Goal: Obtain resource: Obtain resource

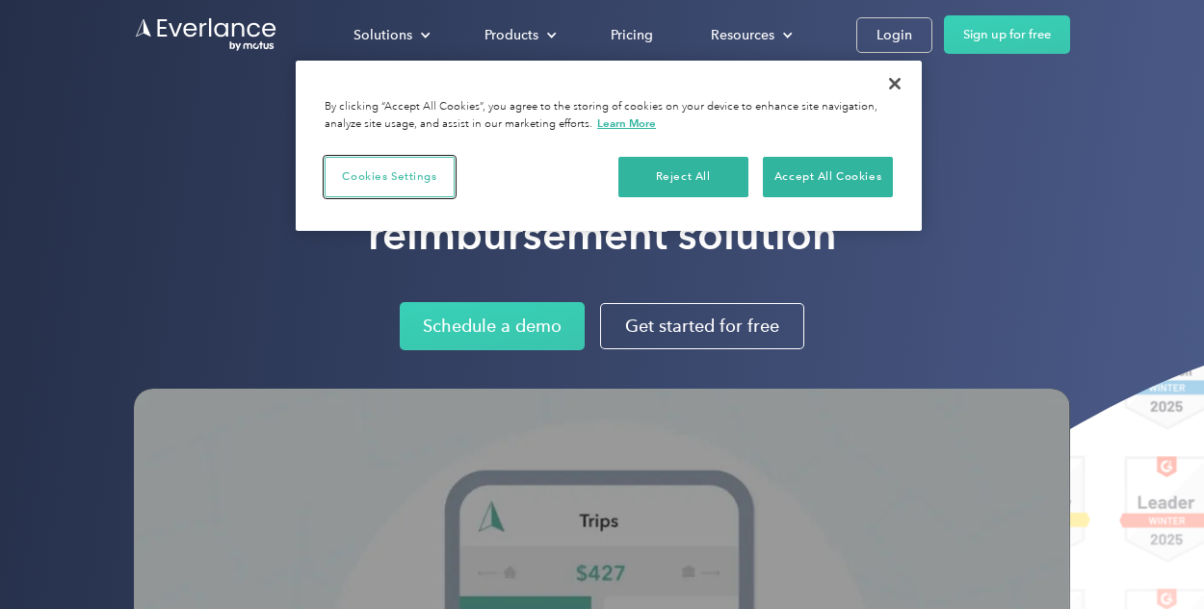
click at [391, 180] on button "Cookies Settings" at bounding box center [389, 177] width 130 height 40
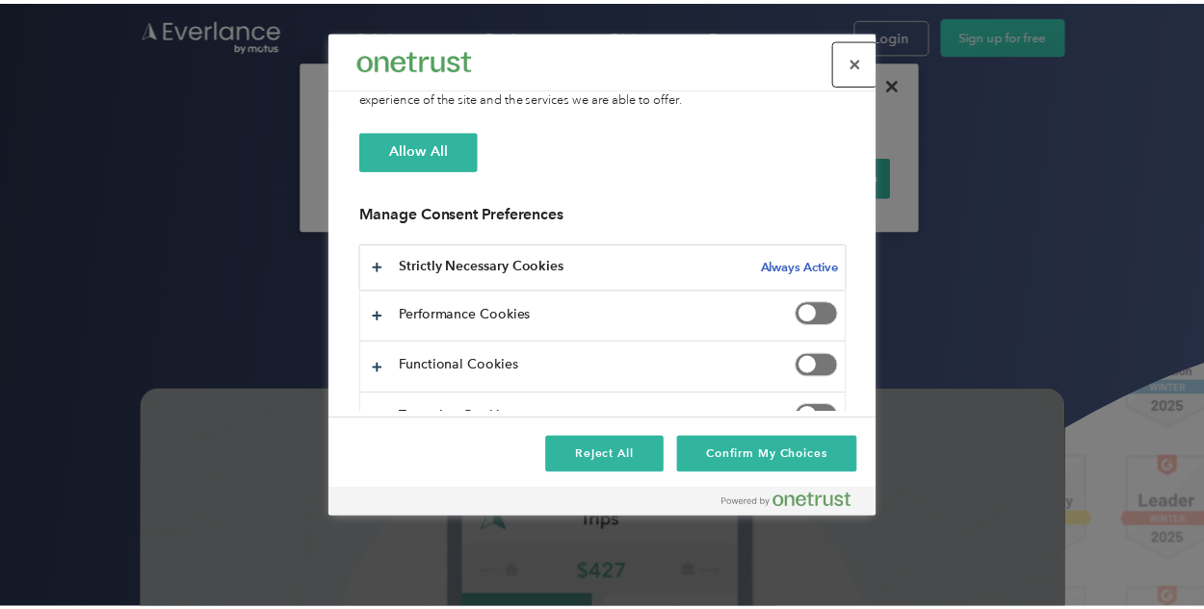
scroll to position [204, 0]
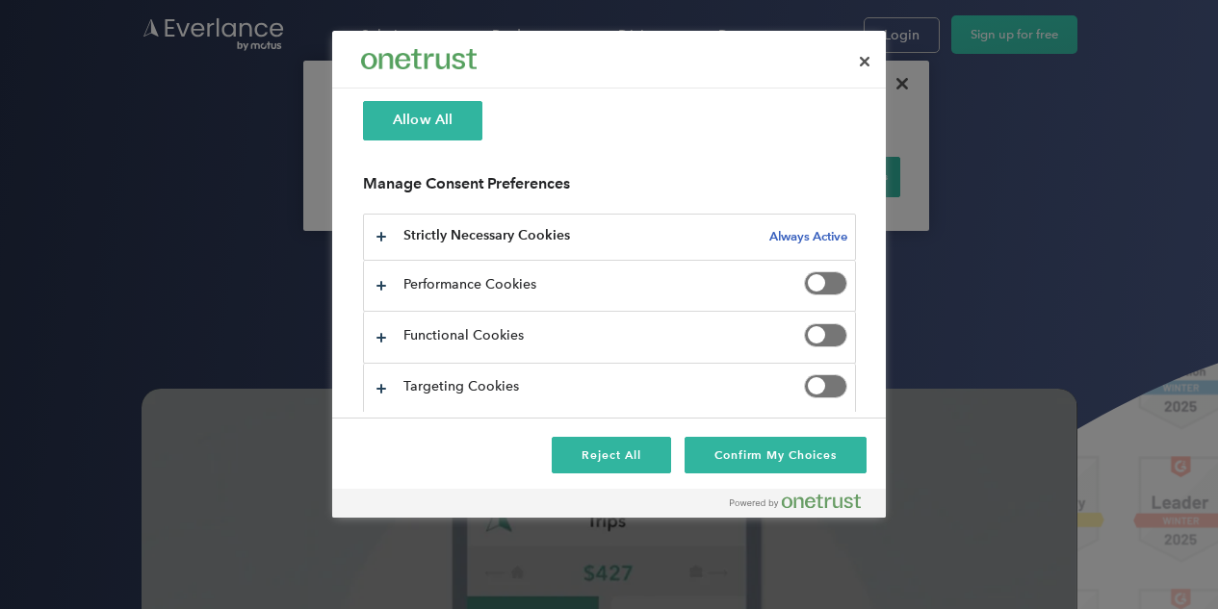
click at [816, 332] on span "Privacy Preference Center" at bounding box center [825, 336] width 43 height 24
click at [749, 471] on button "Confirm My Choices" at bounding box center [776, 455] width 182 height 37
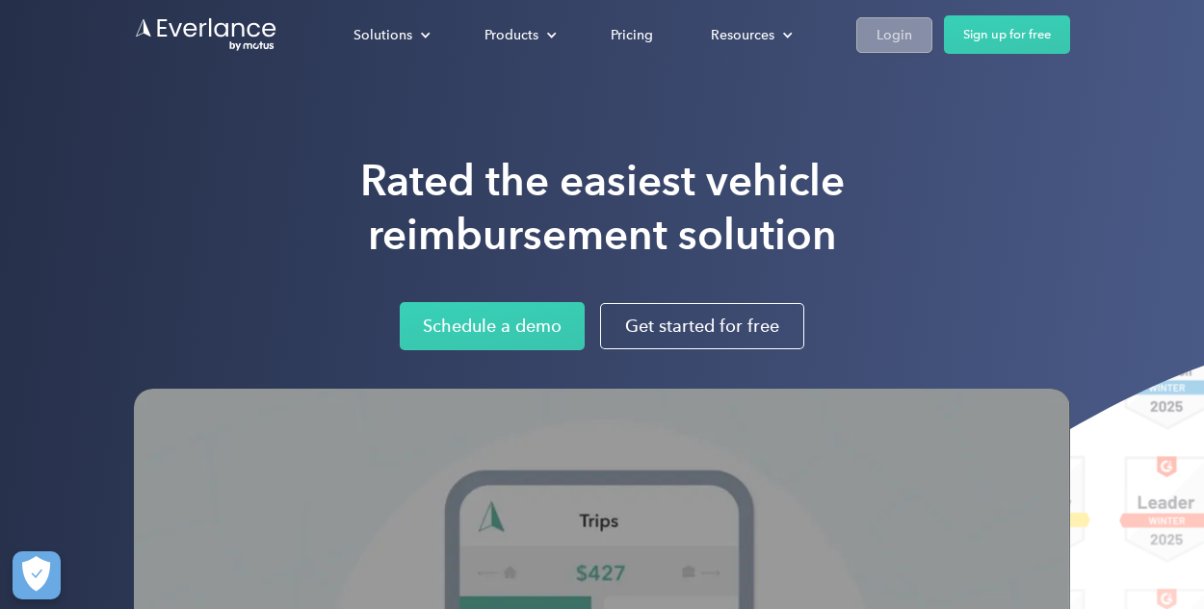
click at [903, 28] on div "Login" at bounding box center [894, 35] width 36 height 24
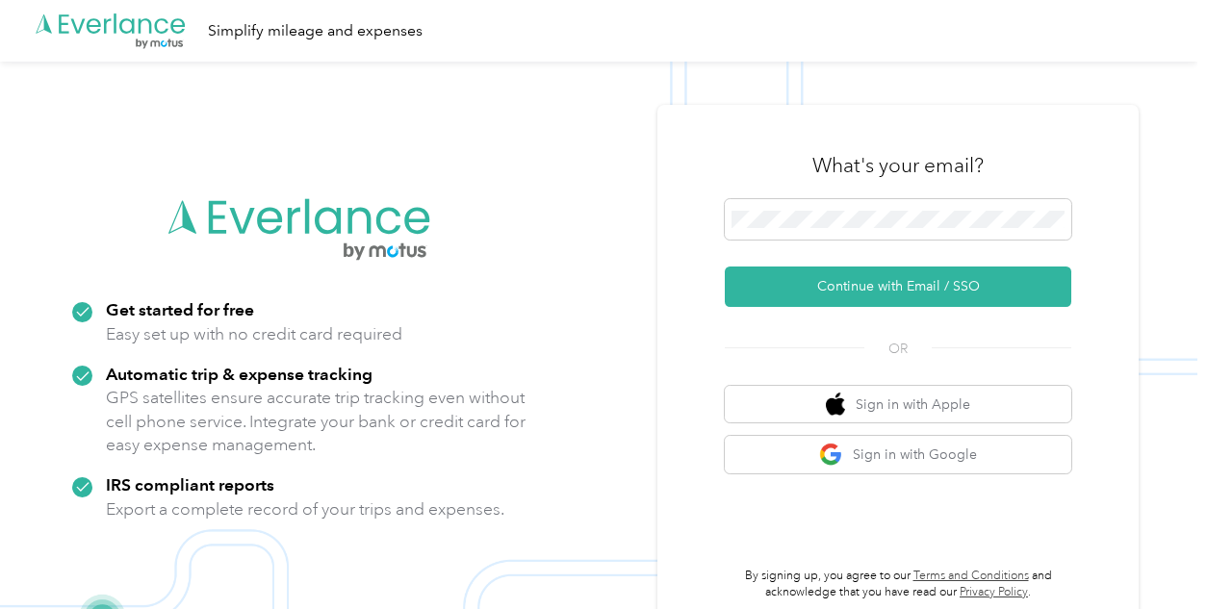
click at [879, 475] on div "What's your email? Continue with Email / SSO OR Sign in with Apple Sign in with…" at bounding box center [898, 367] width 347 height 470
click at [876, 456] on button "Sign in with Google" at bounding box center [898, 455] width 347 height 38
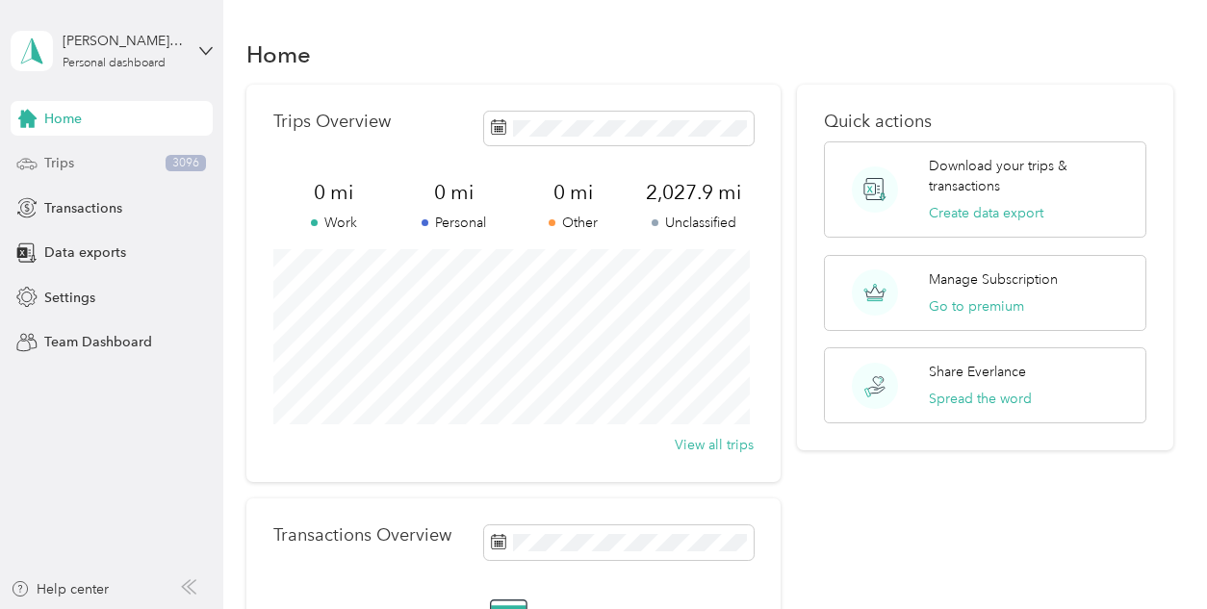
click at [104, 159] on div "Trips 3096" at bounding box center [112, 163] width 202 height 35
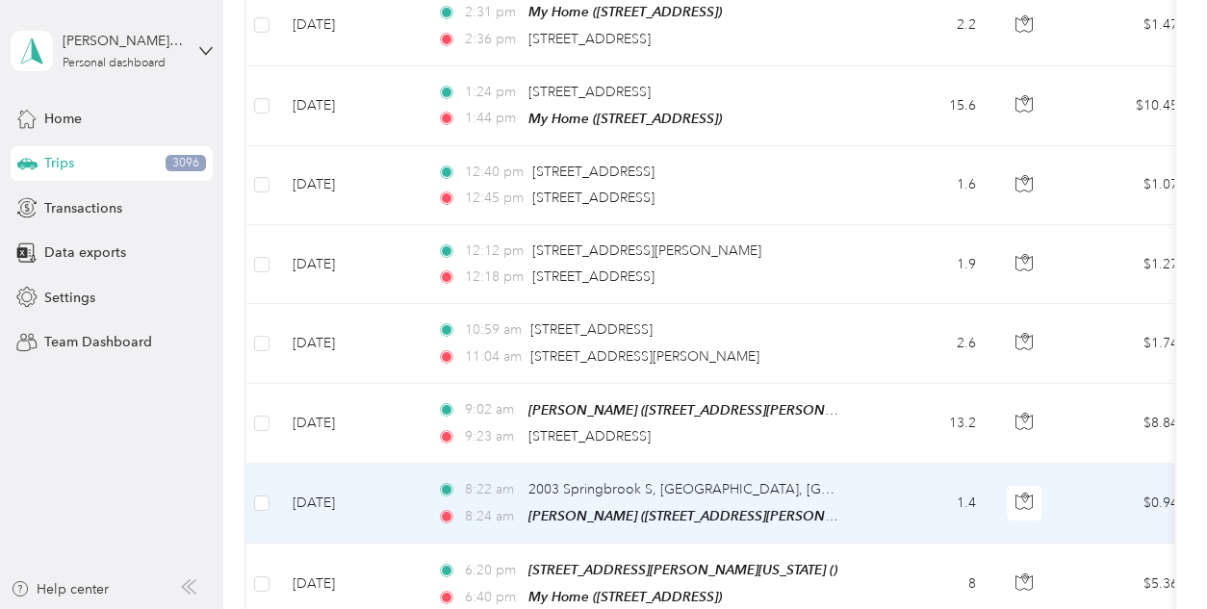
scroll to position [2053, 0]
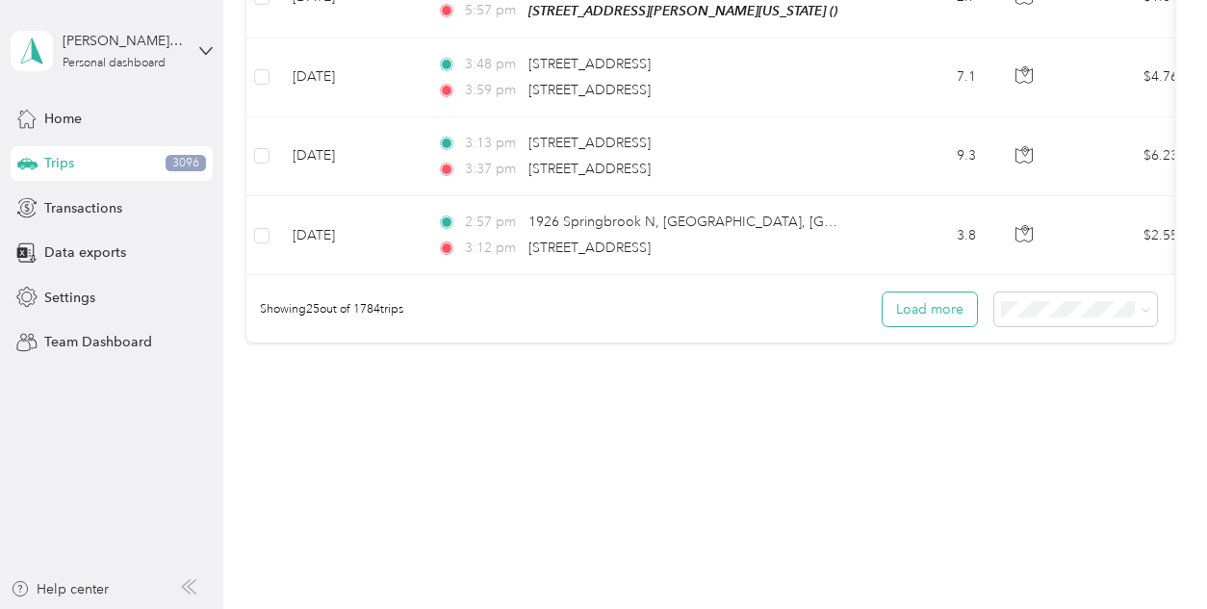
click at [953, 302] on button "Load more" at bounding box center [930, 310] width 94 height 34
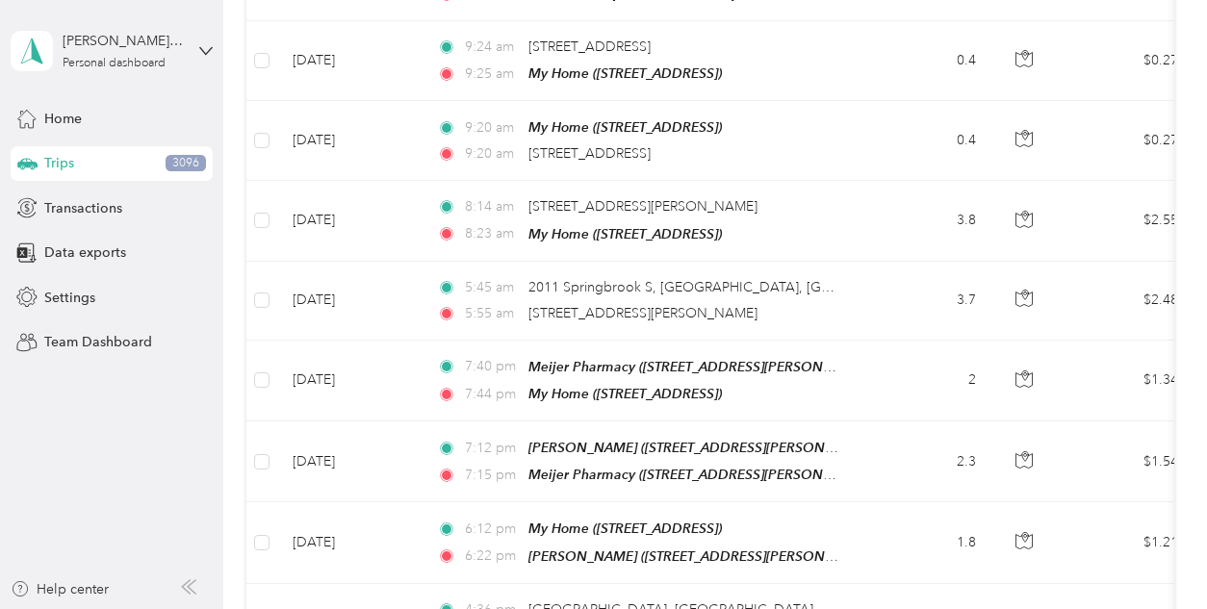
scroll to position [4047, 0]
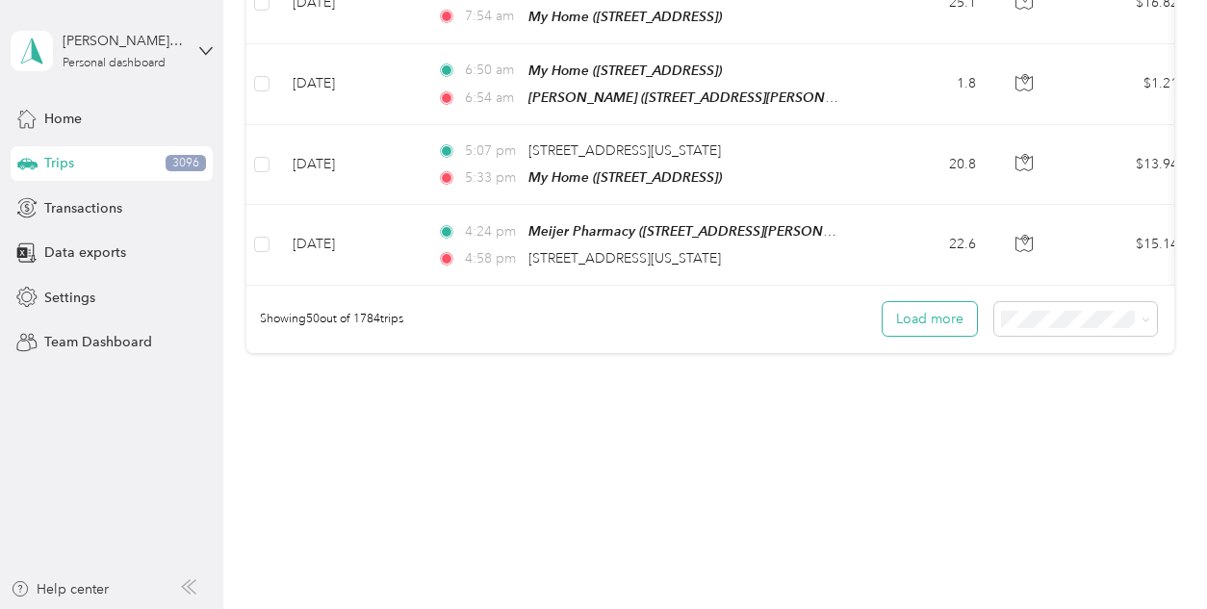
click at [929, 309] on button "Load more" at bounding box center [930, 319] width 94 height 34
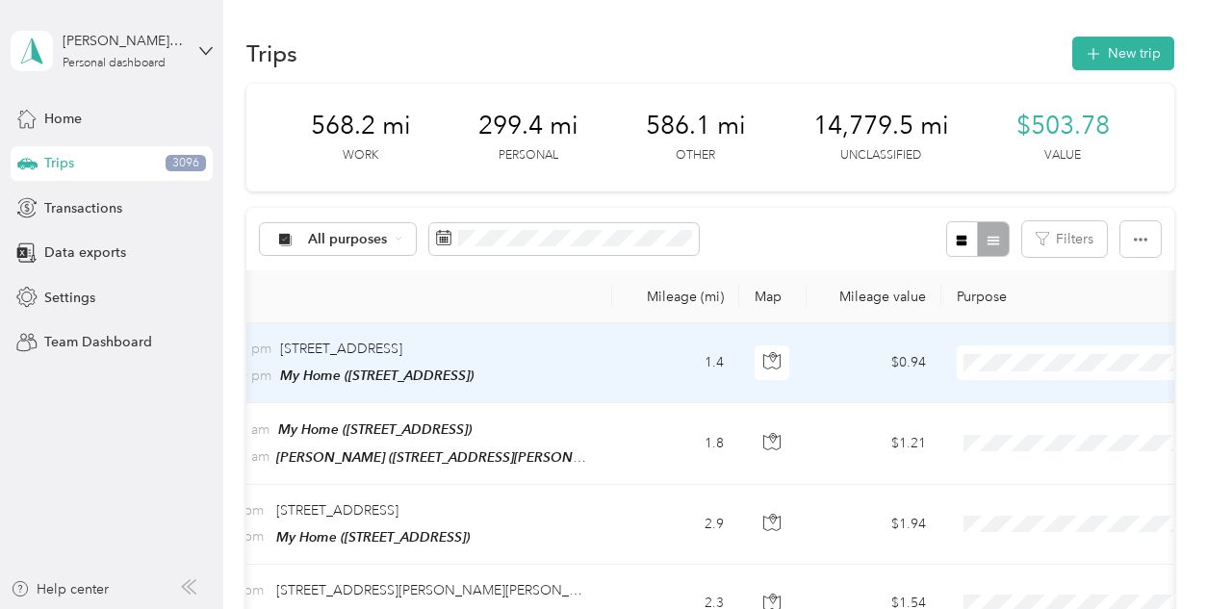
scroll to position [0, 443]
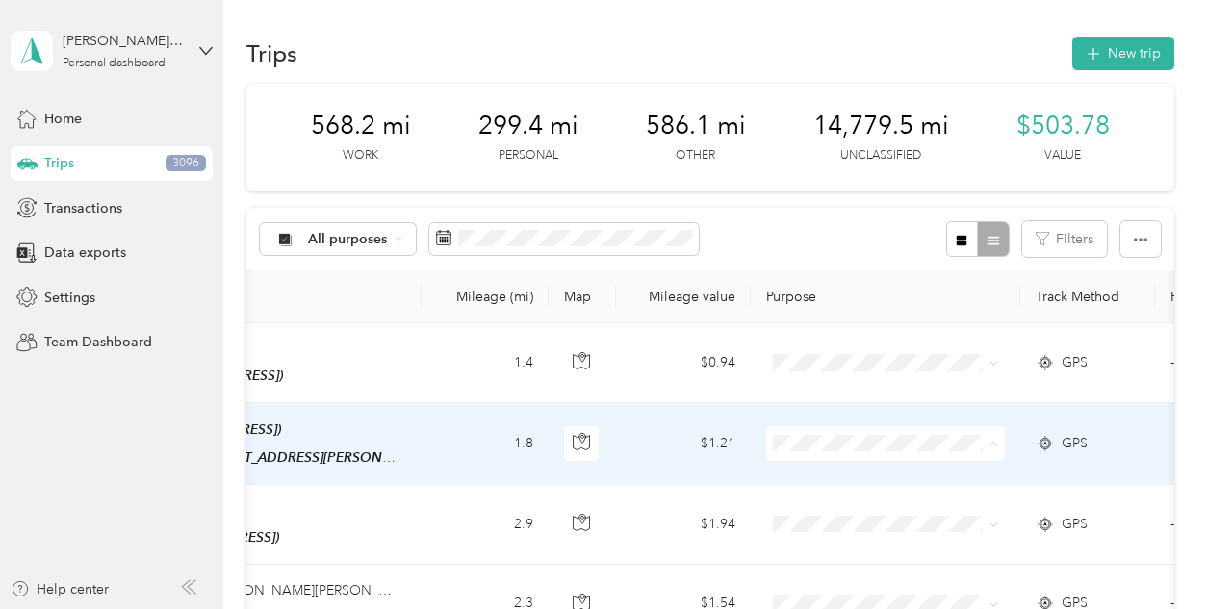
click at [870, 235] on span "Real Estate" at bounding box center [904, 238] width 178 height 20
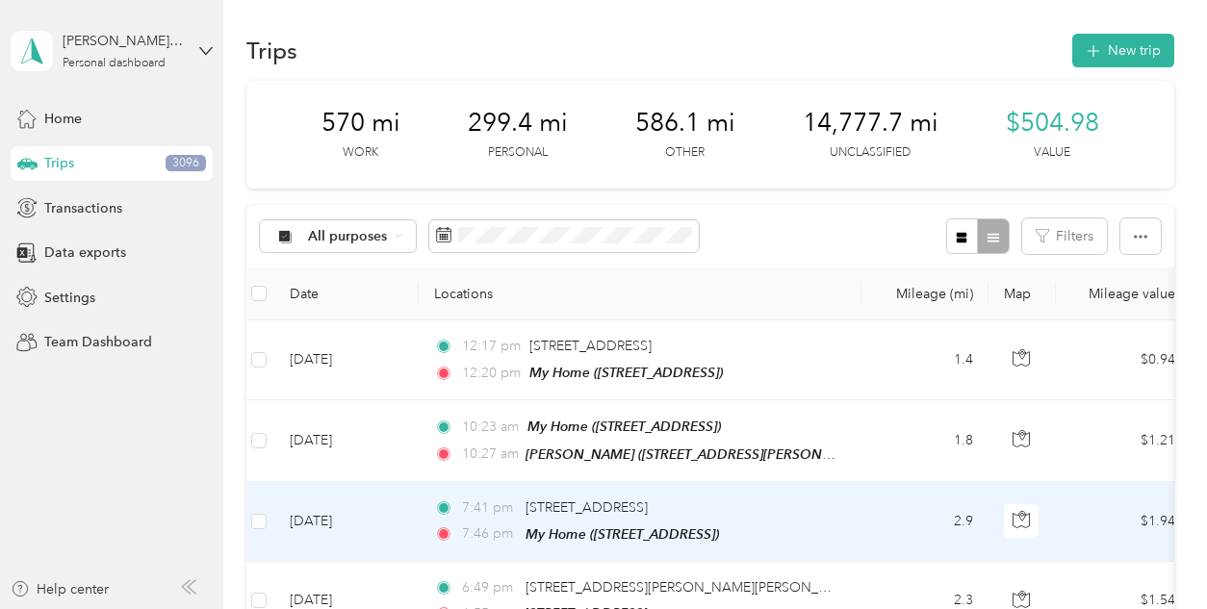
scroll to position [0, 0]
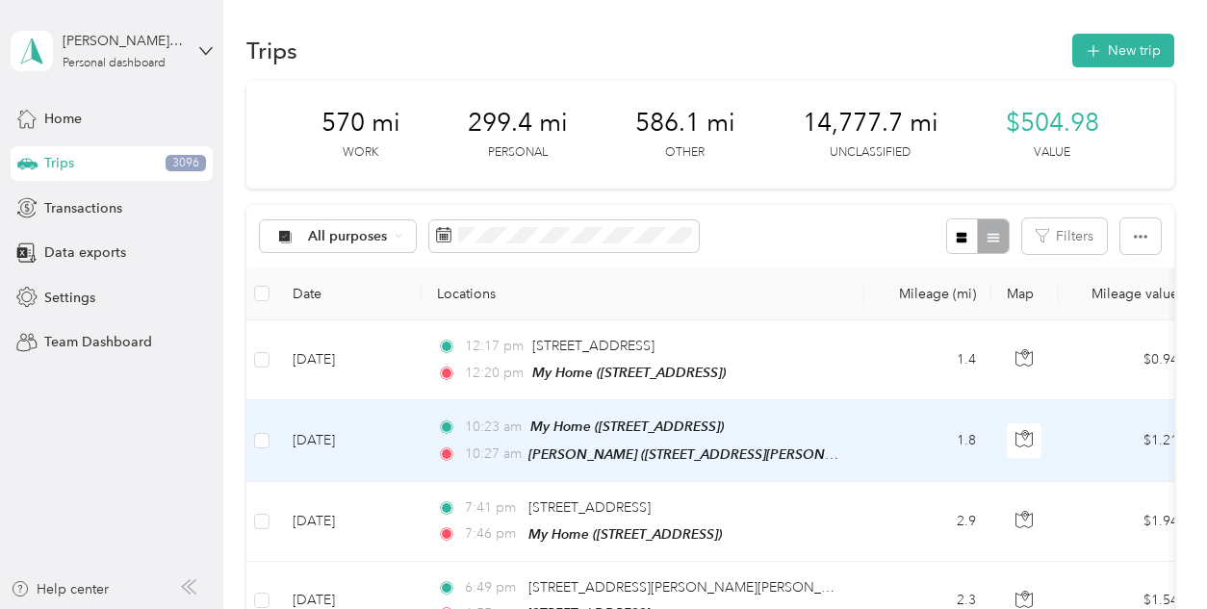
click at [271, 438] on td at bounding box center [261, 441] width 31 height 81
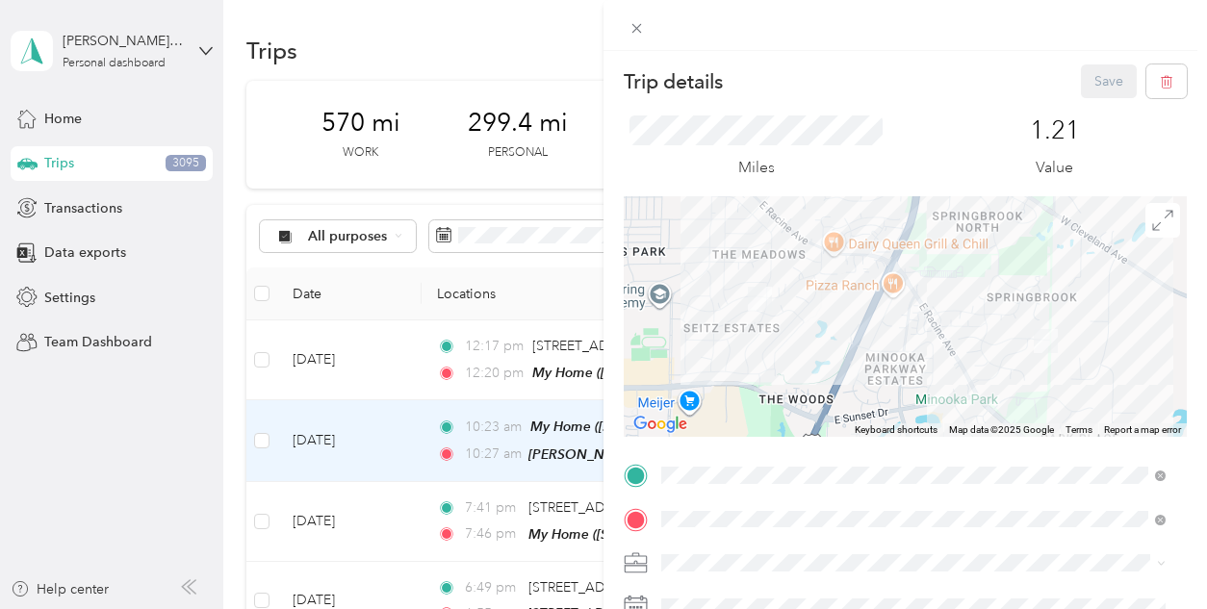
click at [246, 477] on div "Trip details Save This trip cannot be edited because it is either under review,…" at bounding box center [603, 304] width 1207 height 609
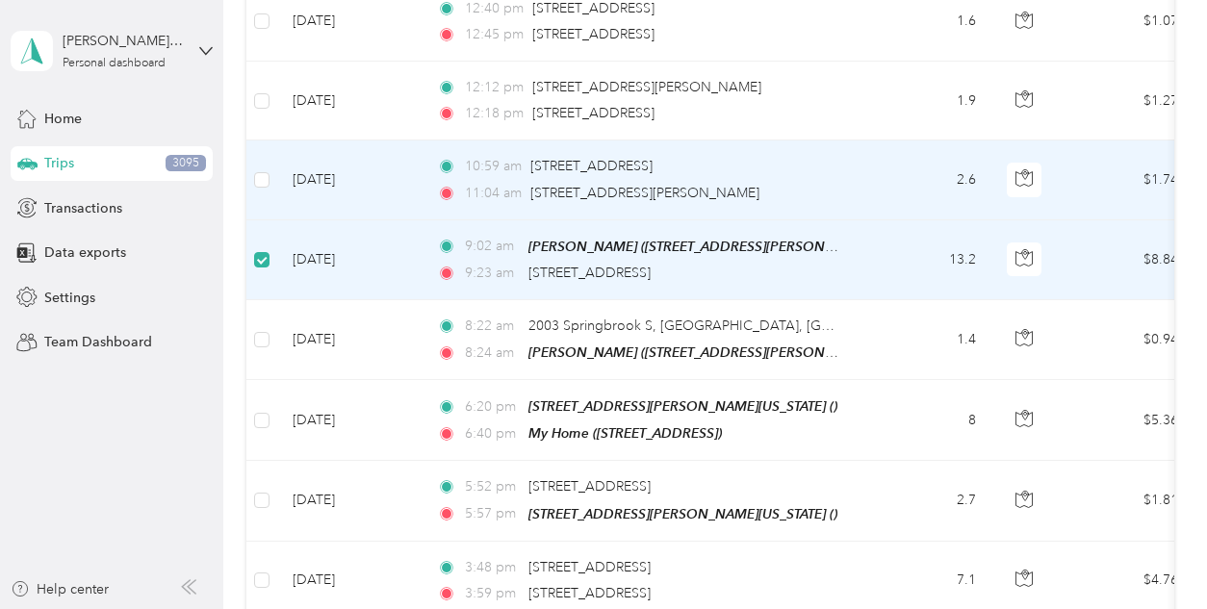
scroll to position [1578, 0]
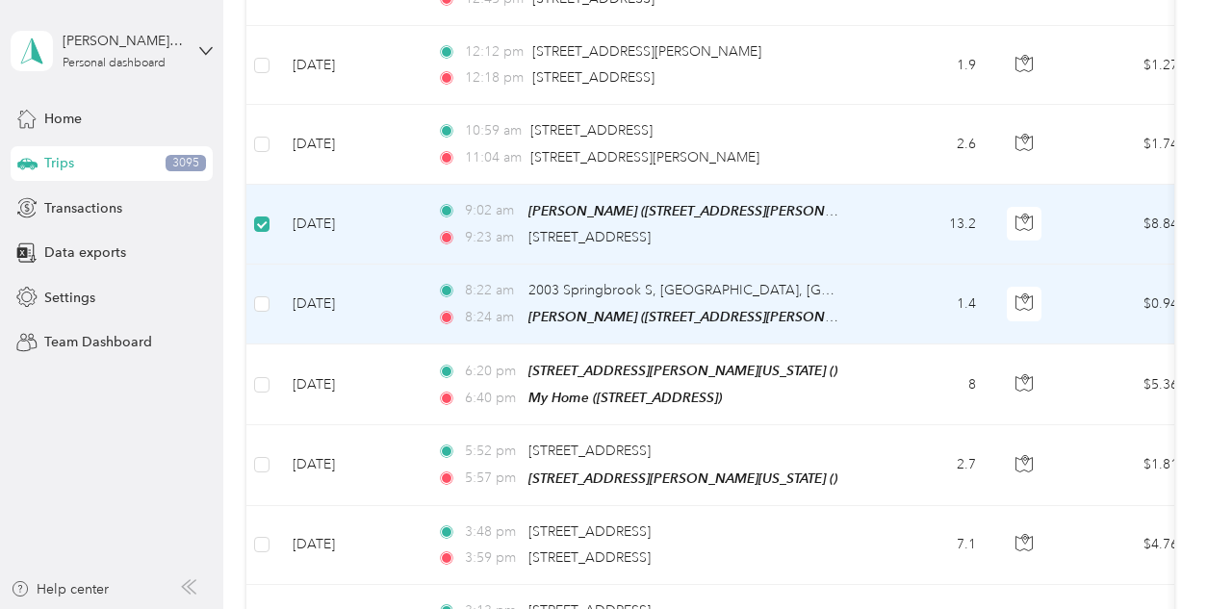
click at [271, 296] on td at bounding box center [261, 305] width 31 height 80
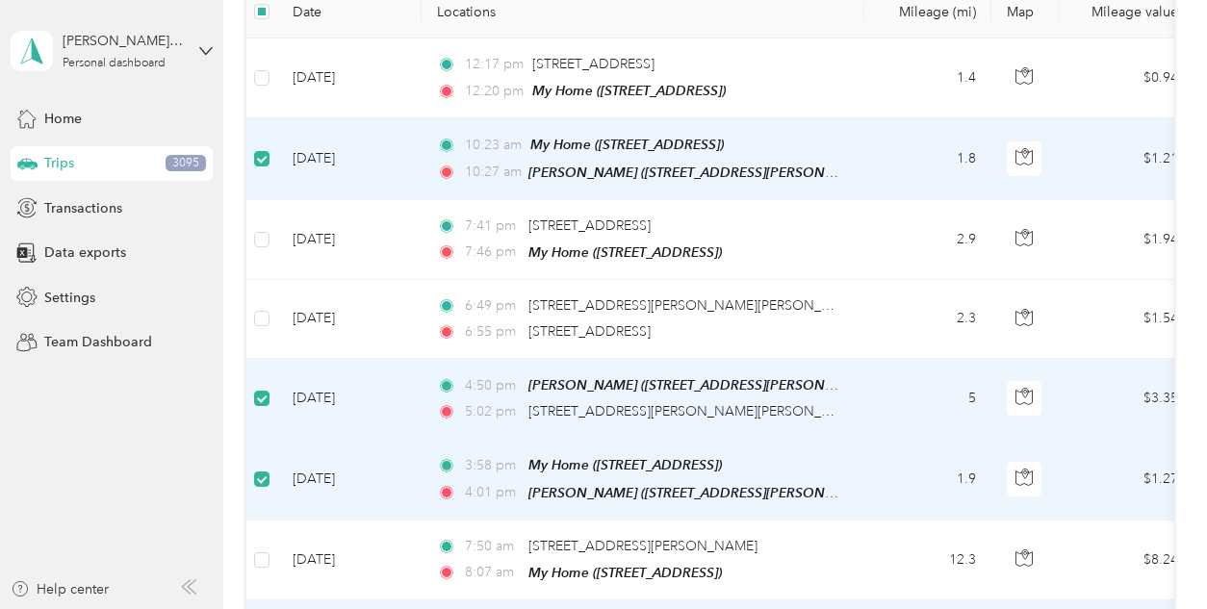
scroll to position [0, 0]
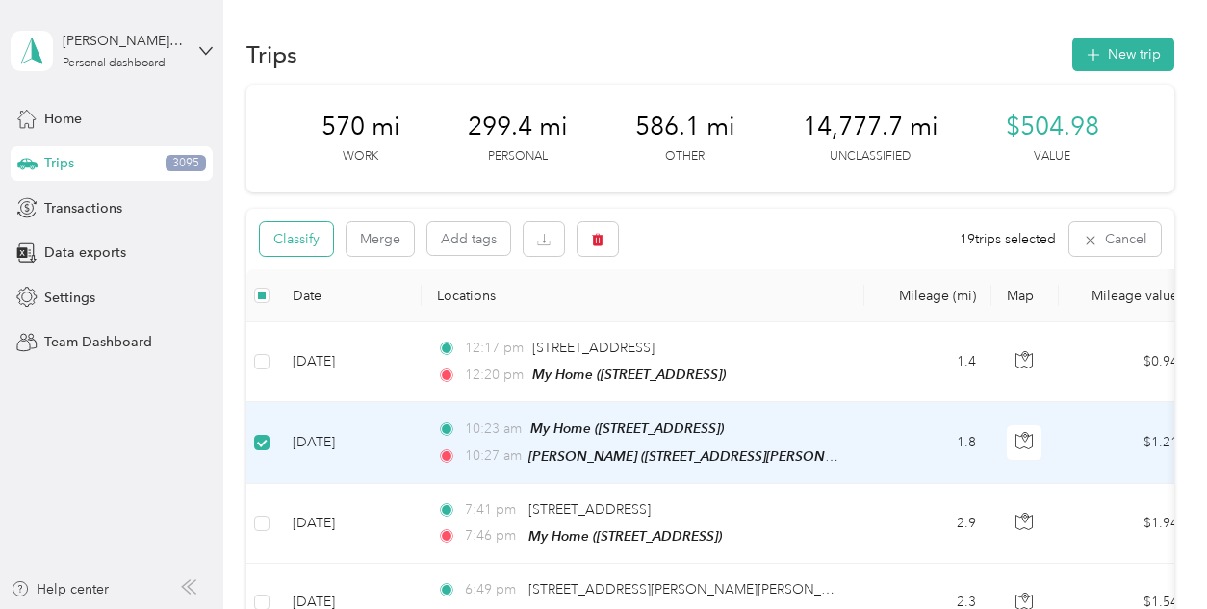
click at [294, 244] on button "Classify" at bounding box center [296, 239] width 73 height 34
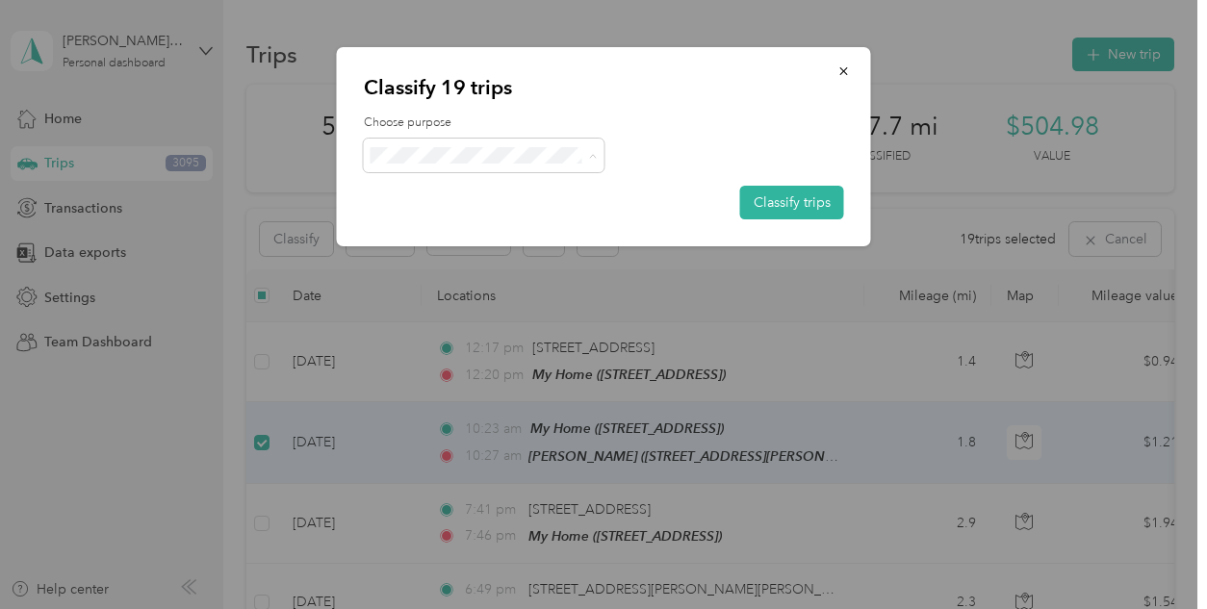
click at [461, 248] on span "Real Estate" at bounding box center [500, 258] width 179 height 20
click at [800, 200] on button "Classify trips" at bounding box center [792, 203] width 104 height 34
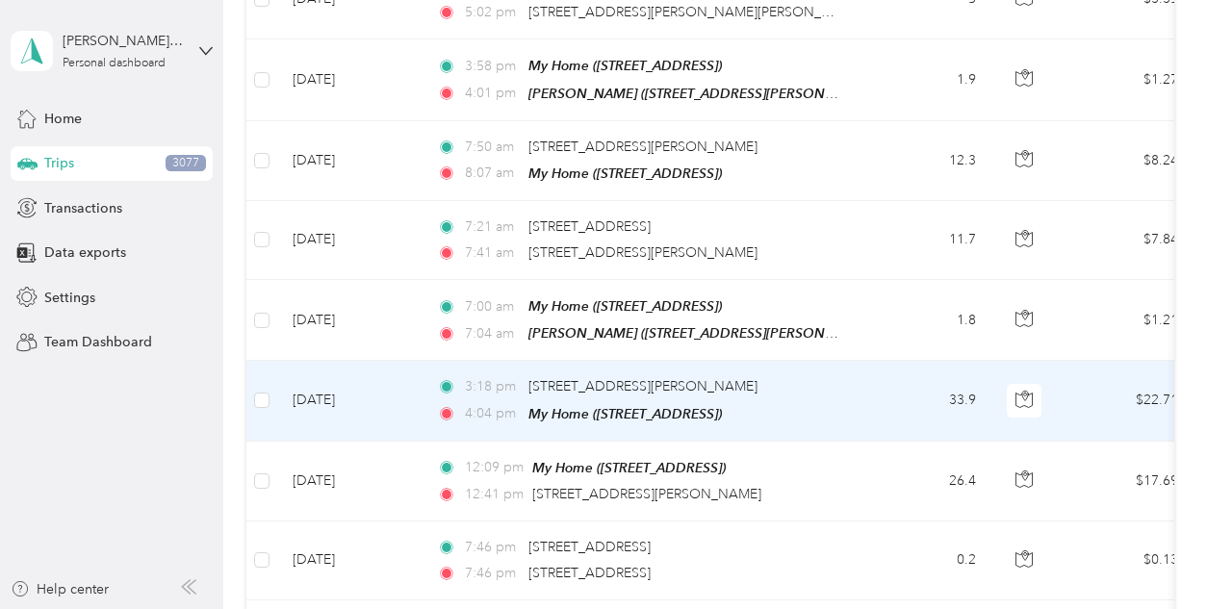
scroll to position [710, 0]
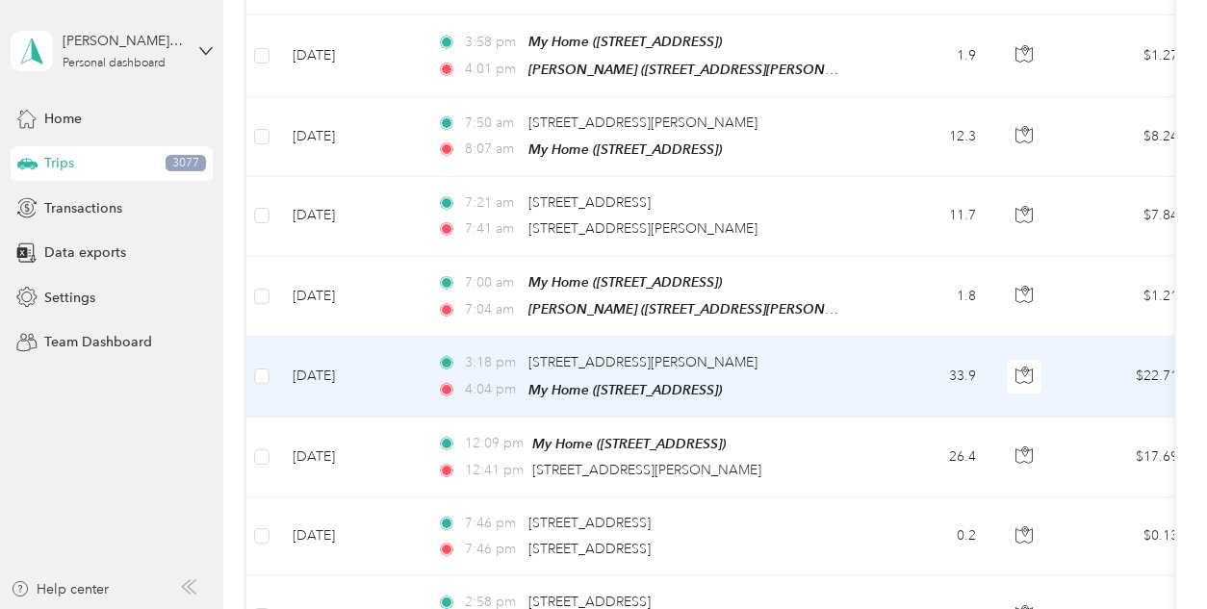
click at [272, 371] on td at bounding box center [261, 377] width 31 height 80
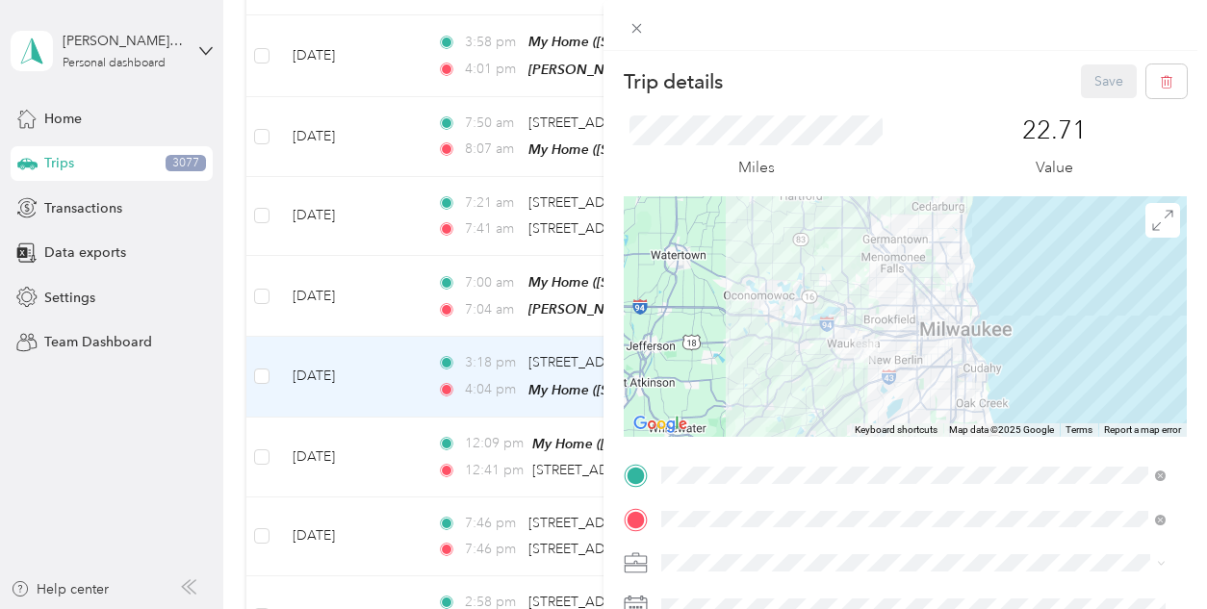
click at [255, 370] on div "Trip details Save This trip cannot be edited because it is either under review,…" at bounding box center [603, 304] width 1207 height 609
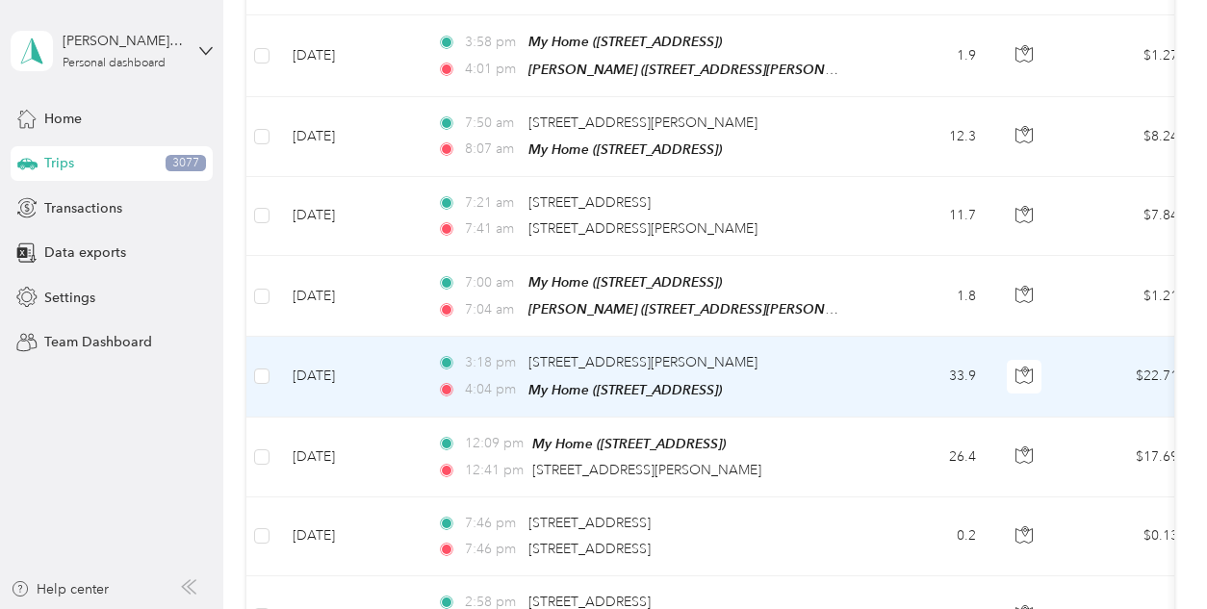
click at [270, 372] on td at bounding box center [261, 377] width 31 height 80
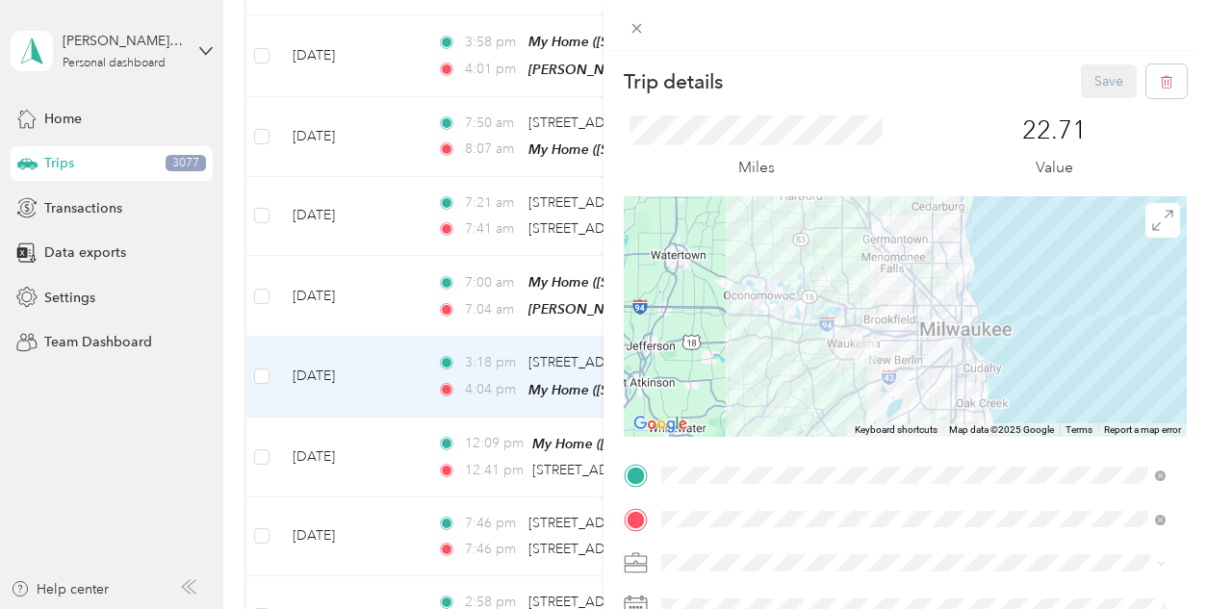
click at [272, 371] on div "Trip details Save This trip cannot be edited because it is either under review,…" at bounding box center [603, 304] width 1207 height 609
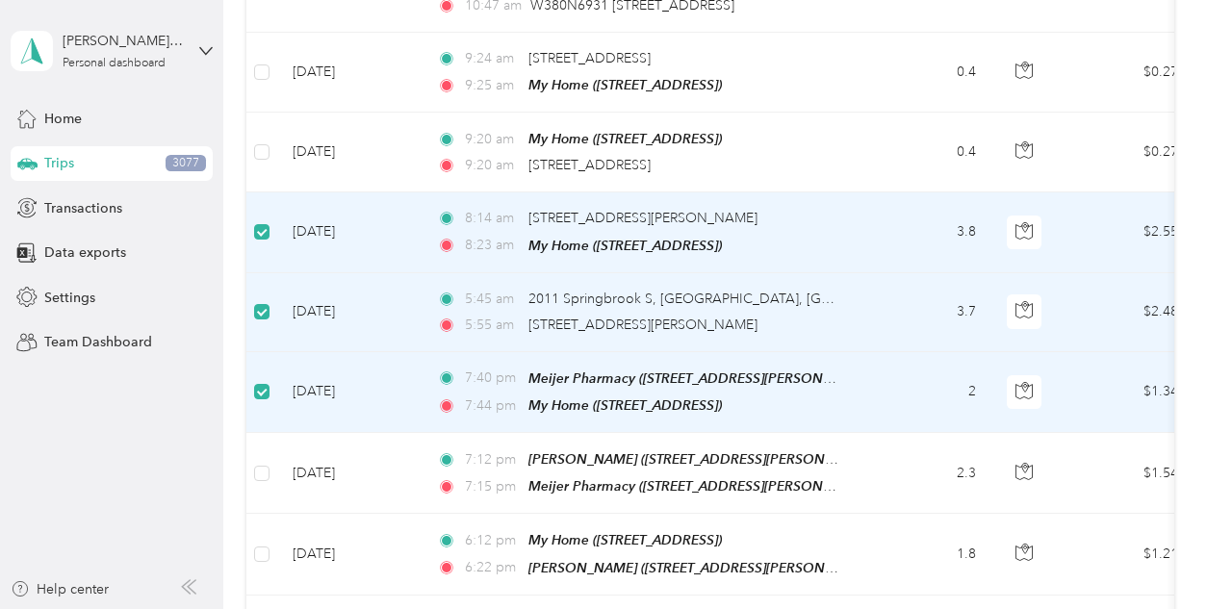
scroll to position [3194, 0]
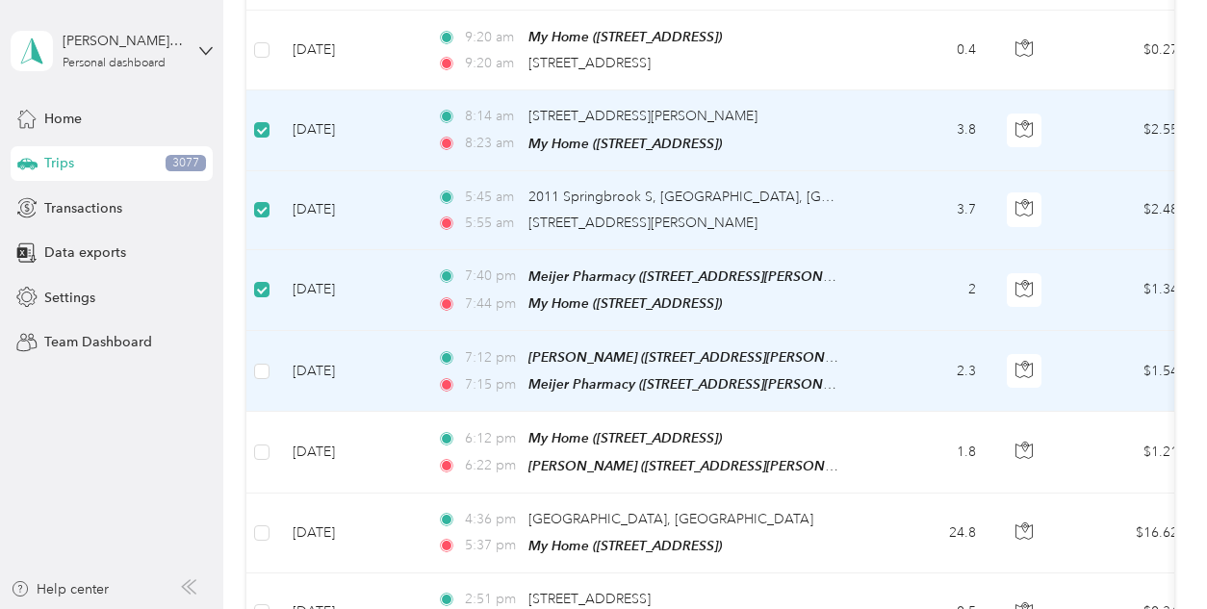
click at [246, 351] on td at bounding box center [261, 371] width 31 height 81
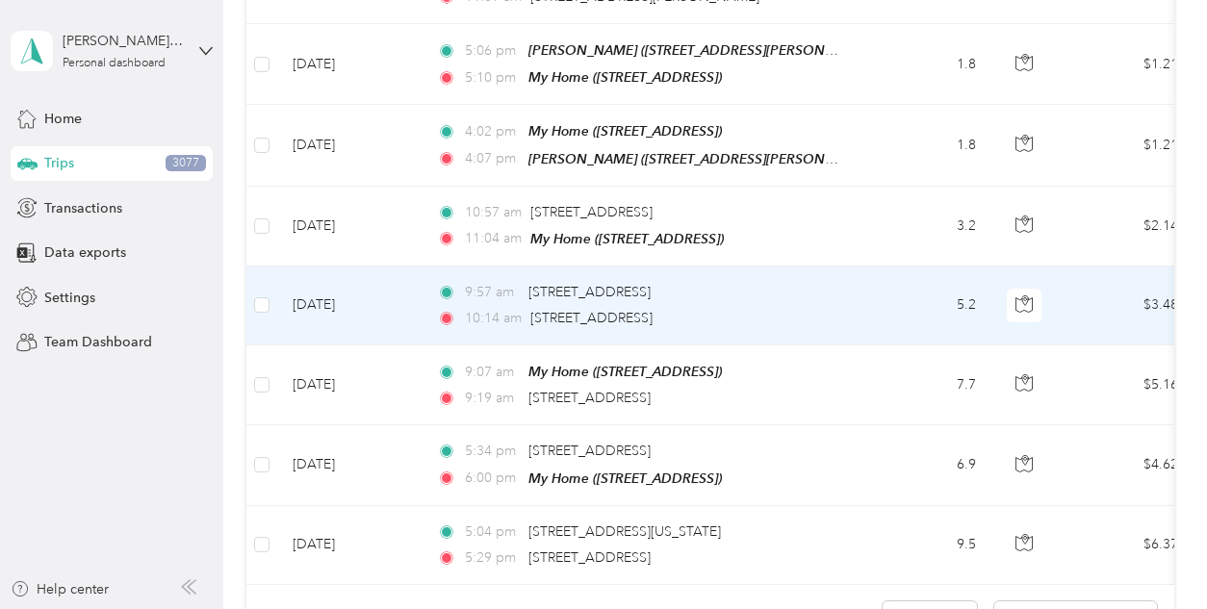
scroll to position [5789, 0]
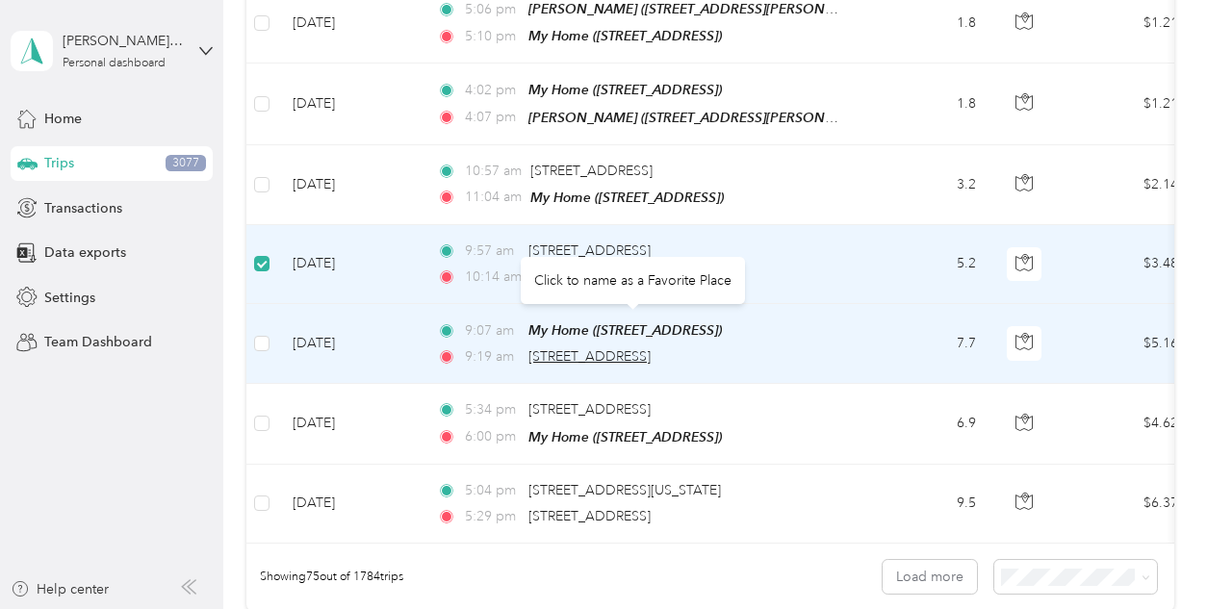
click at [592, 349] on span "[STREET_ADDRESS]" at bounding box center [590, 357] width 122 height 16
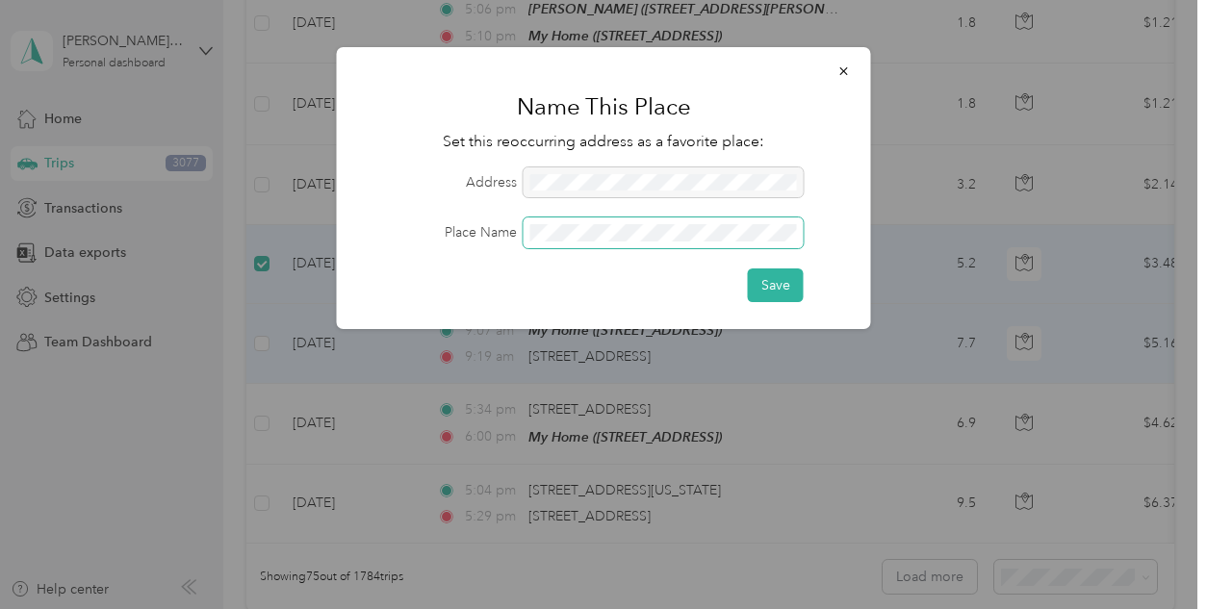
click at [748, 269] on button "Save" at bounding box center [776, 286] width 56 height 34
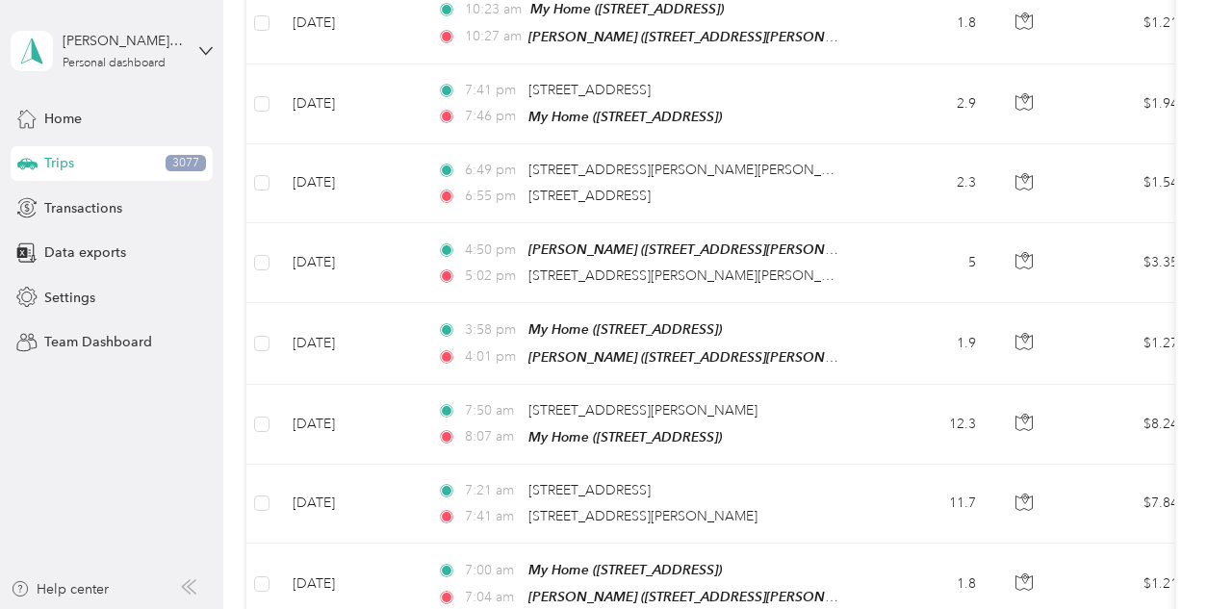
scroll to position [0, 0]
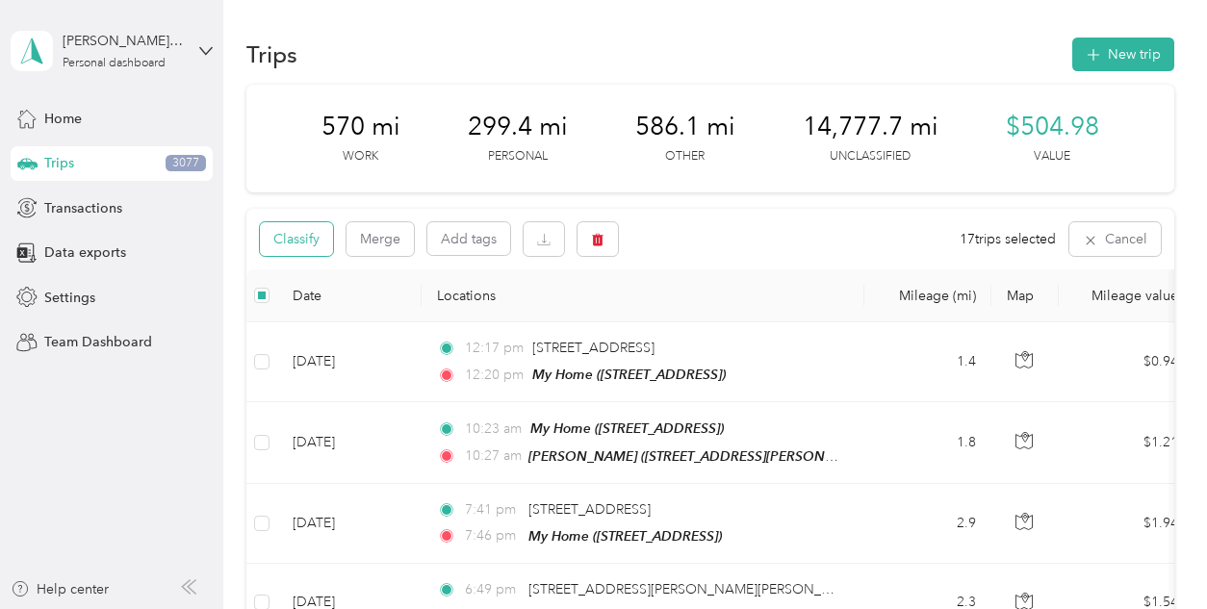
click at [287, 244] on button "Classify" at bounding box center [296, 239] width 73 height 34
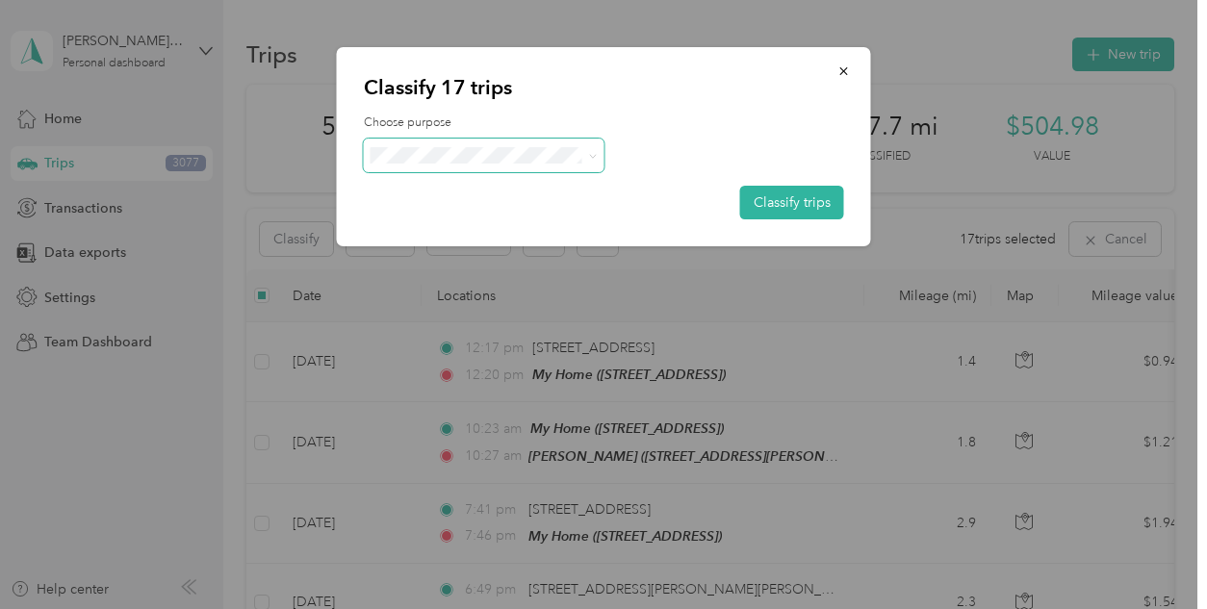
click at [464, 165] on span at bounding box center [484, 156] width 241 height 34
click at [445, 350] on span "Medical" at bounding box center [500, 360] width 179 height 20
click at [794, 203] on button "Classify trips" at bounding box center [792, 203] width 104 height 34
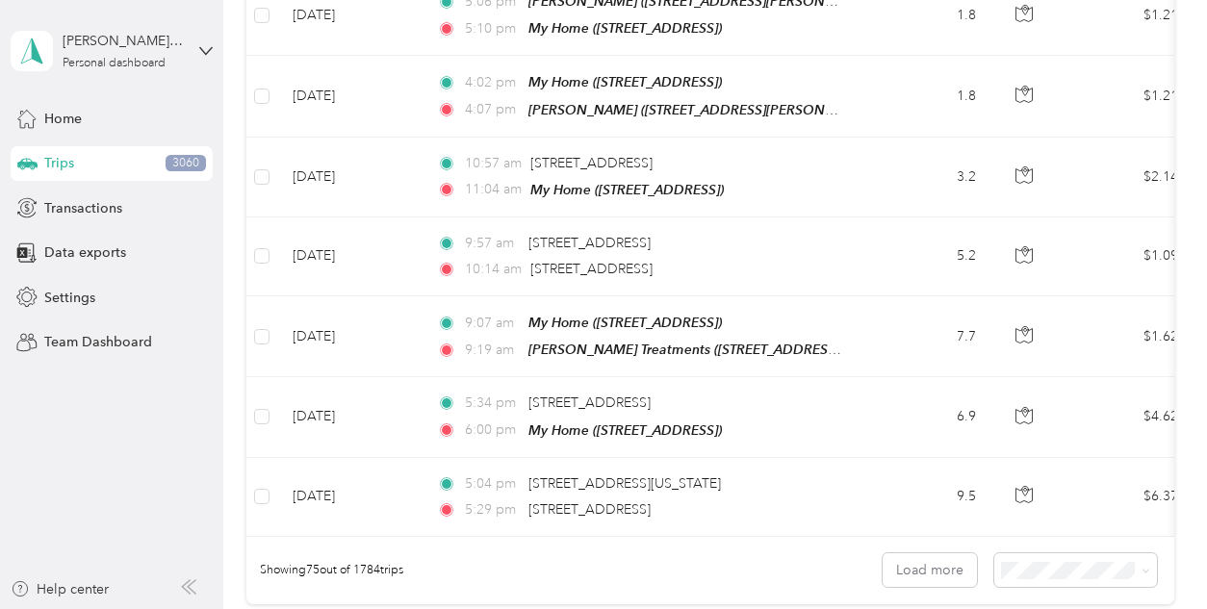
scroll to position [6039, 0]
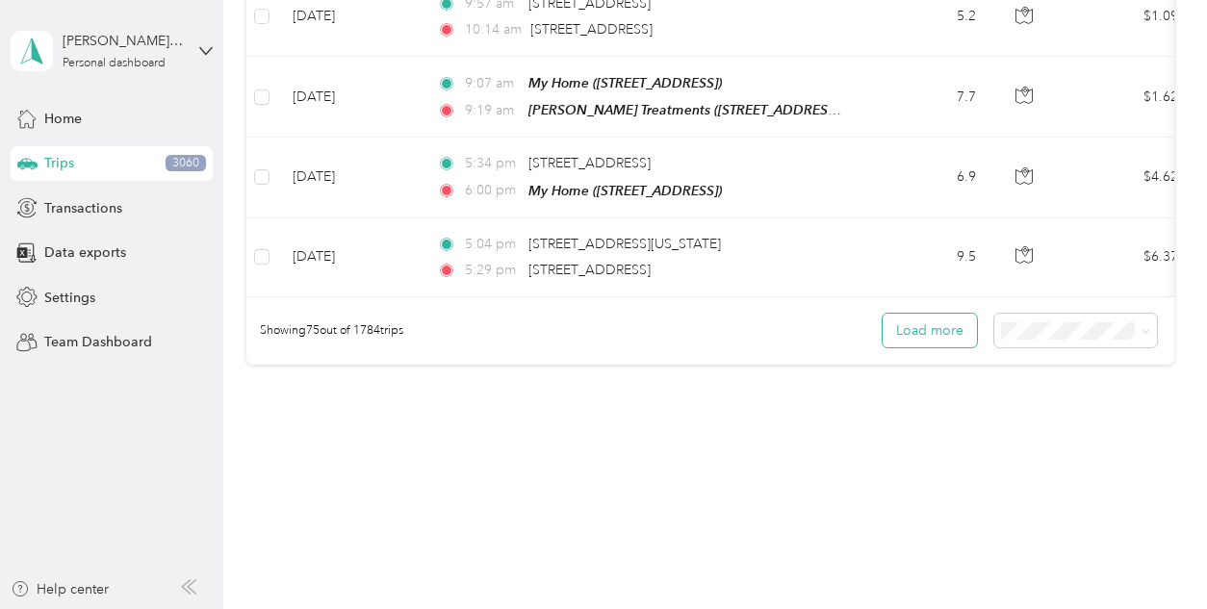
click at [912, 314] on button "Load more" at bounding box center [930, 331] width 94 height 34
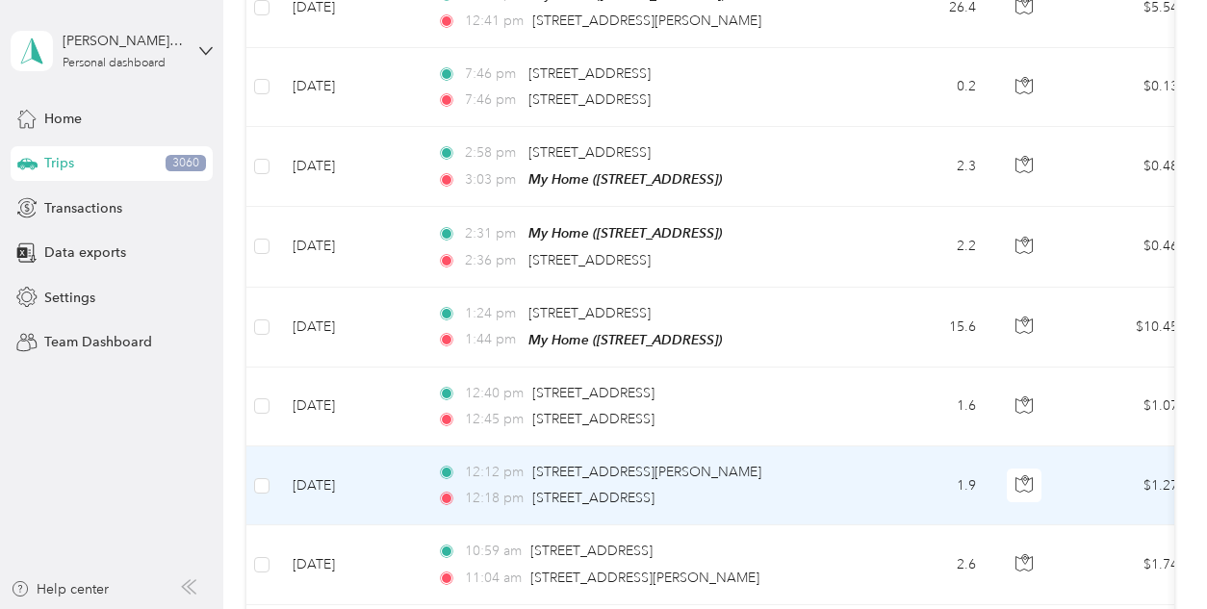
scroll to position [0, 0]
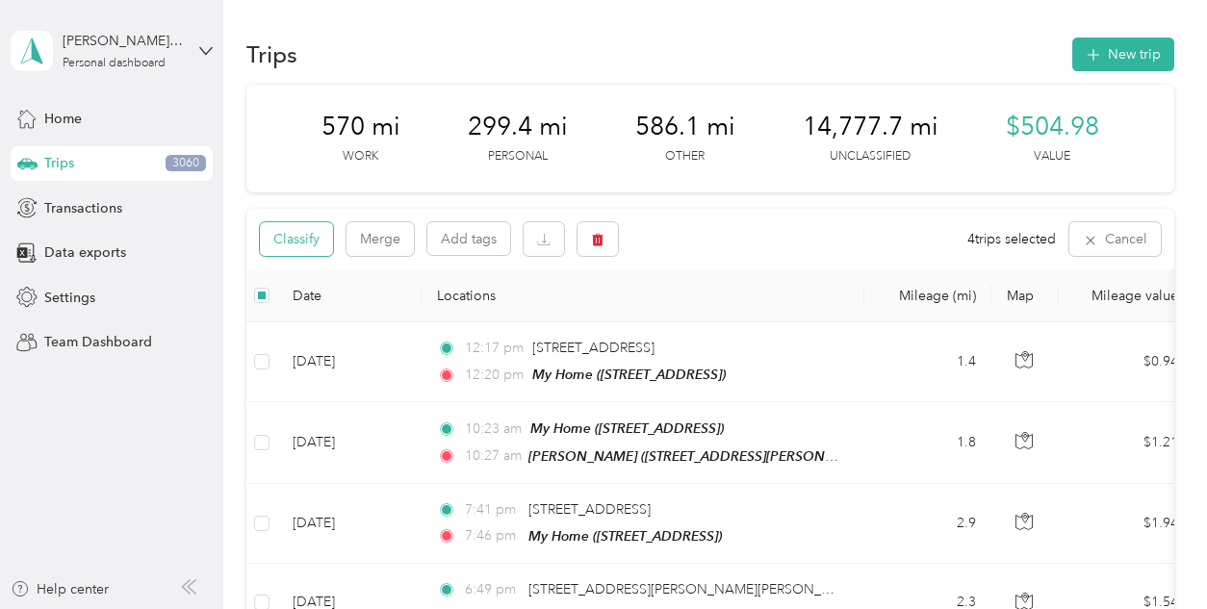
click at [296, 235] on button "Classify" at bounding box center [296, 239] width 73 height 34
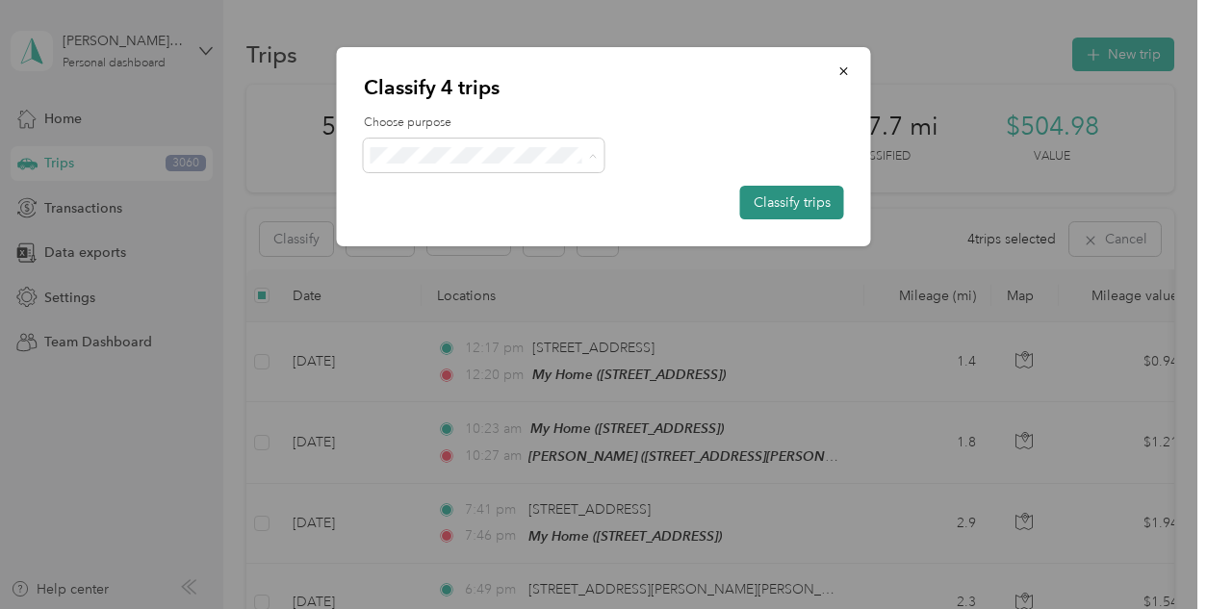
click at [768, 202] on button "Classify trips" at bounding box center [792, 203] width 104 height 34
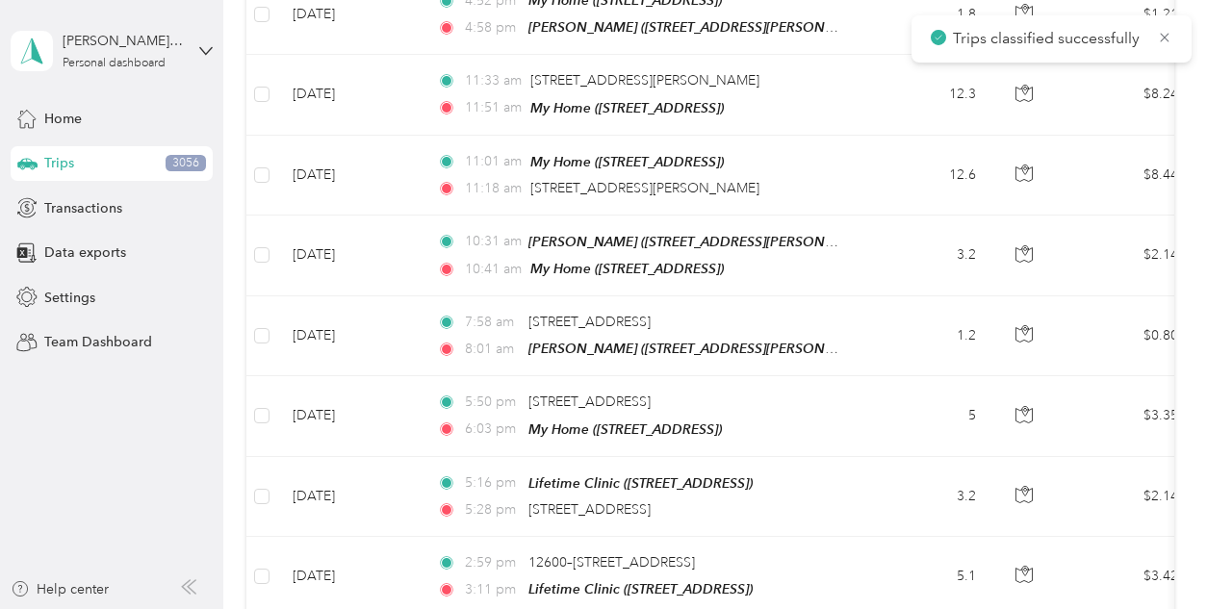
scroll to position [8031, 0]
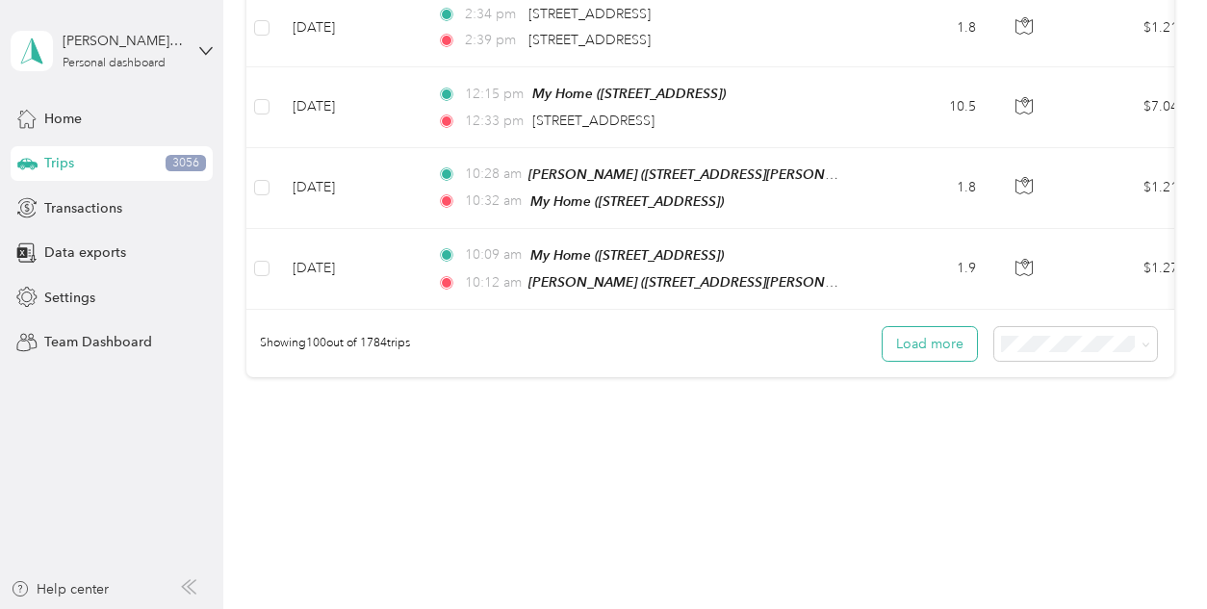
click at [915, 327] on button "Load more" at bounding box center [930, 344] width 94 height 34
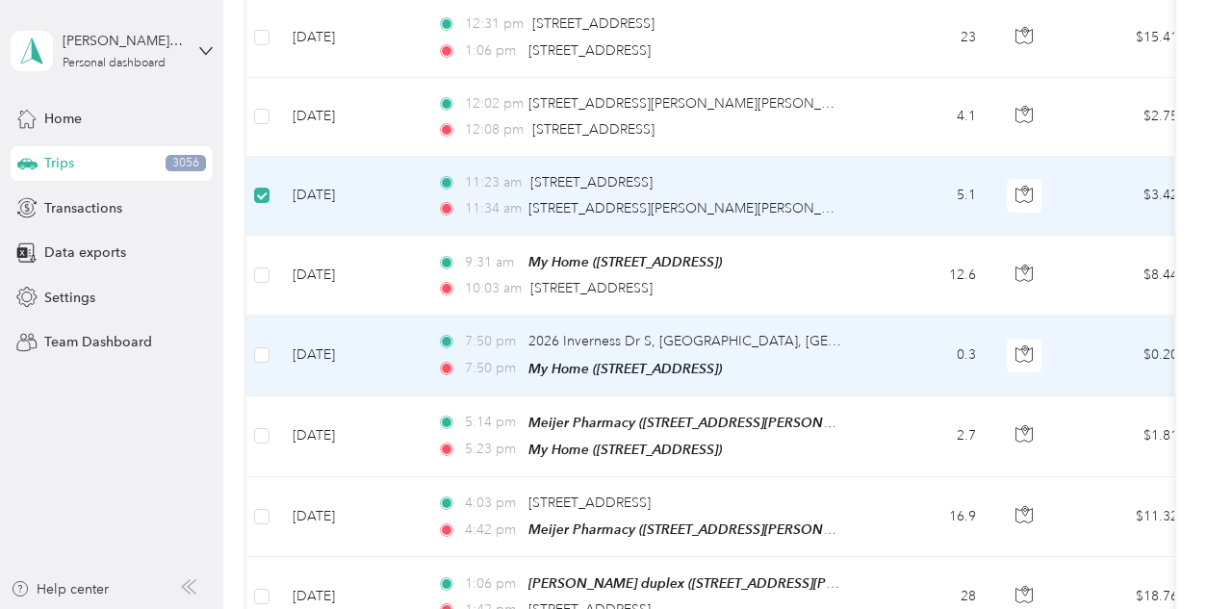
scroll to position [9766, 0]
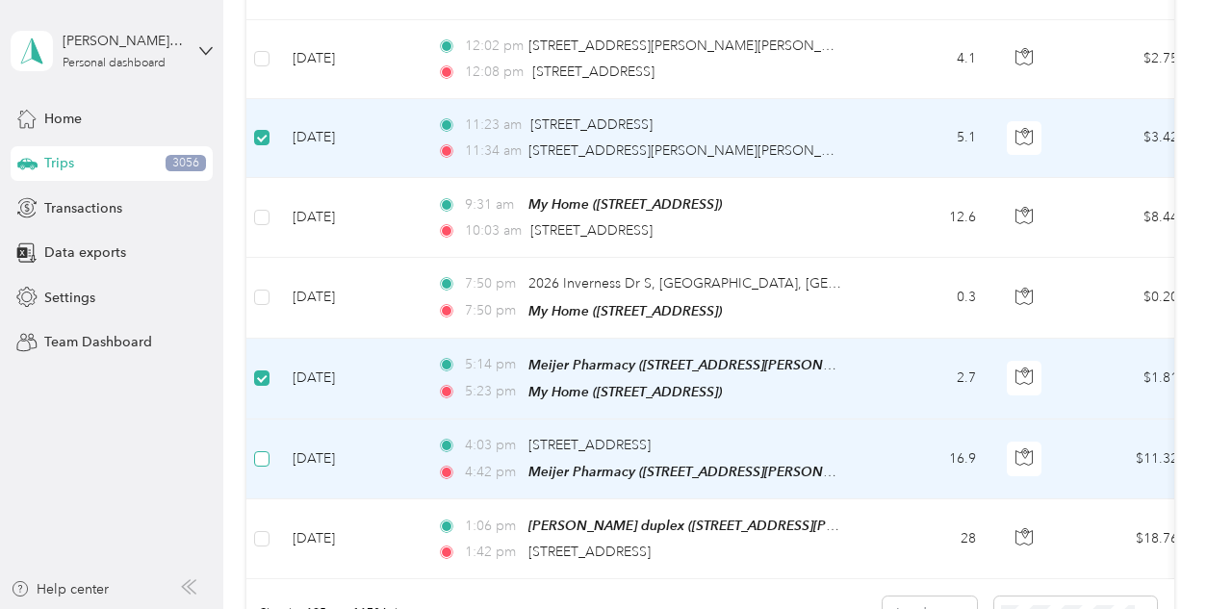
click at [254, 449] on label at bounding box center [261, 459] width 15 height 21
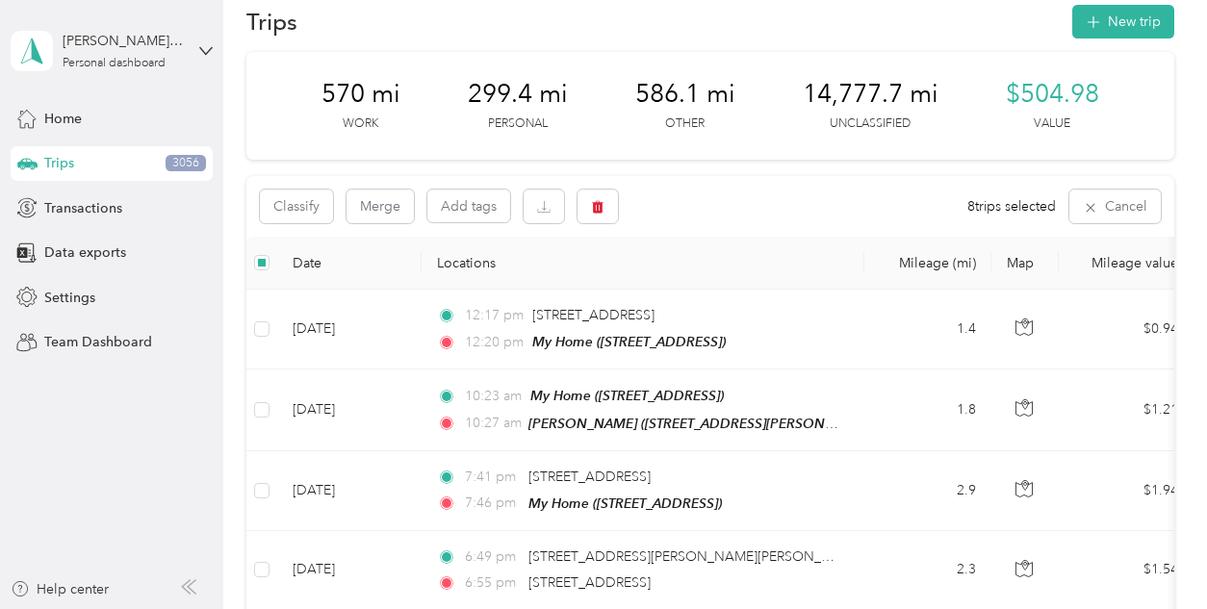
scroll to position [0, 0]
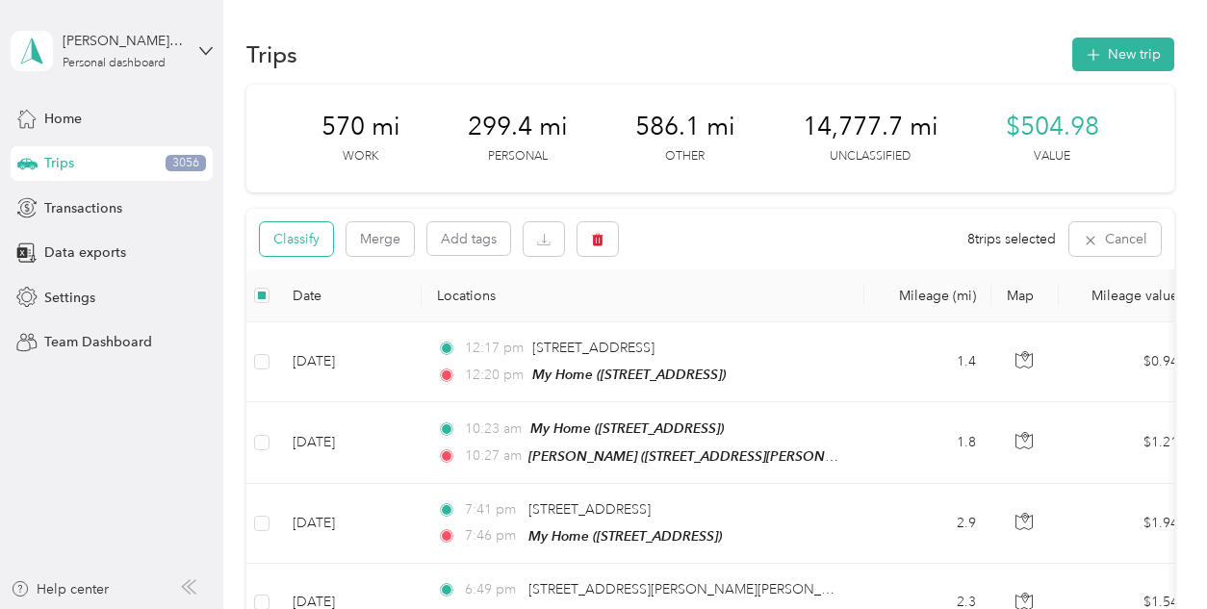
click at [290, 254] on button "Classify" at bounding box center [296, 239] width 73 height 34
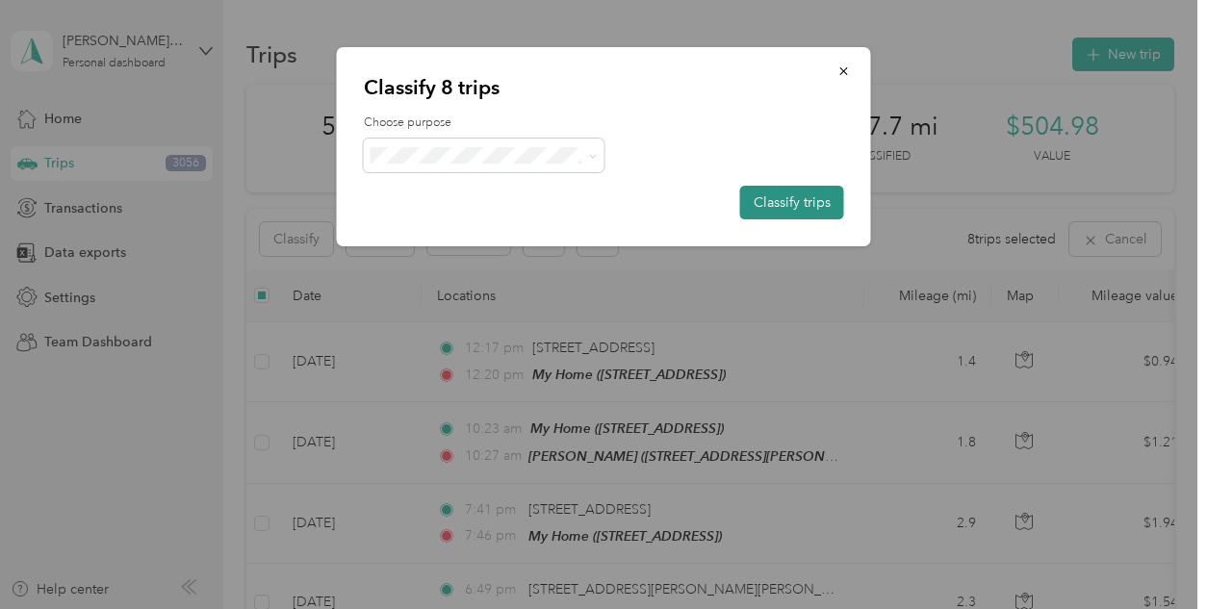
click at [804, 200] on button "Classify trips" at bounding box center [792, 203] width 104 height 34
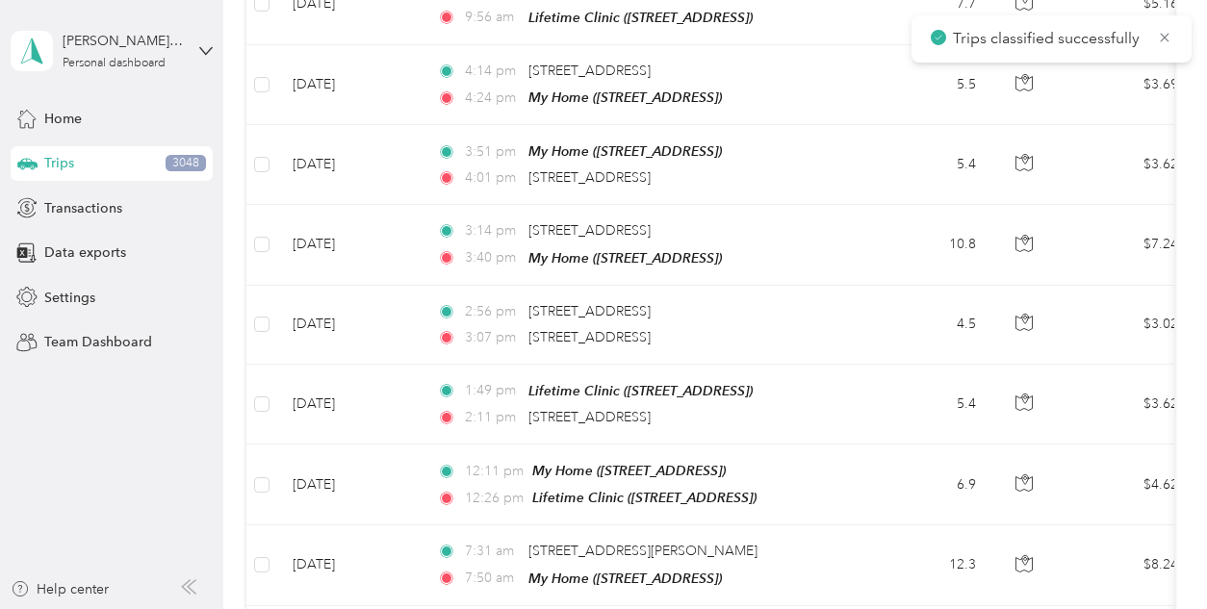
scroll to position [10024, 0]
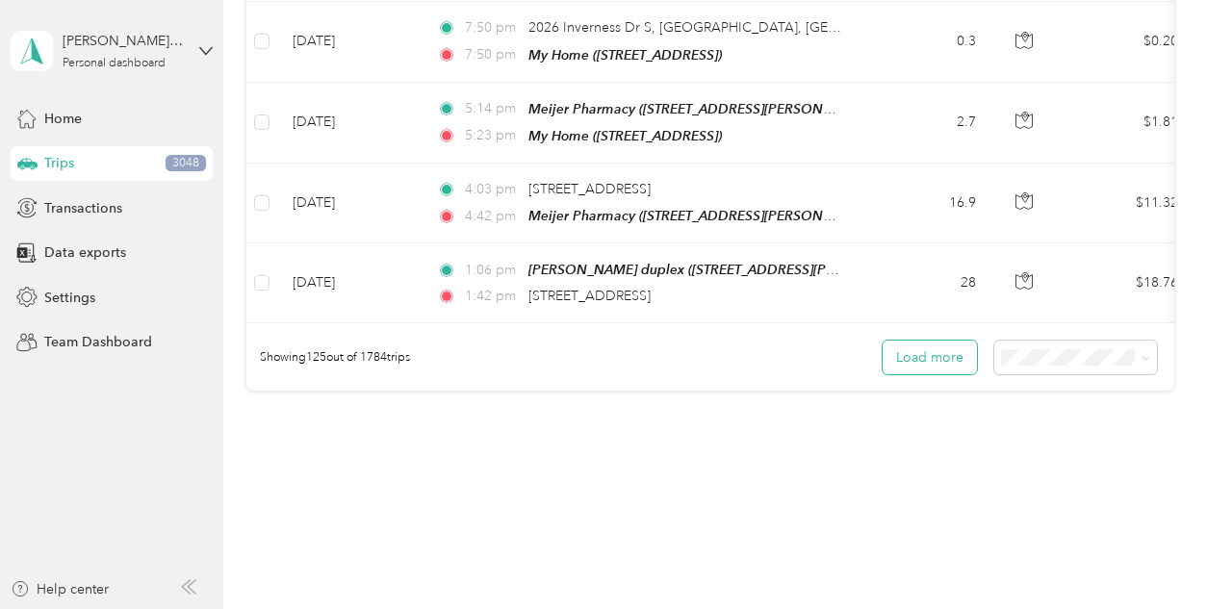
click at [921, 341] on button "Load more" at bounding box center [930, 358] width 94 height 34
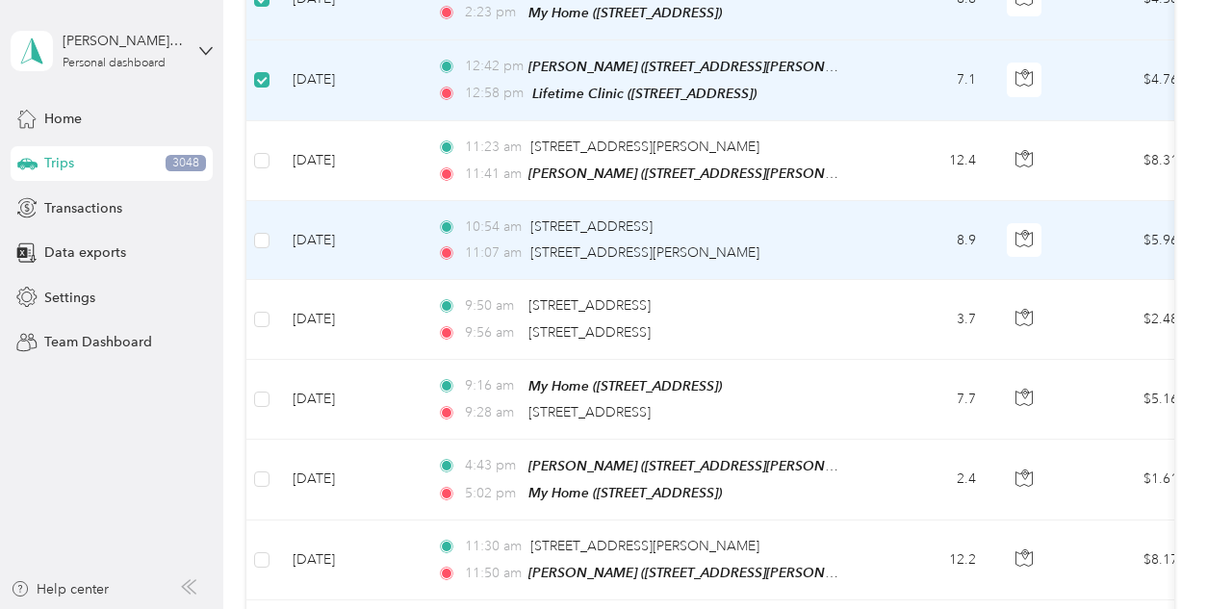
scroll to position [11733, 0]
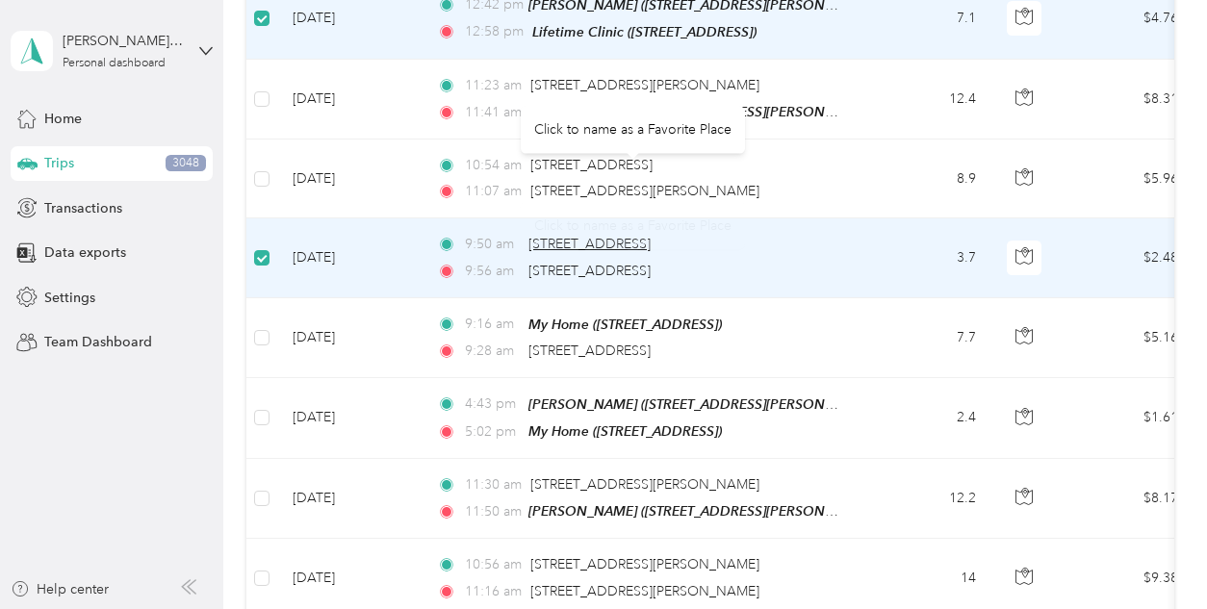
click at [615, 236] on span "[STREET_ADDRESS]" at bounding box center [590, 244] width 122 height 16
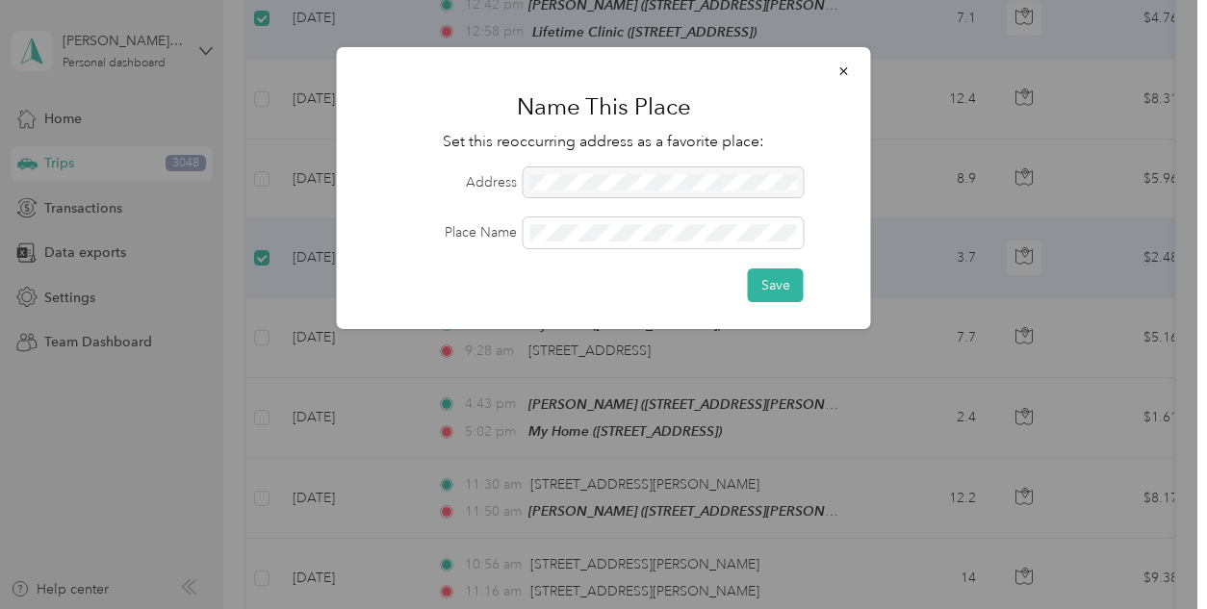
click at [582, 180] on div at bounding box center [664, 183] width 280 height 31
click at [684, 183] on div at bounding box center [664, 183] width 280 height 31
click at [766, 292] on button "Save" at bounding box center [776, 286] width 56 height 34
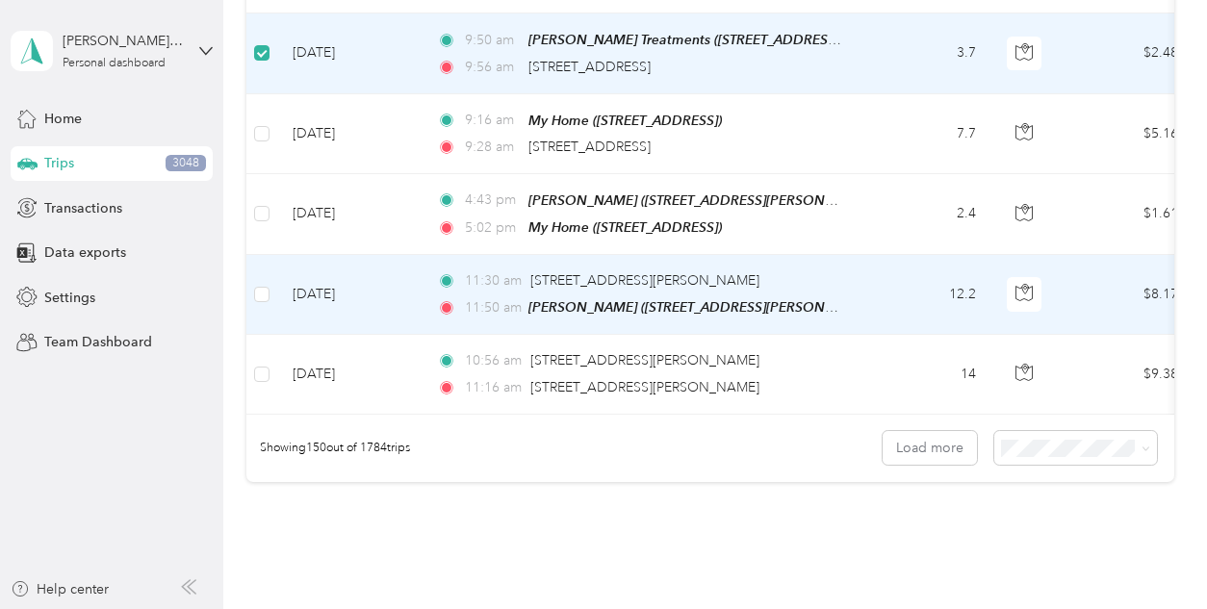
scroll to position [12015, 0]
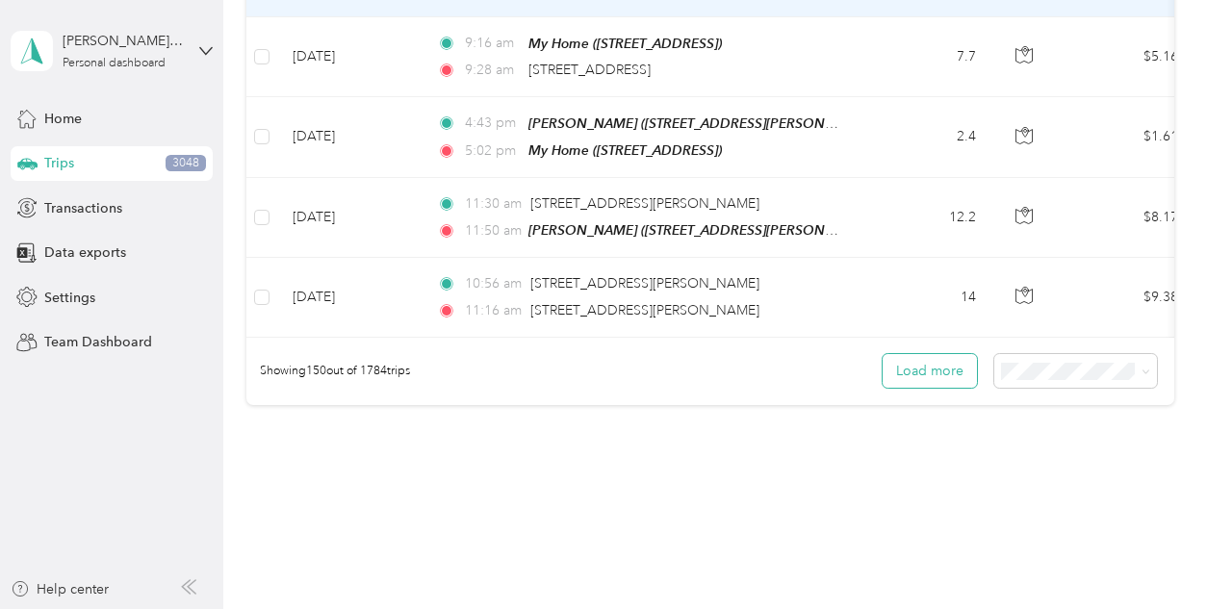
click at [891, 354] on button "Load more" at bounding box center [930, 371] width 94 height 34
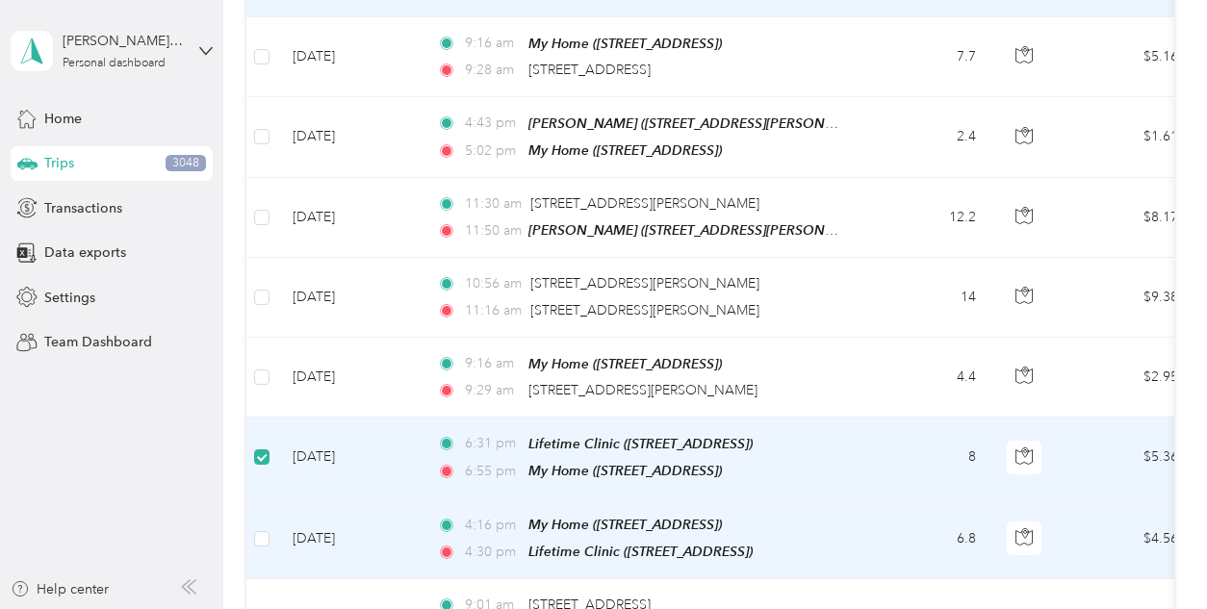
click at [250, 499] on td at bounding box center [261, 539] width 31 height 81
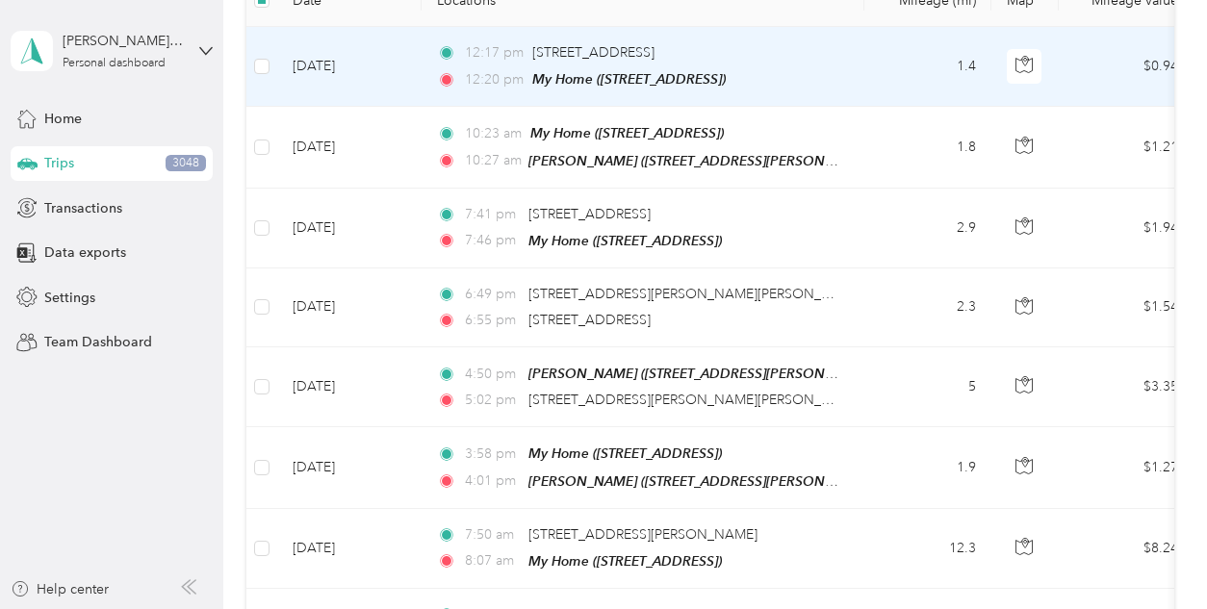
scroll to position [0, 0]
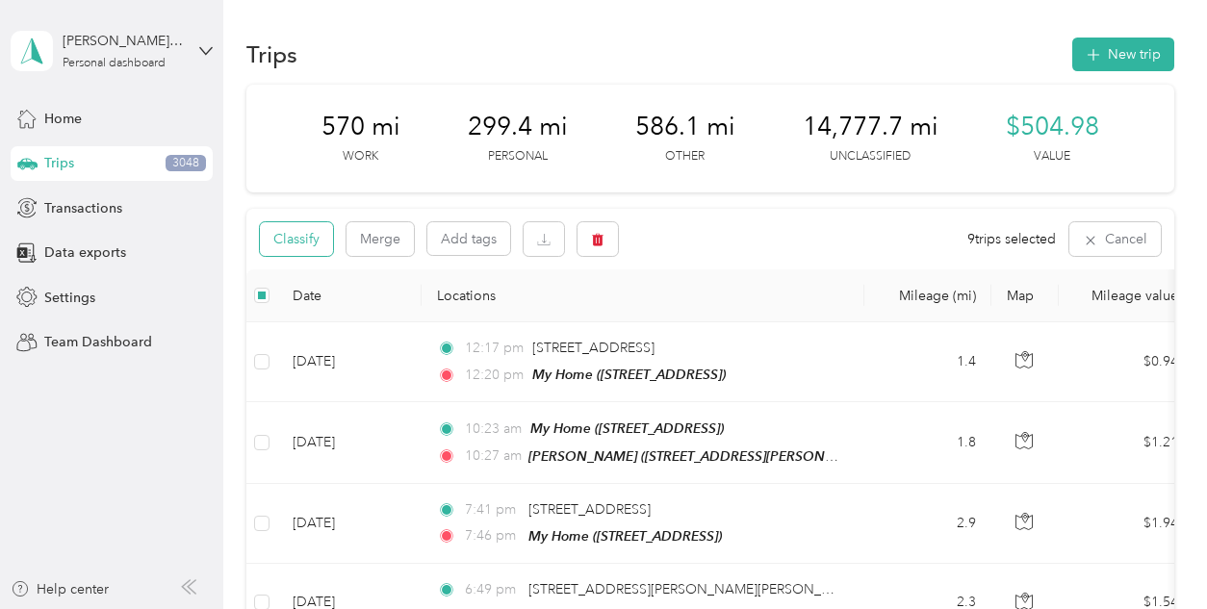
click at [275, 231] on button "Classify" at bounding box center [296, 239] width 73 height 34
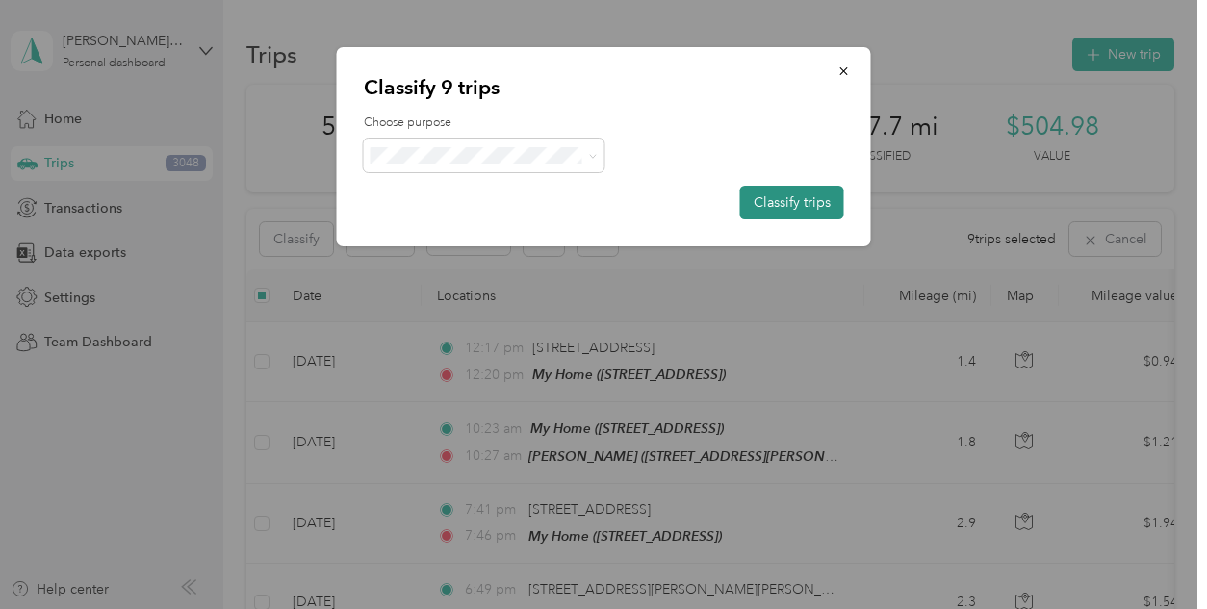
click at [772, 188] on button "Classify trips" at bounding box center [792, 203] width 104 height 34
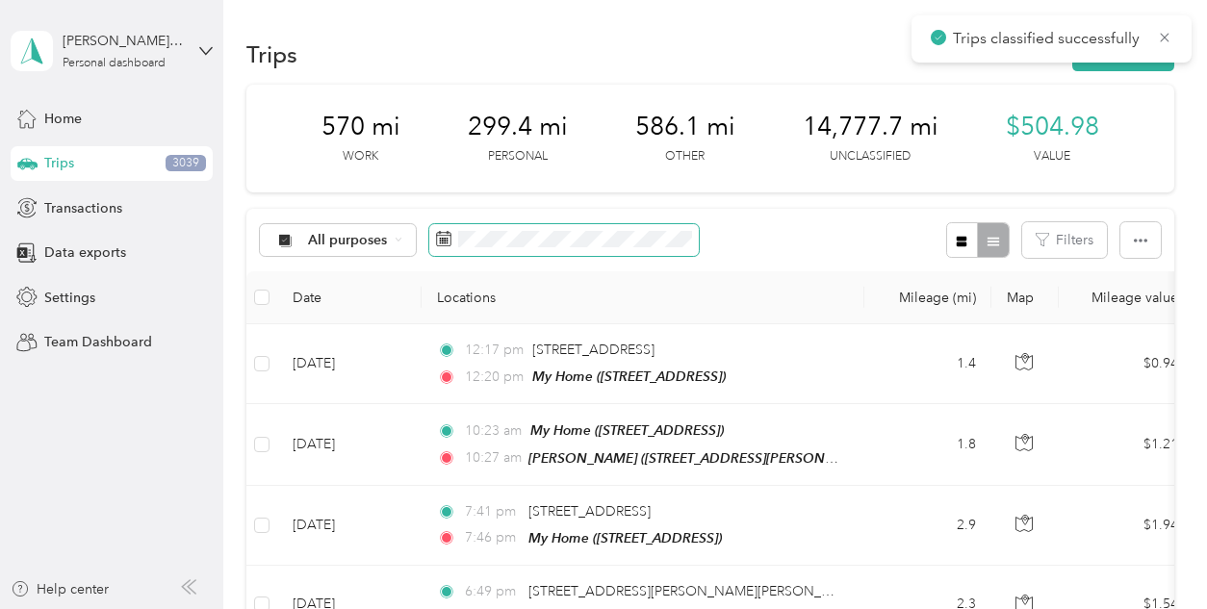
click at [490, 227] on span at bounding box center [564, 240] width 270 height 33
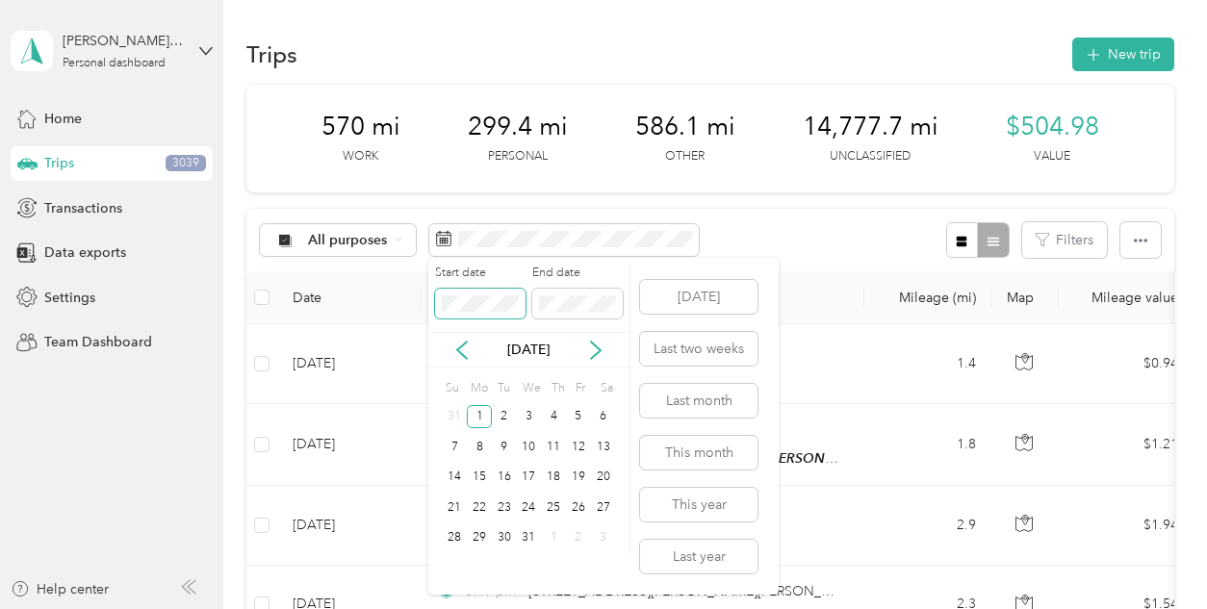
click at [441, 304] on span at bounding box center [480, 304] width 91 height 31
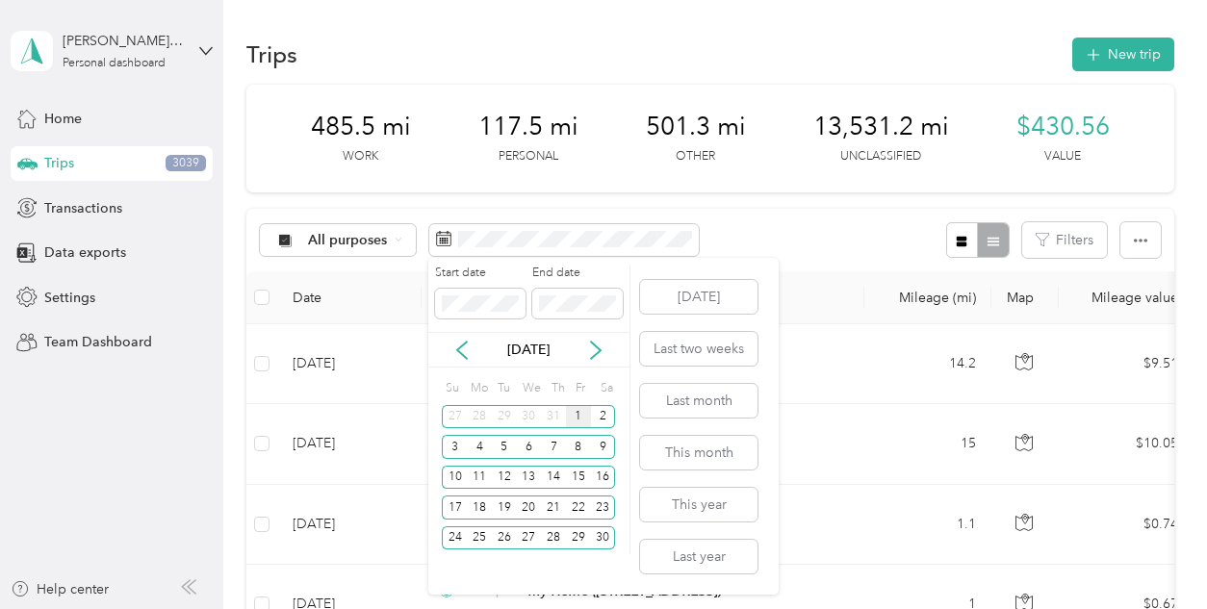
click at [581, 413] on div "1" at bounding box center [578, 417] width 25 height 24
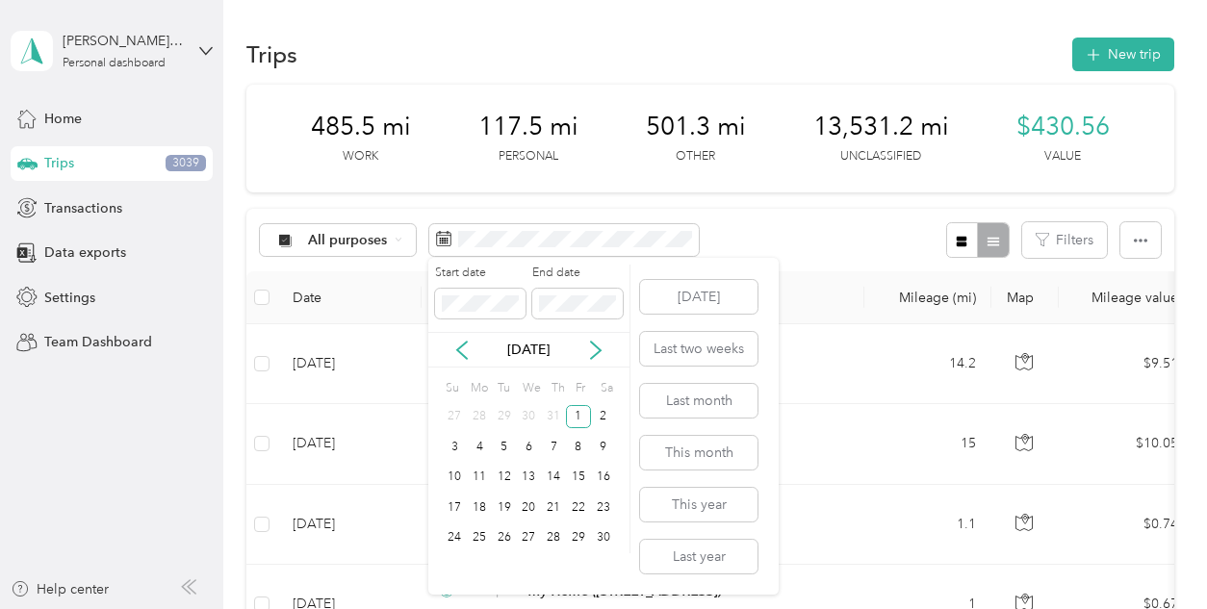
click at [750, 262] on div "Today Last two weeks Last month This month This year Last year" at bounding box center [697, 426] width 121 height 337
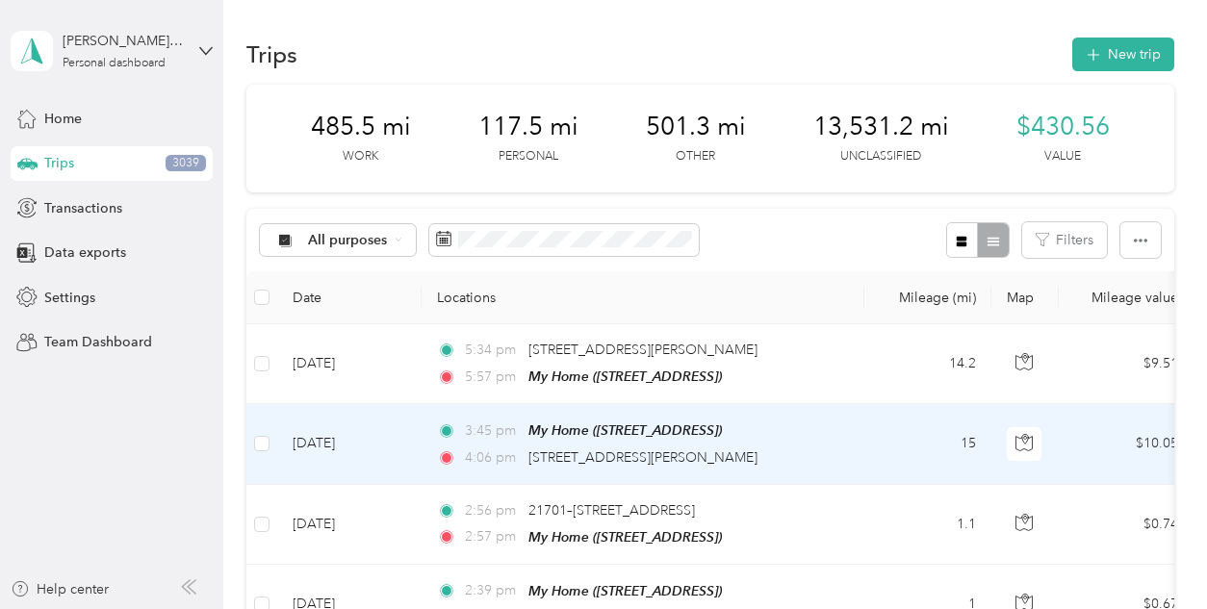
click at [282, 453] on td "Nov 30, 2024" at bounding box center [349, 444] width 144 height 80
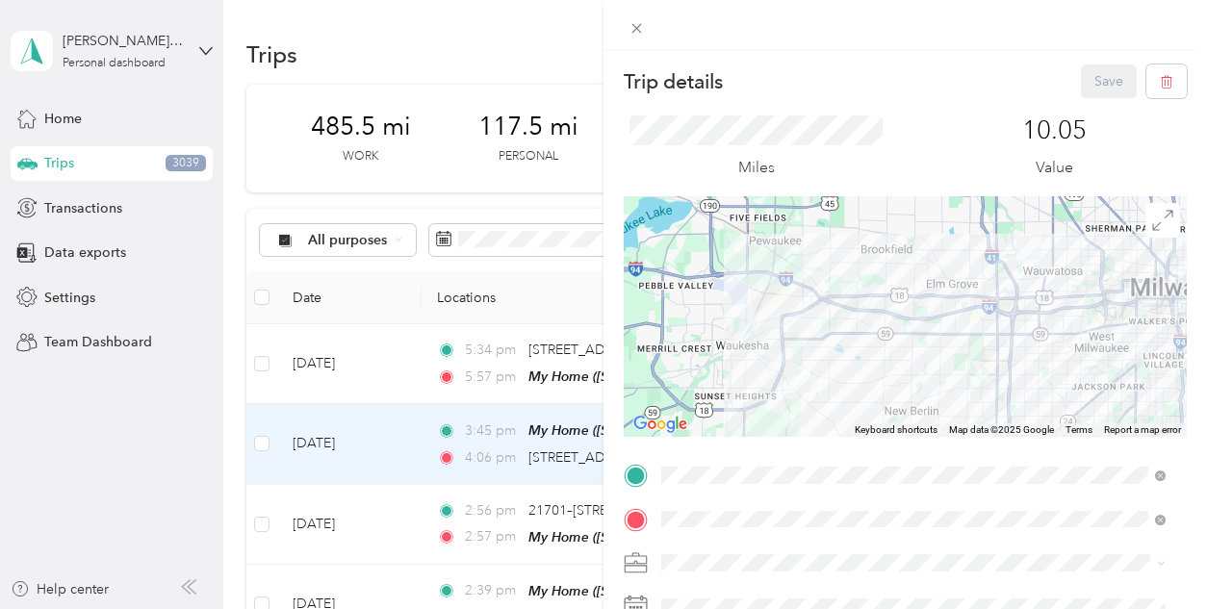
click at [575, 320] on div "Trip details Save This trip cannot be edited because it is either under review,…" at bounding box center [603, 304] width 1207 height 609
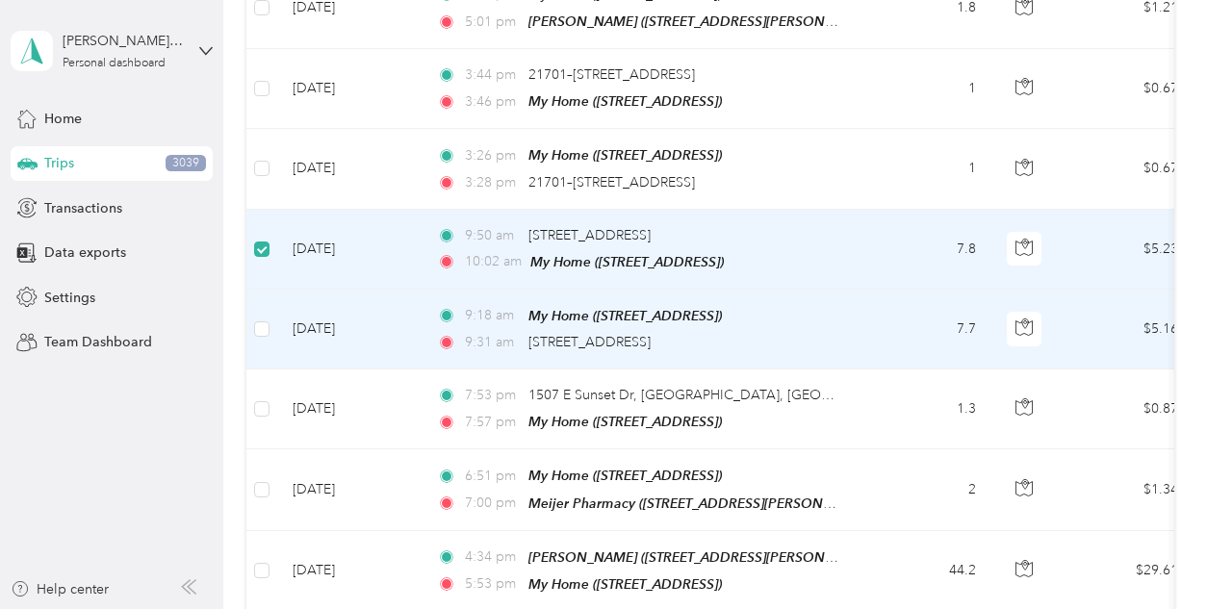
scroll to position [1593, 0]
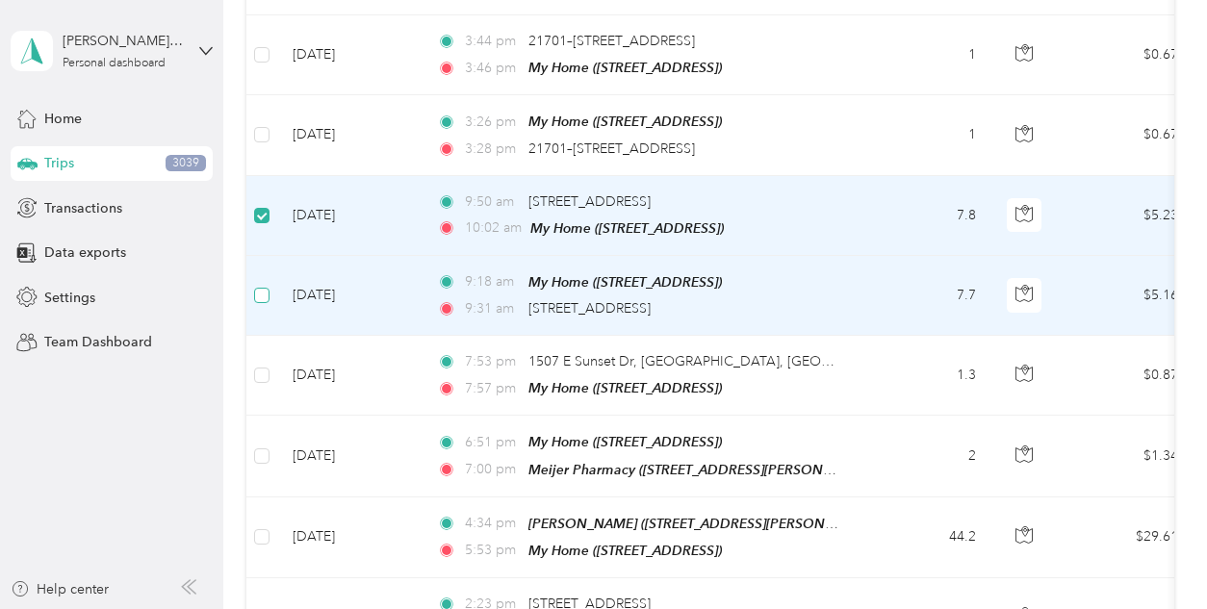
click at [264, 285] on label at bounding box center [261, 295] width 15 height 21
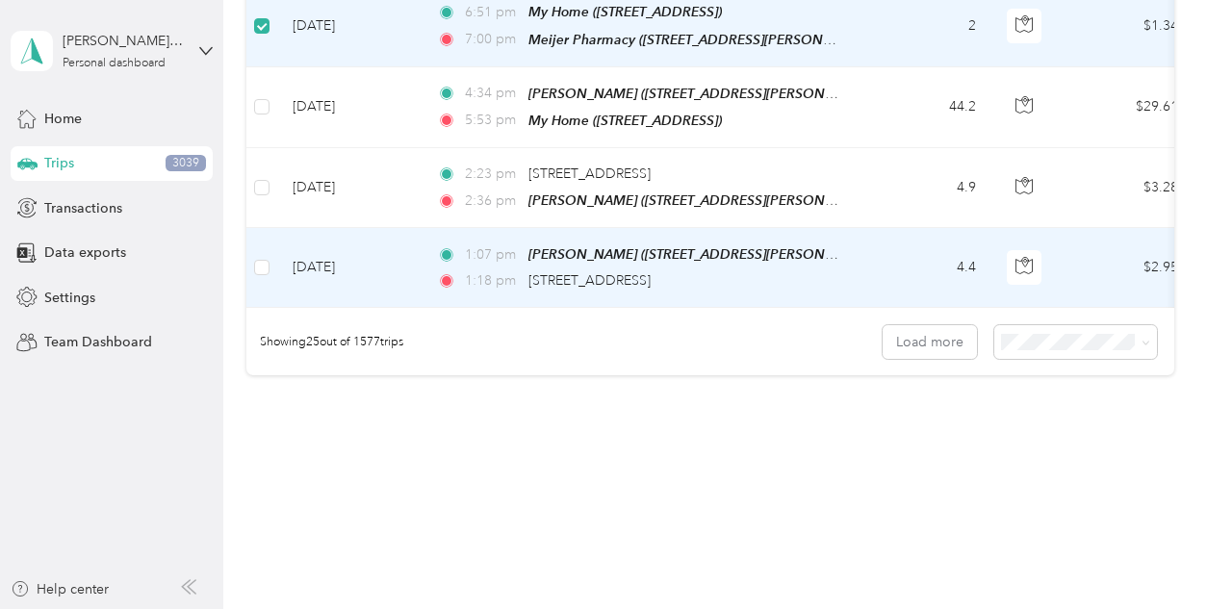
scroll to position [2026, 0]
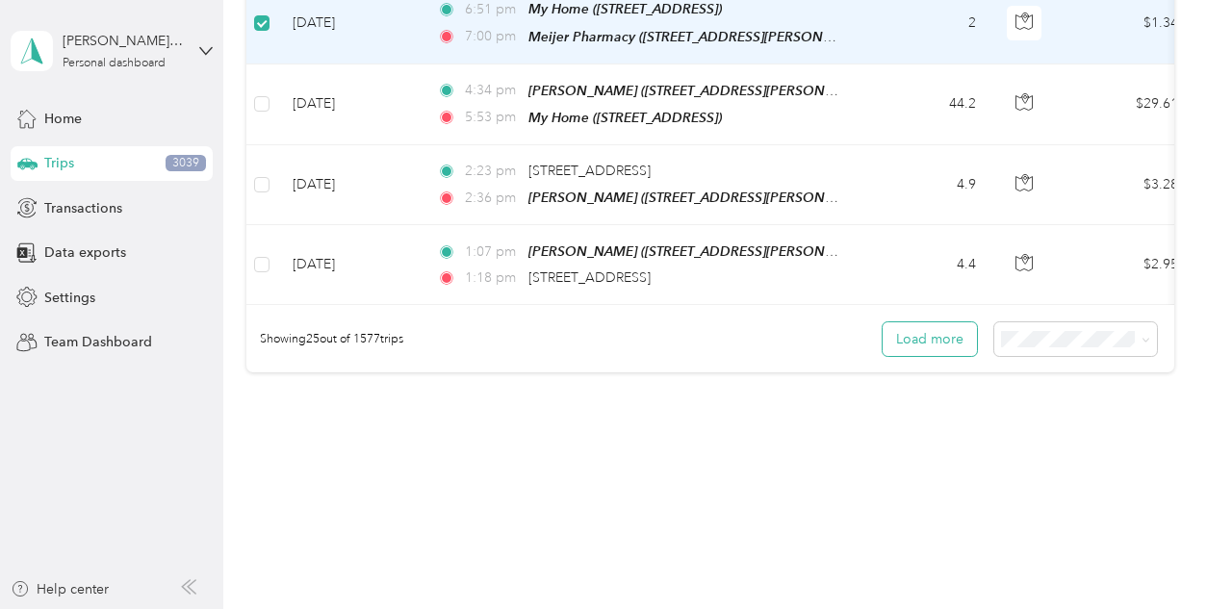
click at [941, 336] on button "Load more" at bounding box center [930, 340] width 94 height 34
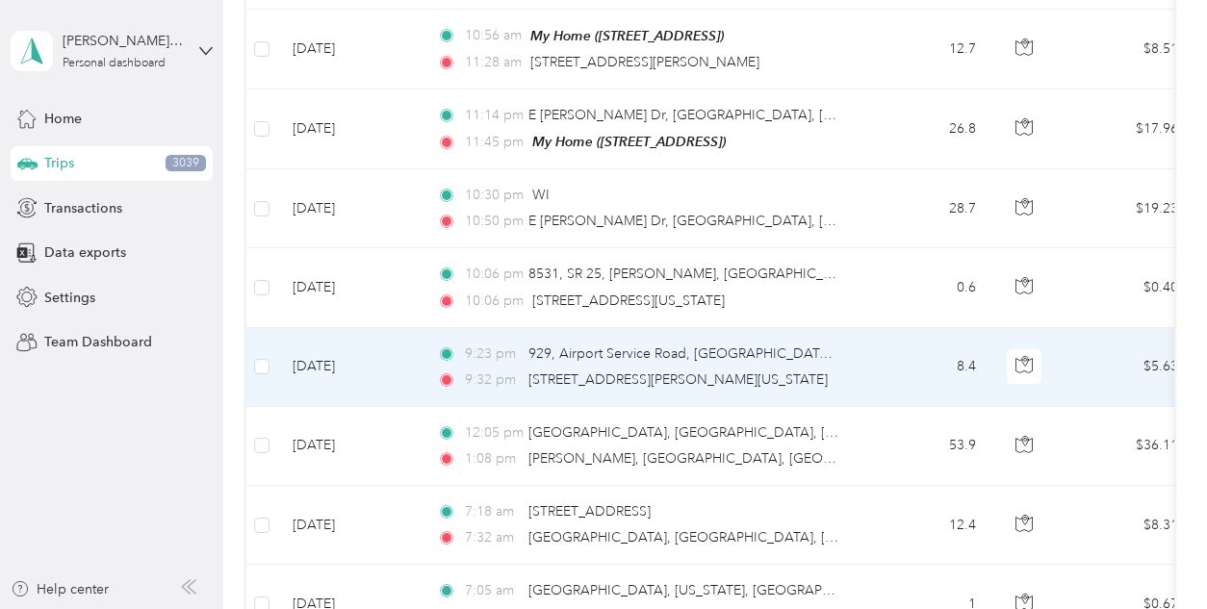
scroll to position [2419, 0]
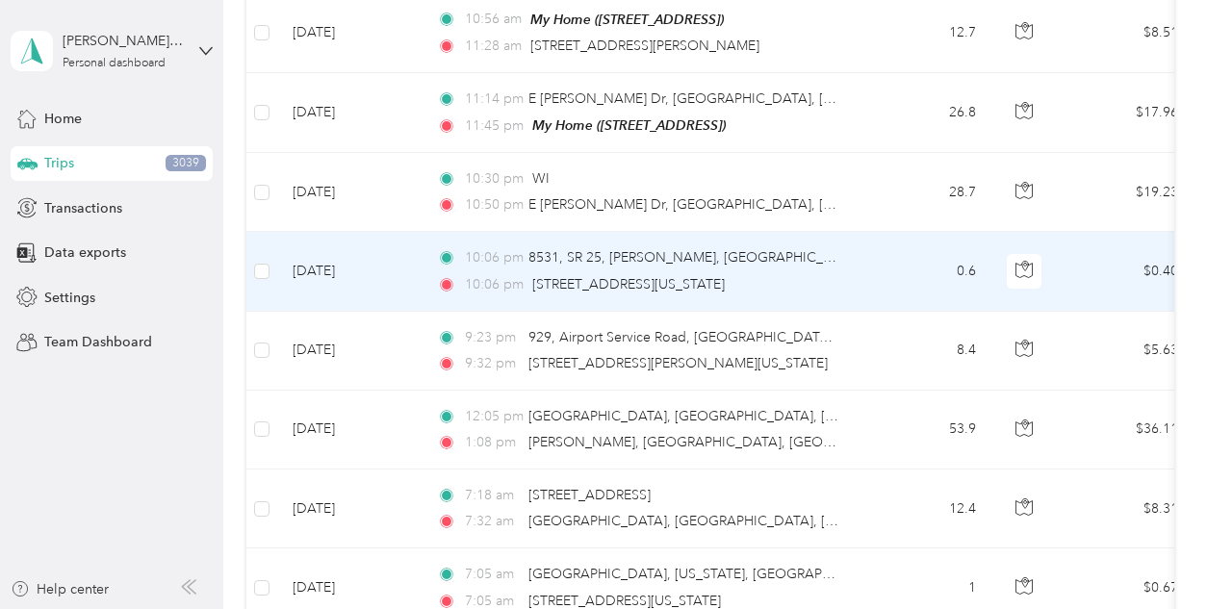
click at [274, 261] on td at bounding box center [261, 271] width 31 height 79
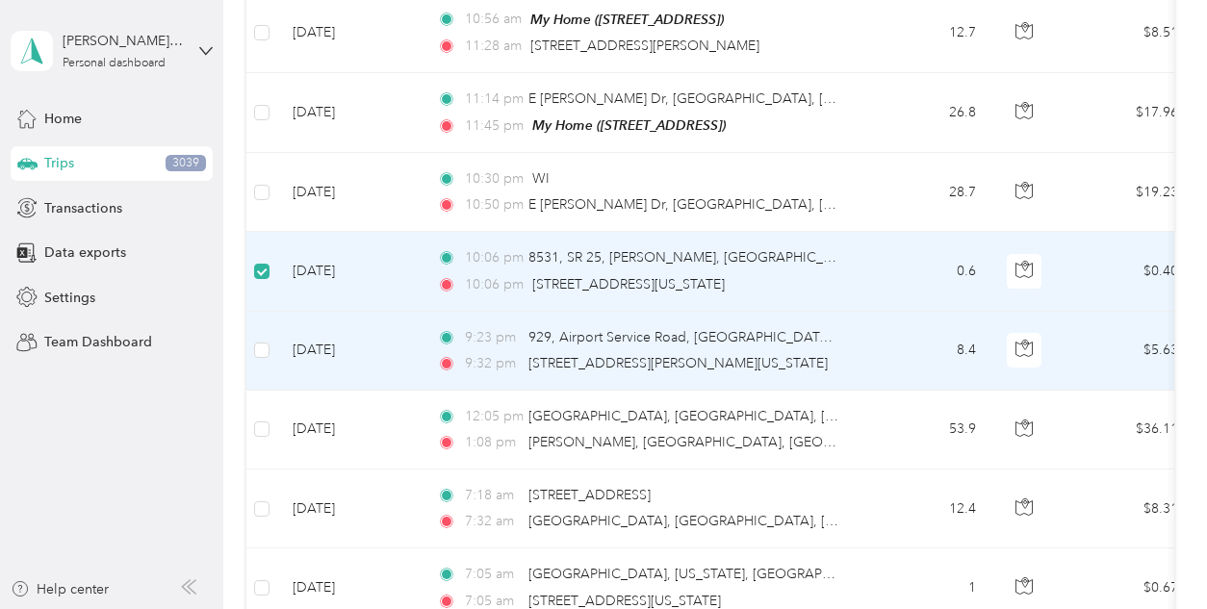
click at [272, 333] on td at bounding box center [261, 351] width 31 height 79
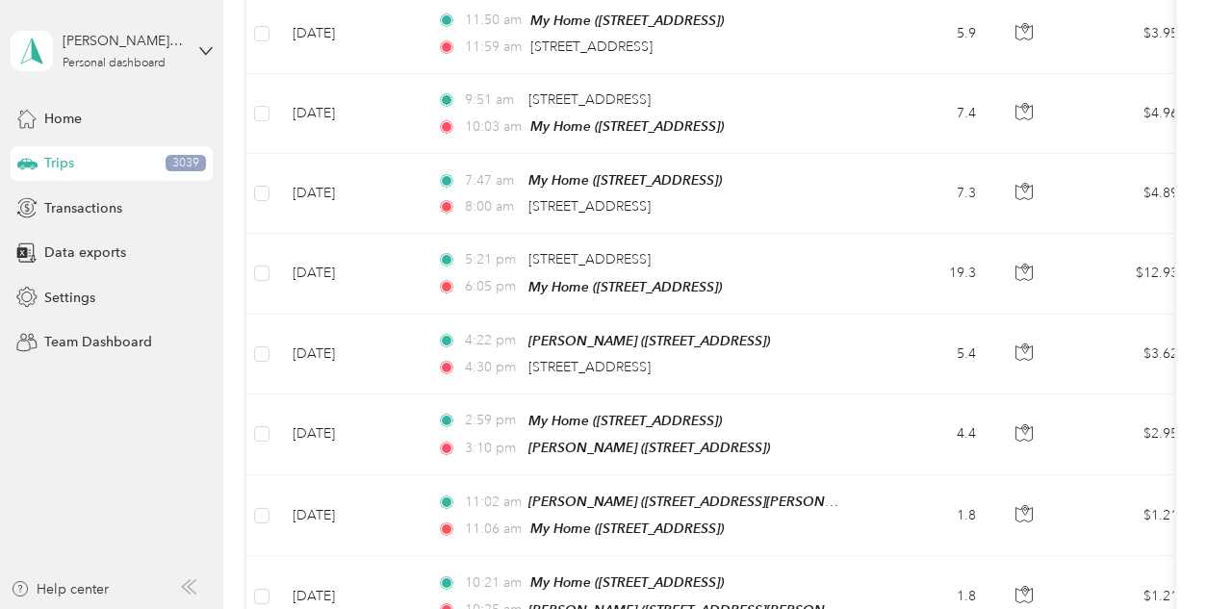
scroll to position [0, 0]
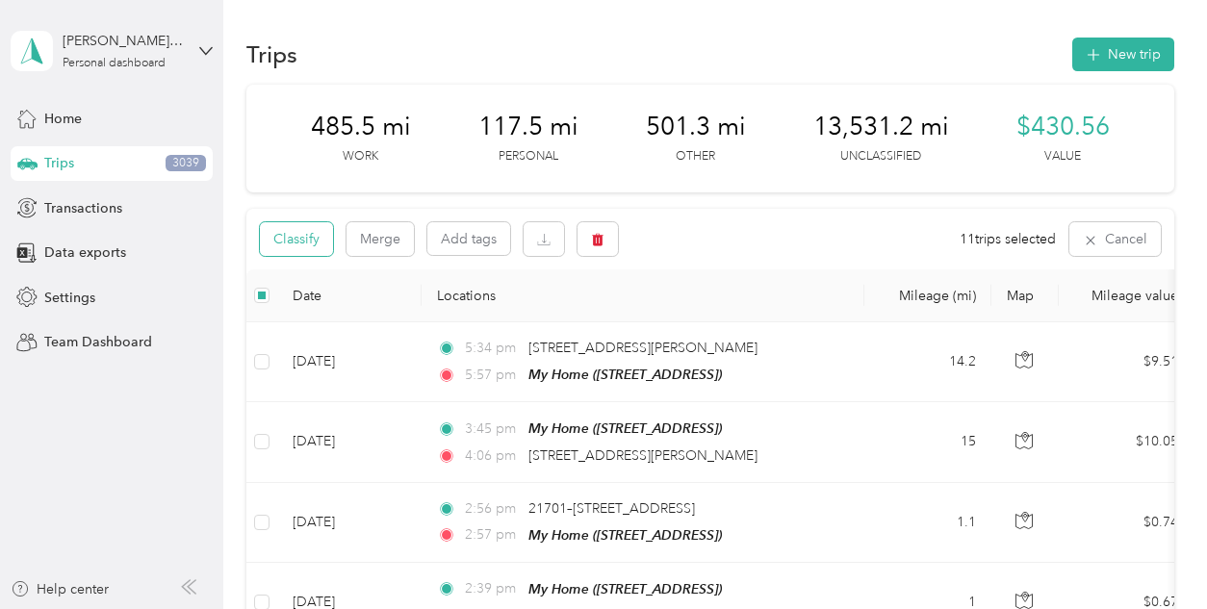
click at [311, 248] on button "Classify" at bounding box center [296, 239] width 73 height 34
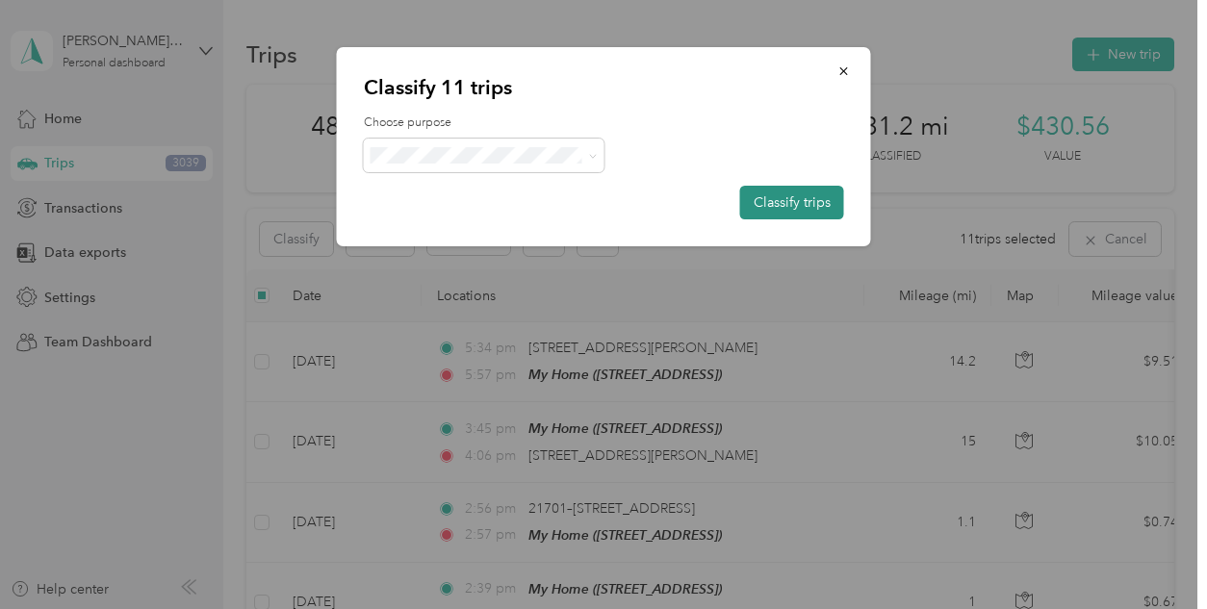
click at [785, 195] on button "Classify trips" at bounding box center [792, 203] width 104 height 34
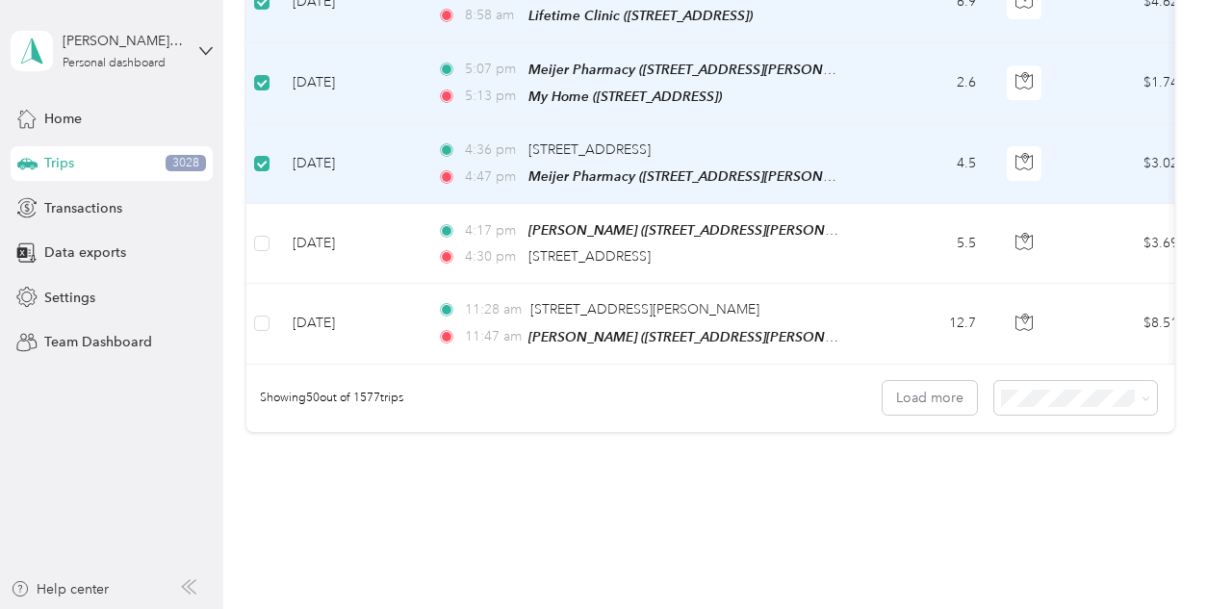
scroll to position [3966, 0]
click at [1022, 482] on span "100 per load" at bounding box center [1042, 490] width 79 height 16
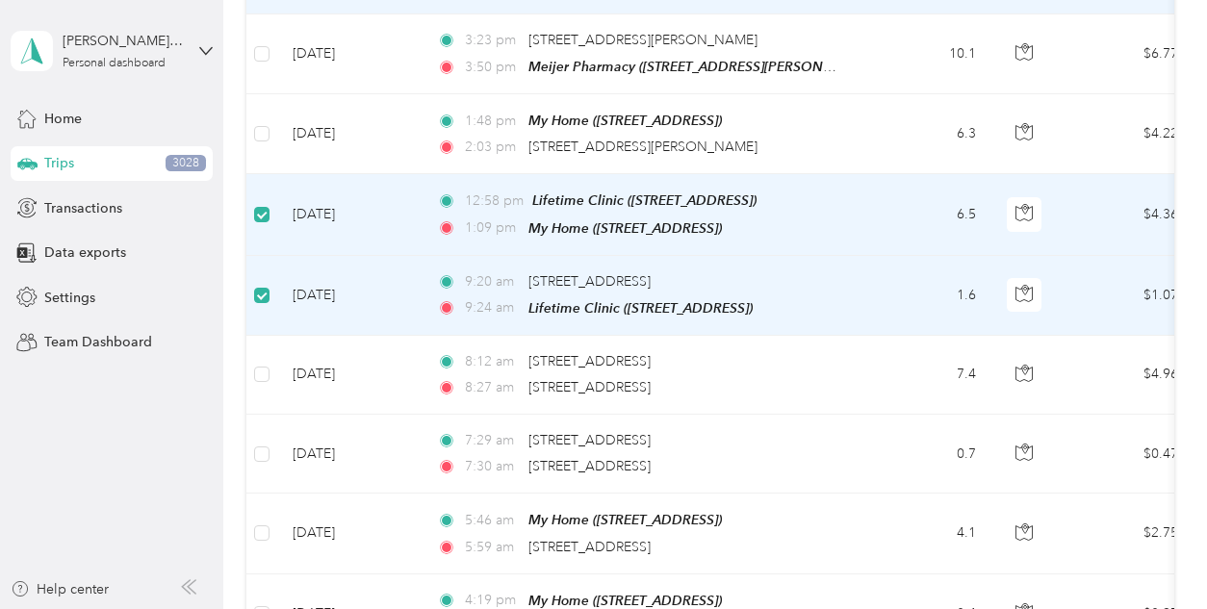
scroll to position [7712, 0]
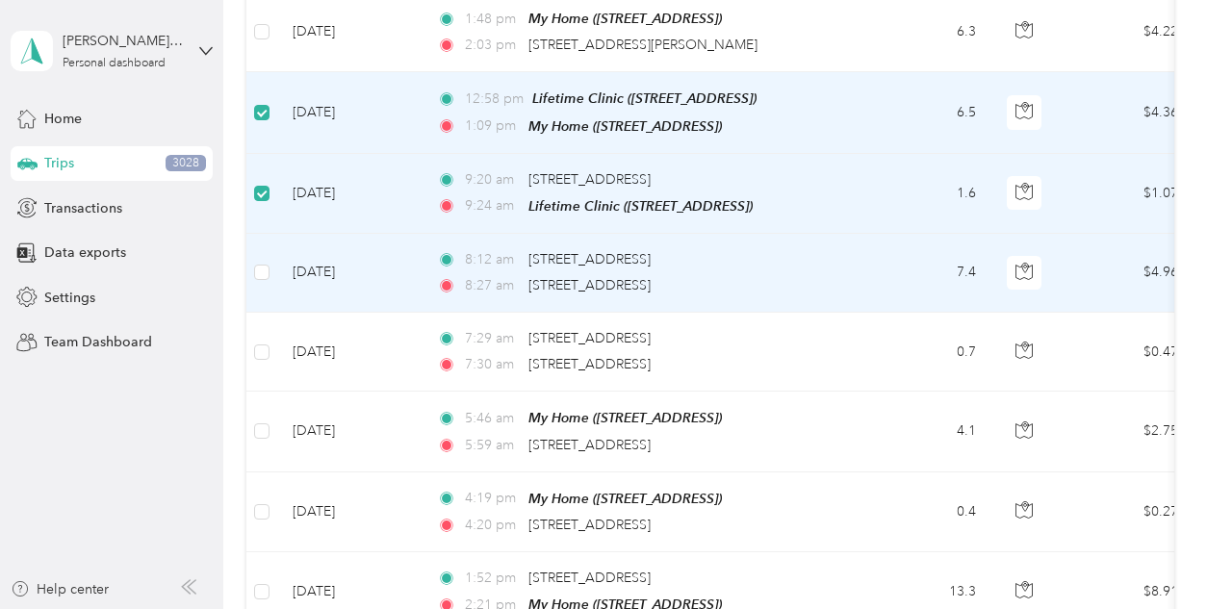
click at [273, 234] on td at bounding box center [261, 273] width 31 height 79
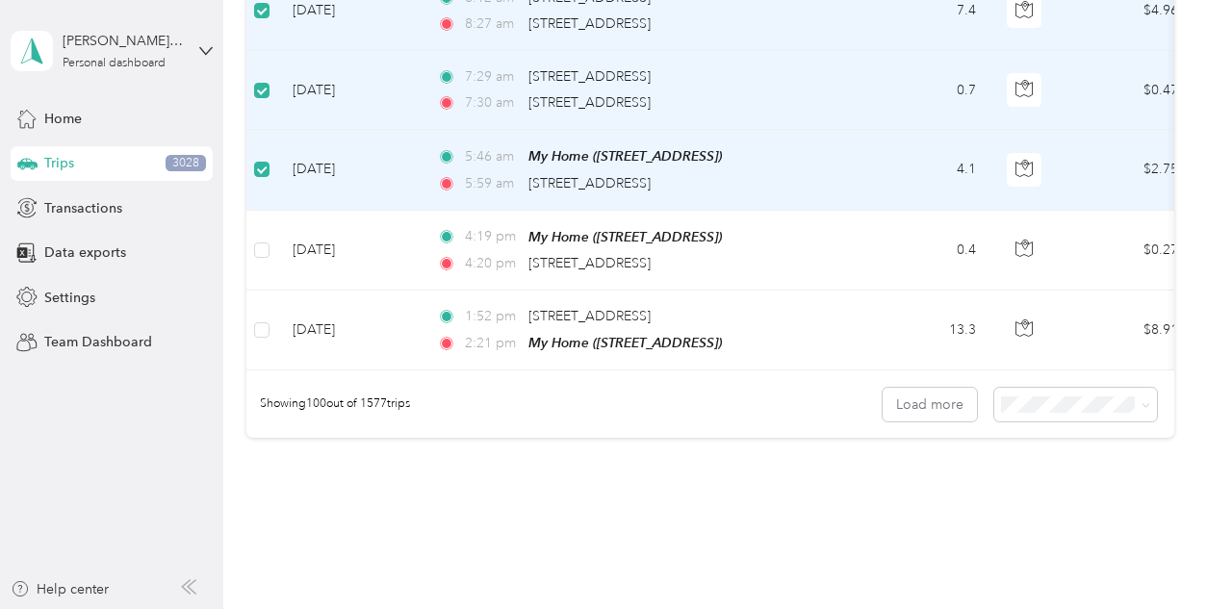
scroll to position [7994, 0]
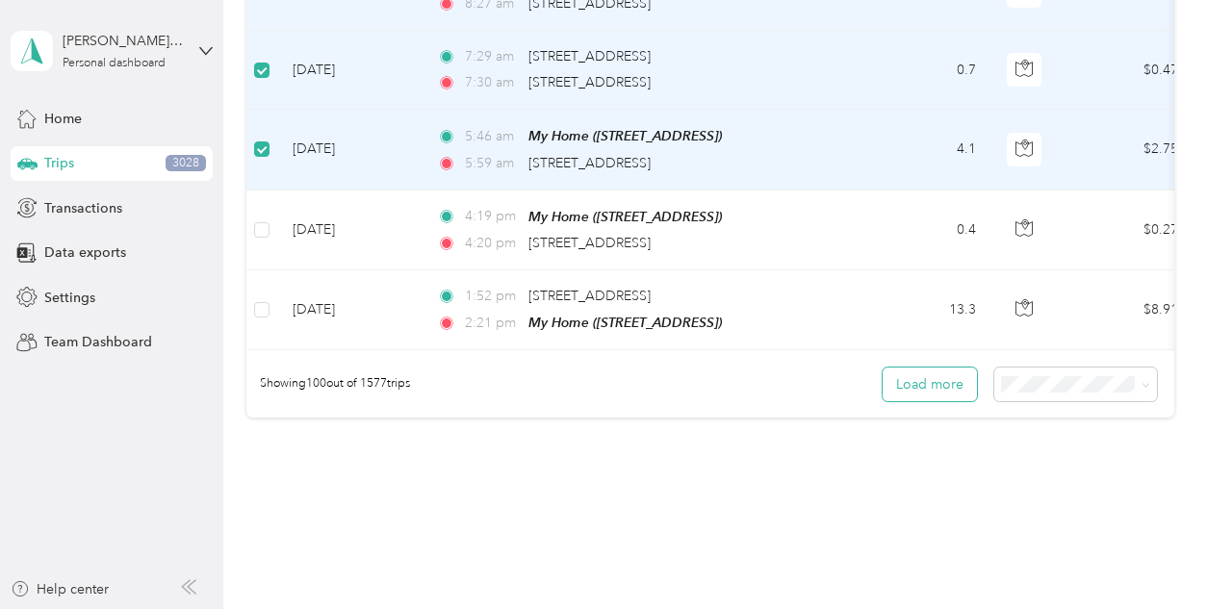
click at [955, 368] on button "Load more" at bounding box center [930, 385] width 94 height 34
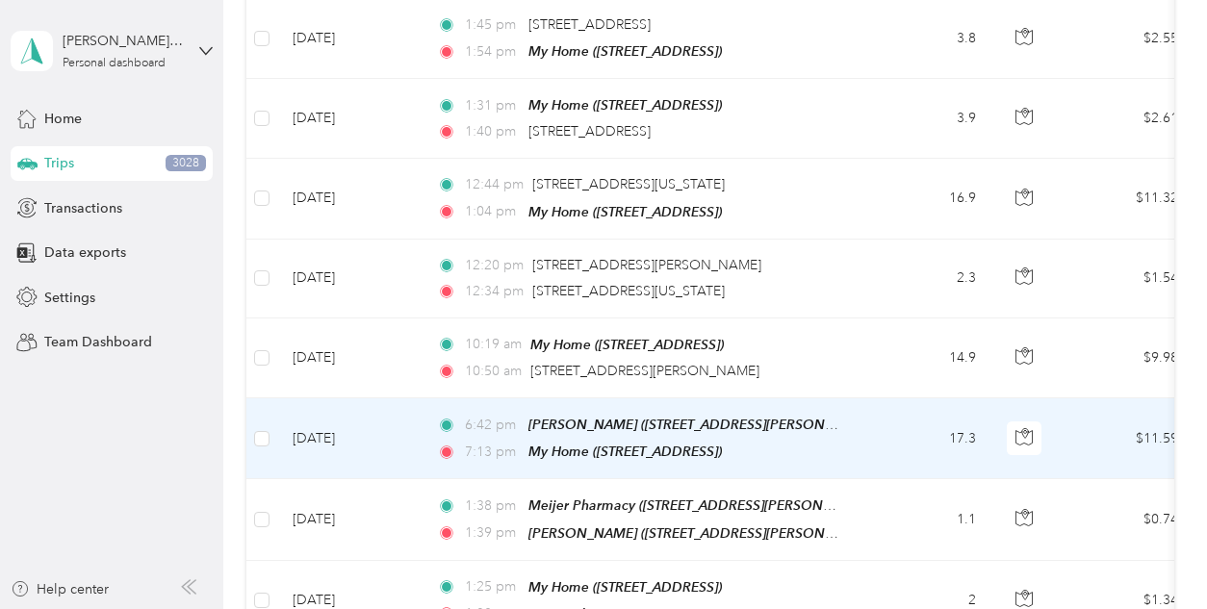
scroll to position [13718, 0]
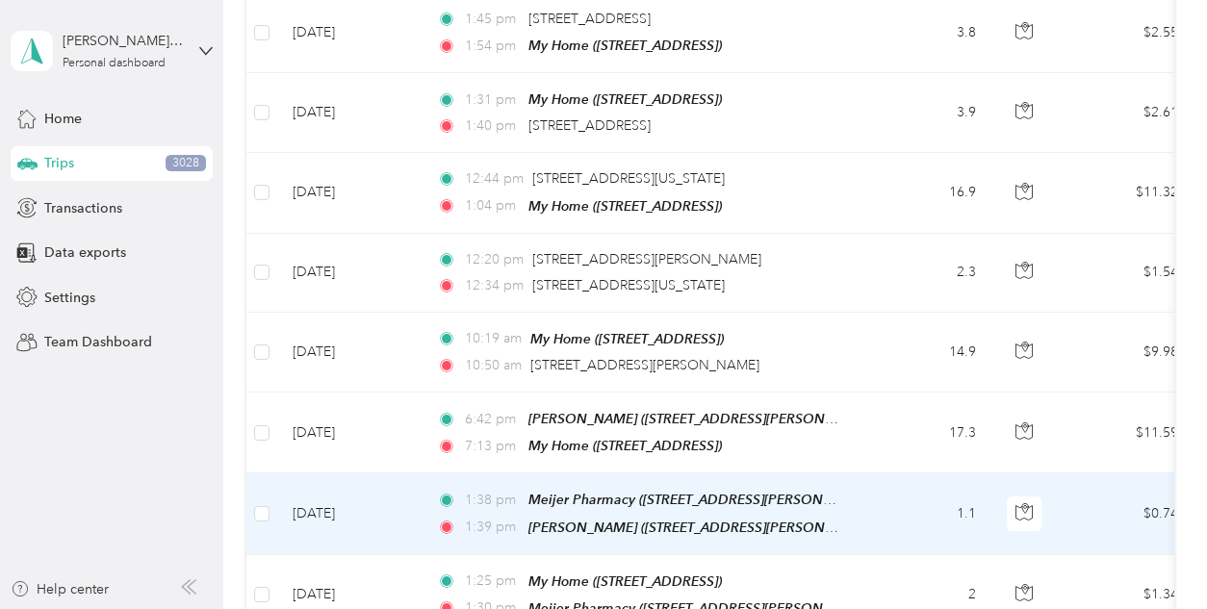
click at [272, 474] on td at bounding box center [261, 514] width 31 height 81
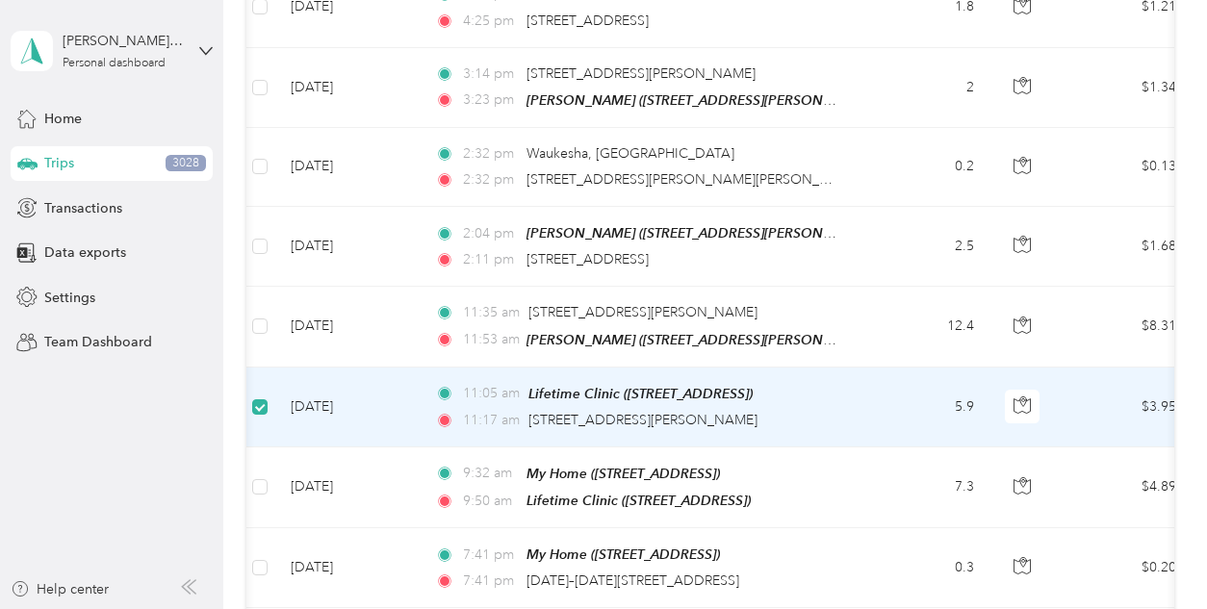
scroll to position [15196, 0]
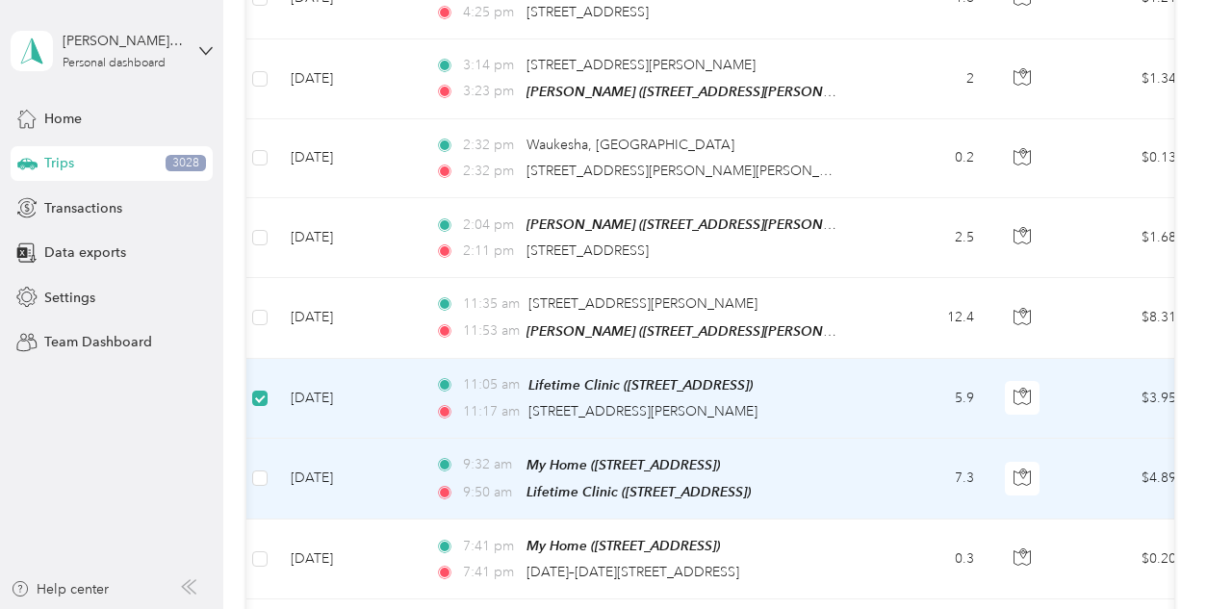
click at [248, 439] on td at bounding box center [260, 479] width 31 height 81
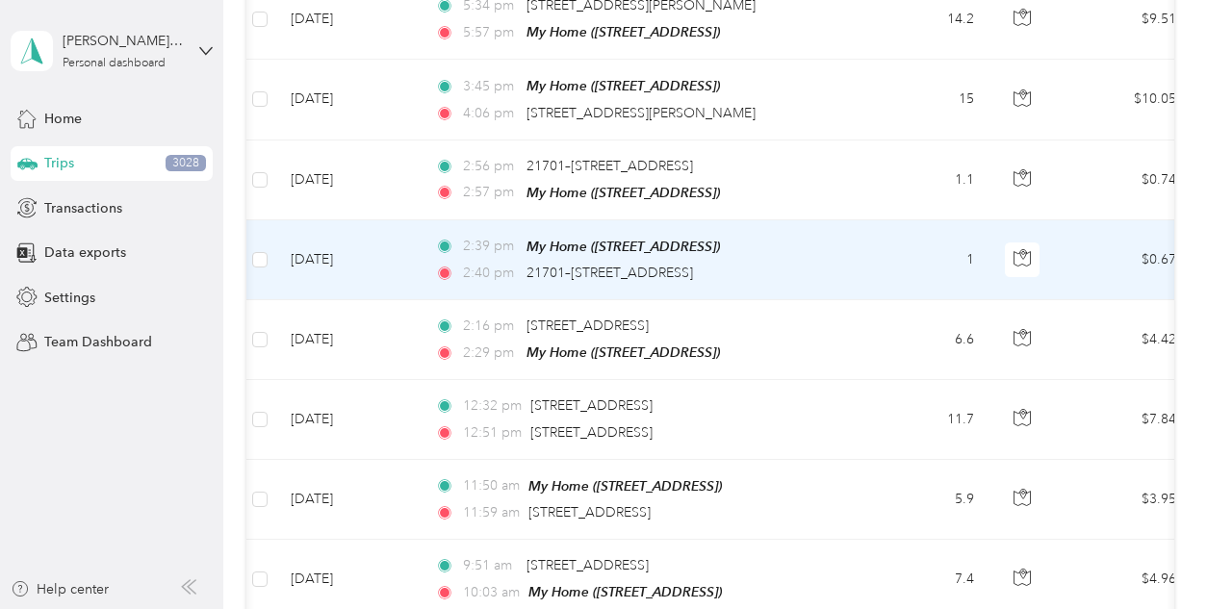
scroll to position [0, 0]
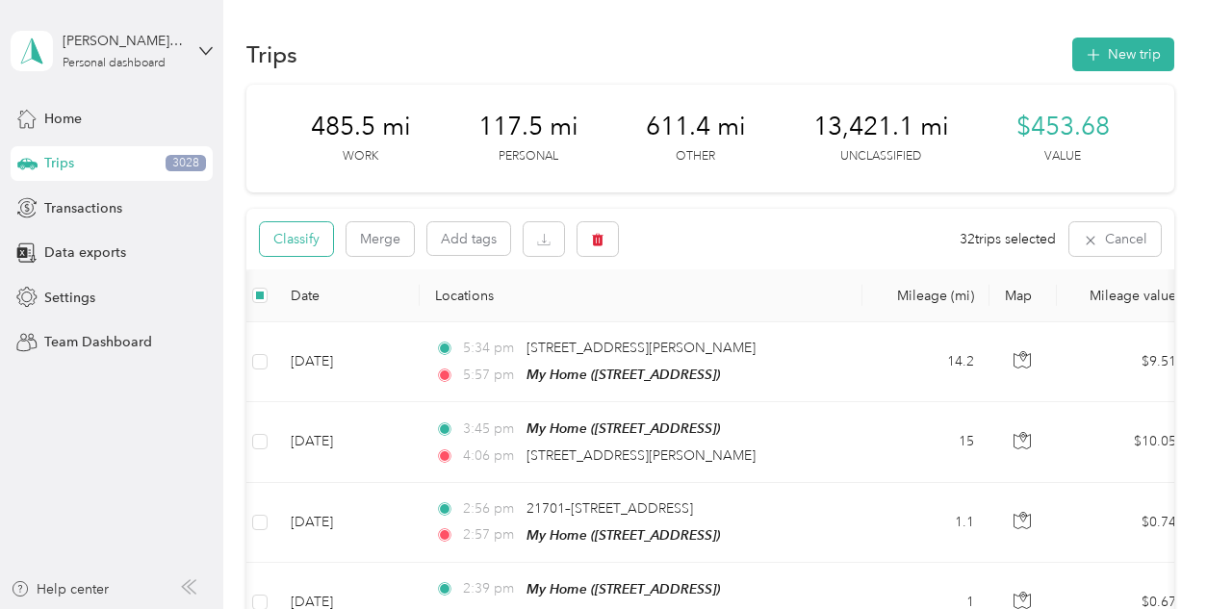
click at [290, 245] on button "Classify" at bounding box center [296, 239] width 73 height 34
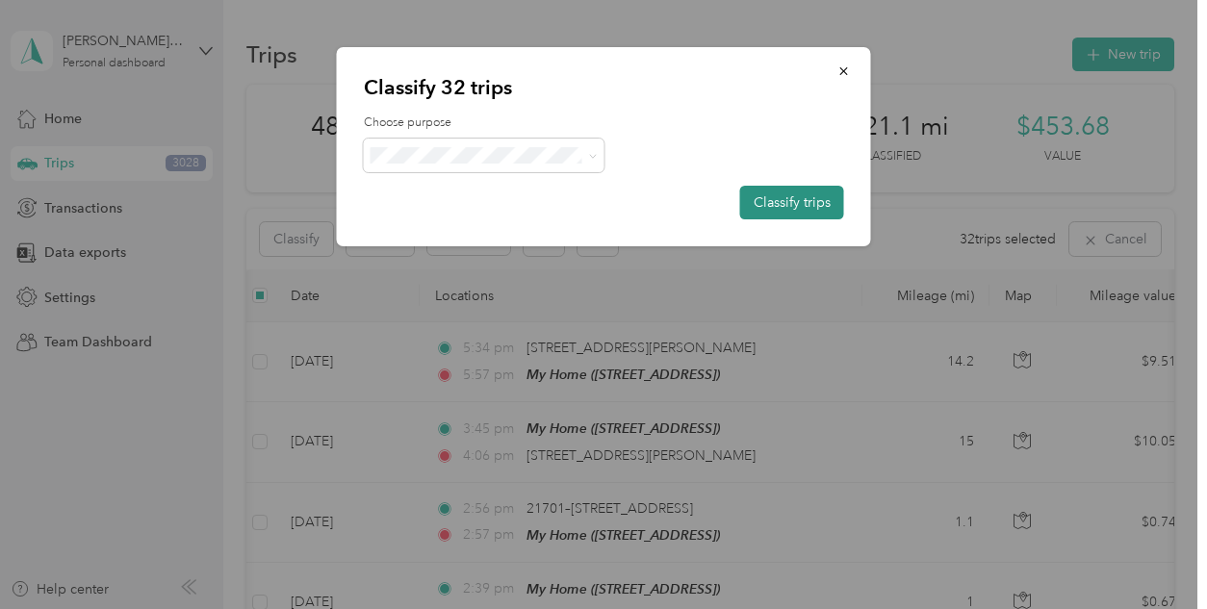
click at [798, 204] on button "Classify trips" at bounding box center [792, 203] width 104 height 34
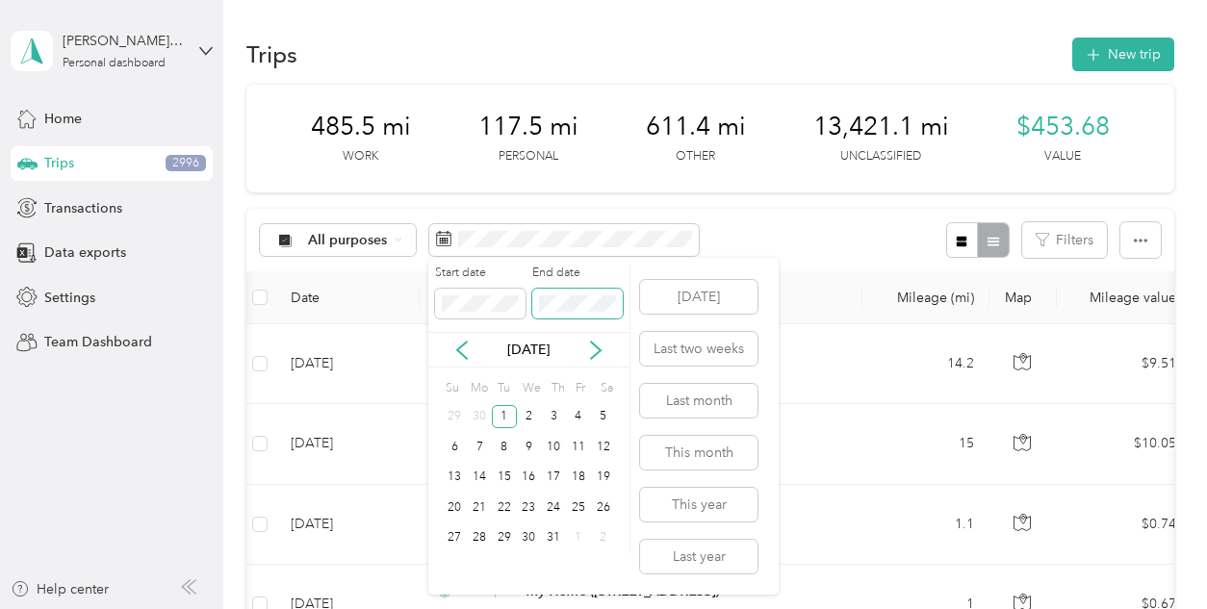
click at [579, 314] on span at bounding box center [577, 304] width 91 height 31
click at [557, 530] on div "31" at bounding box center [553, 539] width 25 height 24
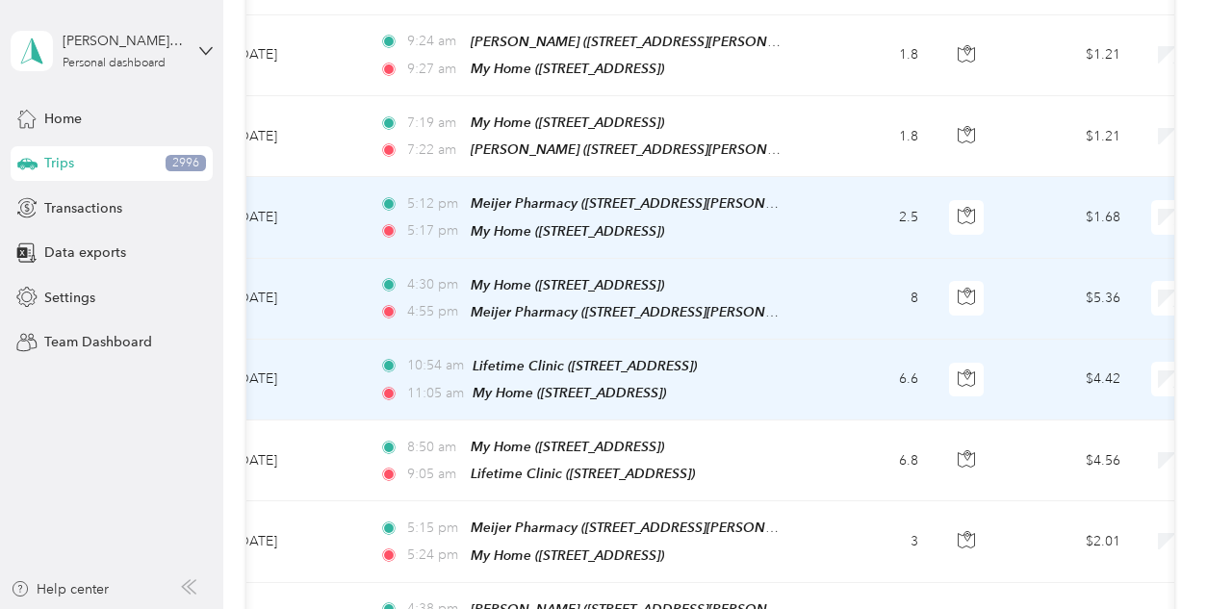
scroll to position [4104, 0]
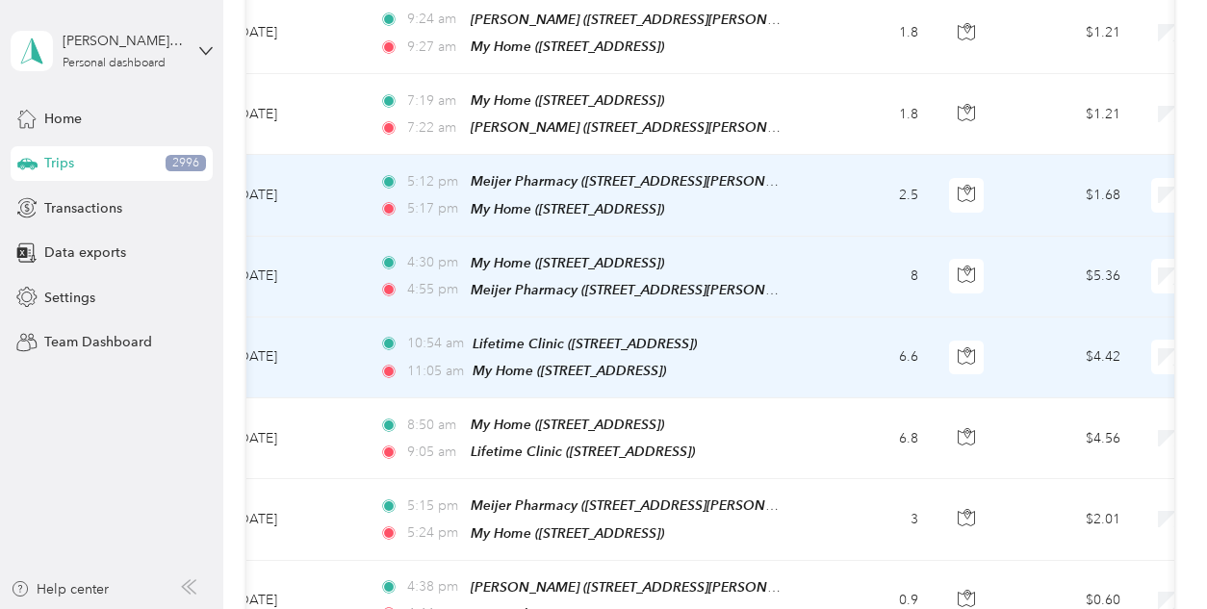
click at [218, 409] on aside "kubiak.karen@gmail.com Personal dashboard Home Trips 2996 Transactions Data exp…" at bounding box center [111, 304] width 223 height 609
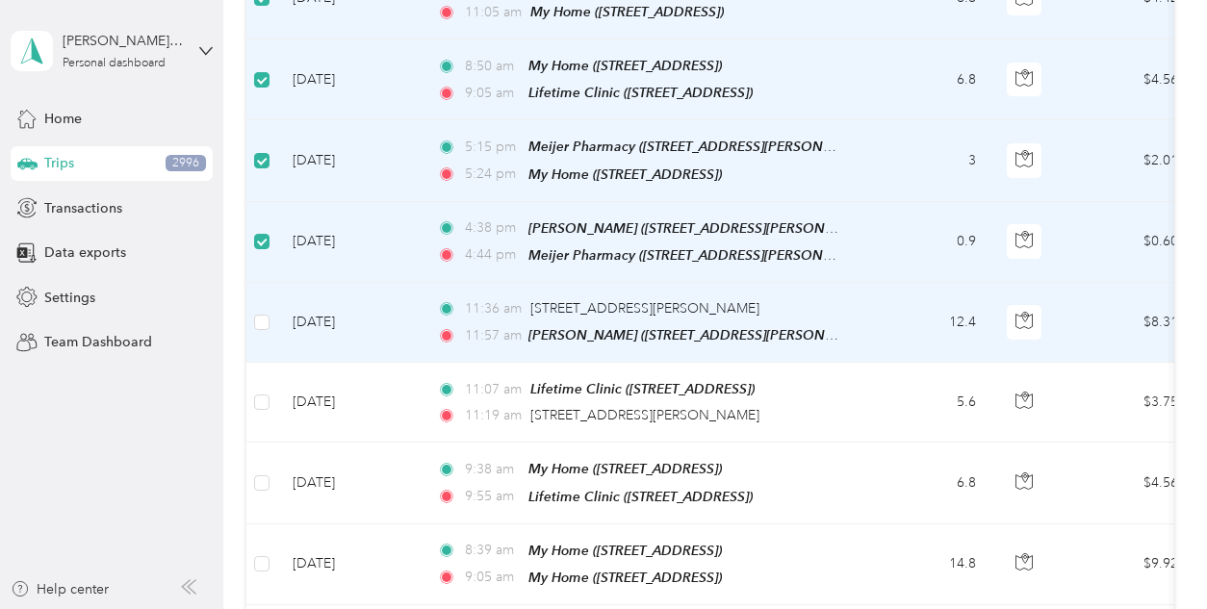
scroll to position [4494, 0]
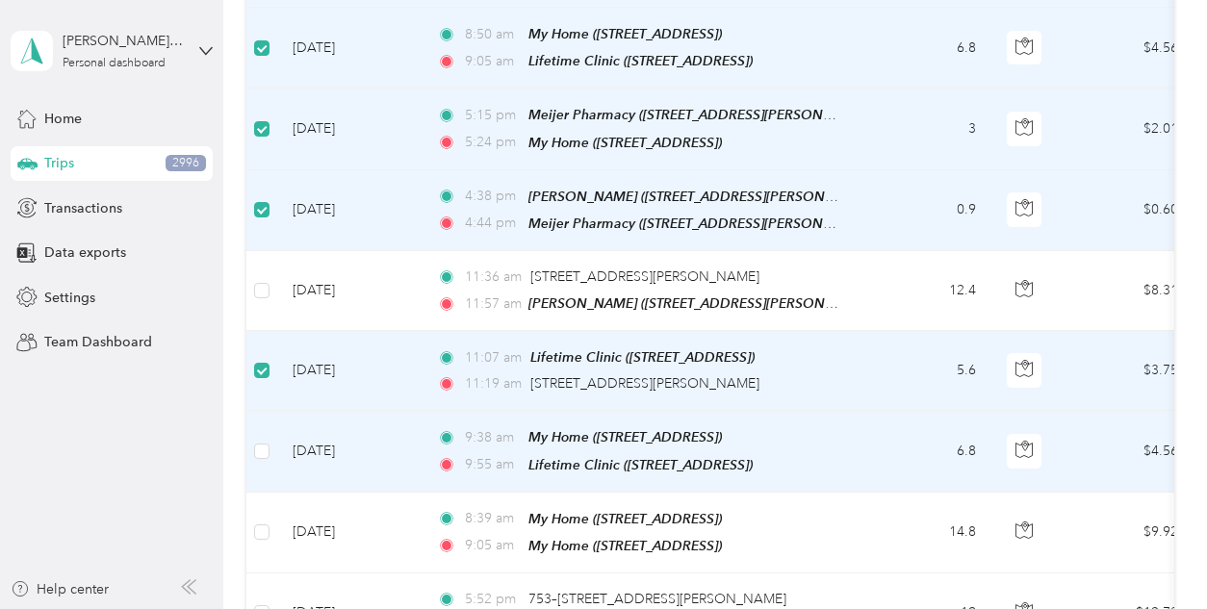
click at [252, 417] on td at bounding box center [261, 451] width 31 height 81
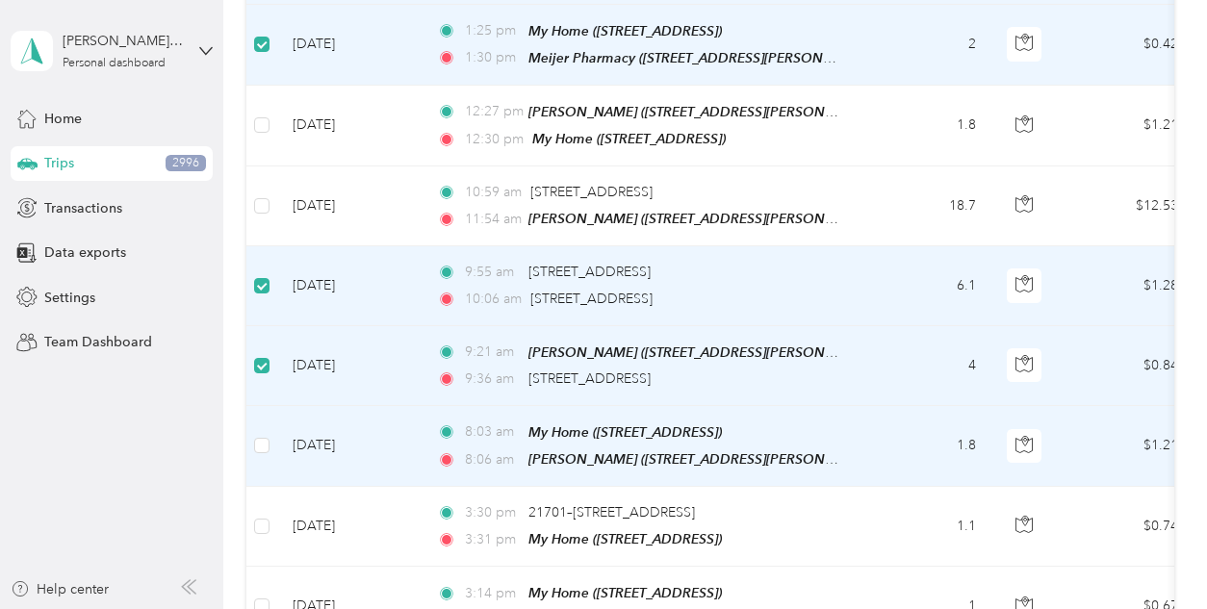
scroll to position [0, 0]
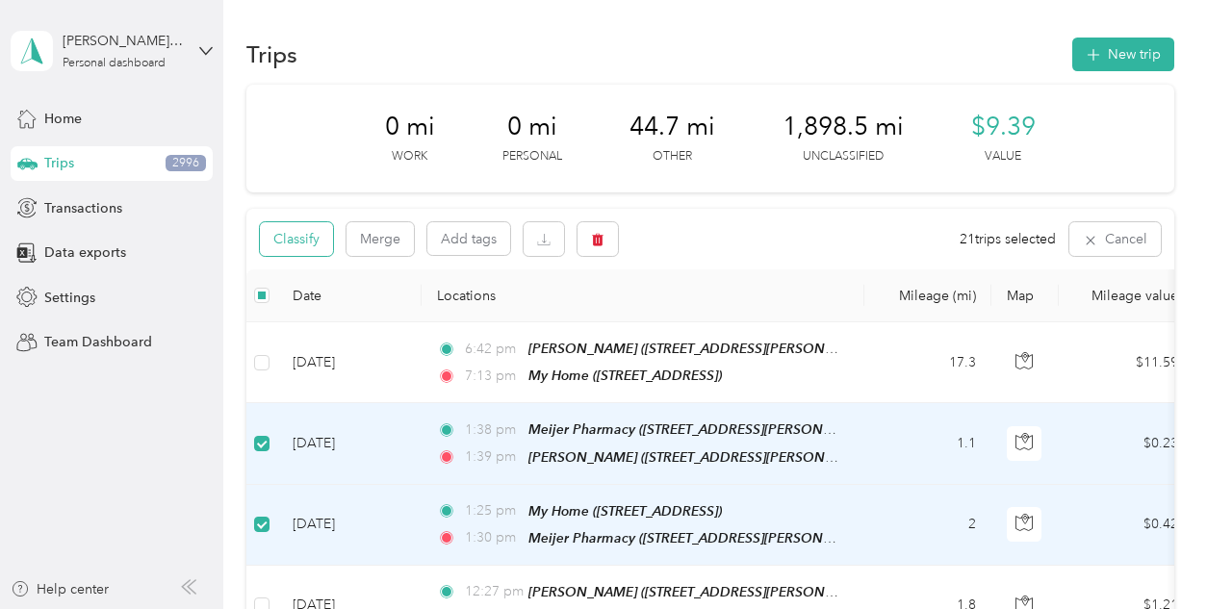
click at [302, 244] on button "Classify" at bounding box center [296, 239] width 73 height 34
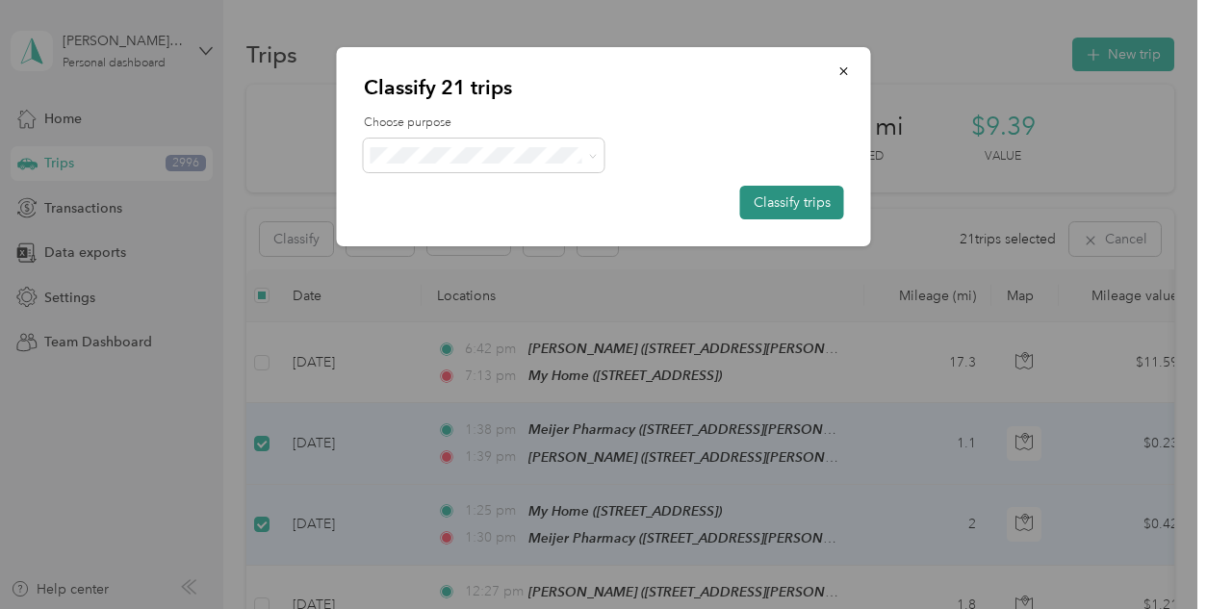
click at [807, 204] on button "Classify trips" at bounding box center [792, 203] width 104 height 34
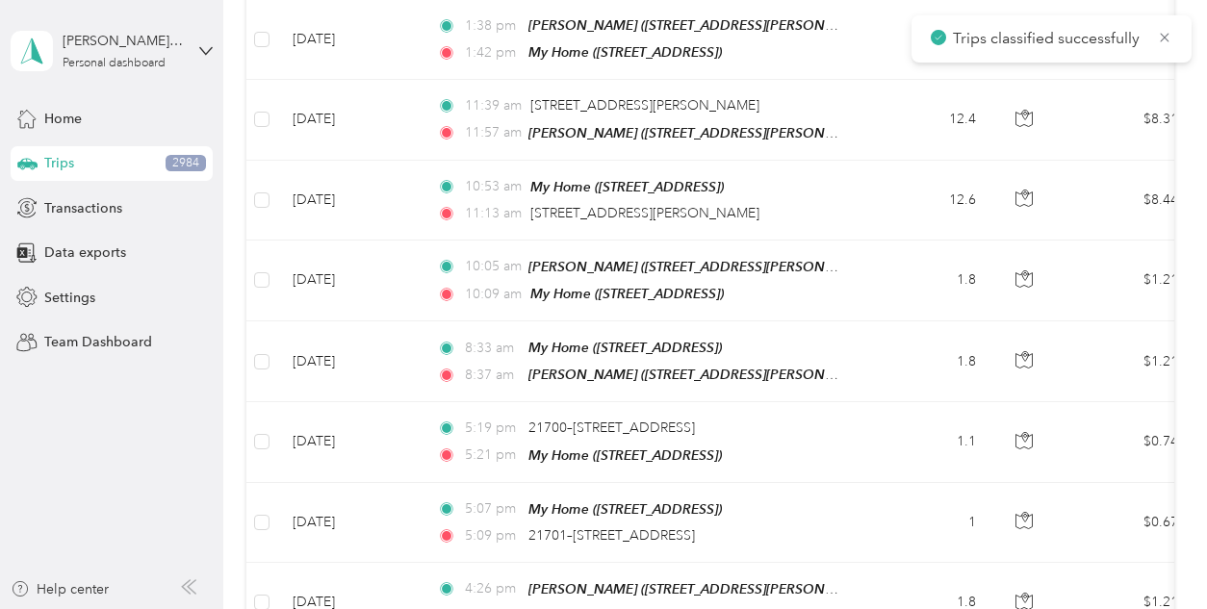
scroll to position [8042, 0]
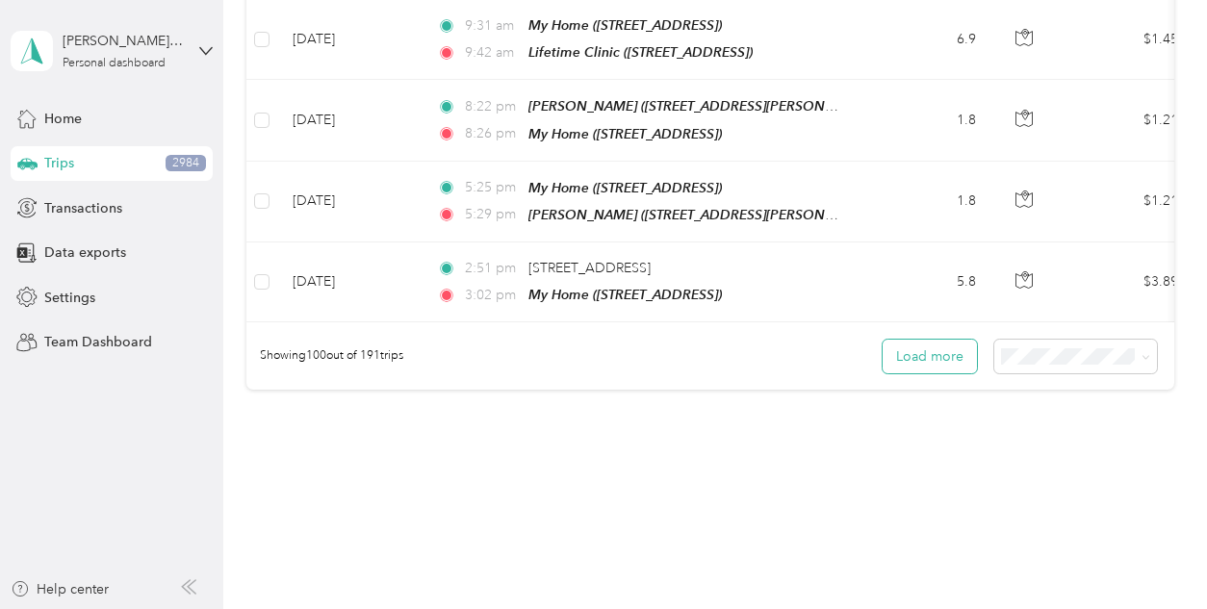
click at [946, 340] on button "Load more" at bounding box center [930, 357] width 94 height 34
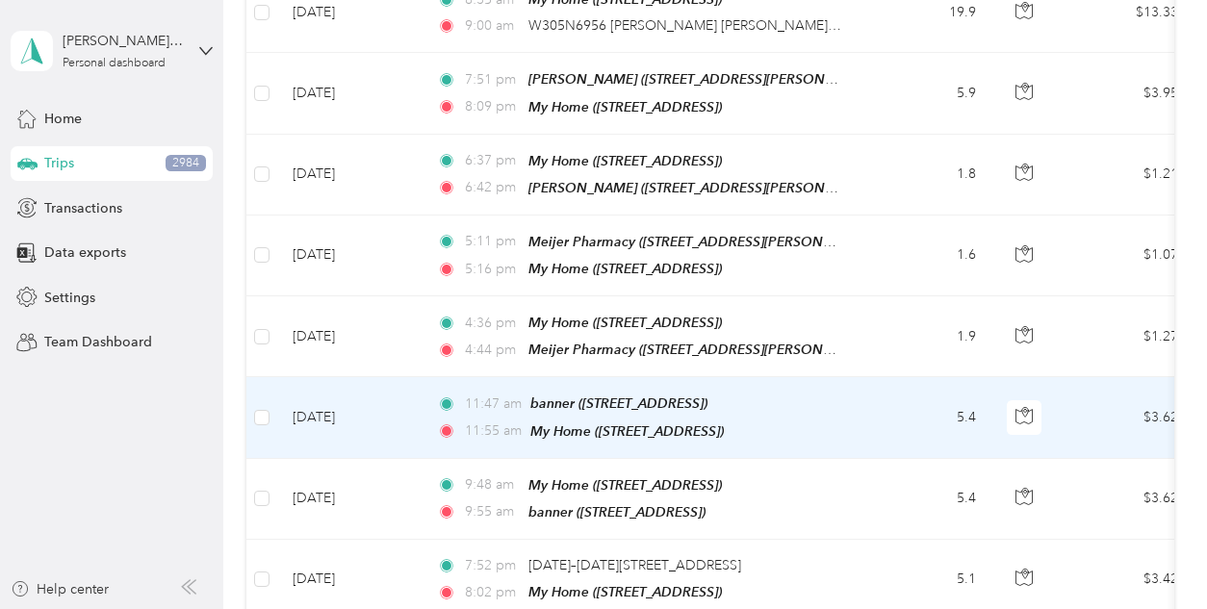
scroll to position [8784, 0]
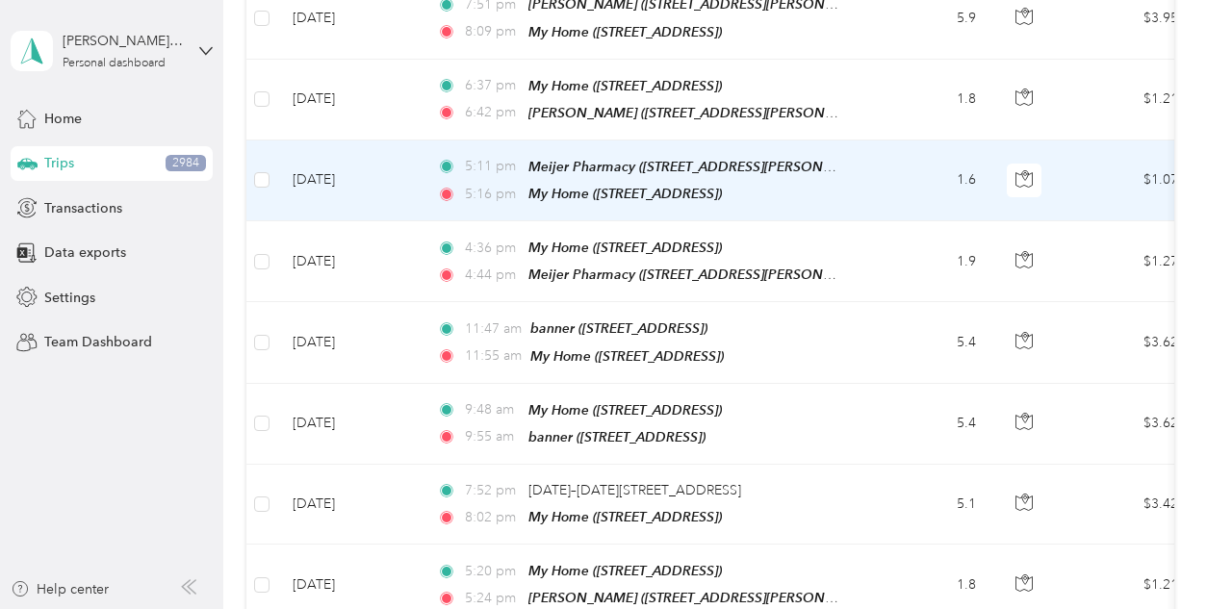
click at [279, 141] on td "[DATE]" at bounding box center [349, 181] width 144 height 81
click at [260, 609] on div at bounding box center [599, 609] width 1198 height 0
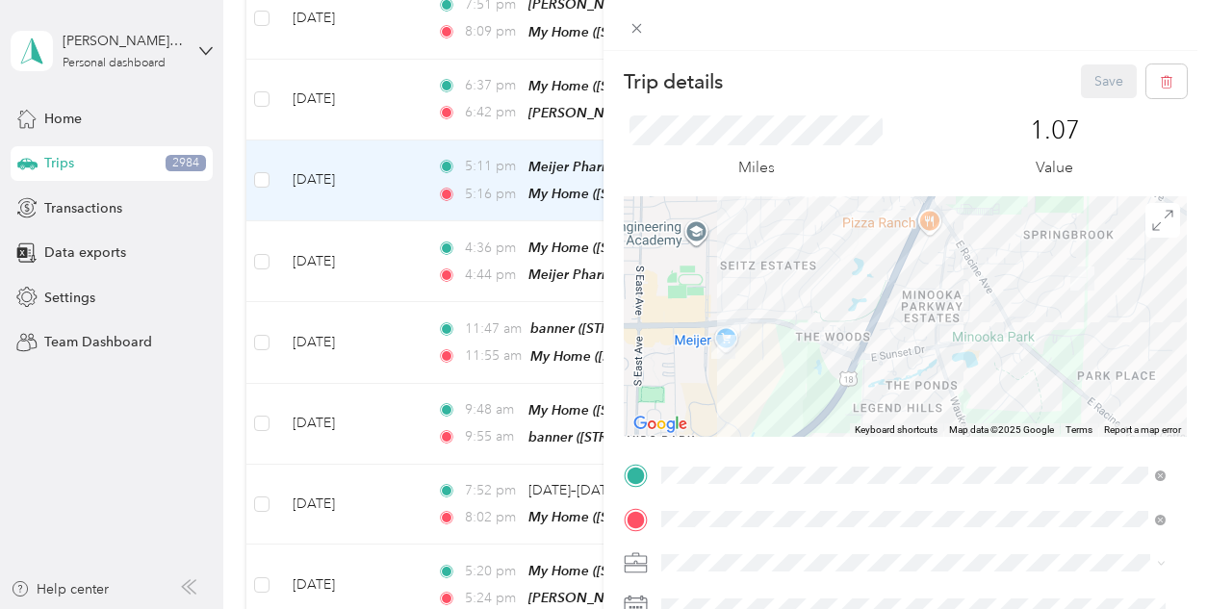
click at [382, 127] on div "Trip details Save This trip cannot be edited because it is either under review,…" at bounding box center [603, 304] width 1207 height 609
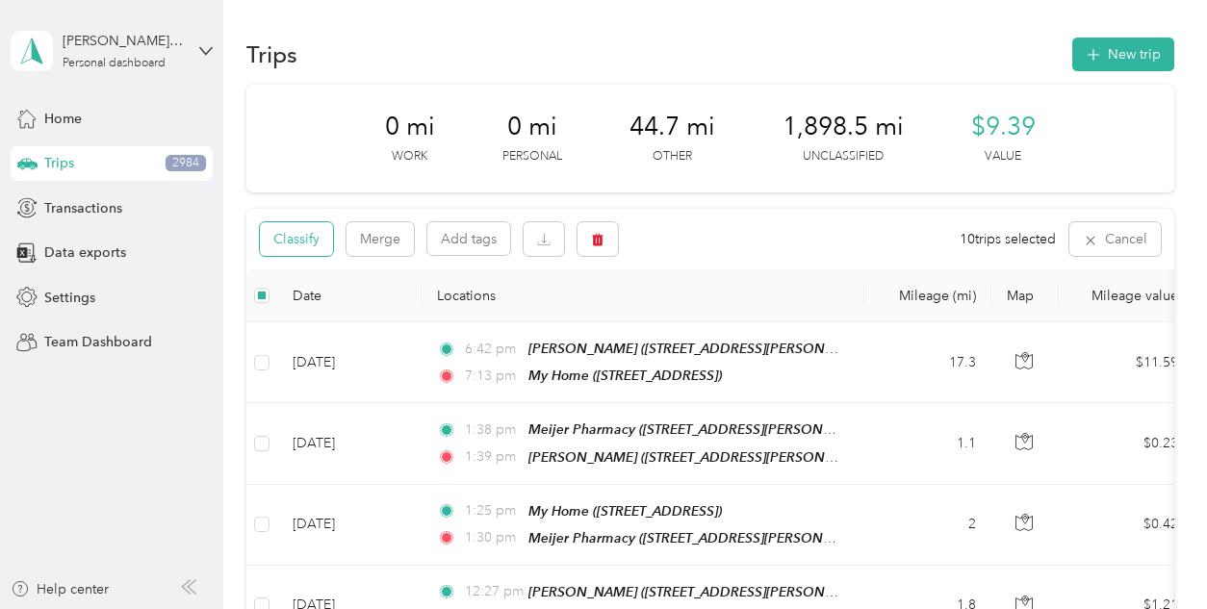
click at [298, 231] on button "Classify" at bounding box center [296, 239] width 73 height 34
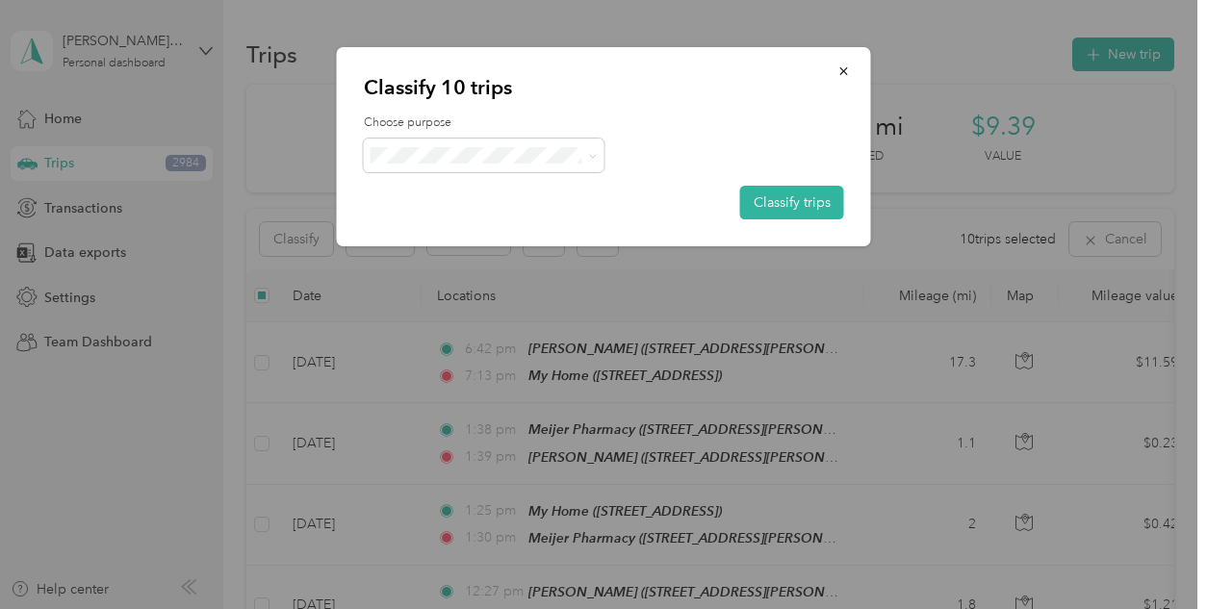
click at [783, 220] on div "Classify 10 trips Choose purpose Classify trips" at bounding box center [604, 146] width 534 height 199
click at [789, 205] on button "Classify trips" at bounding box center [792, 203] width 104 height 34
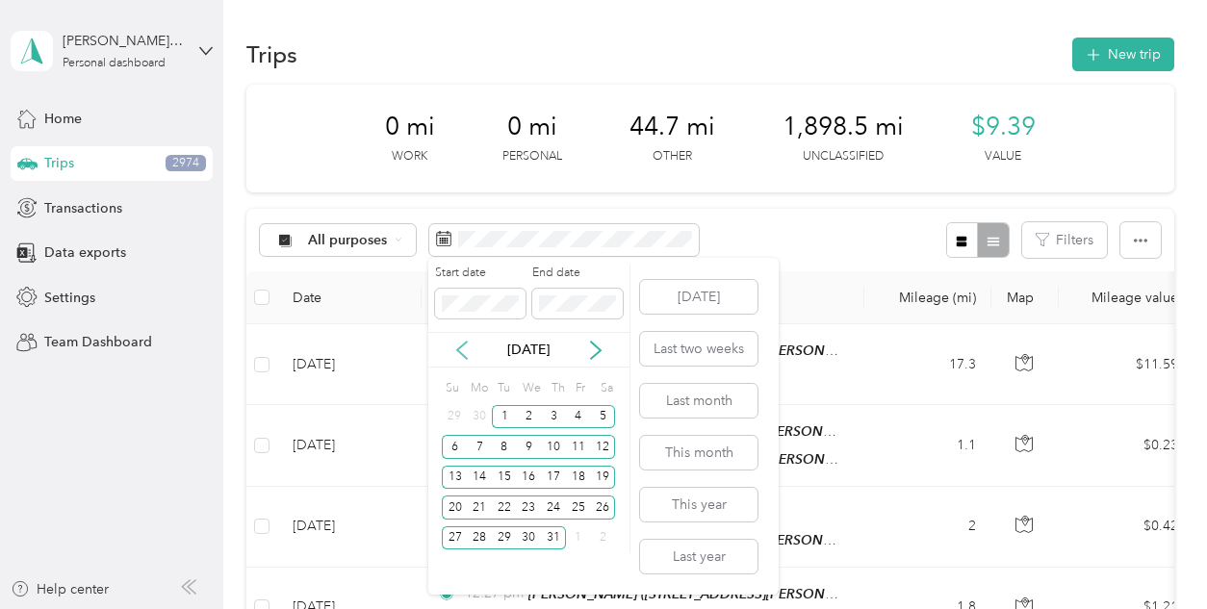
click at [459, 355] on icon at bounding box center [462, 350] width 19 height 19
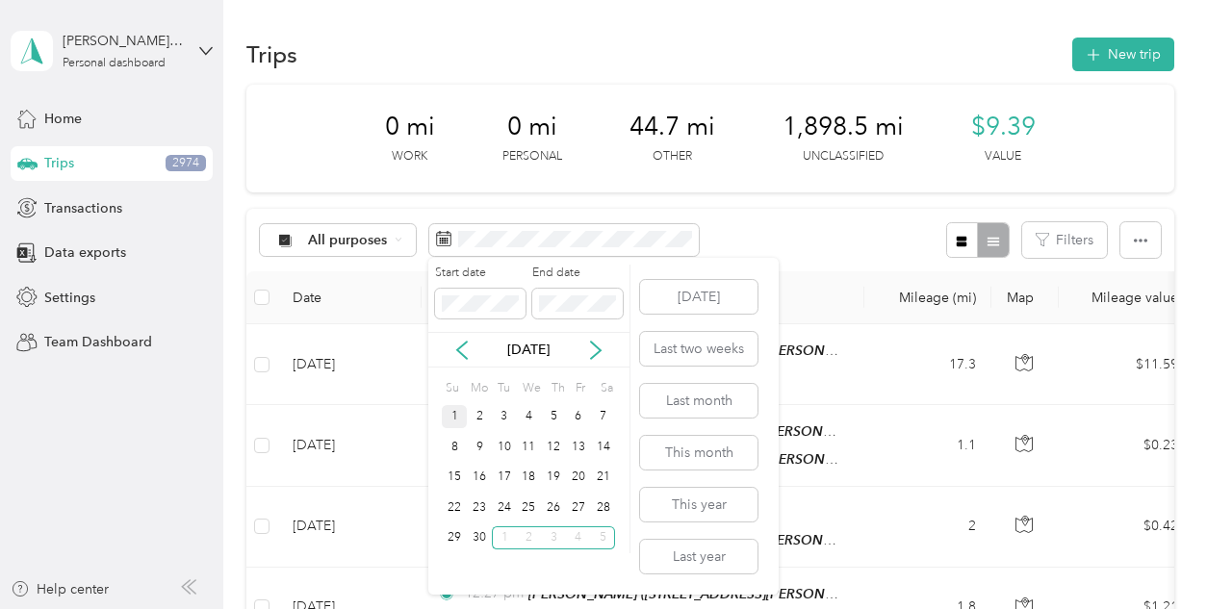
click at [453, 416] on div "1" at bounding box center [454, 417] width 25 height 24
click at [478, 540] on div "30" at bounding box center [479, 539] width 25 height 24
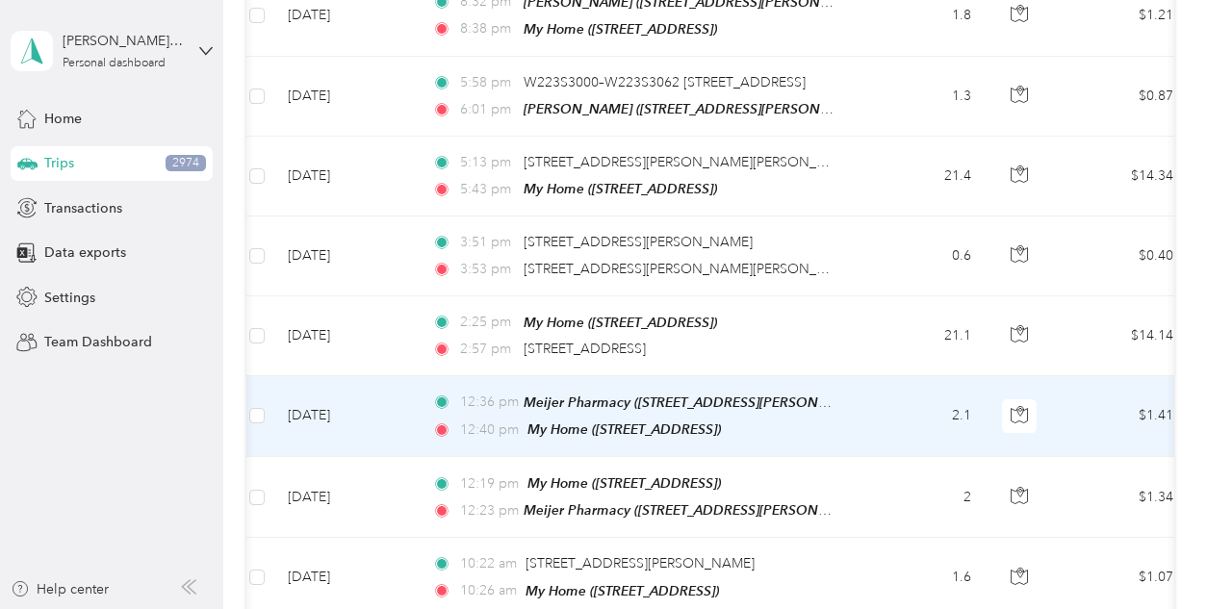
scroll to position [6626, 0]
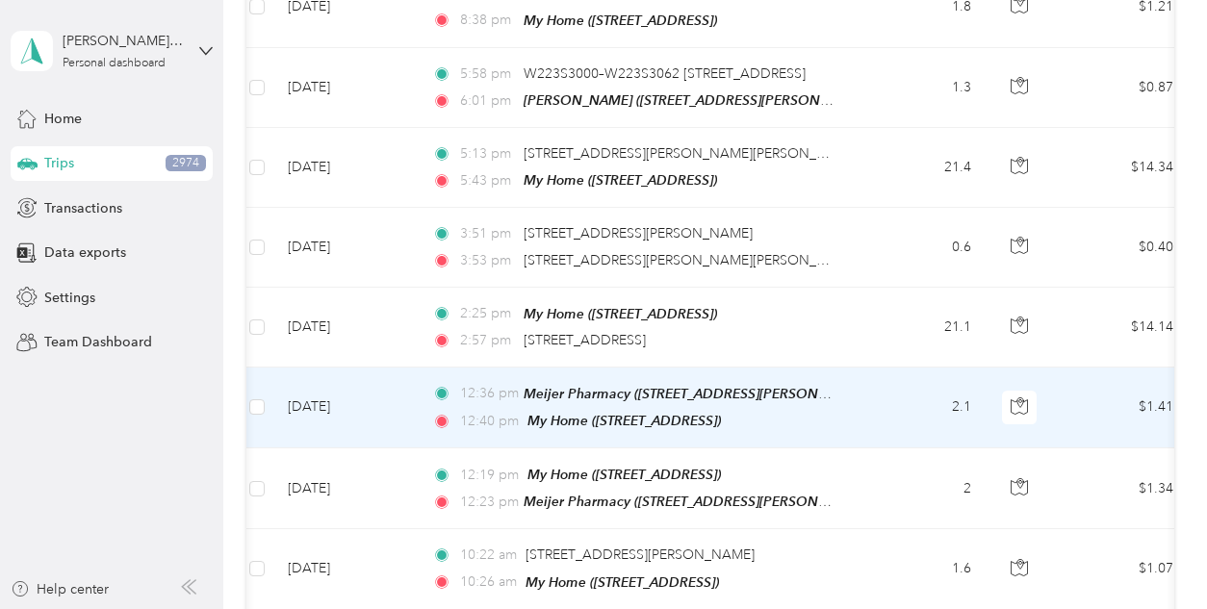
click at [248, 368] on td at bounding box center [257, 408] width 31 height 81
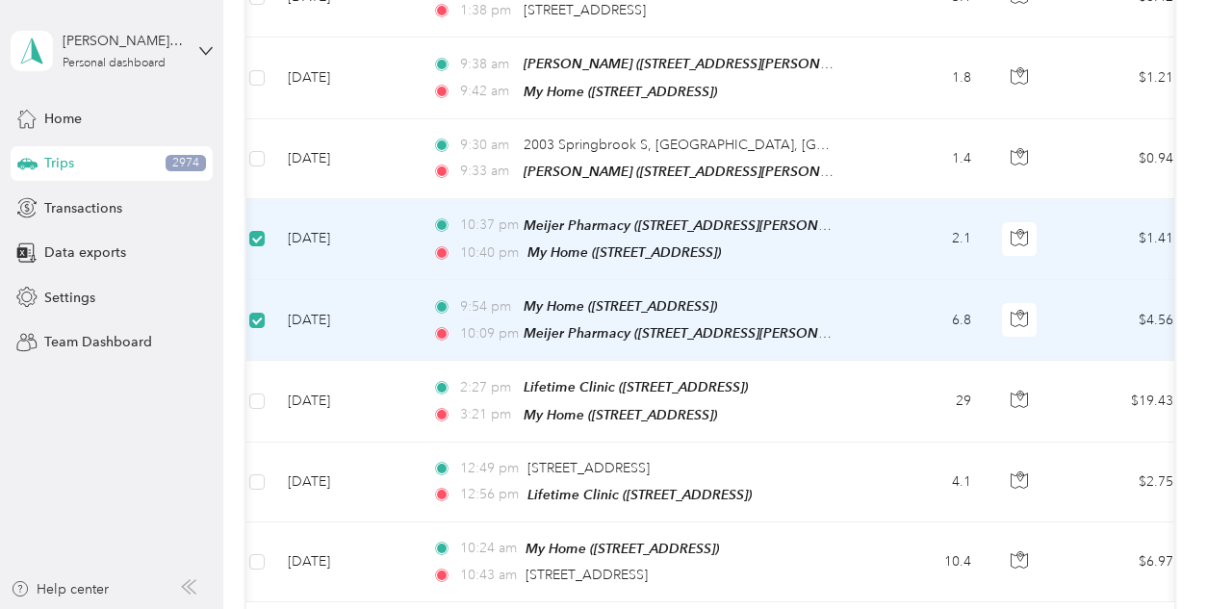
scroll to position [7800, 0]
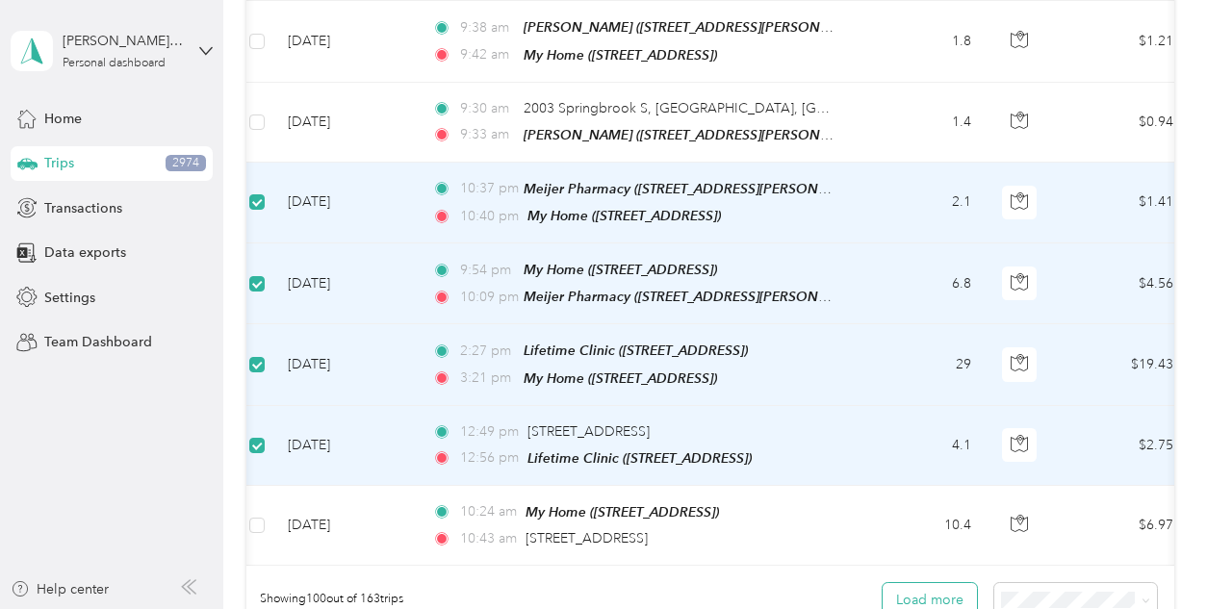
click at [952, 583] on button "Load more" at bounding box center [930, 600] width 94 height 34
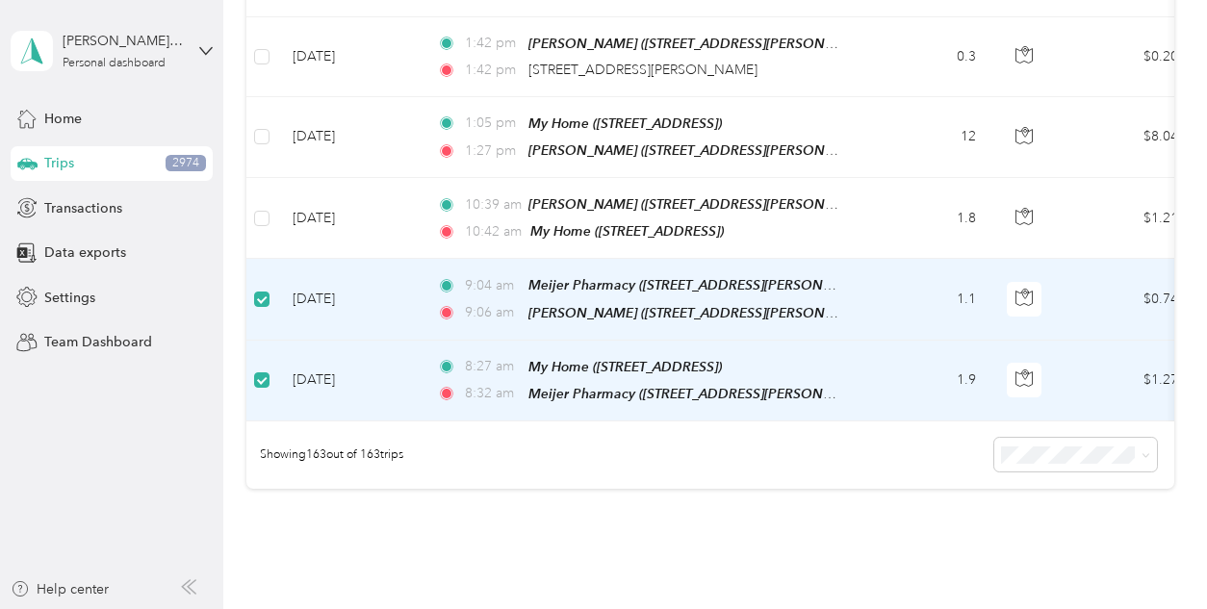
scroll to position [13033, 0]
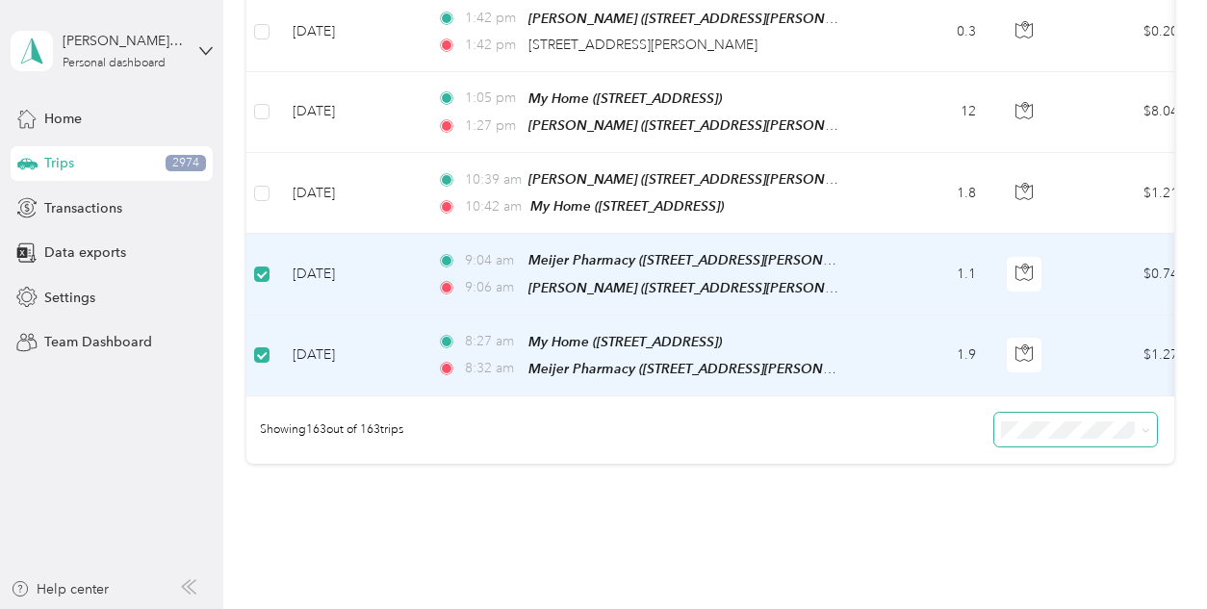
click at [1049, 413] on span at bounding box center [1077, 430] width 164 height 34
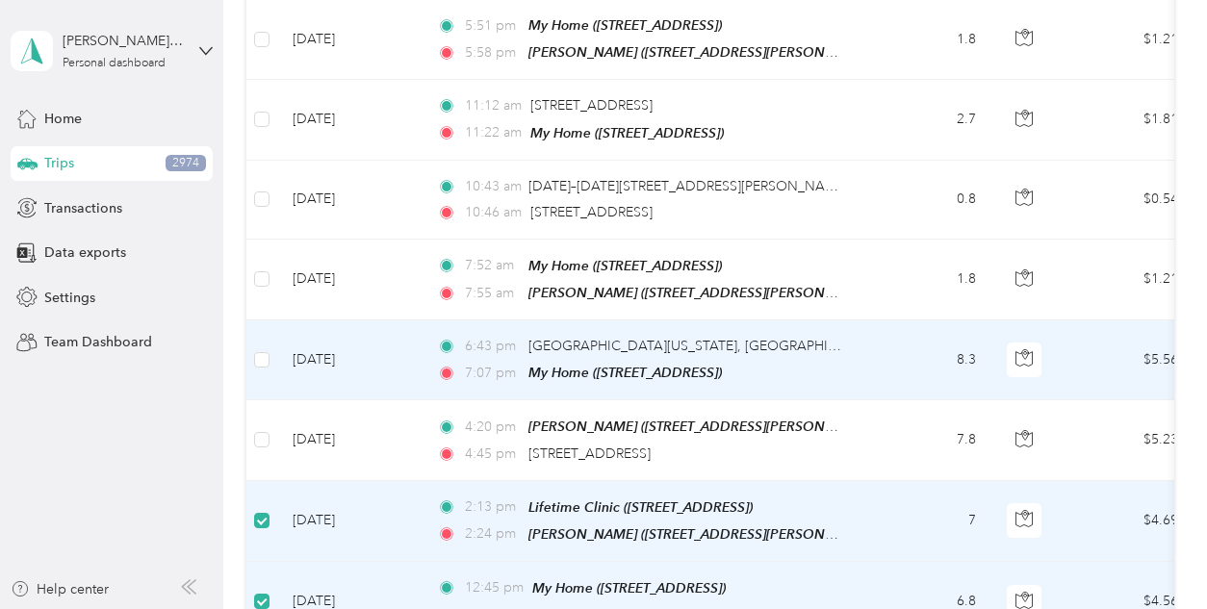
scroll to position [0, 0]
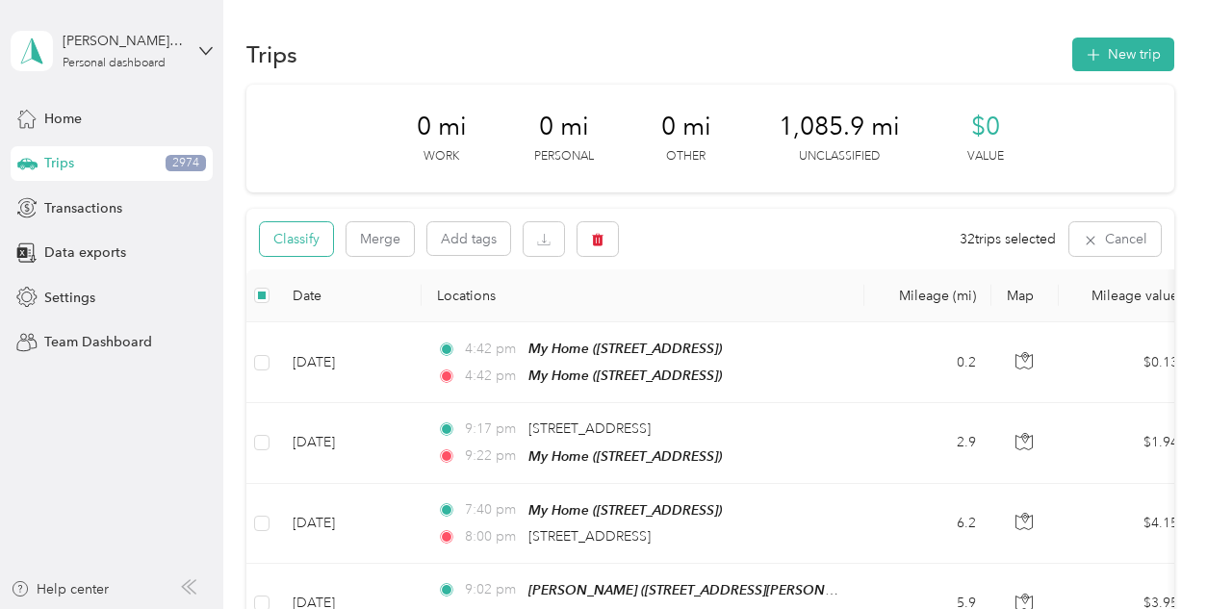
click at [314, 231] on button "Classify" at bounding box center [296, 239] width 73 height 34
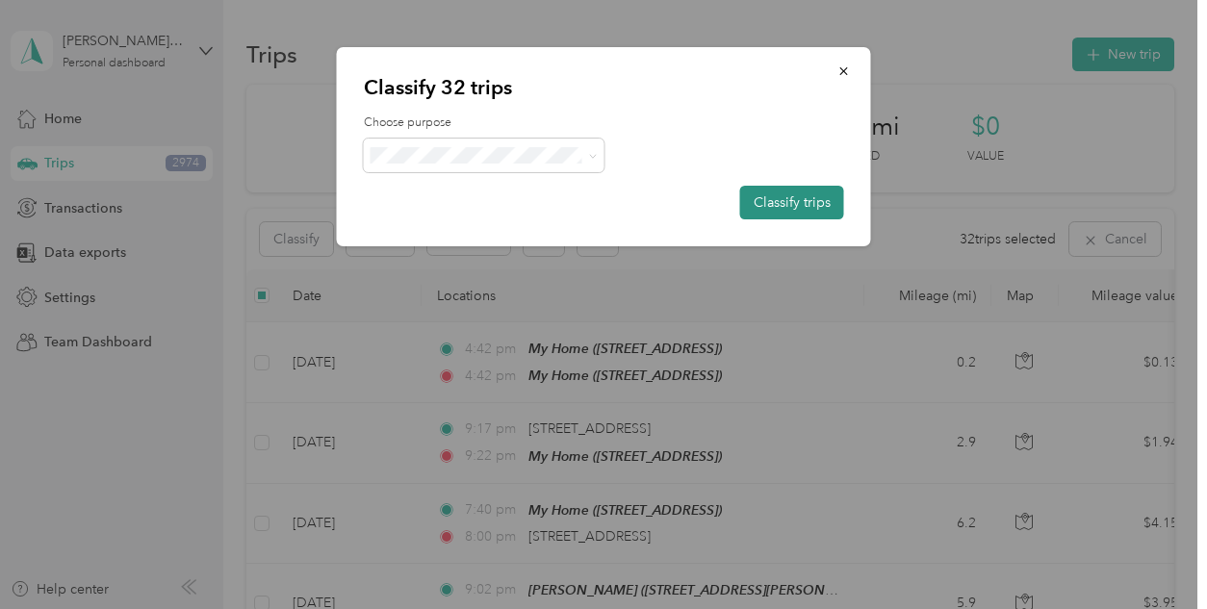
click at [776, 204] on button "Classify trips" at bounding box center [792, 203] width 104 height 34
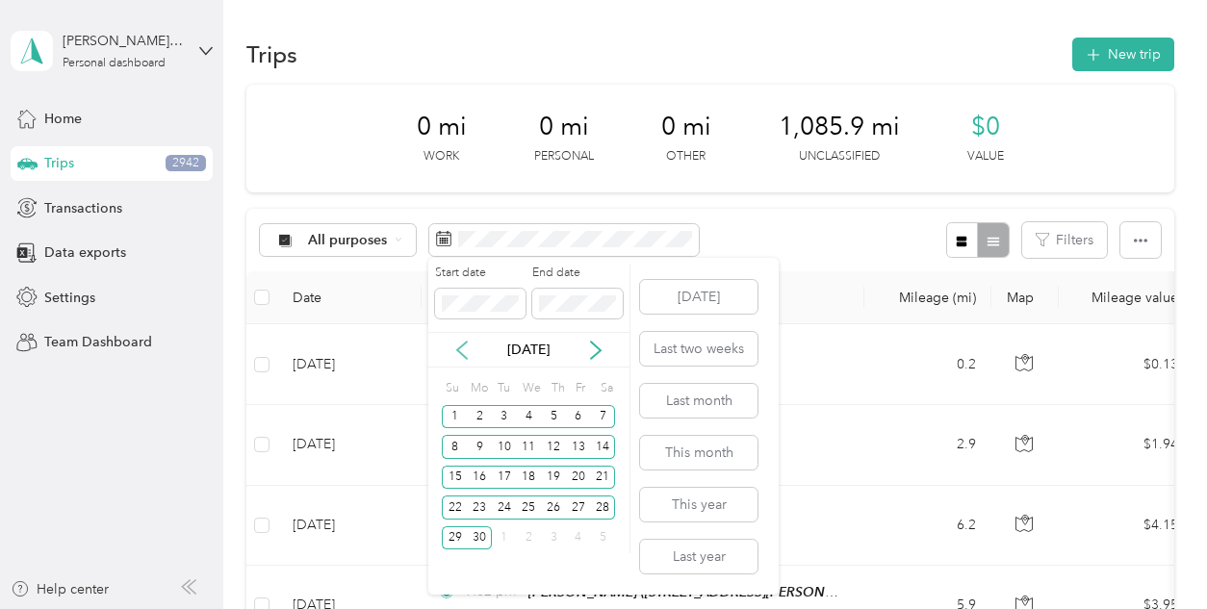
click at [455, 349] on icon at bounding box center [462, 350] width 19 height 19
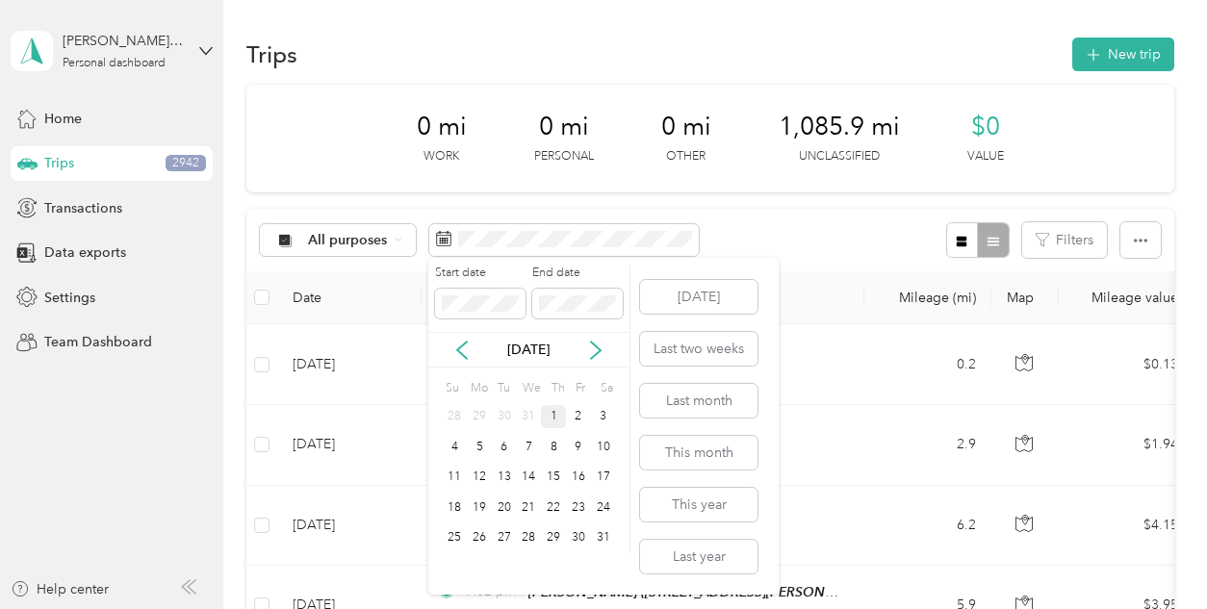
click at [553, 419] on div "1" at bounding box center [553, 417] width 25 height 24
click at [603, 539] on div "31" at bounding box center [603, 539] width 25 height 24
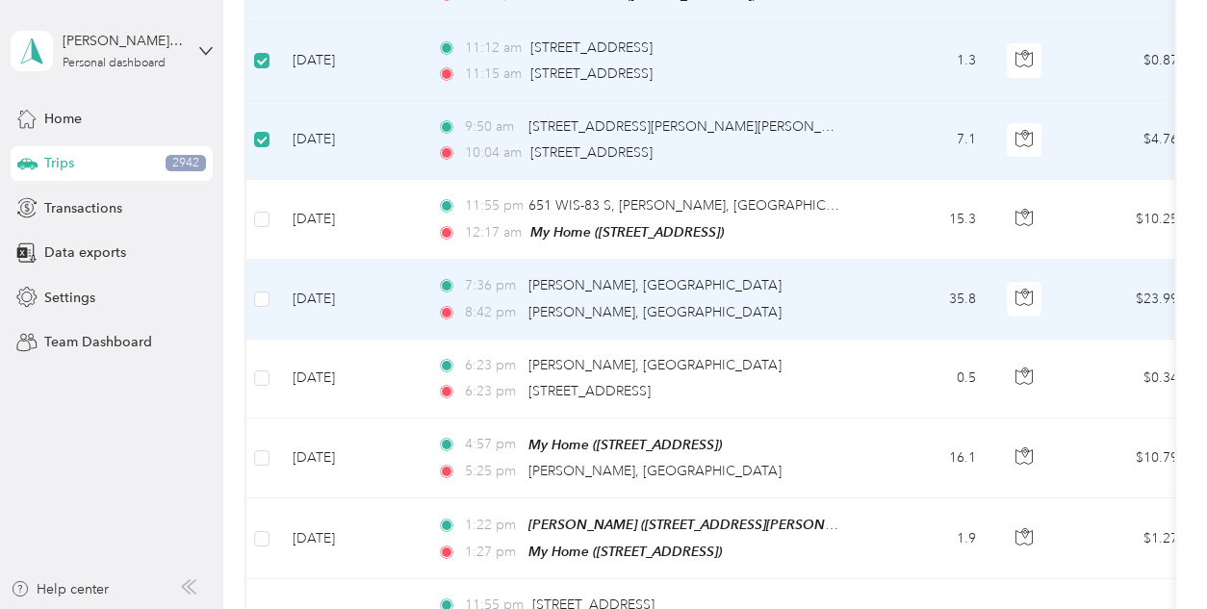
scroll to position [2068, 0]
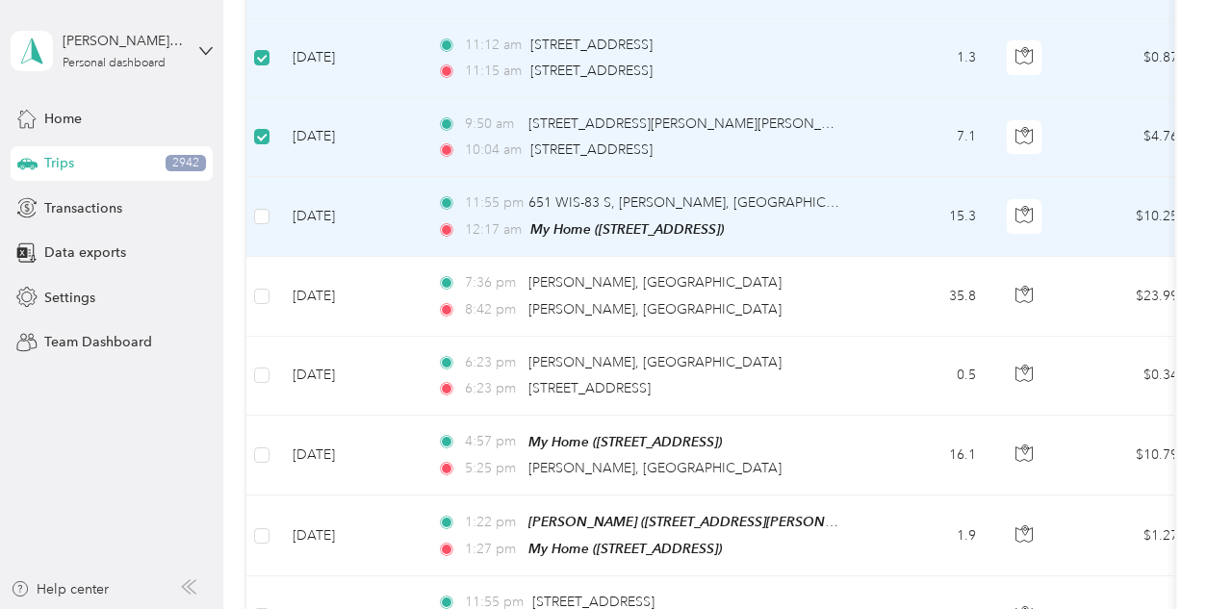
click at [272, 205] on td at bounding box center [261, 217] width 31 height 80
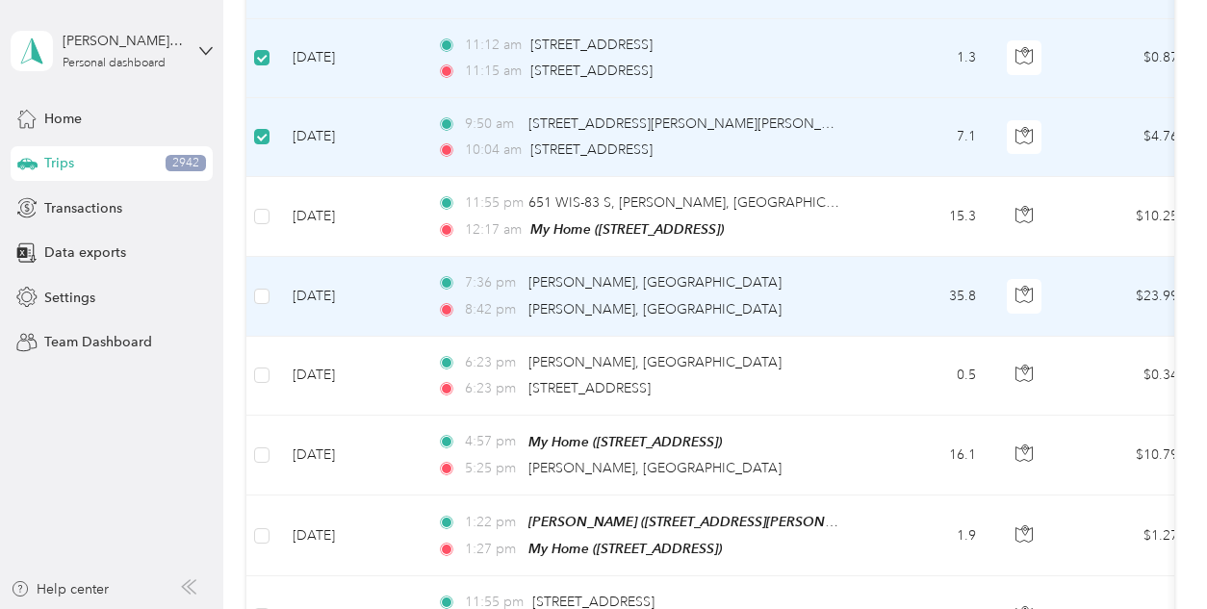
click at [272, 283] on td at bounding box center [261, 296] width 31 height 79
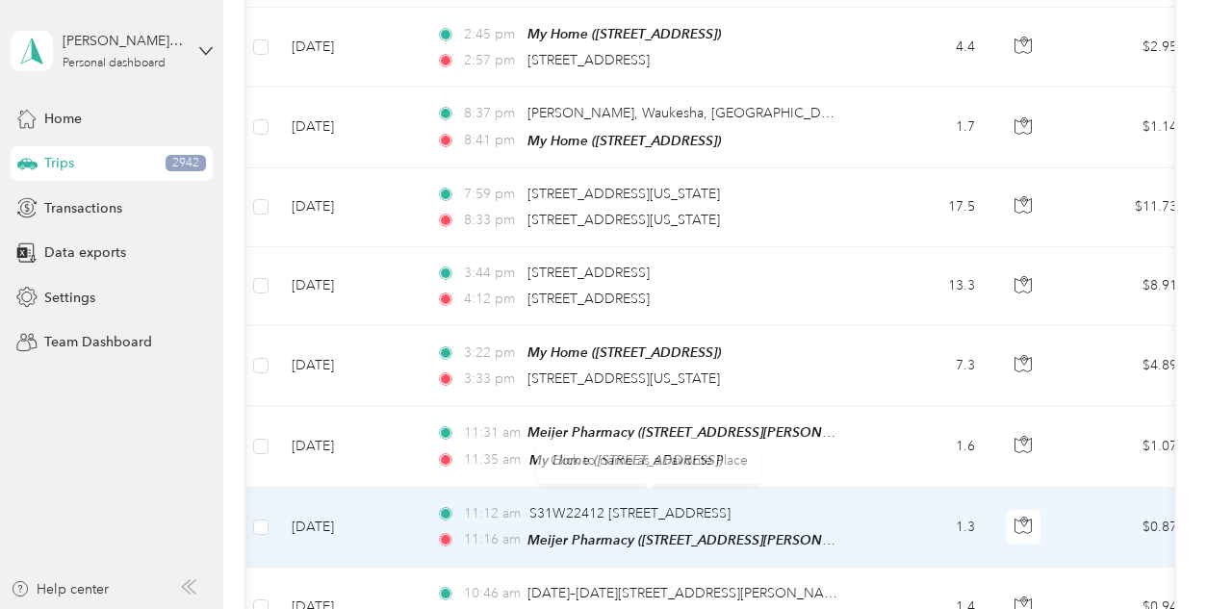
scroll to position [5454, 0]
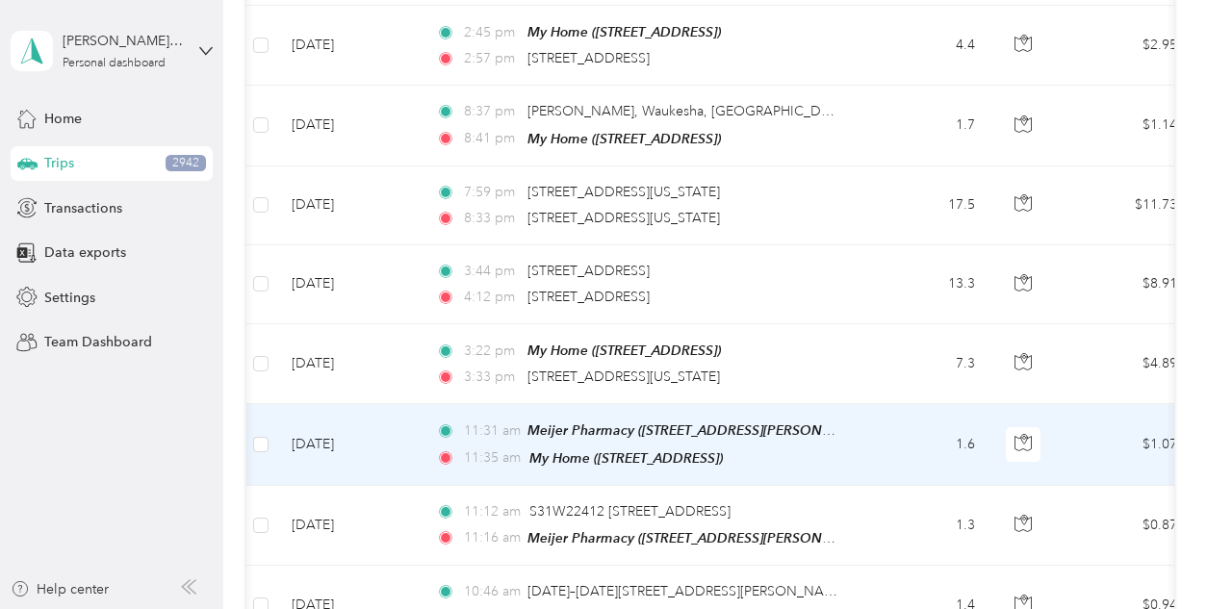
click at [254, 409] on td at bounding box center [261, 444] width 31 height 81
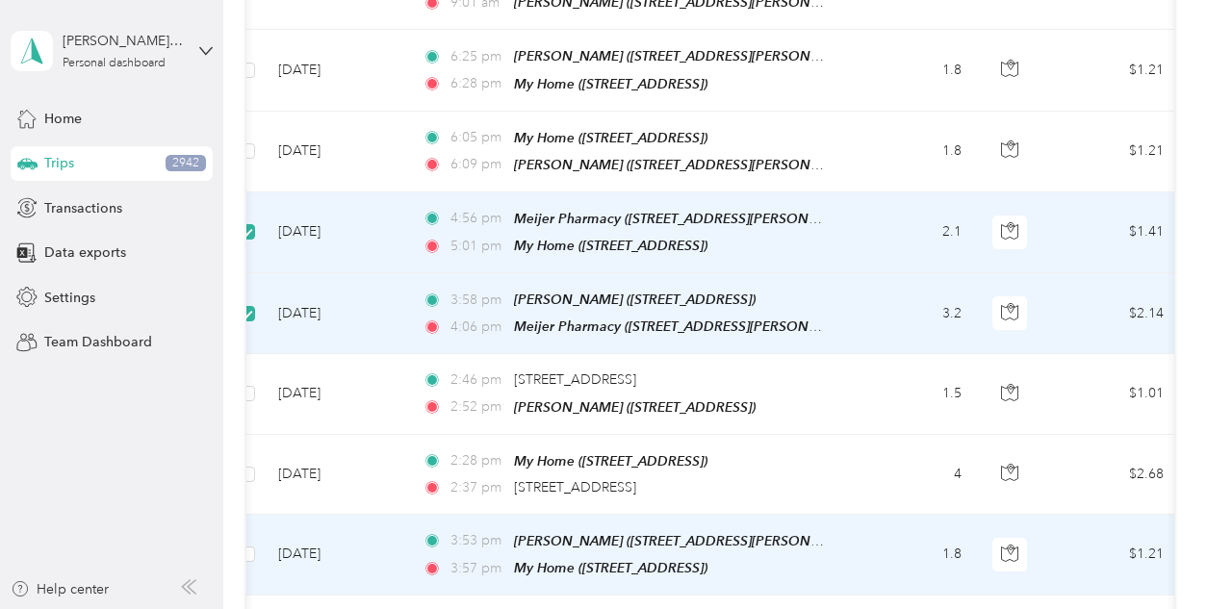
scroll to position [6151, 0]
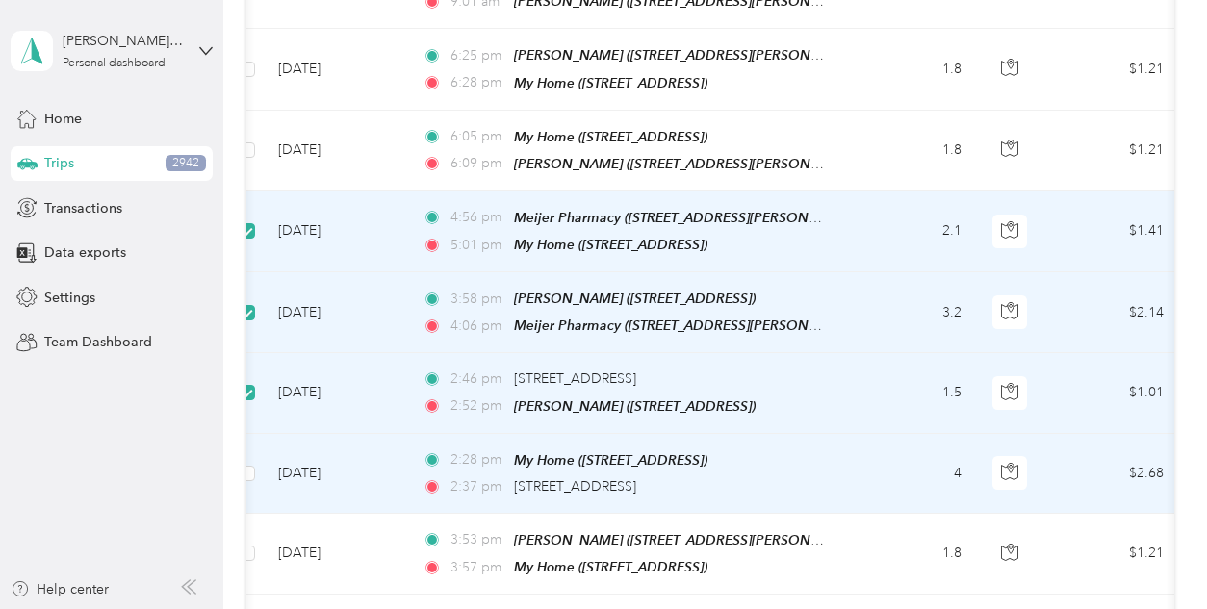
click at [251, 441] on td at bounding box center [247, 474] width 31 height 80
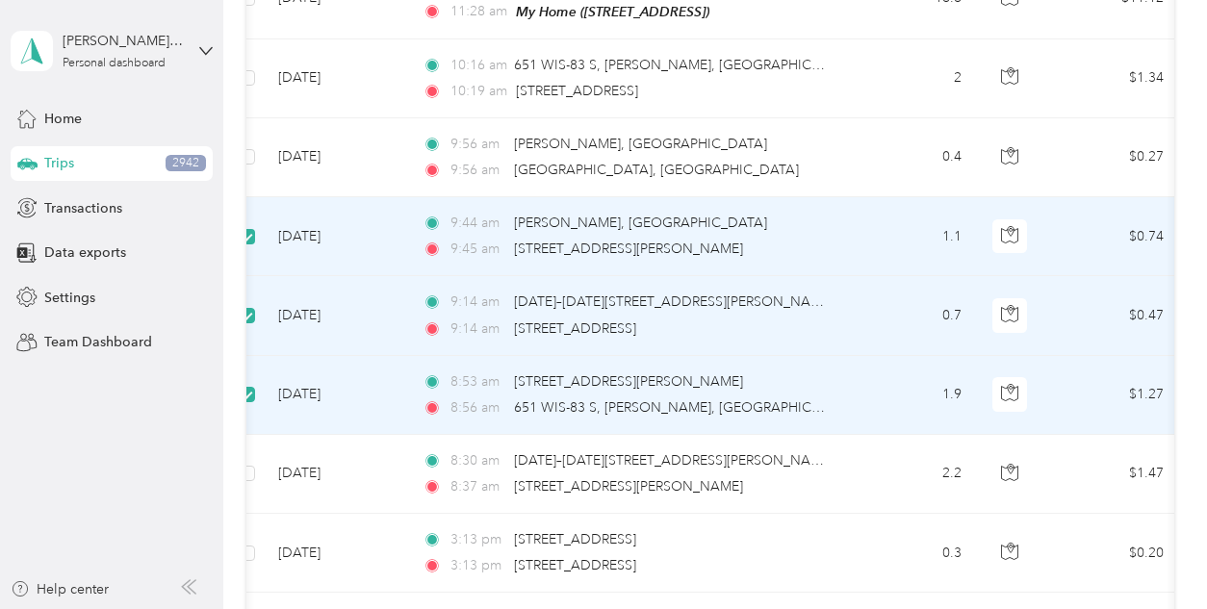
scroll to position [6818, 0]
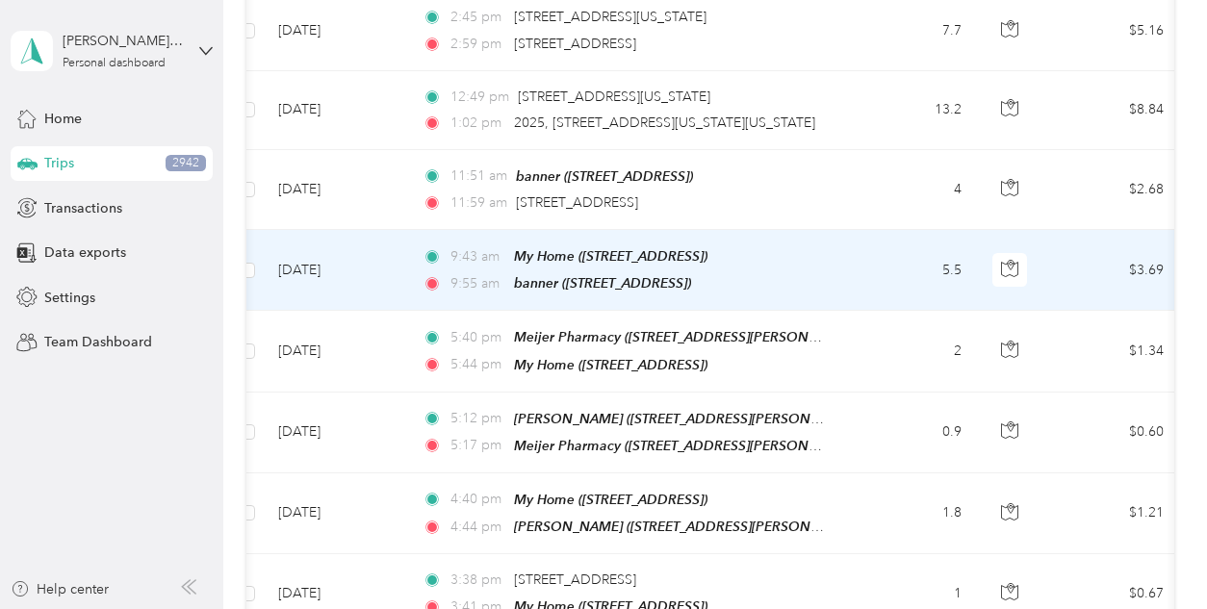
scroll to position [7493, 0]
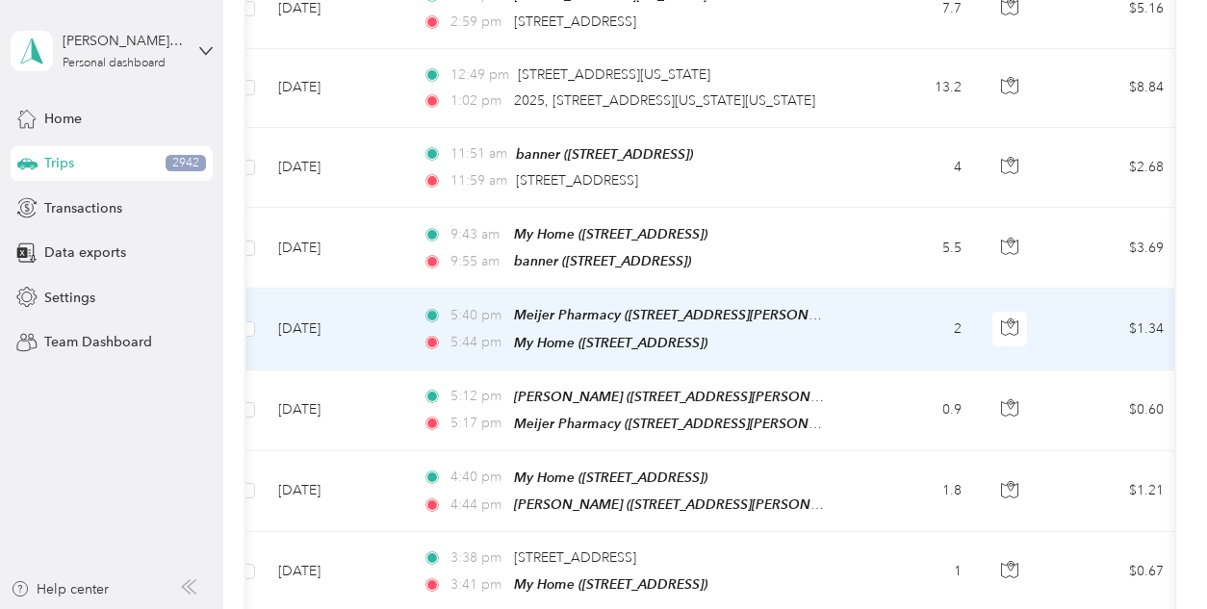
click at [259, 289] on td at bounding box center [247, 329] width 31 height 81
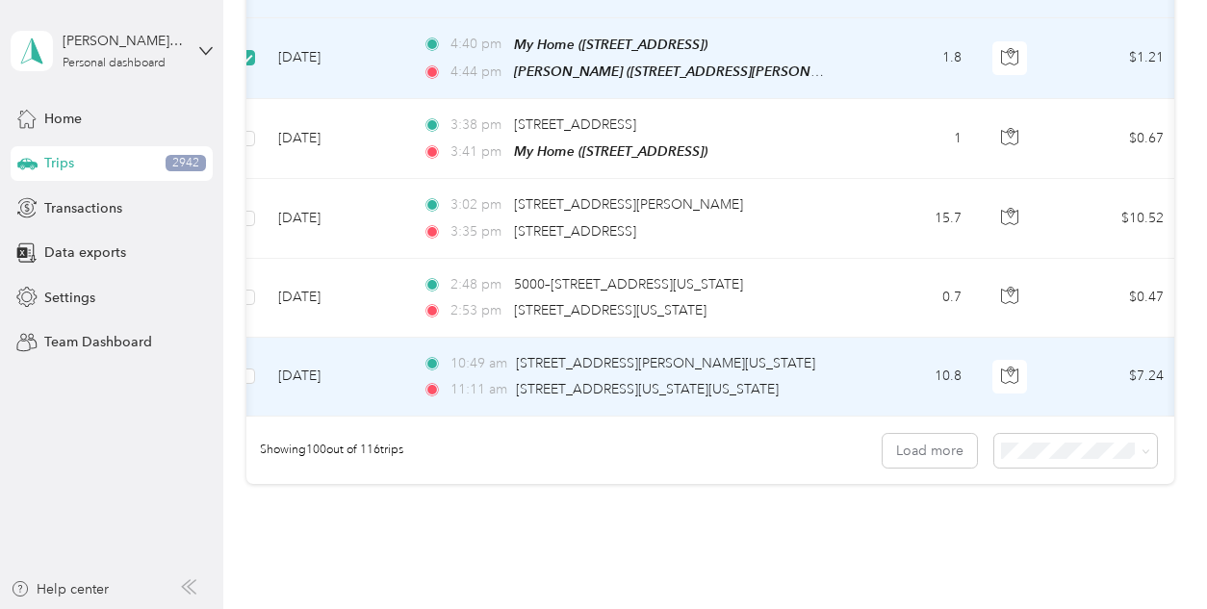
scroll to position [7929, 0]
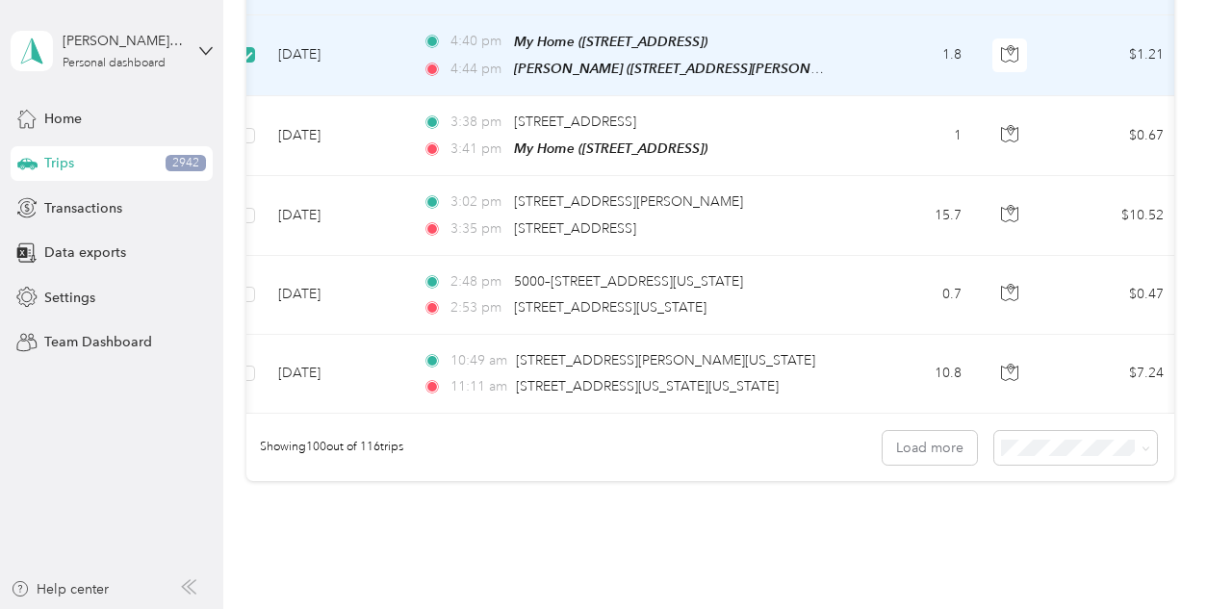
click at [912, 431] on button "Load more" at bounding box center [930, 448] width 94 height 34
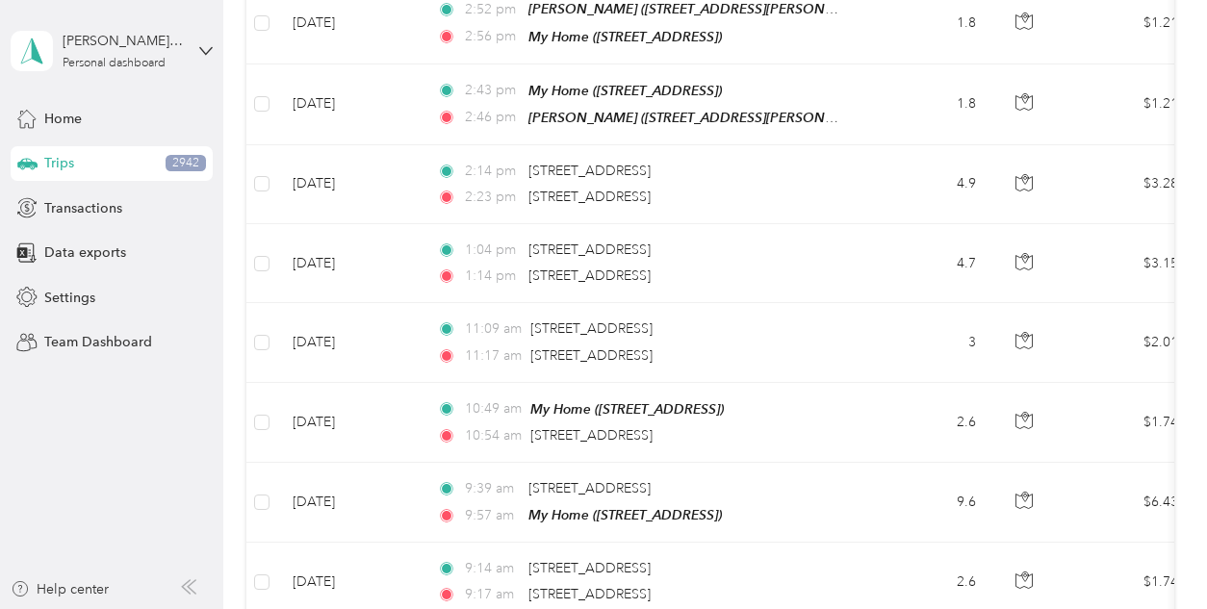
scroll to position [0, 0]
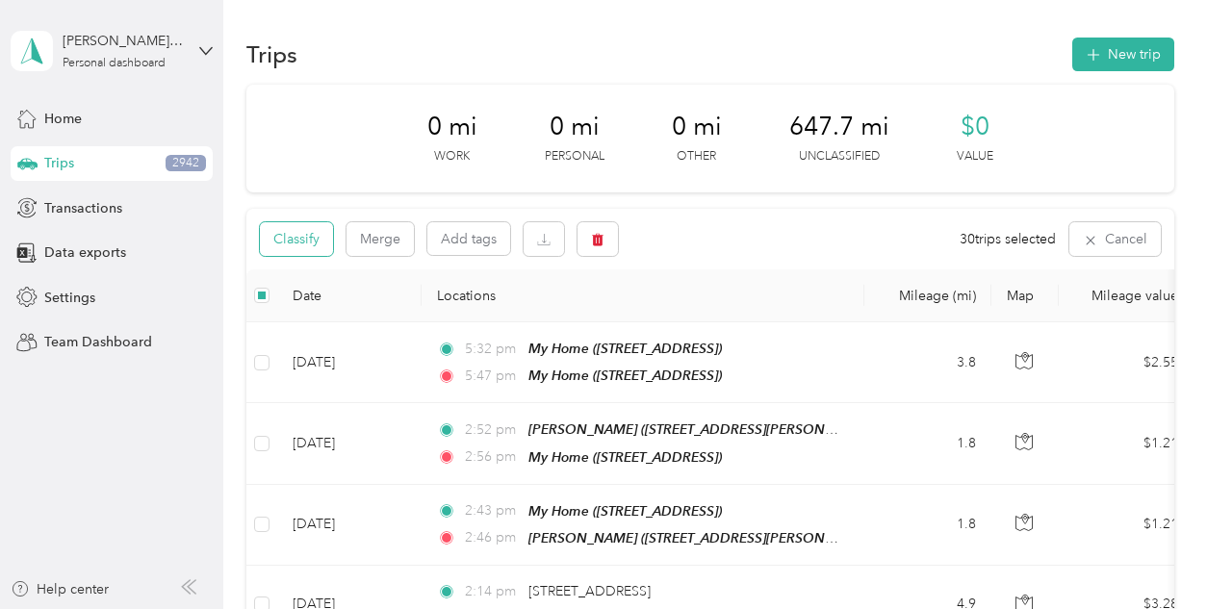
click at [313, 247] on button "Classify" at bounding box center [296, 239] width 73 height 34
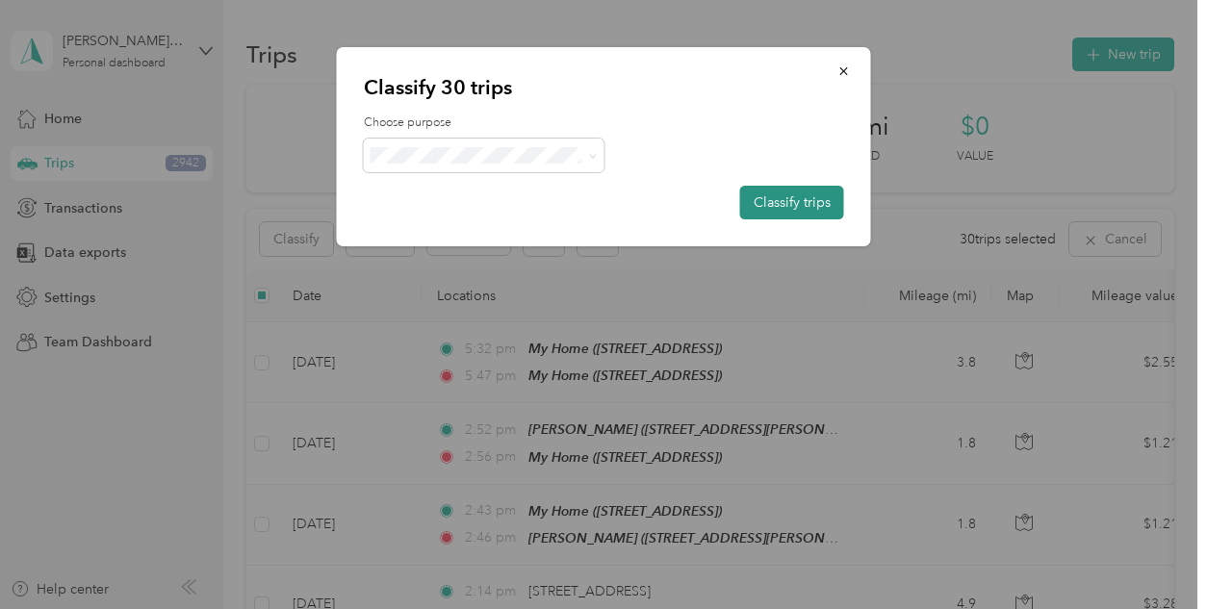
click at [792, 207] on button "Classify trips" at bounding box center [792, 203] width 104 height 34
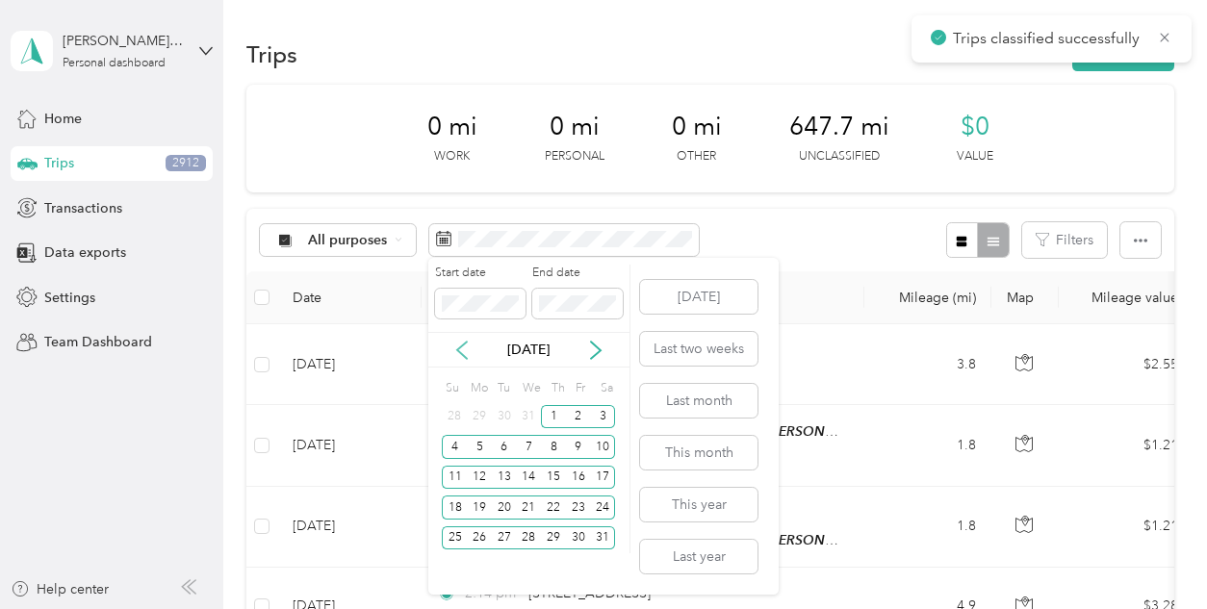
click at [469, 350] on icon at bounding box center [462, 350] width 19 height 19
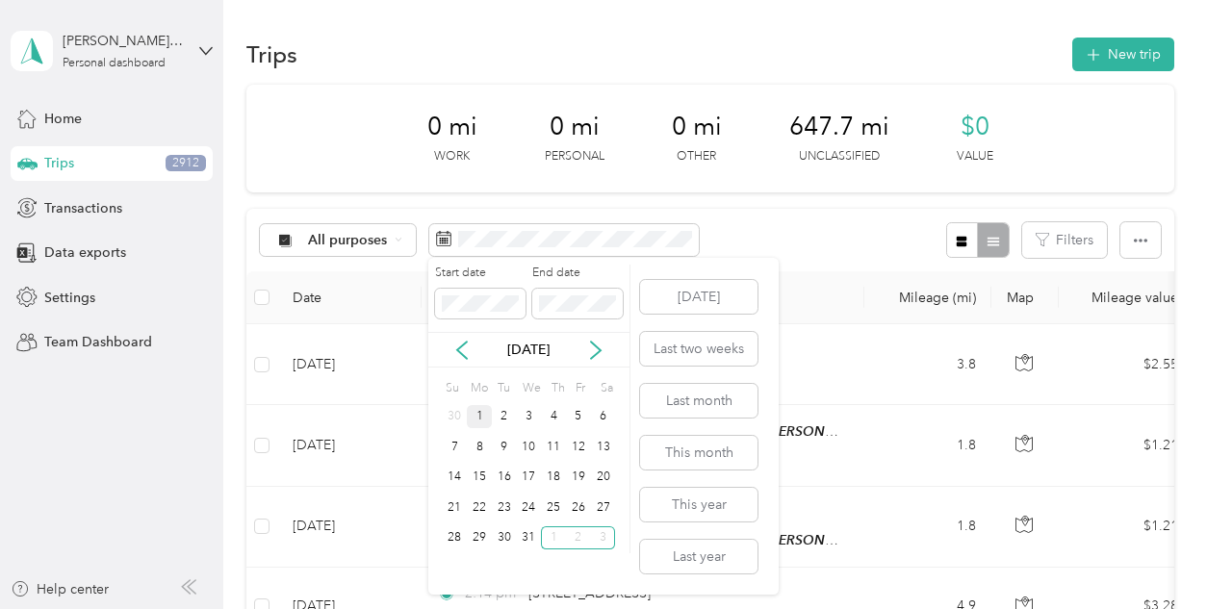
click at [479, 416] on div "1" at bounding box center [479, 417] width 25 height 24
click at [527, 539] on div "31" at bounding box center [529, 539] width 25 height 24
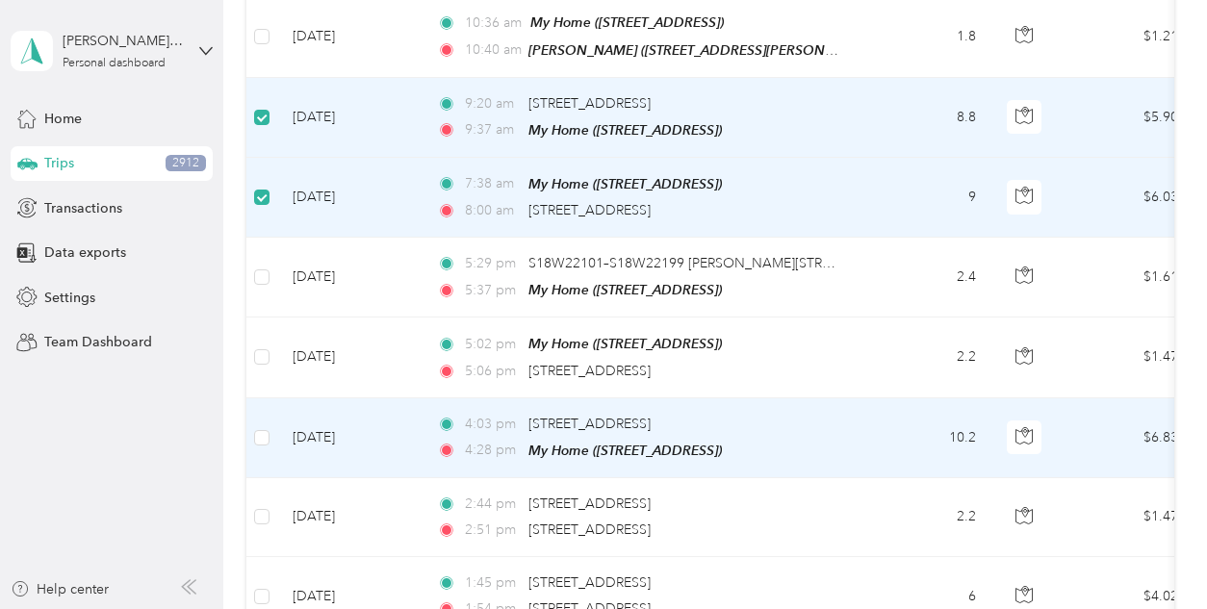
scroll to position [4290, 0]
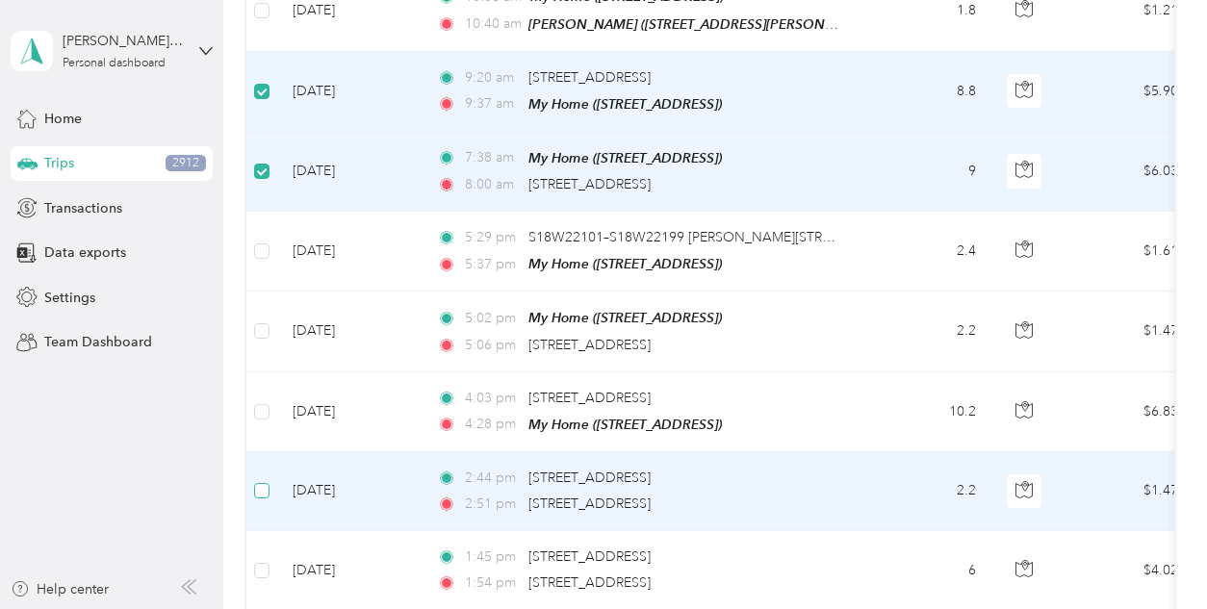
click at [264, 480] on label at bounding box center [261, 490] width 15 height 21
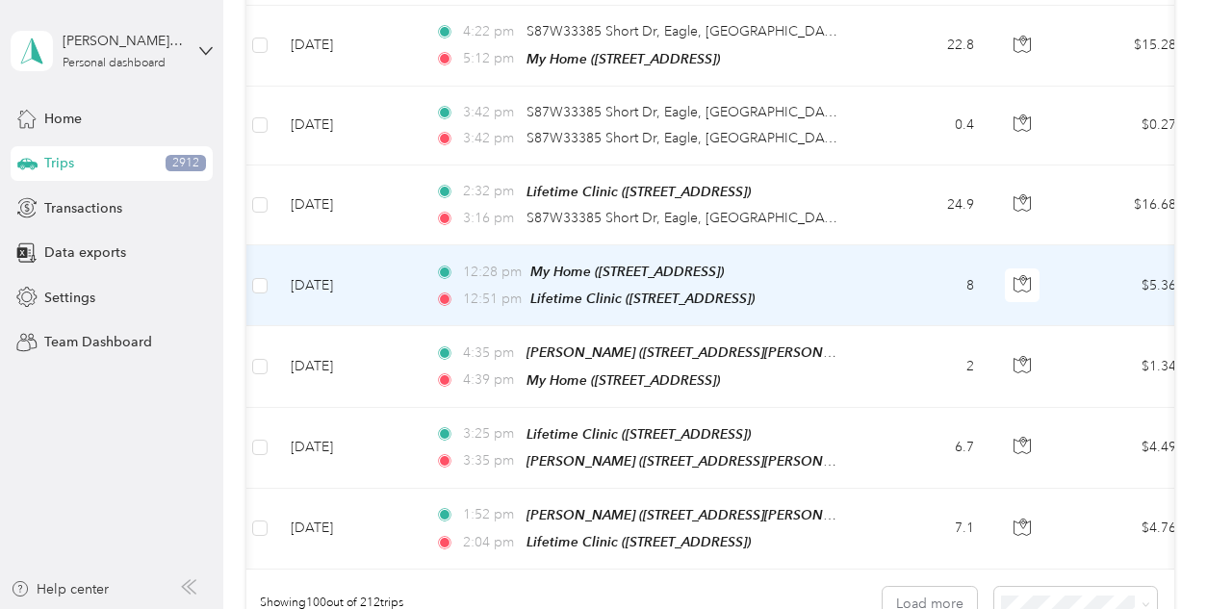
scroll to position [7786, 0]
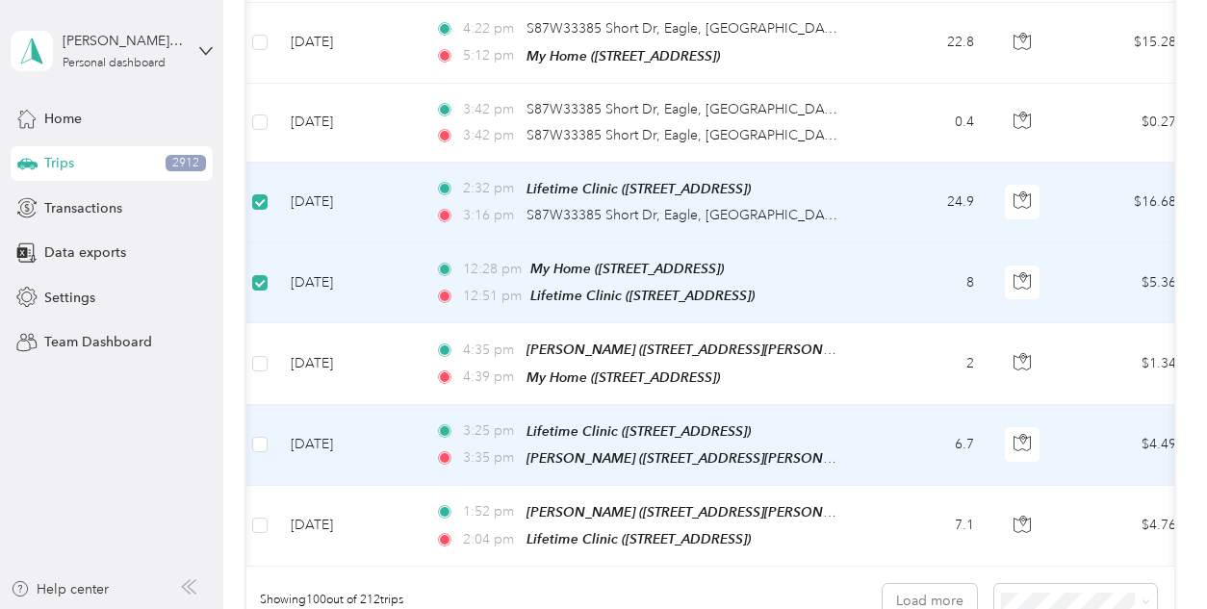
click at [272, 405] on td at bounding box center [260, 445] width 31 height 81
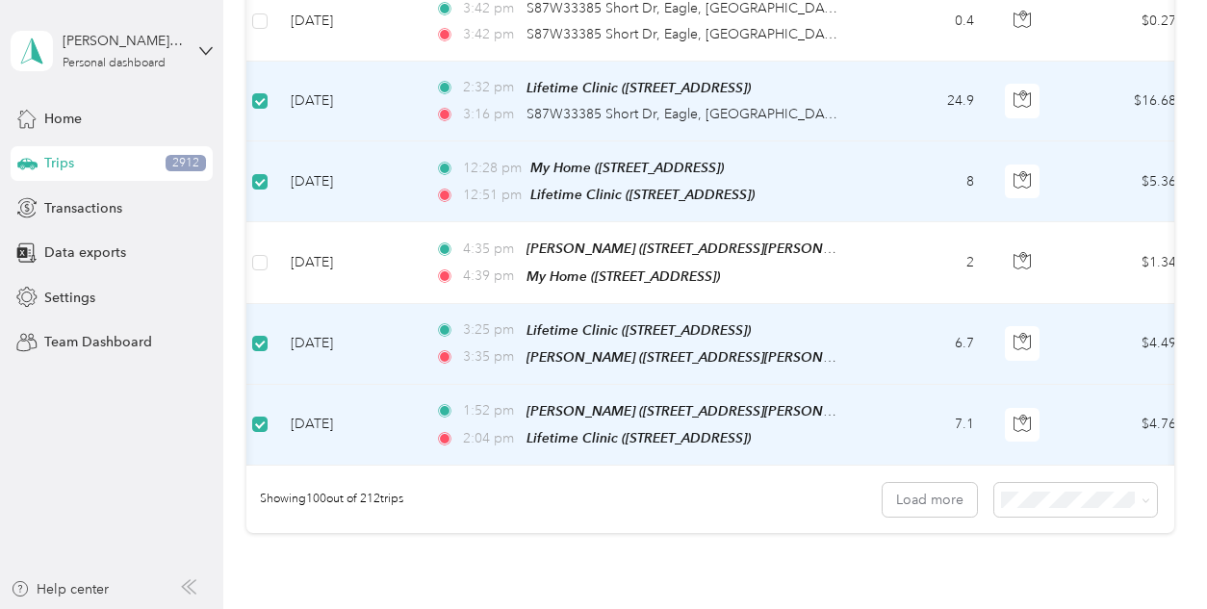
scroll to position [7970, 0]
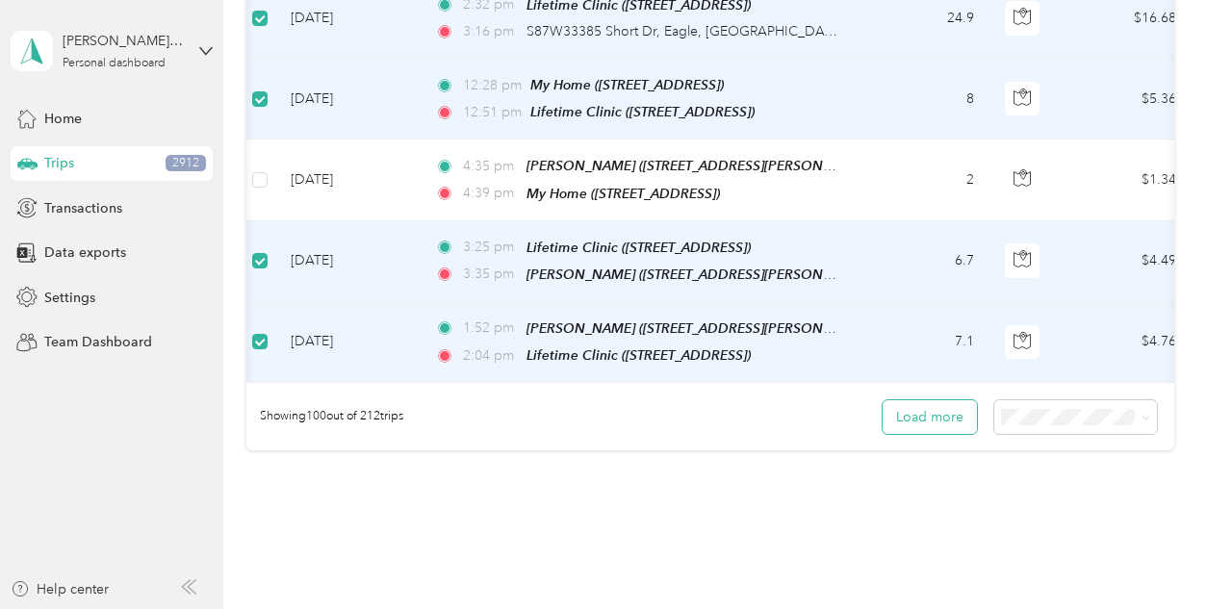
click at [944, 401] on button "Load more" at bounding box center [930, 418] width 94 height 34
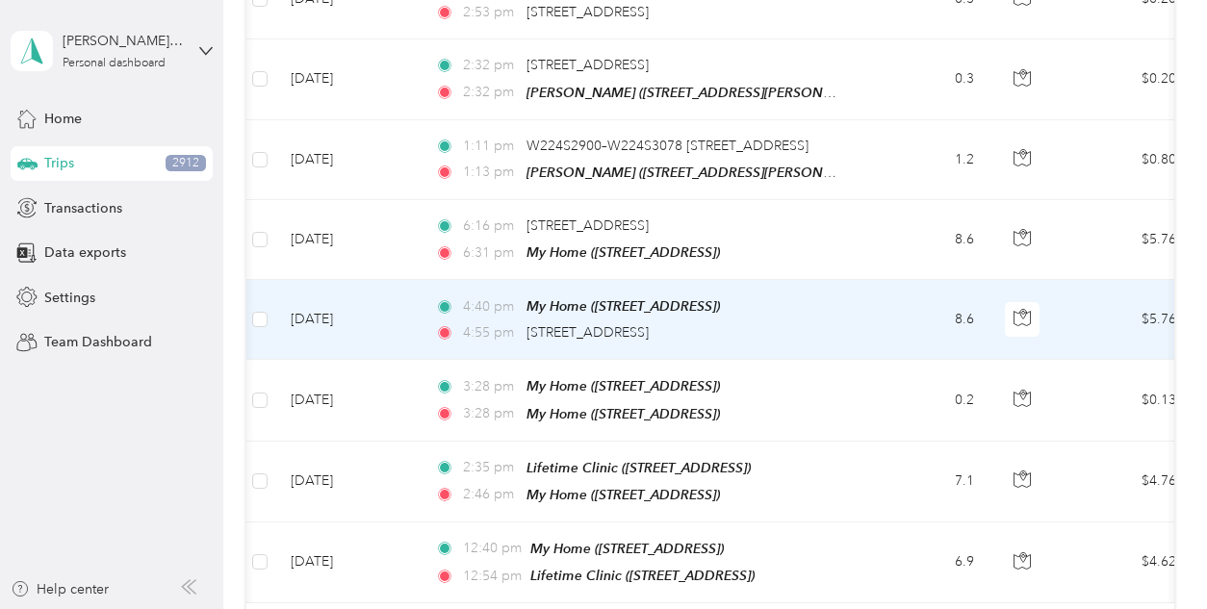
scroll to position [15782, 0]
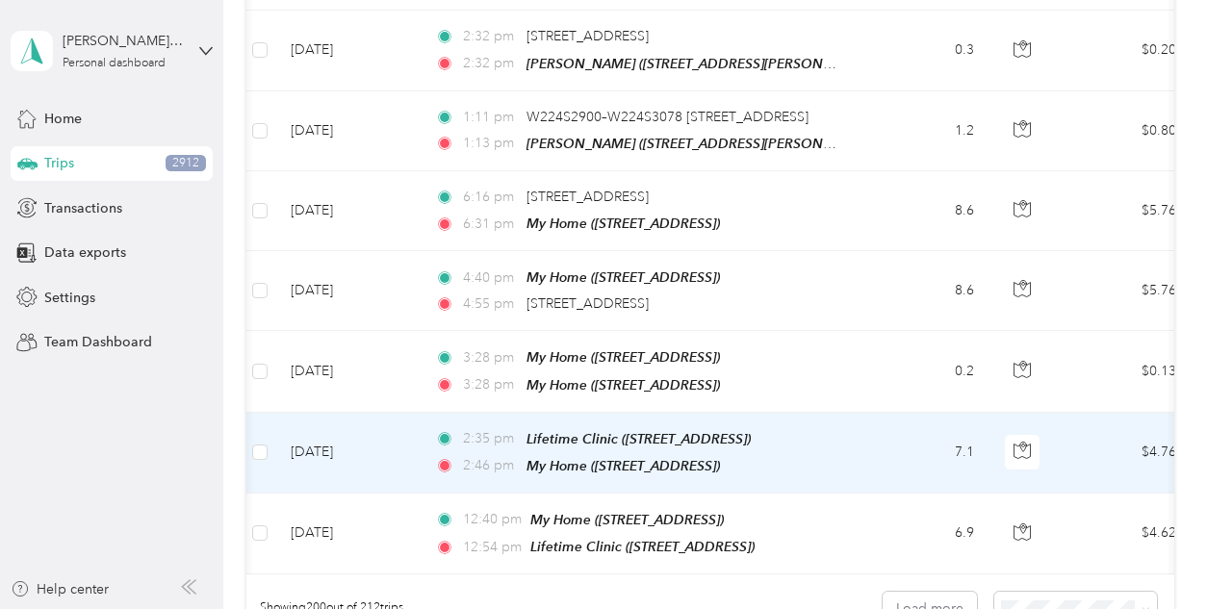
click at [250, 413] on td at bounding box center [260, 453] width 31 height 81
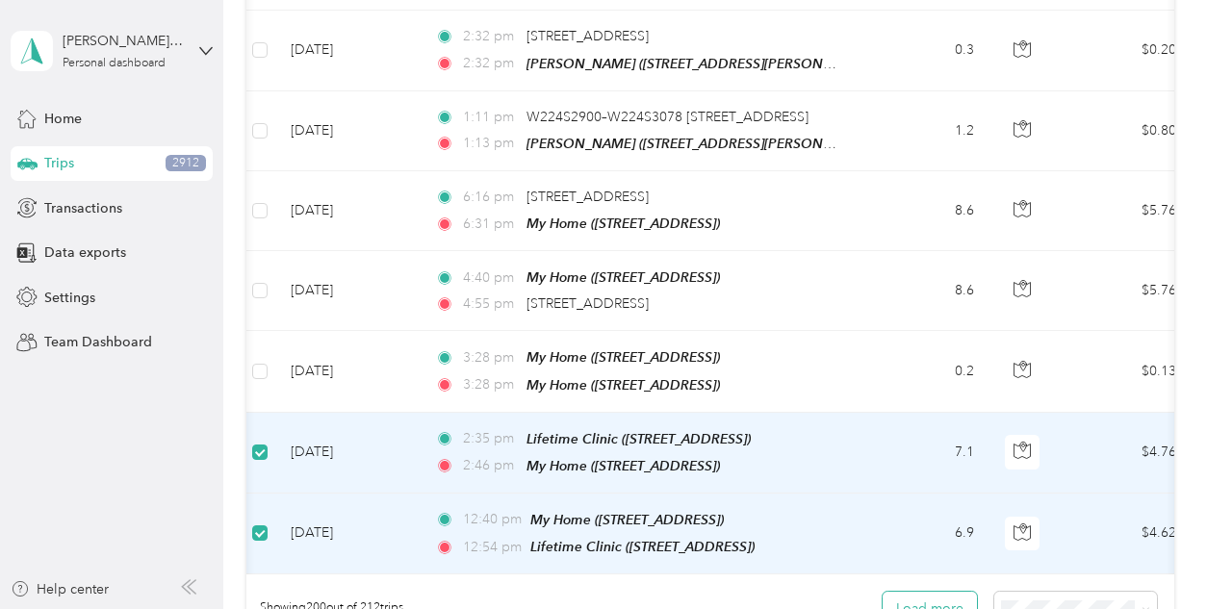
click at [935, 592] on button "Load more" at bounding box center [930, 609] width 94 height 34
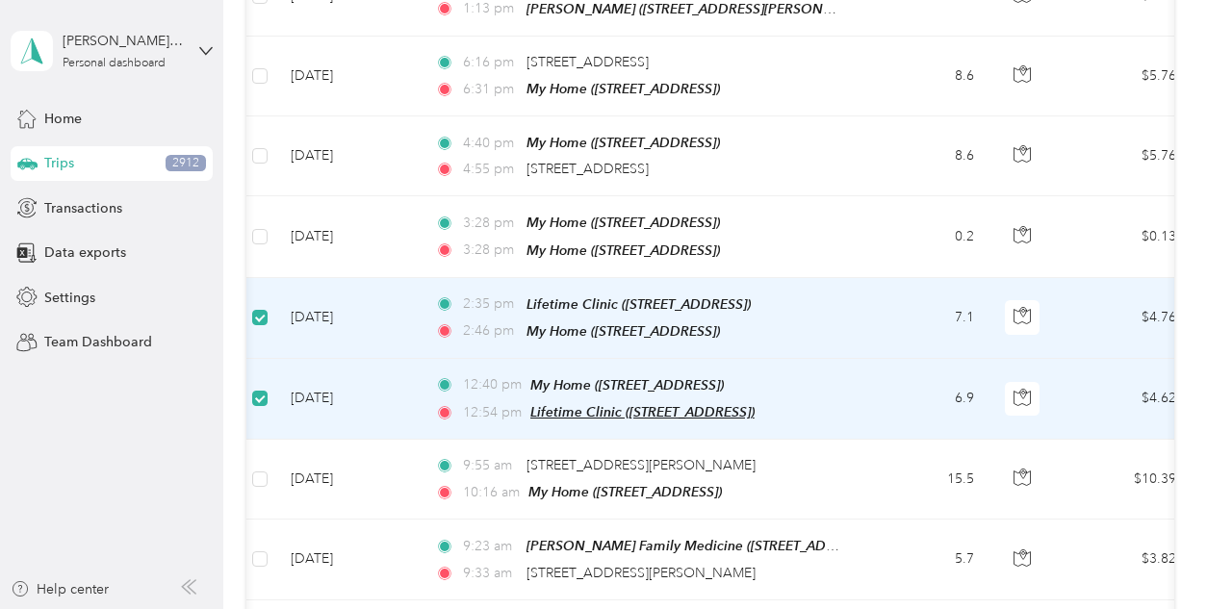
scroll to position [15943, 0]
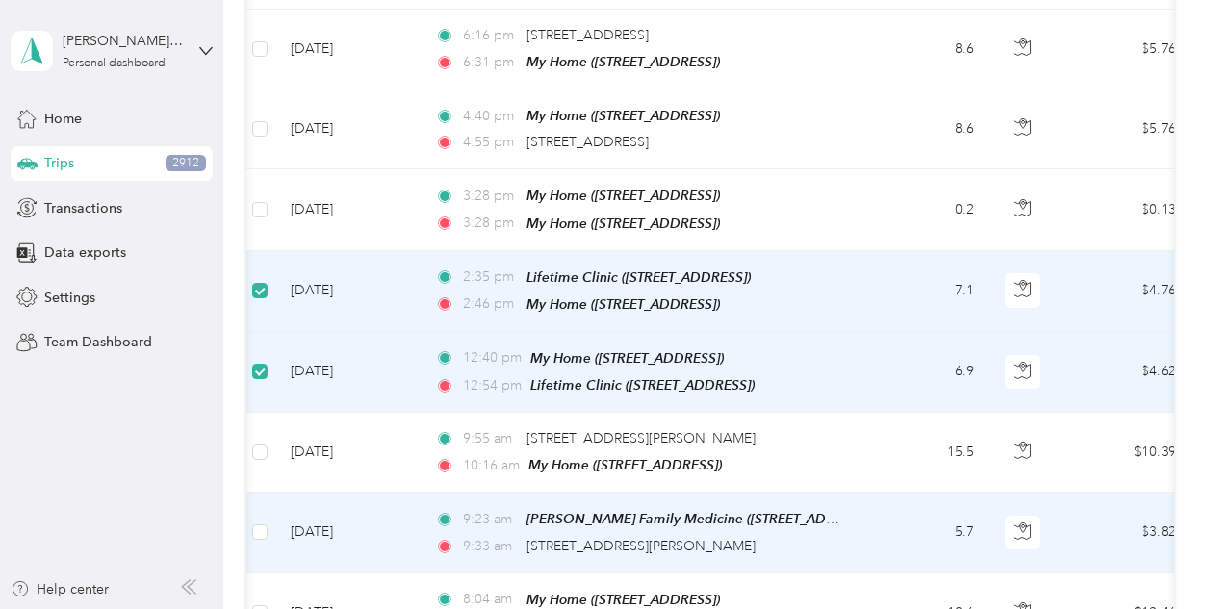
click at [251, 493] on td at bounding box center [260, 533] width 31 height 80
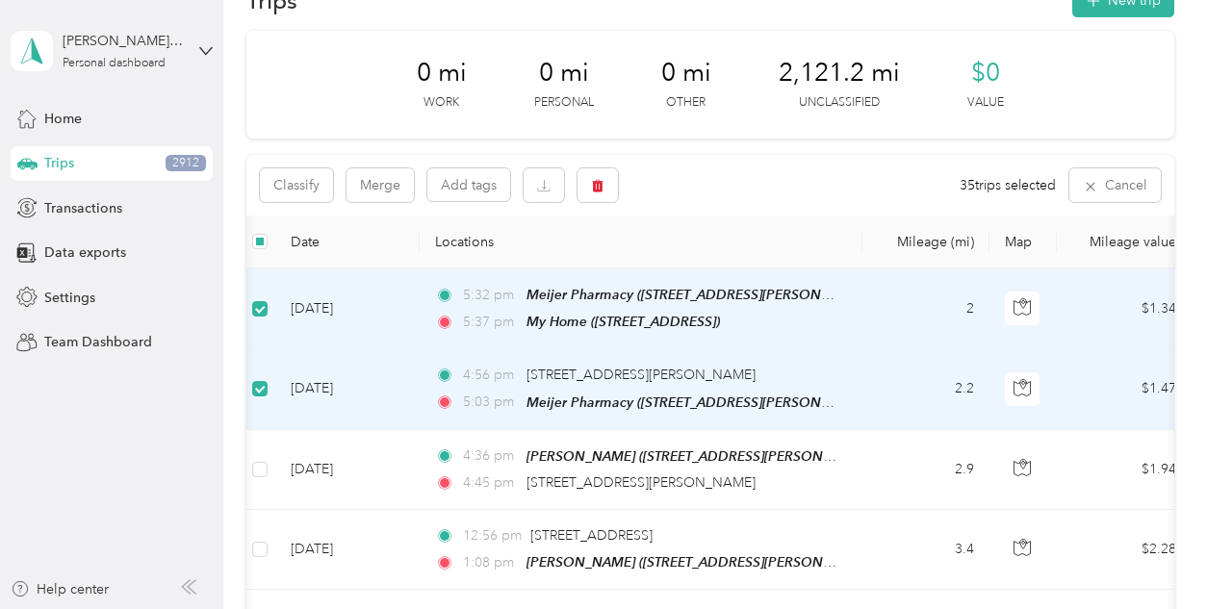
scroll to position [0, 0]
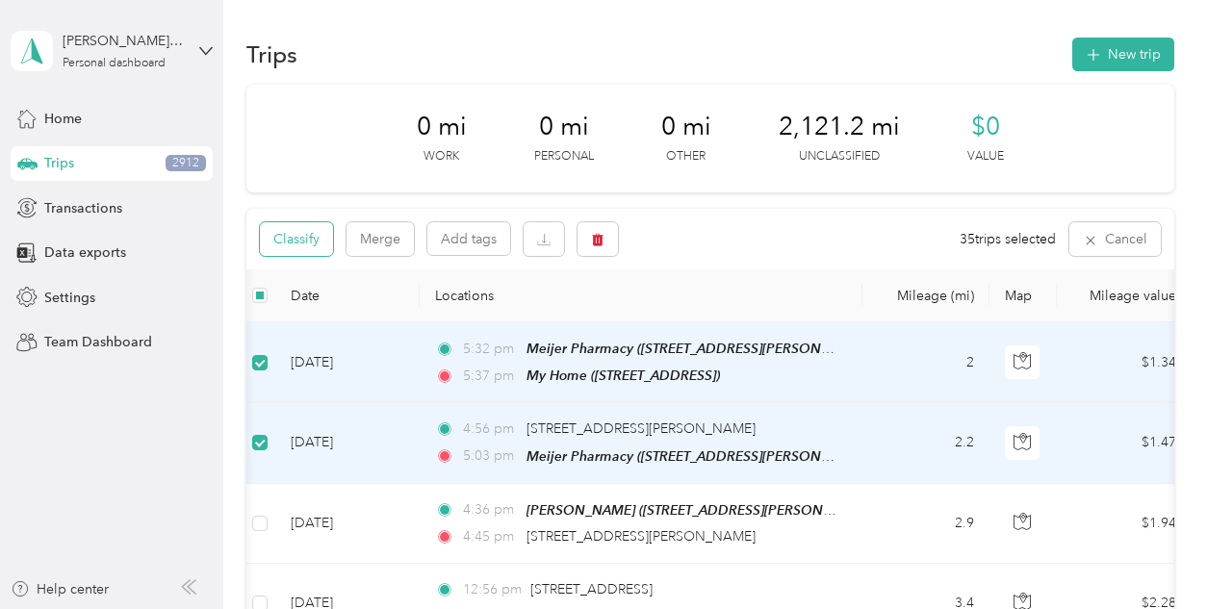
click at [298, 242] on button "Classify" at bounding box center [296, 239] width 73 height 34
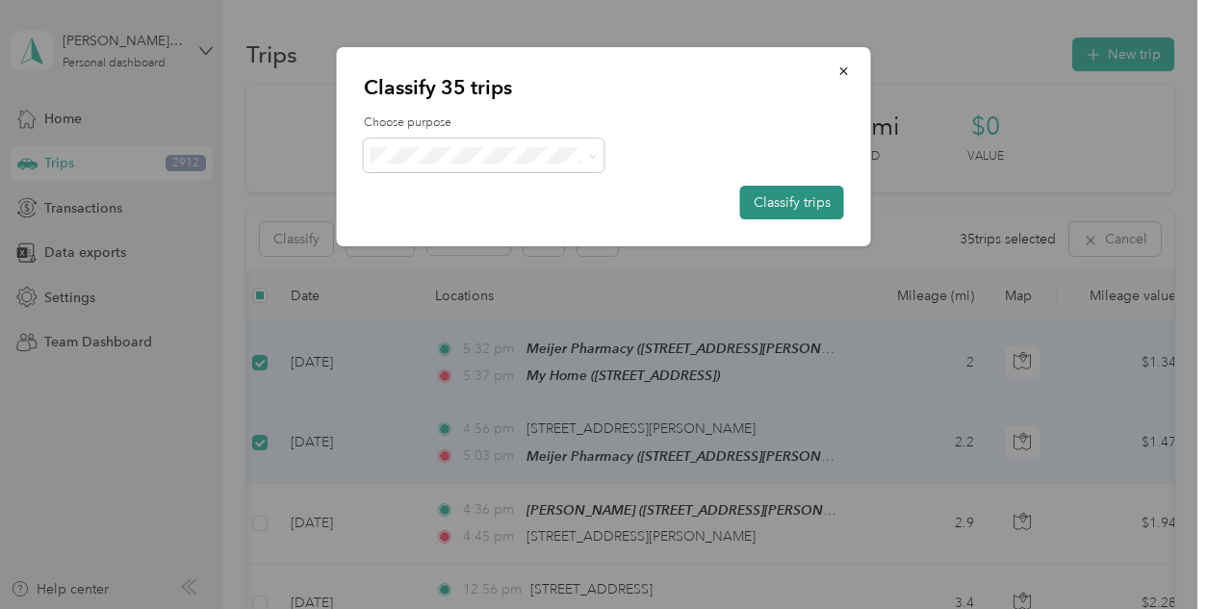
click at [798, 193] on button "Classify trips" at bounding box center [792, 203] width 104 height 34
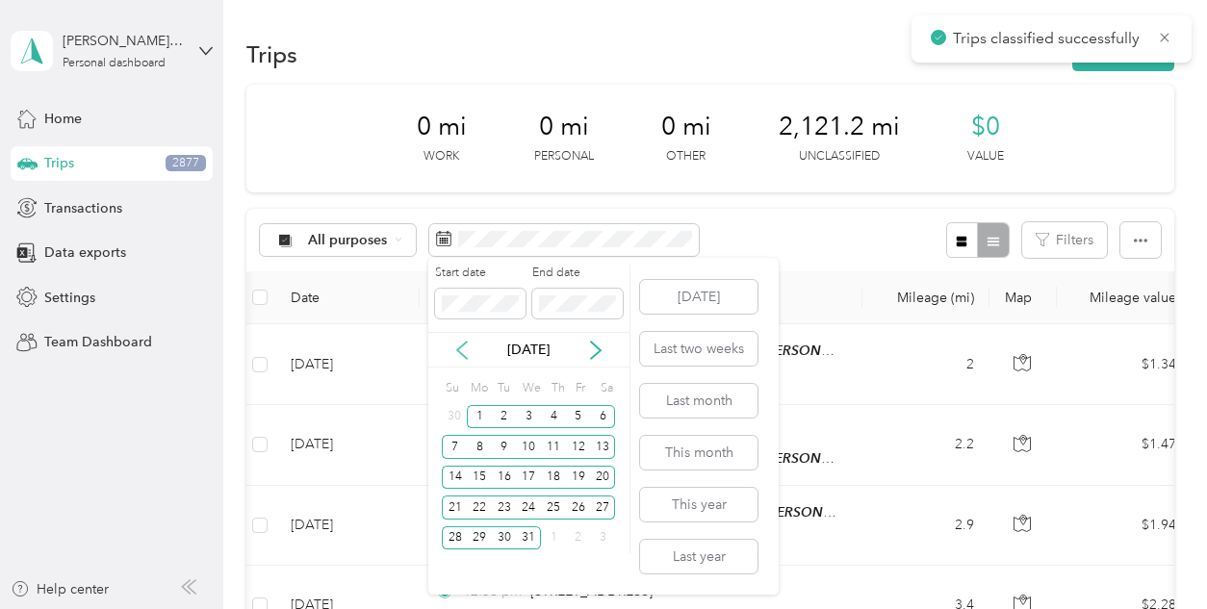
click at [463, 345] on icon at bounding box center [462, 350] width 10 height 17
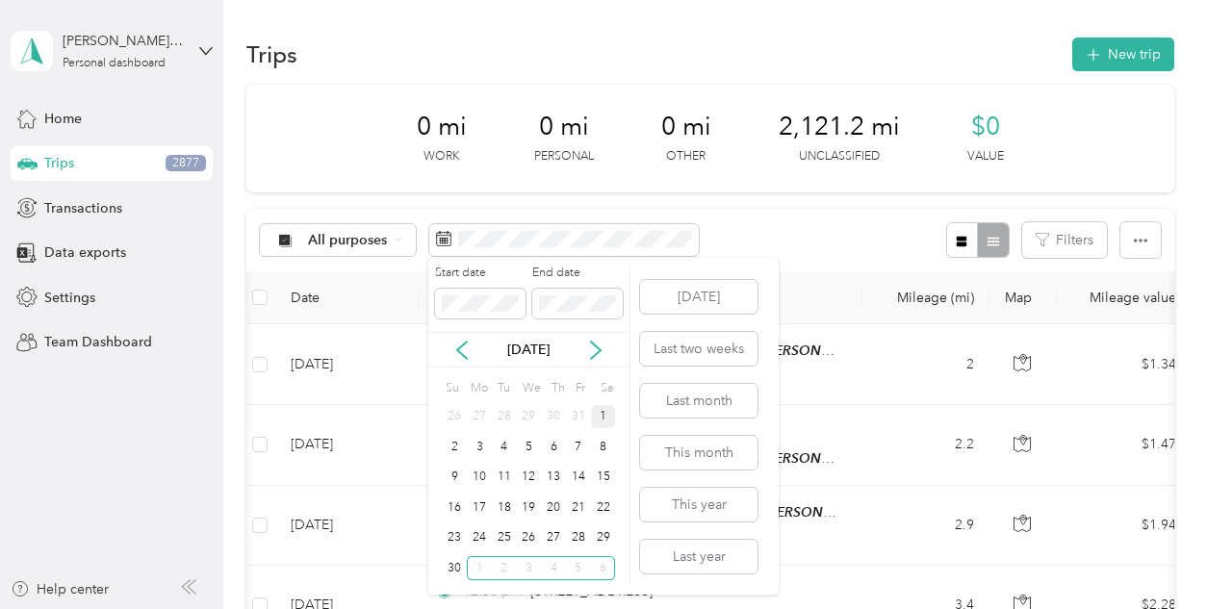
click at [600, 421] on div "1" at bounding box center [603, 417] width 25 height 24
click at [456, 567] on div "30" at bounding box center [454, 569] width 25 height 24
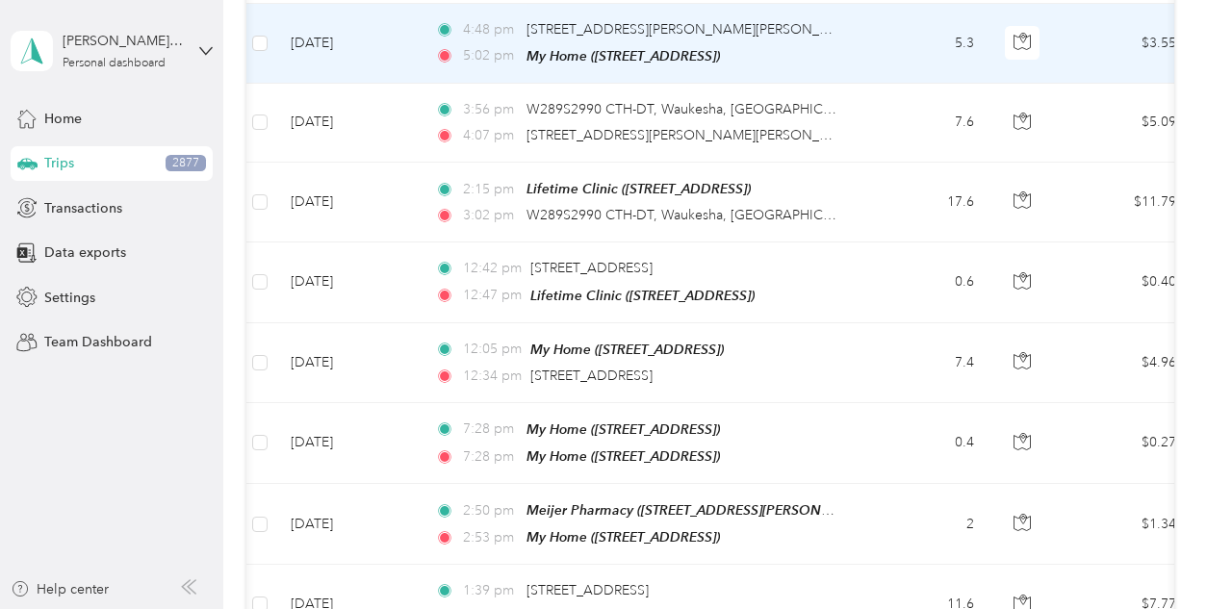
scroll to position [1768, 0]
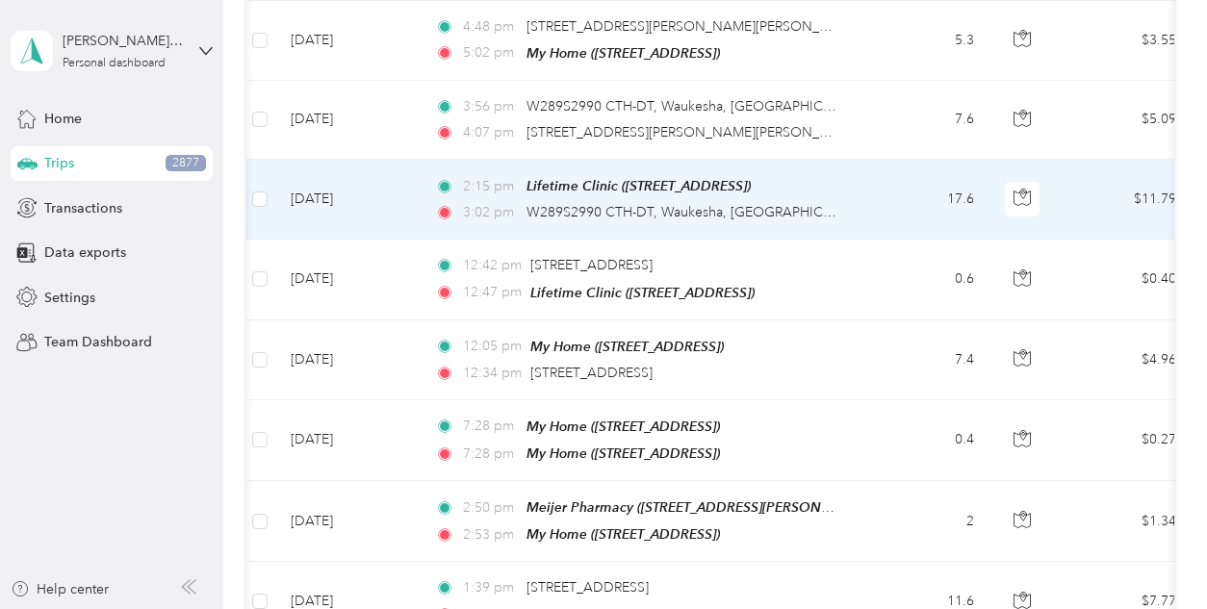
click at [251, 183] on td at bounding box center [260, 200] width 31 height 80
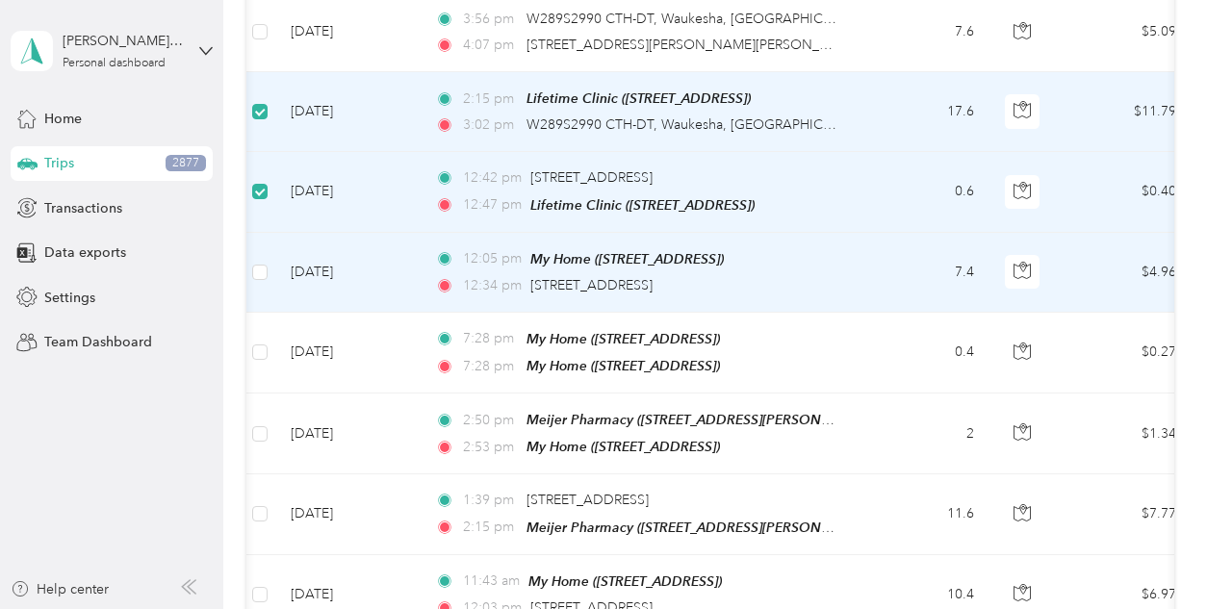
scroll to position [1909, 0]
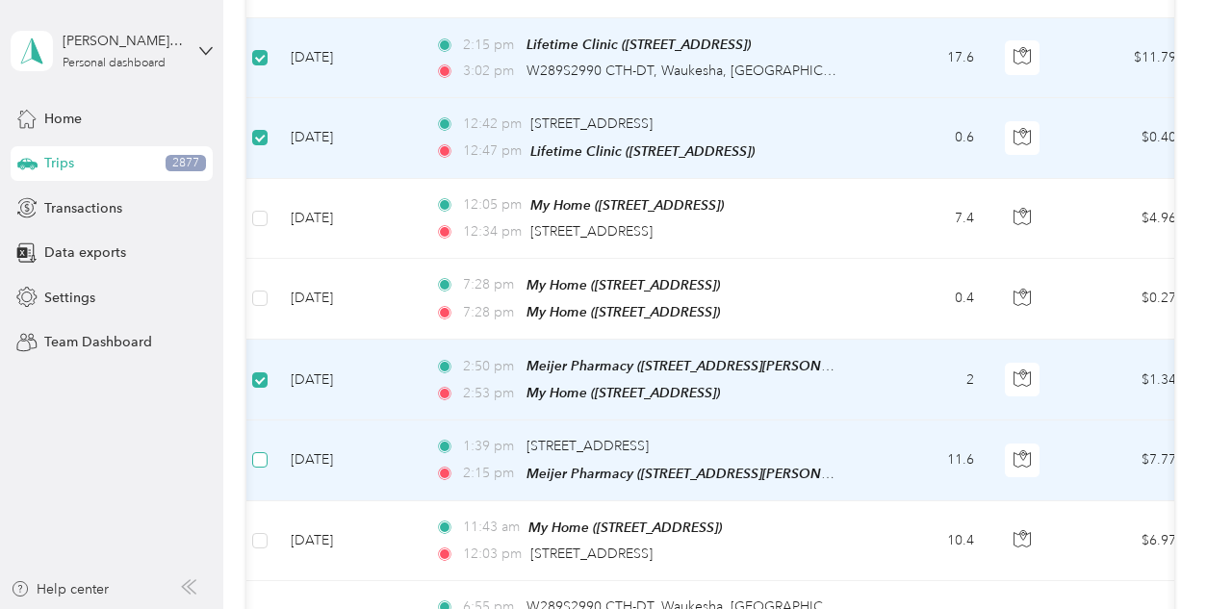
click at [266, 450] on label at bounding box center [259, 460] width 15 height 21
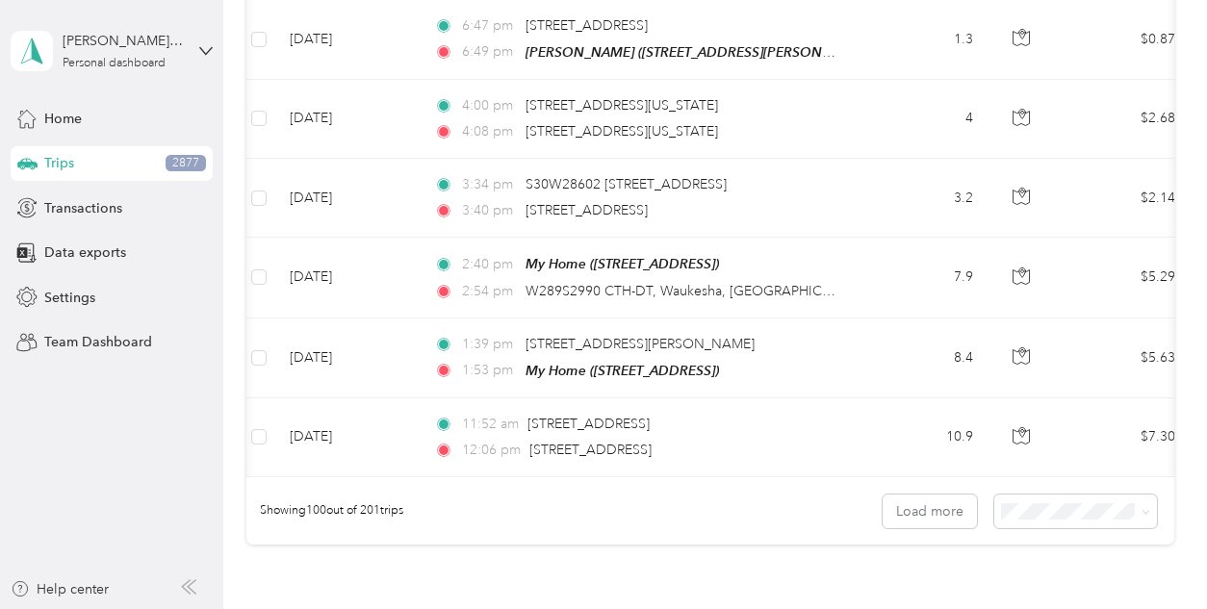
scroll to position [7885, 0]
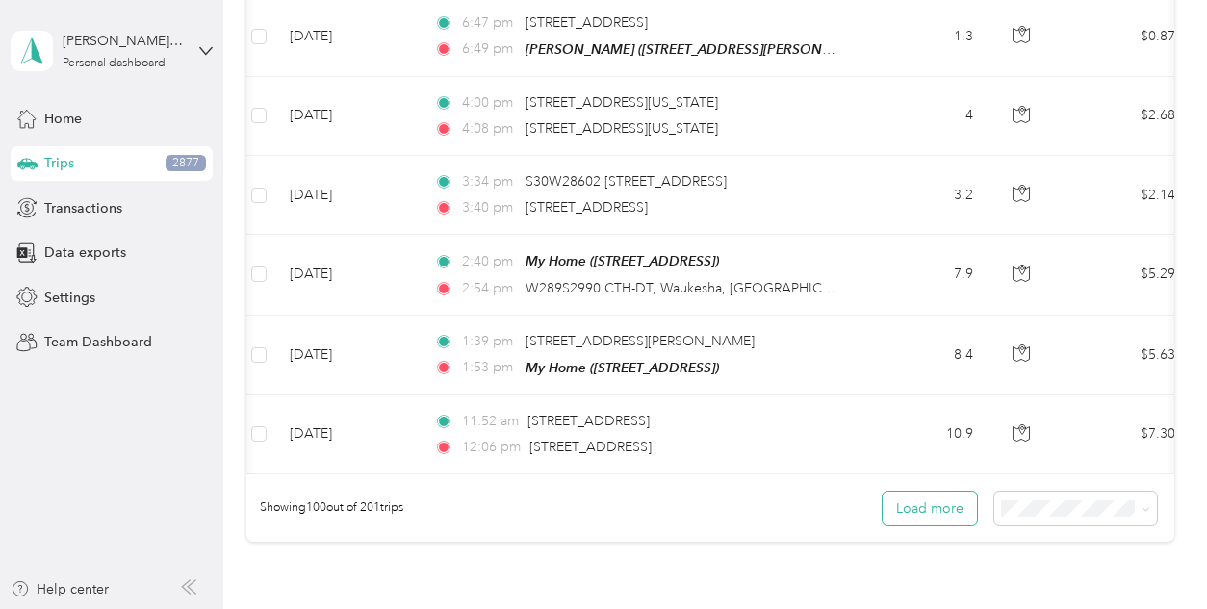
click at [912, 492] on button "Load more" at bounding box center [930, 509] width 94 height 34
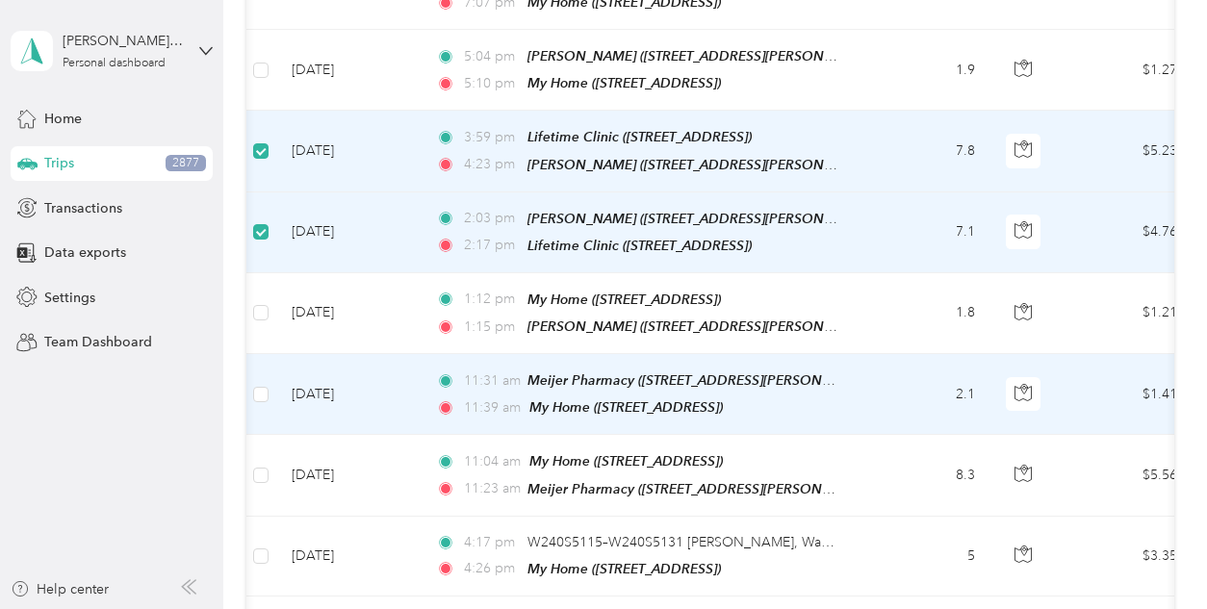
scroll to position [9956, 0]
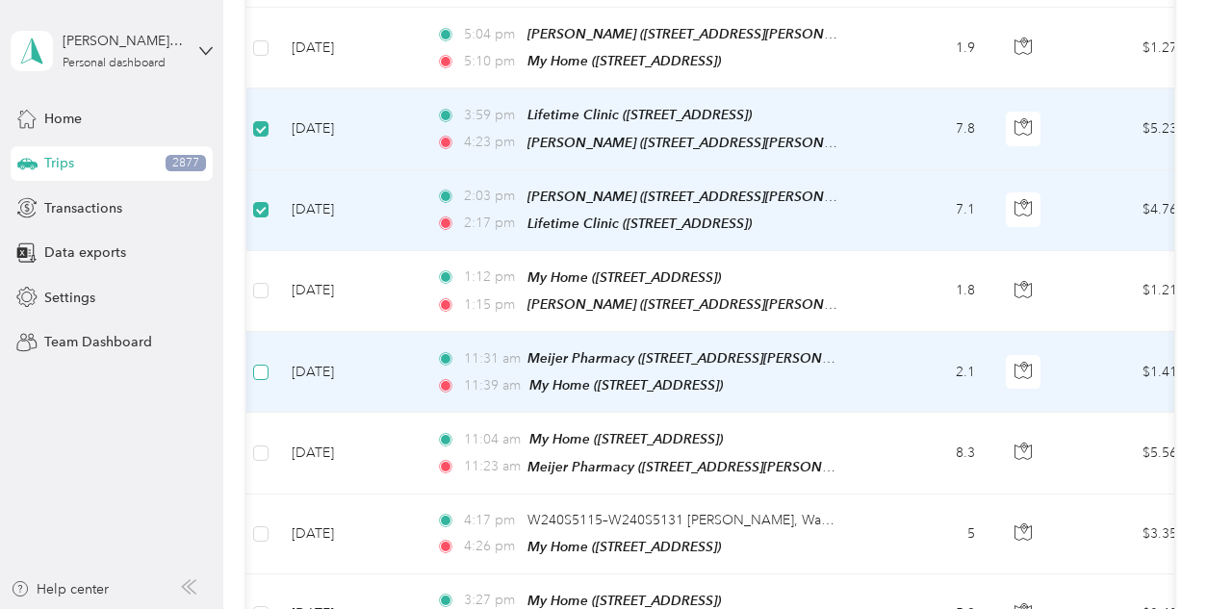
click at [266, 362] on label at bounding box center [260, 372] width 15 height 21
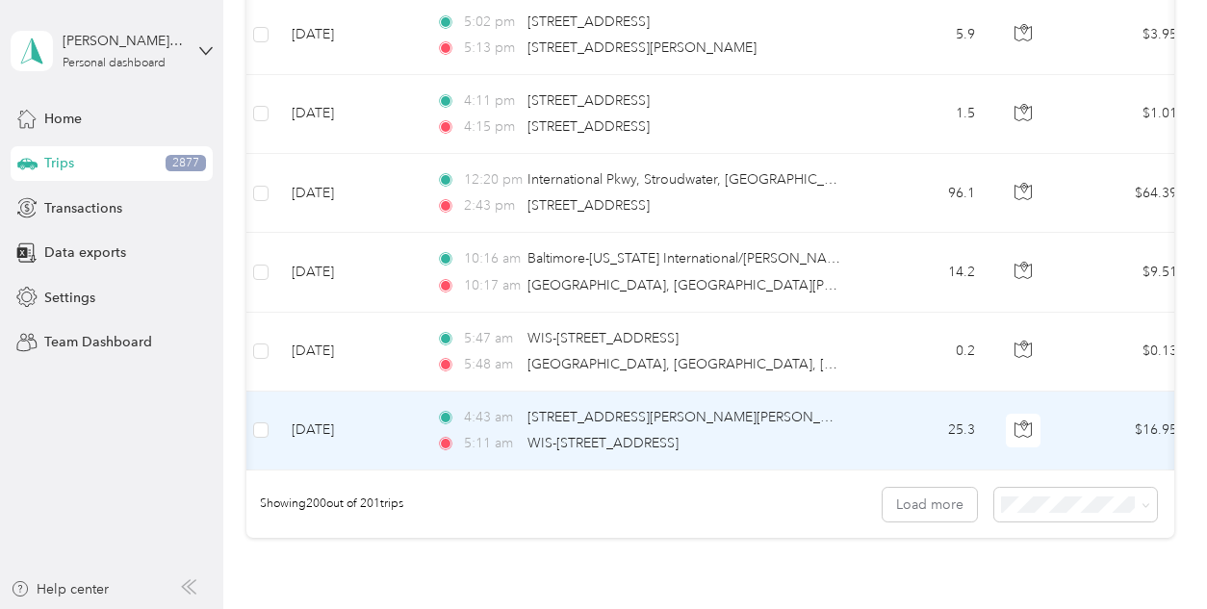
scroll to position [15860, 0]
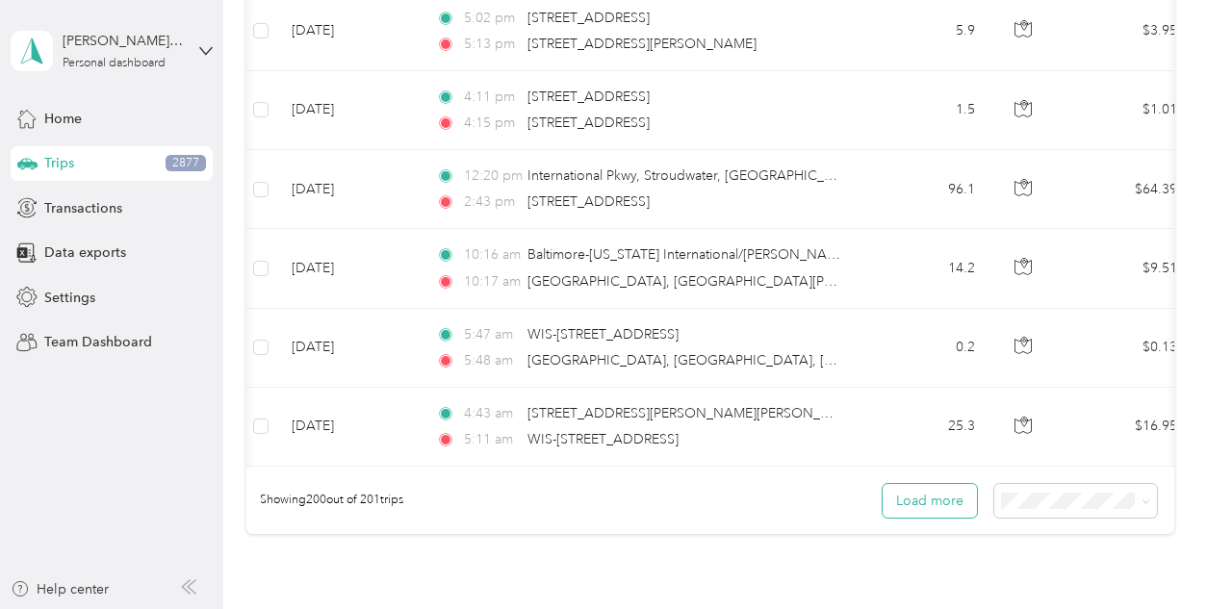
click at [920, 484] on button "Load more" at bounding box center [930, 501] width 94 height 34
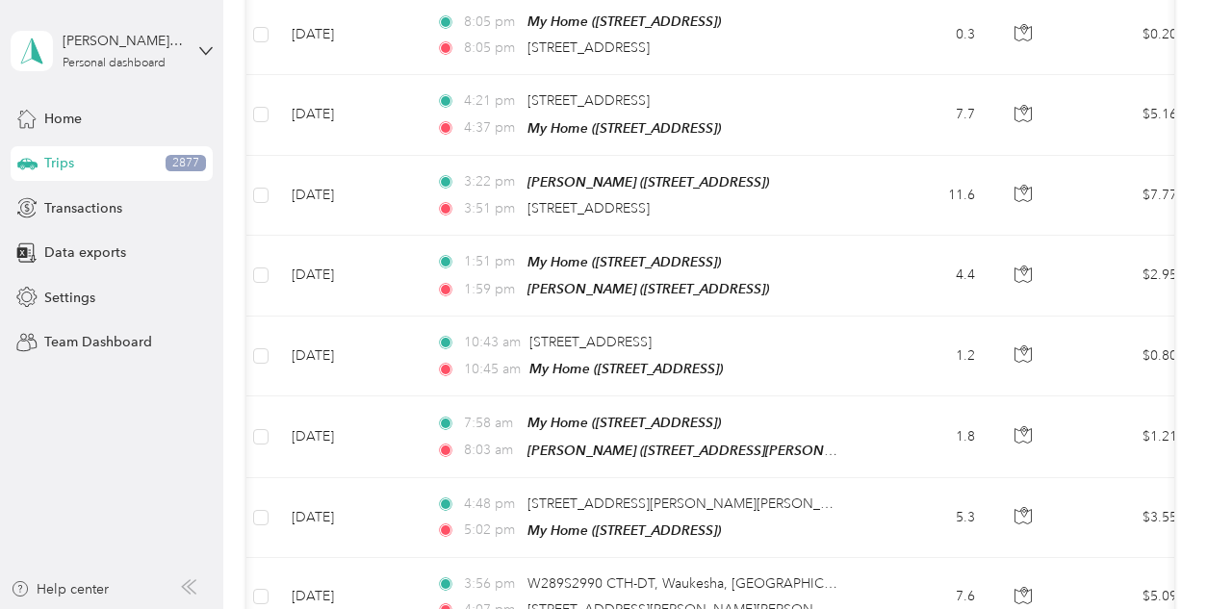
scroll to position [0, 0]
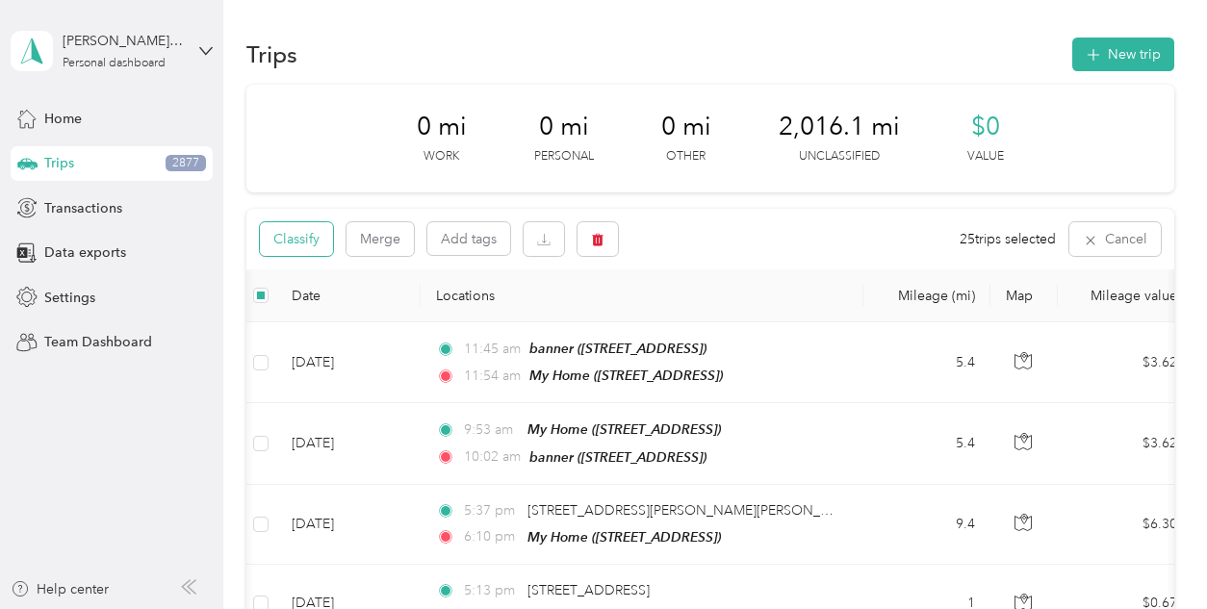
click at [312, 224] on button "Classify" at bounding box center [296, 239] width 73 height 34
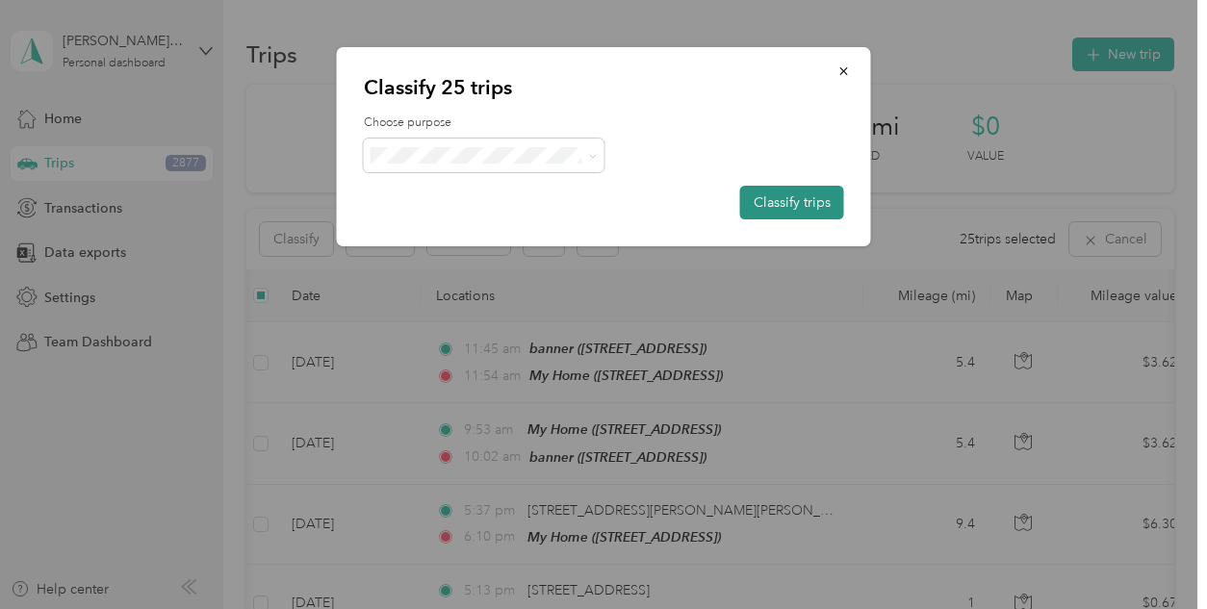
click at [818, 197] on button "Classify trips" at bounding box center [792, 203] width 104 height 34
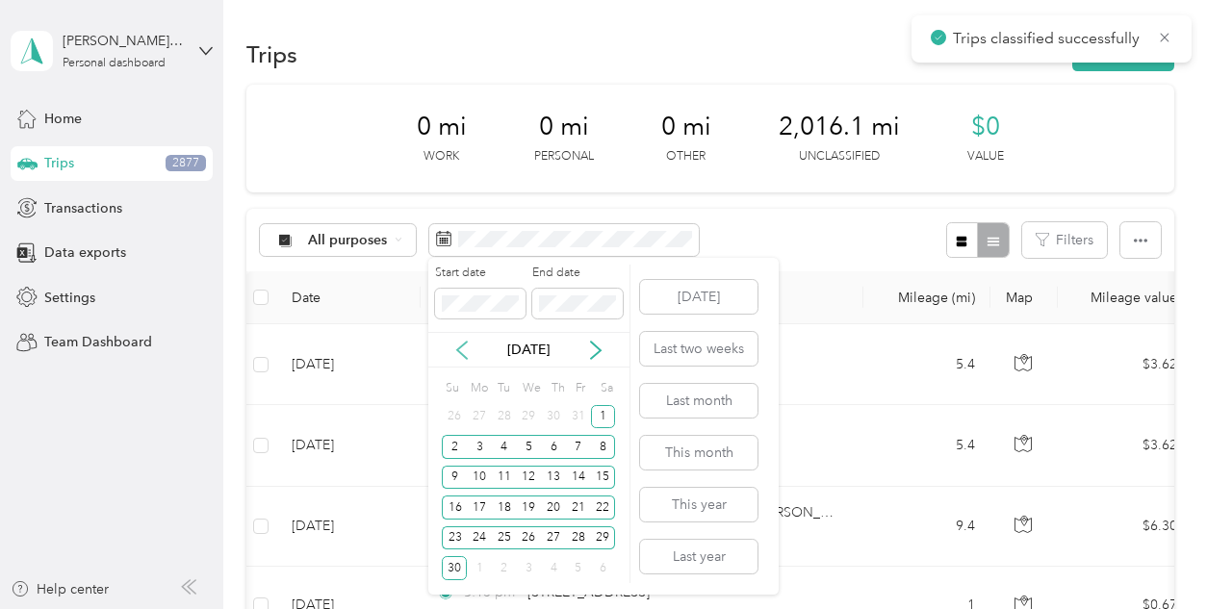
click at [464, 349] on icon at bounding box center [462, 350] width 19 height 19
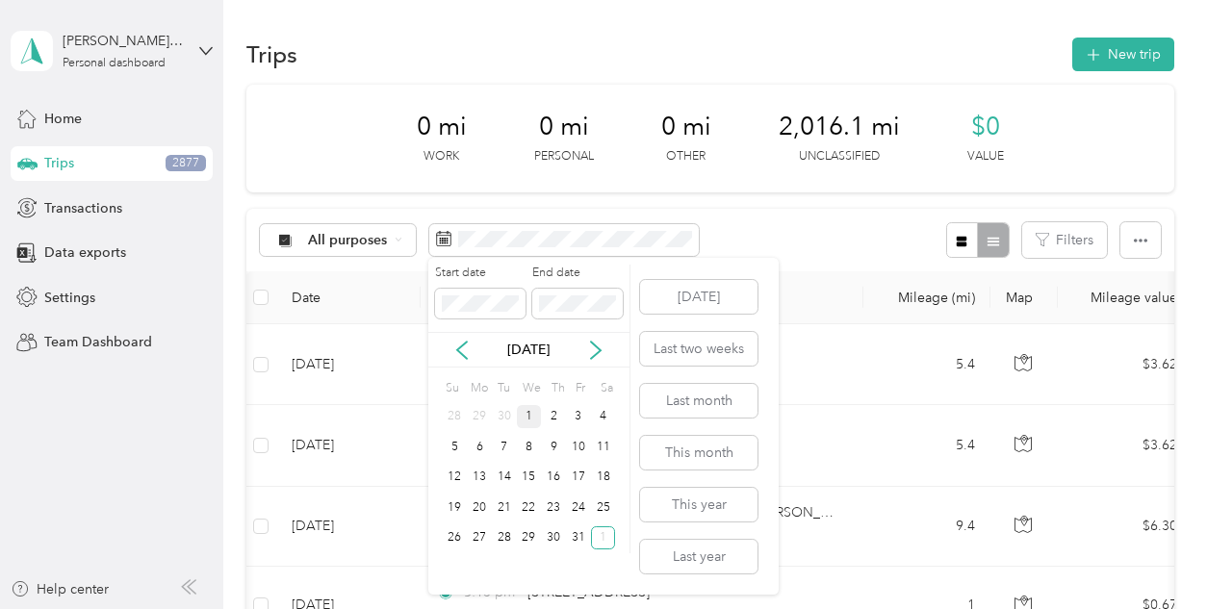
click at [532, 415] on div "1" at bounding box center [529, 417] width 25 height 24
click at [581, 542] on div "31" at bounding box center [578, 539] width 25 height 24
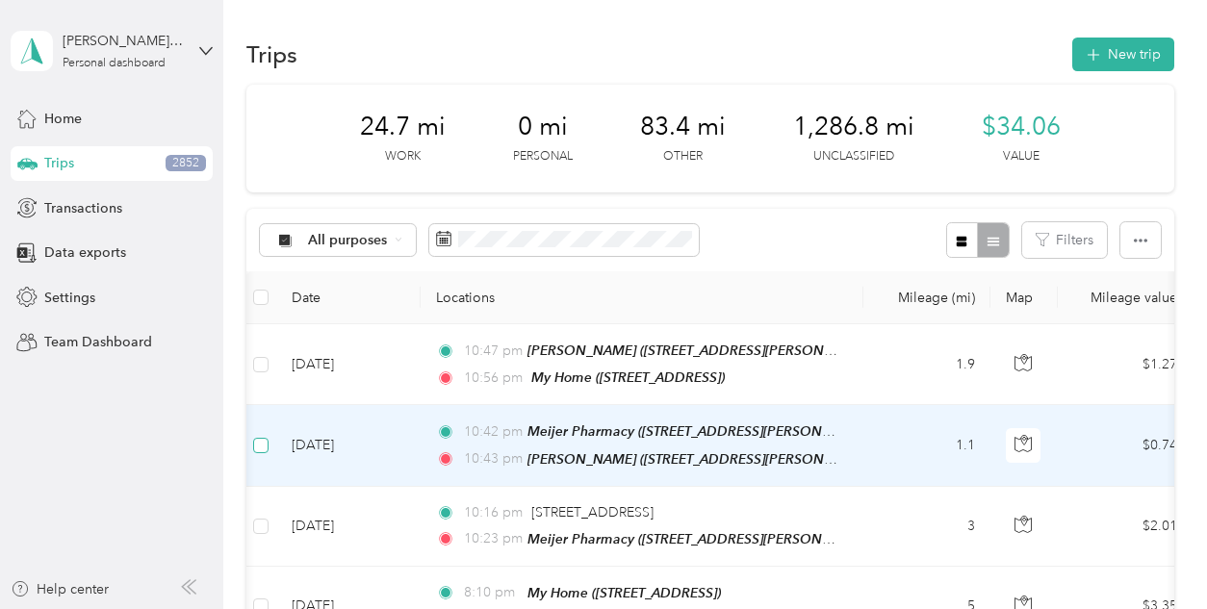
click at [260, 452] on label at bounding box center [260, 445] width 15 height 21
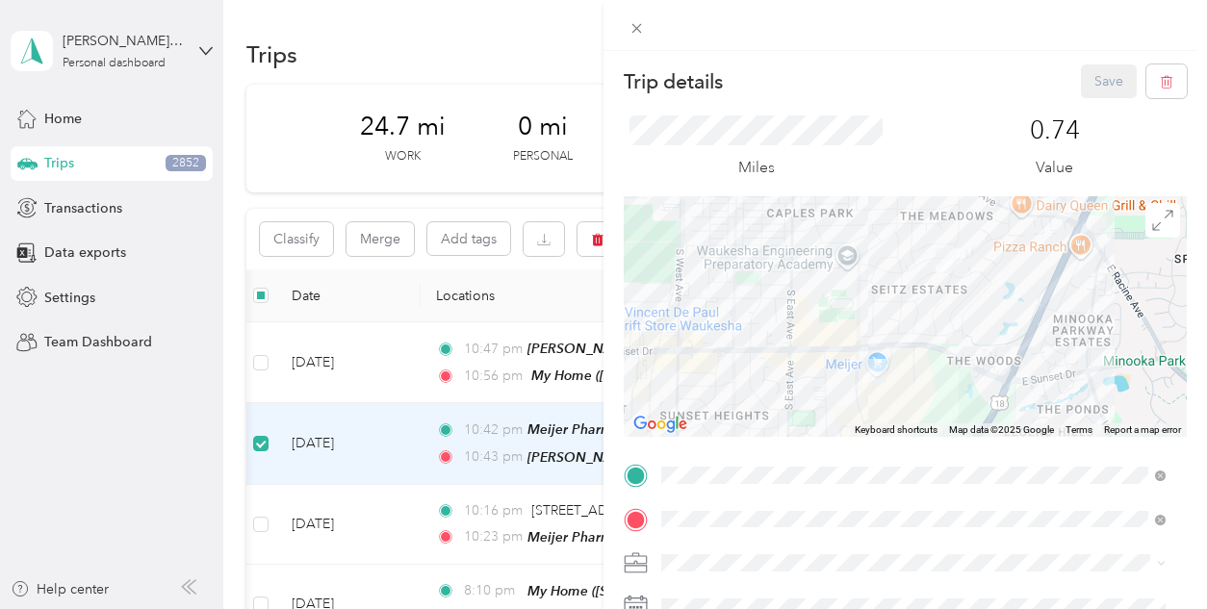
click at [261, 521] on div "Trip details Save This trip cannot be edited because it is either under review,…" at bounding box center [603, 304] width 1207 height 609
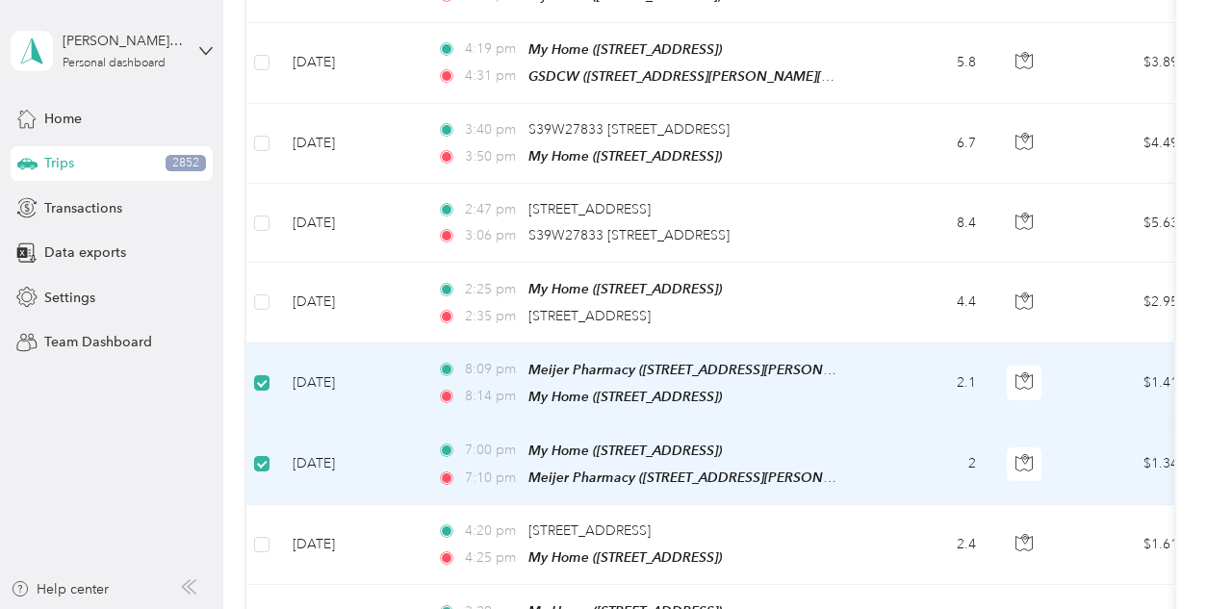
scroll to position [5035, 0]
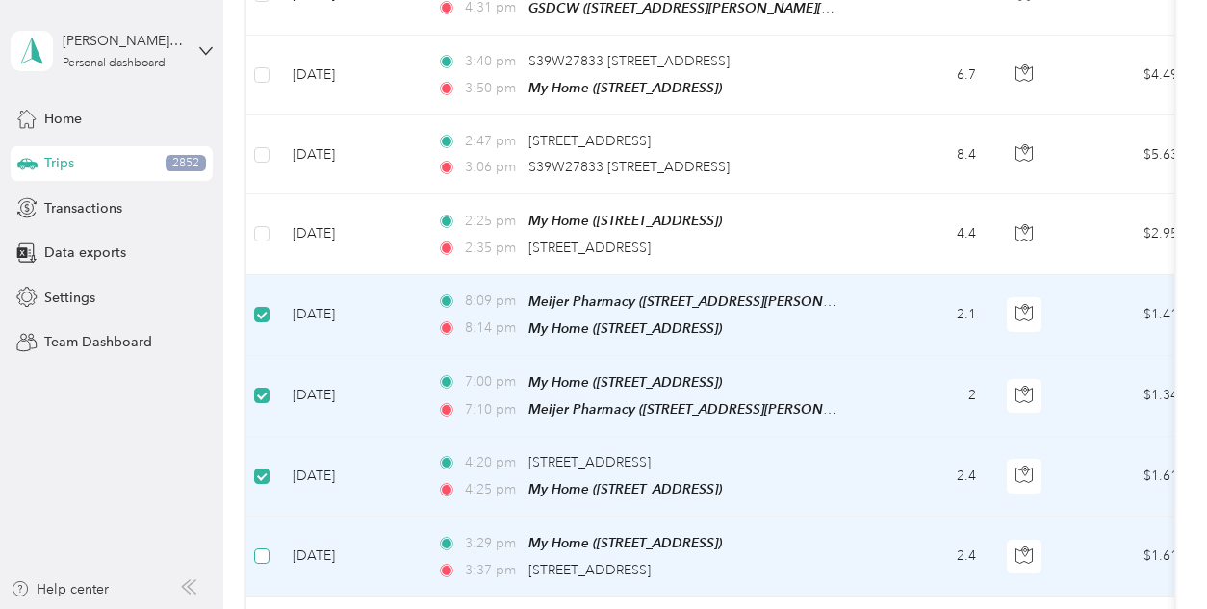
click at [261, 546] on label at bounding box center [261, 556] width 15 height 21
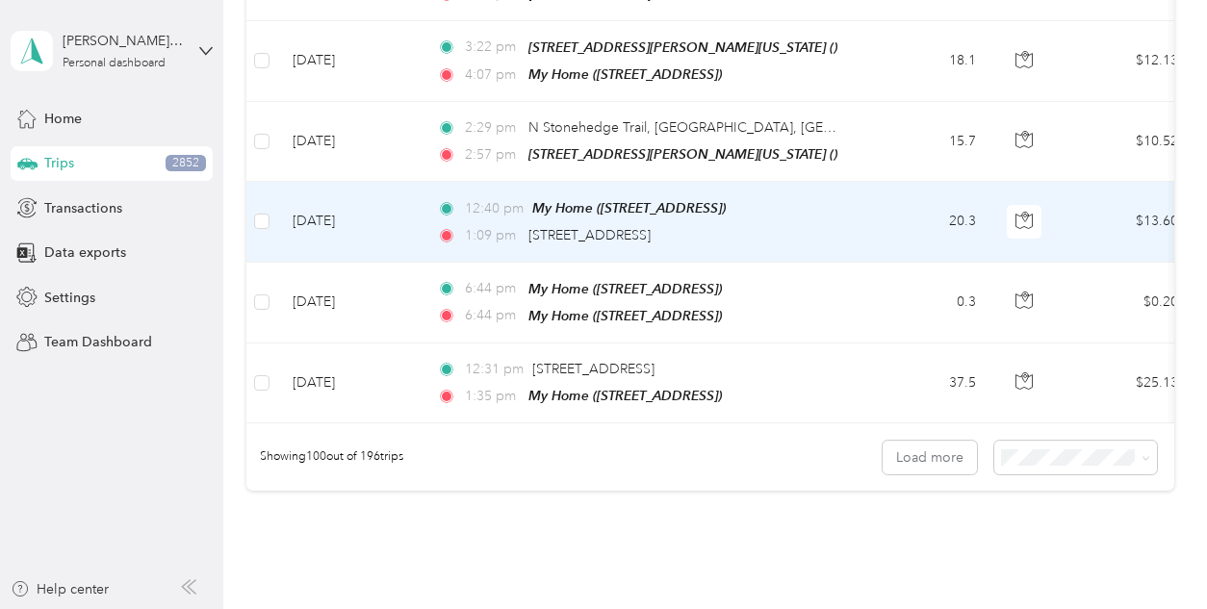
scroll to position [7964, 0]
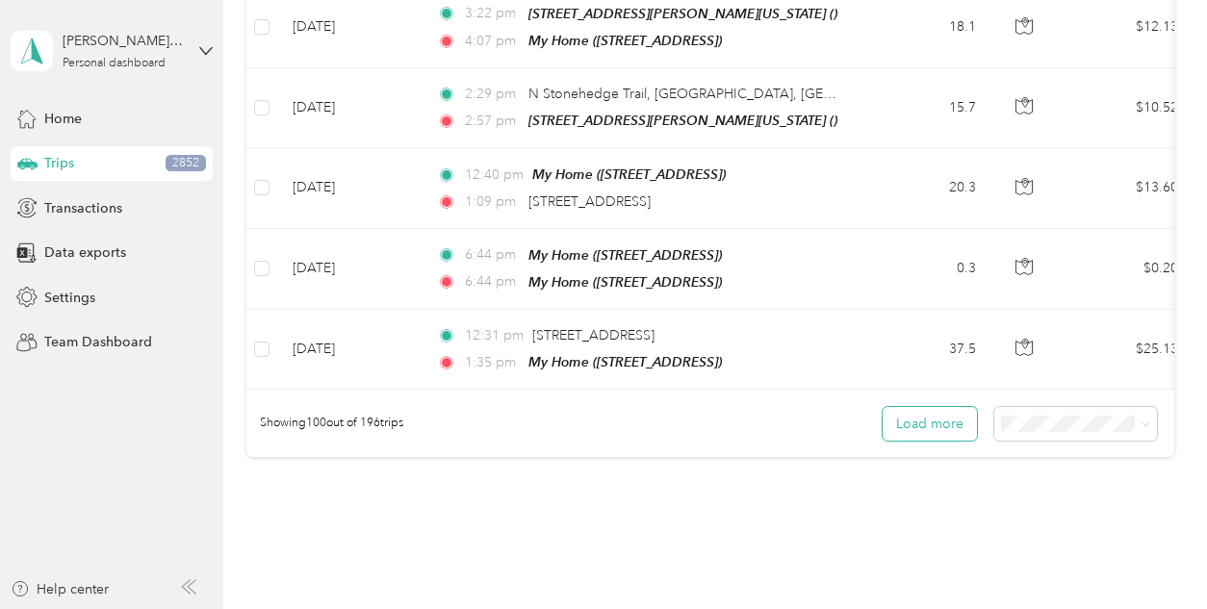
click at [931, 407] on button "Load more" at bounding box center [930, 424] width 94 height 34
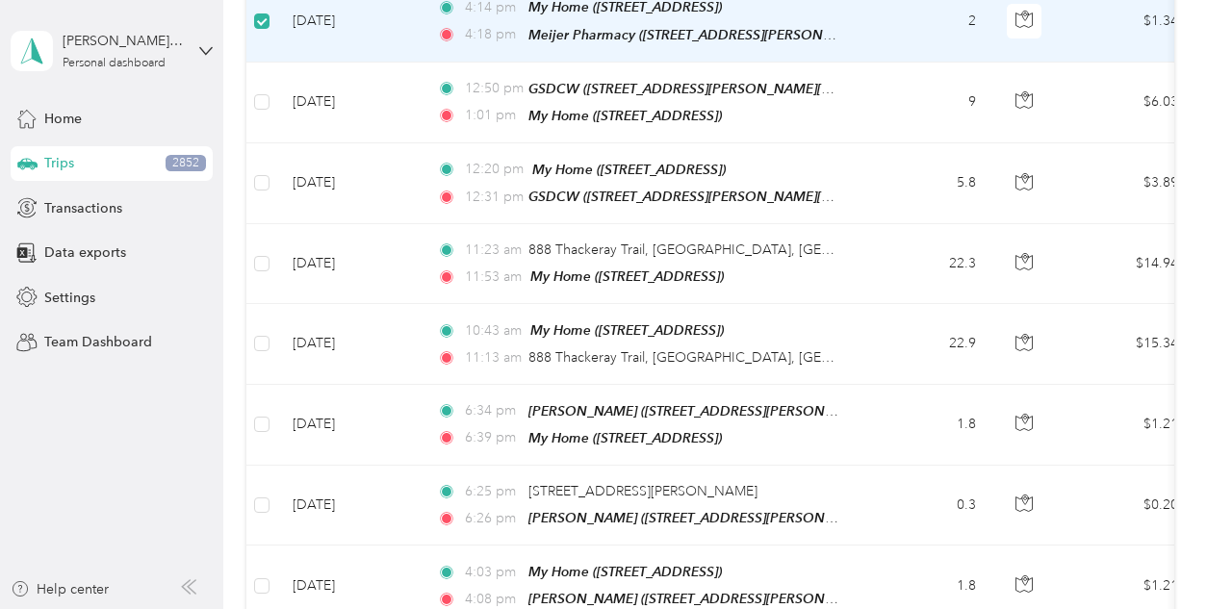
scroll to position [9113, 0]
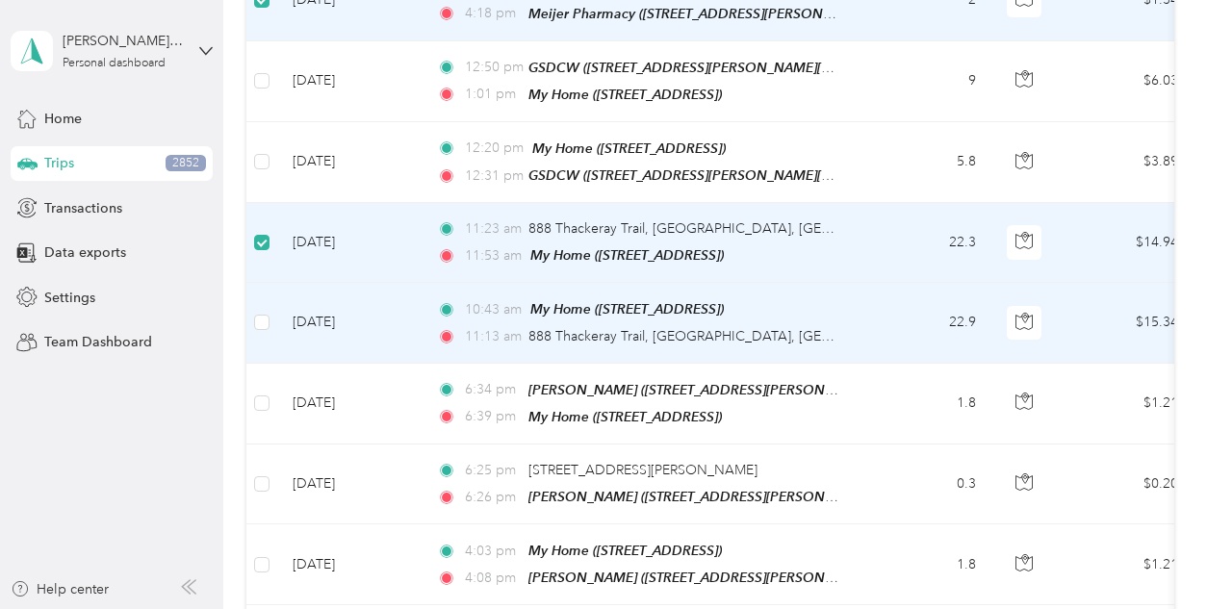
click at [272, 283] on td at bounding box center [261, 323] width 31 height 80
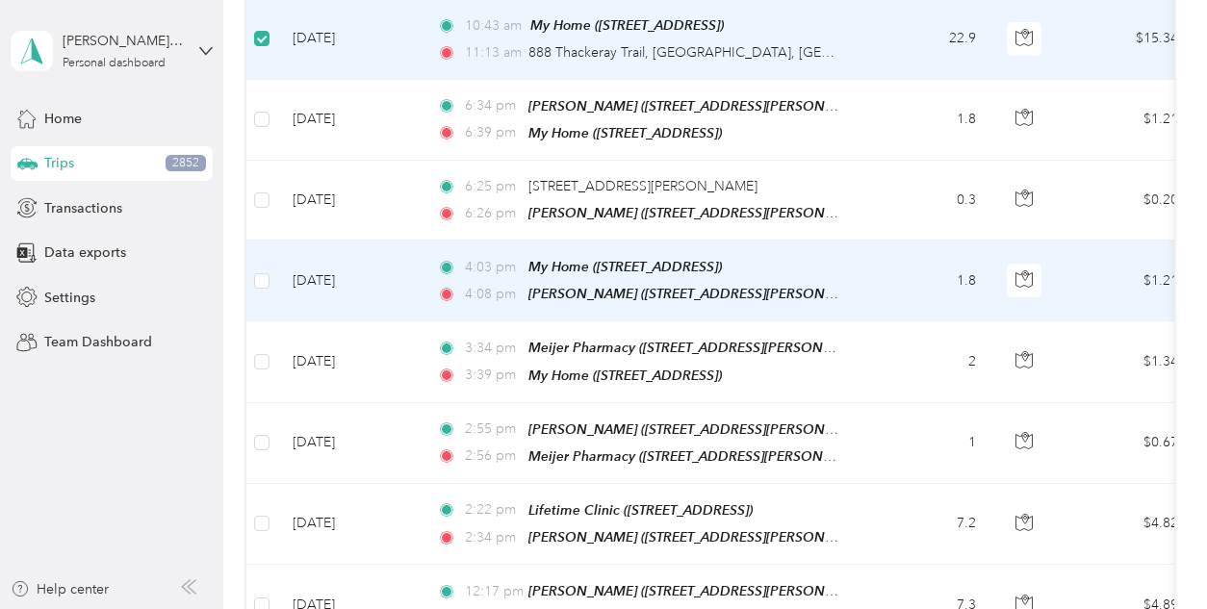
scroll to position [9401, 0]
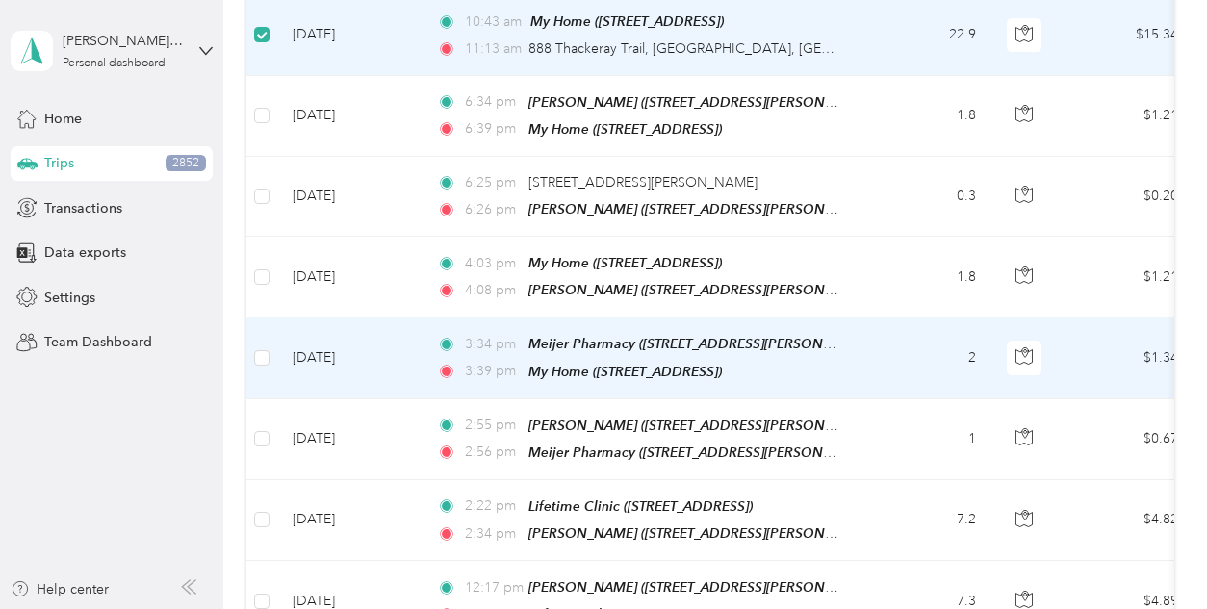
click at [274, 318] on td at bounding box center [261, 358] width 31 height 81
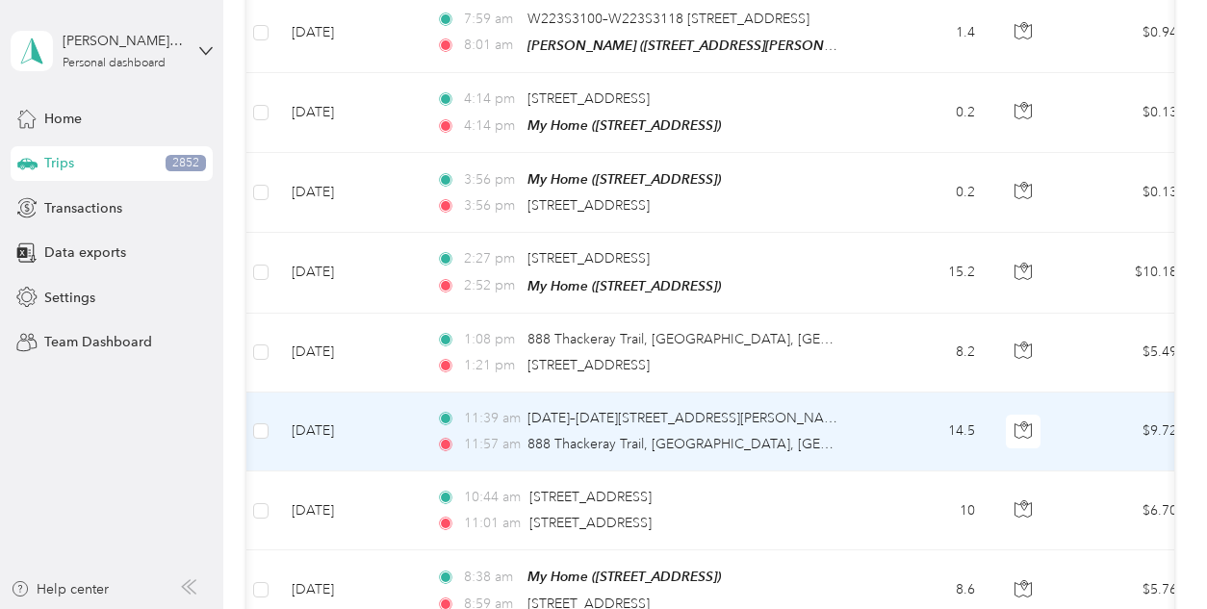
scroll to position [11124, 0]
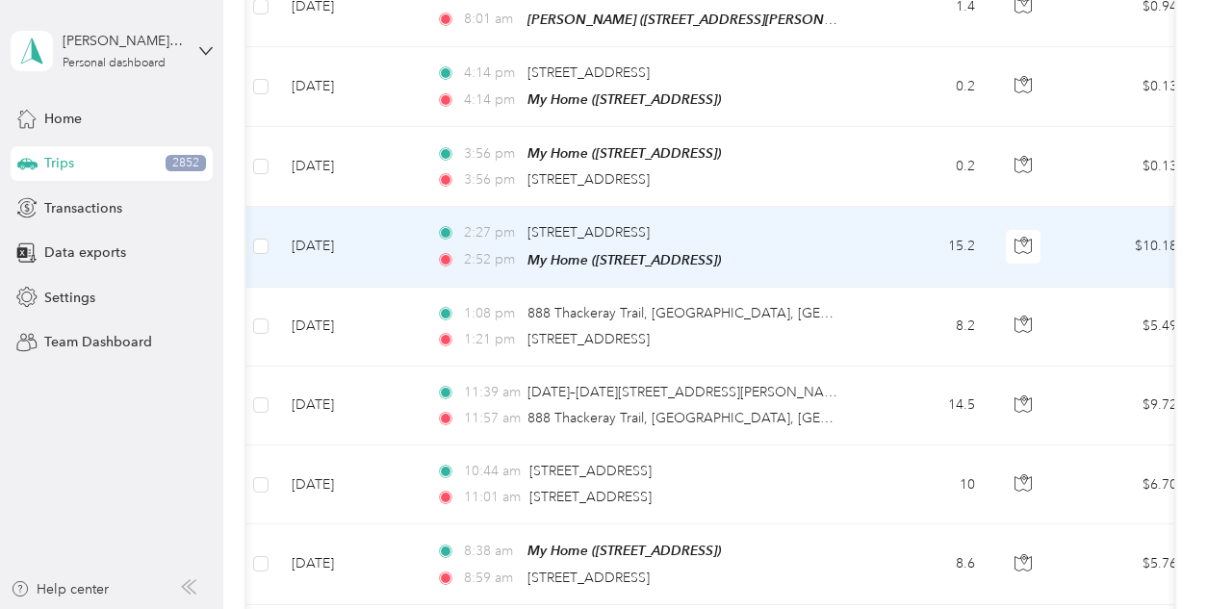
click at [271, 207] on td at bounding box center [261, 247] width 31 height 80
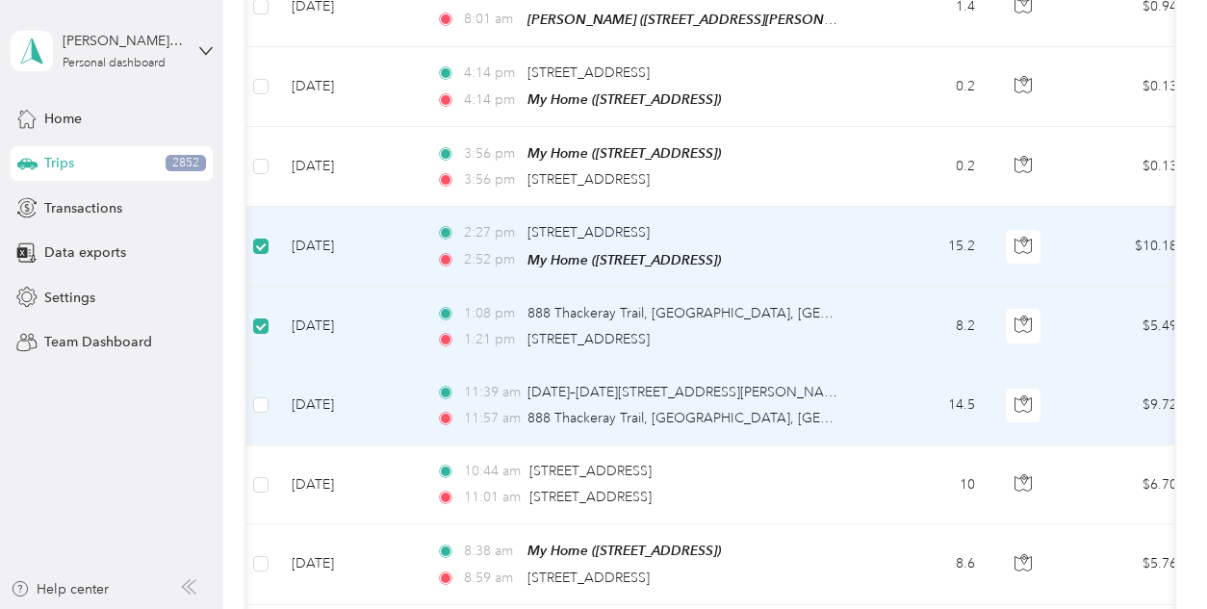
click at [270, 367] on td at bounding box center [261, 406] width 31 height 79
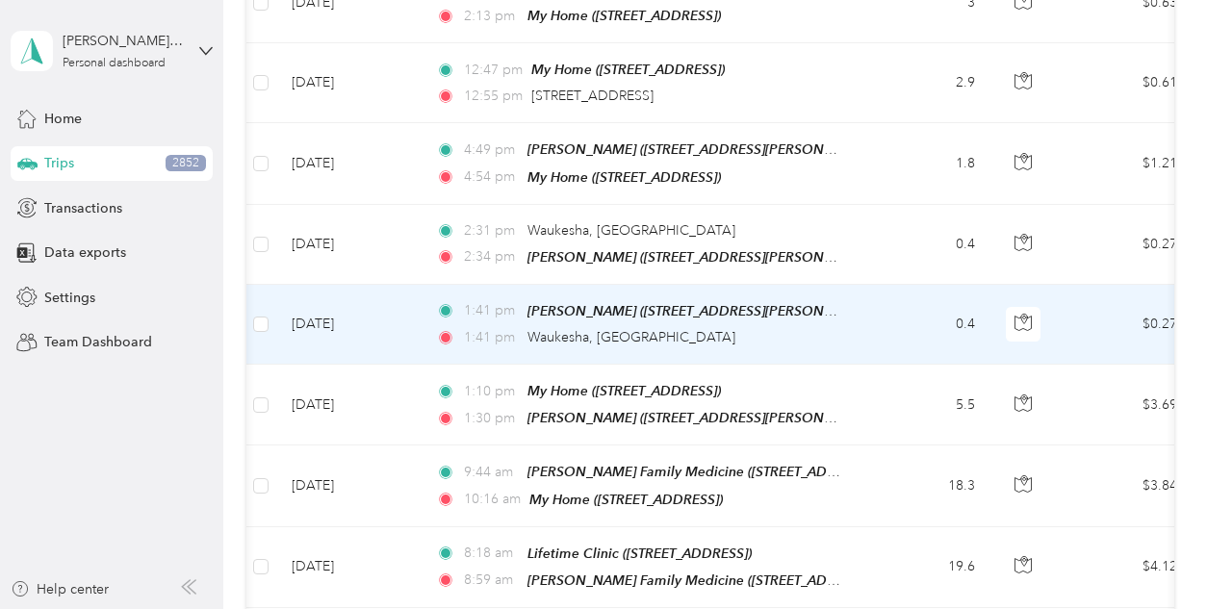
scroll to position [15479, 0]
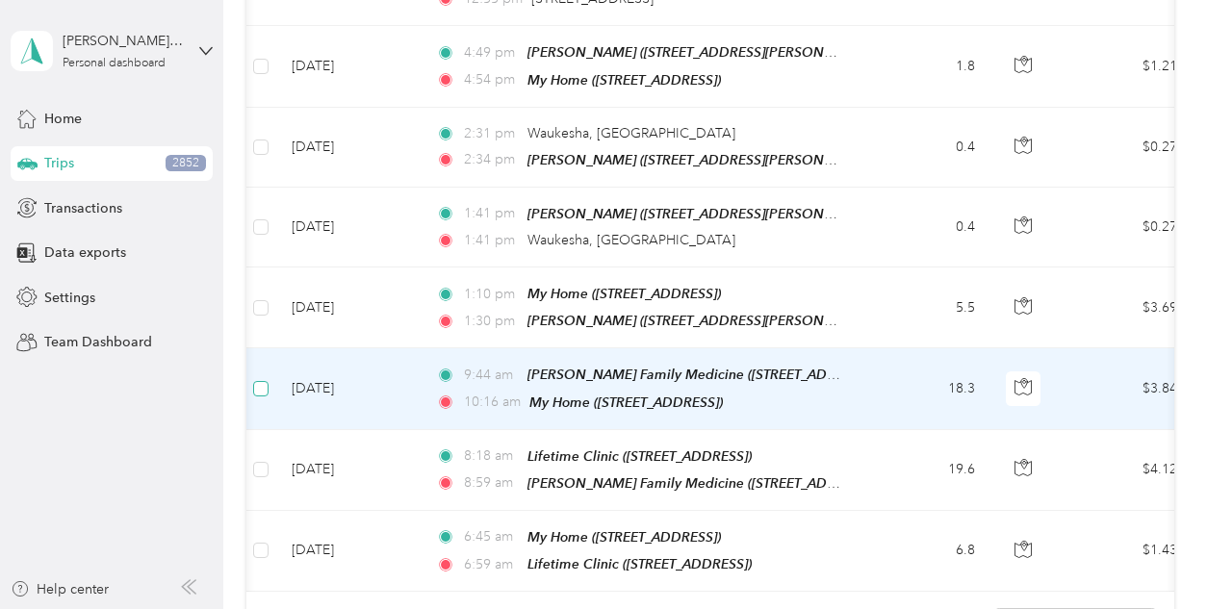
click at [263, 378] on label at bounding box center [260, 388] width 15 height 21
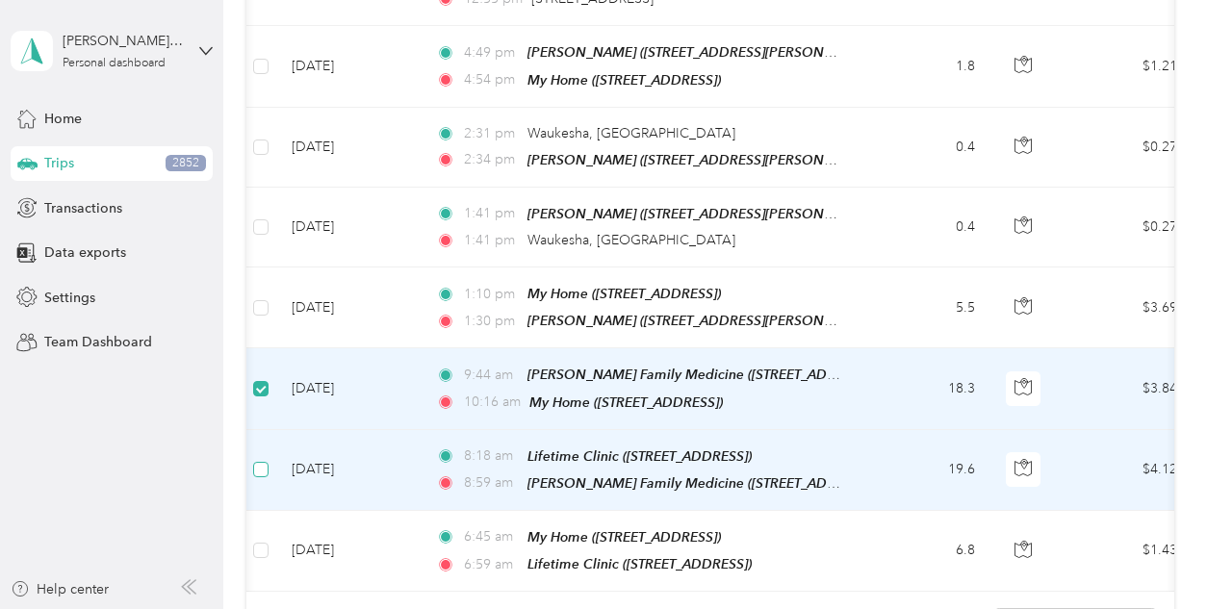
click at [262, 459] on label at bounding box center [260, 469] width 15 height 21
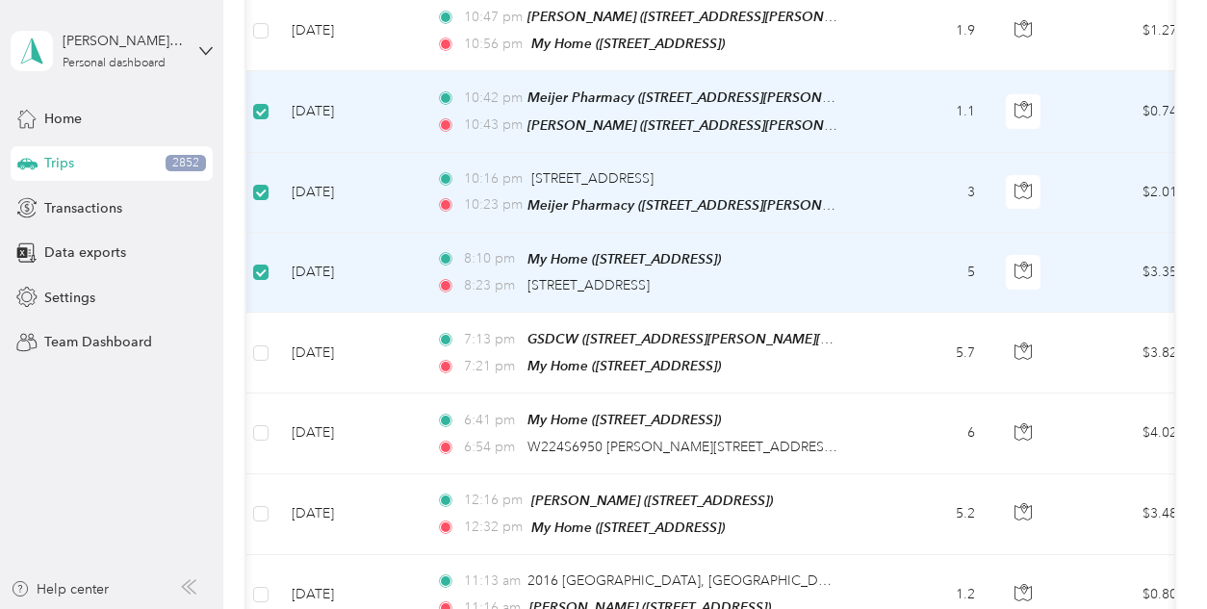
scroll to position [0, 0]
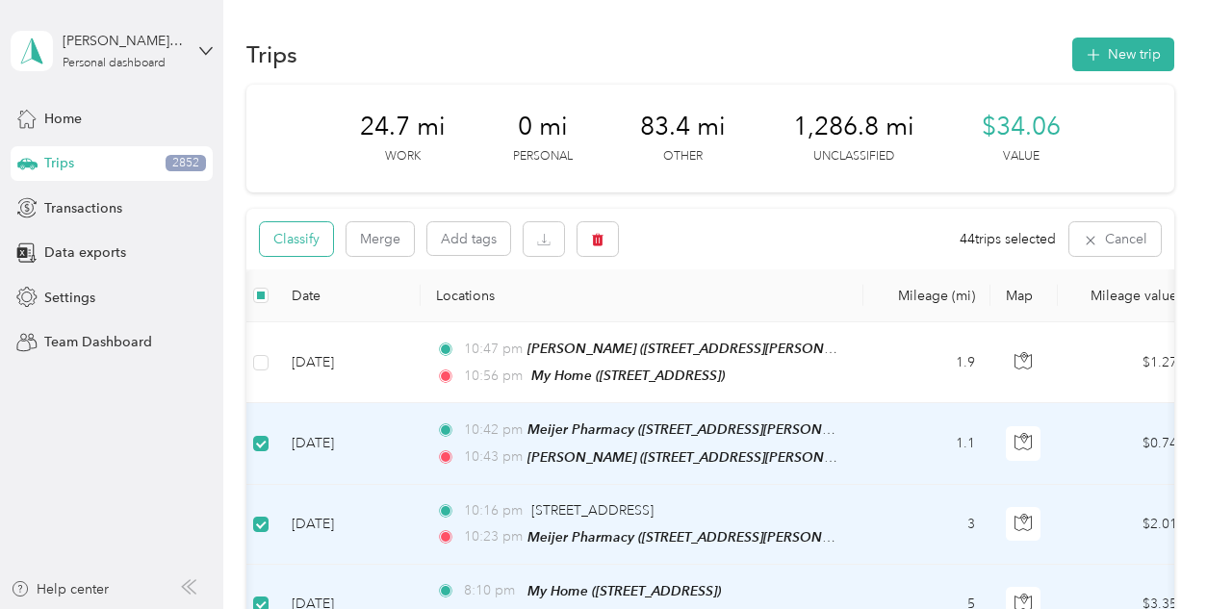
click at [302, 243] on button "Classify" at bounding box center [296, 239] width 73 height 34
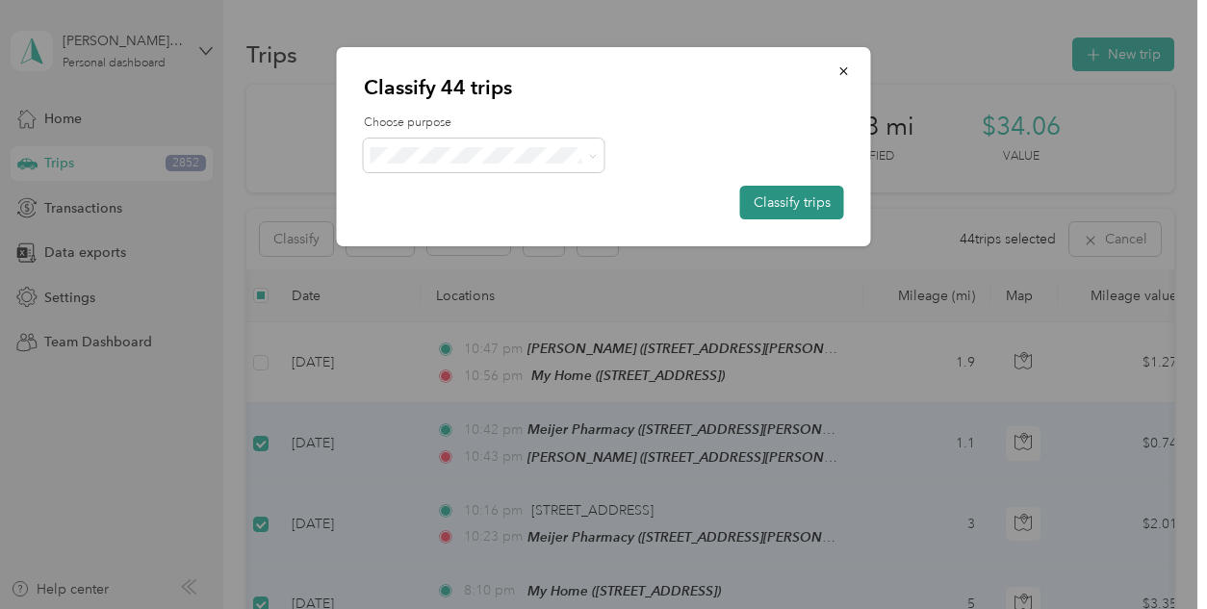
click at [783, 205] on button "Classify trips" at bounding box center [792, 203] width 104 height 34
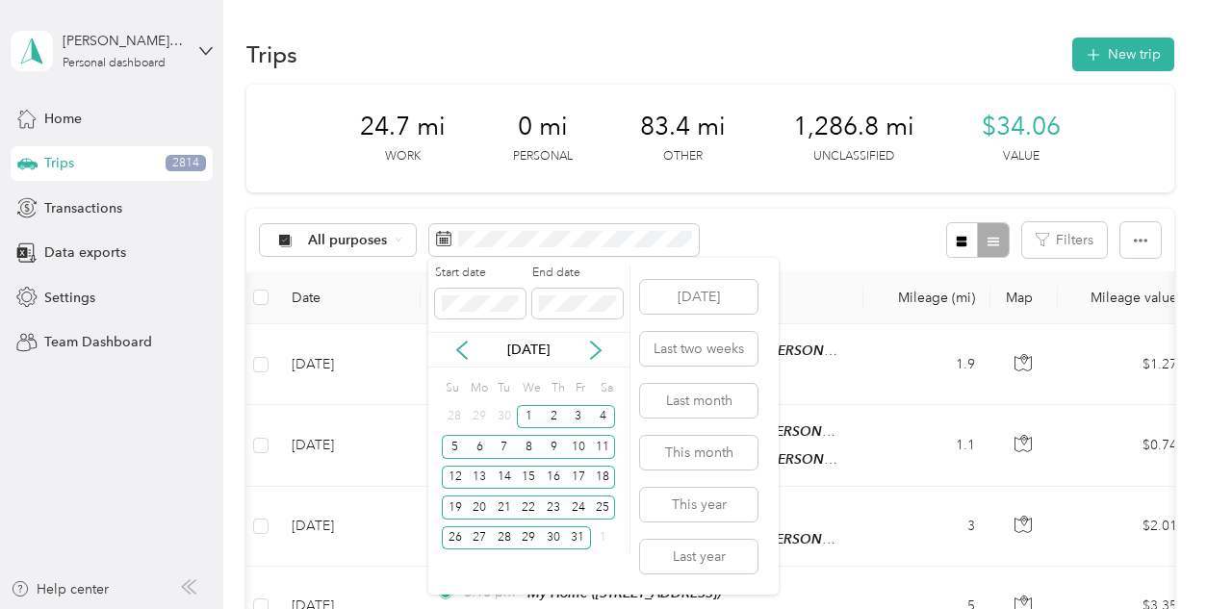
click at [446, 349] on div "May 2024" at bounding box center [528, 350] width 201 height 20
click at [454, 350] on icon at bounding box center [462, 350] width 19 height 19
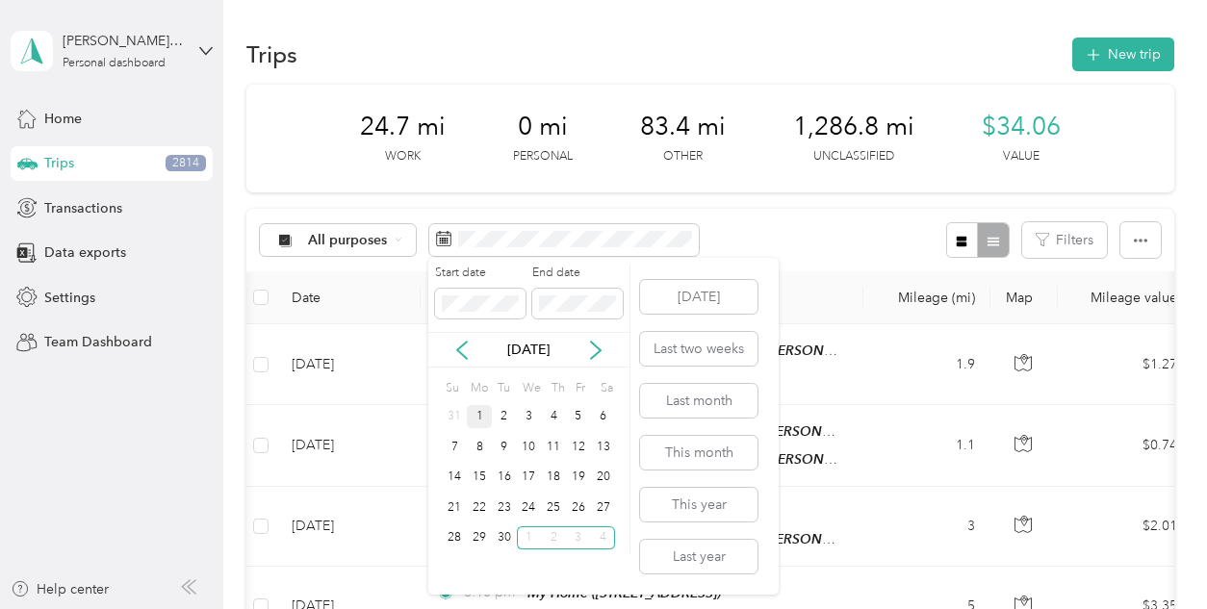
click at [479, 419] on div "1" at bounding box center [479, 417] width 25 height 24
click at [505, 534] on div "30" at bounding box center [504, 539] width 25 height 24
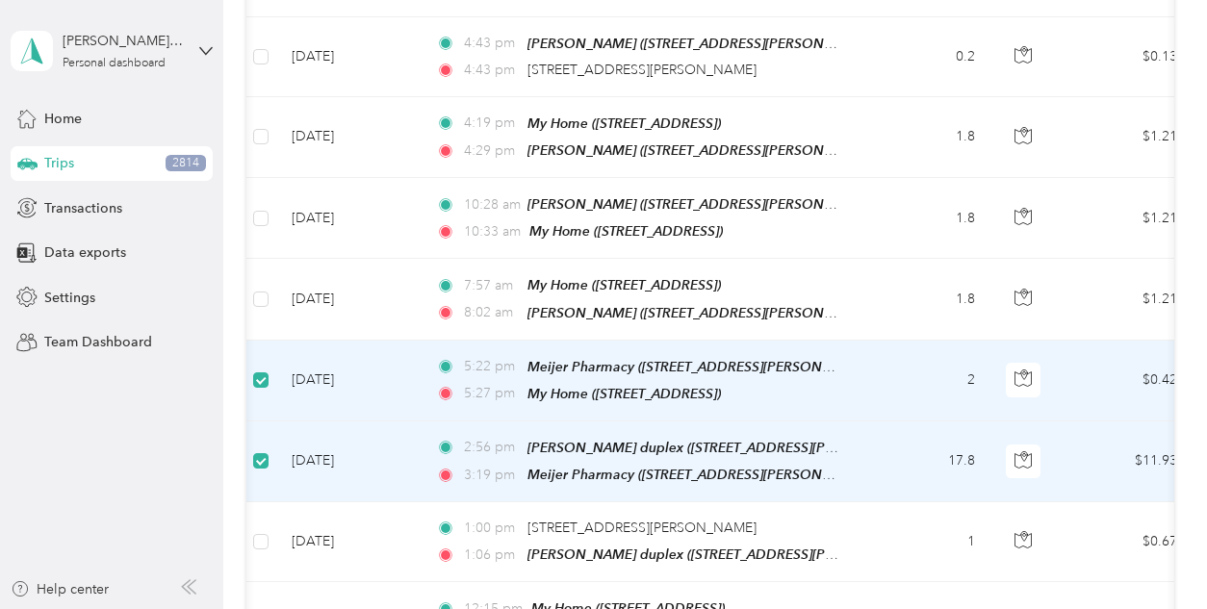
scroll to position [547, 0]
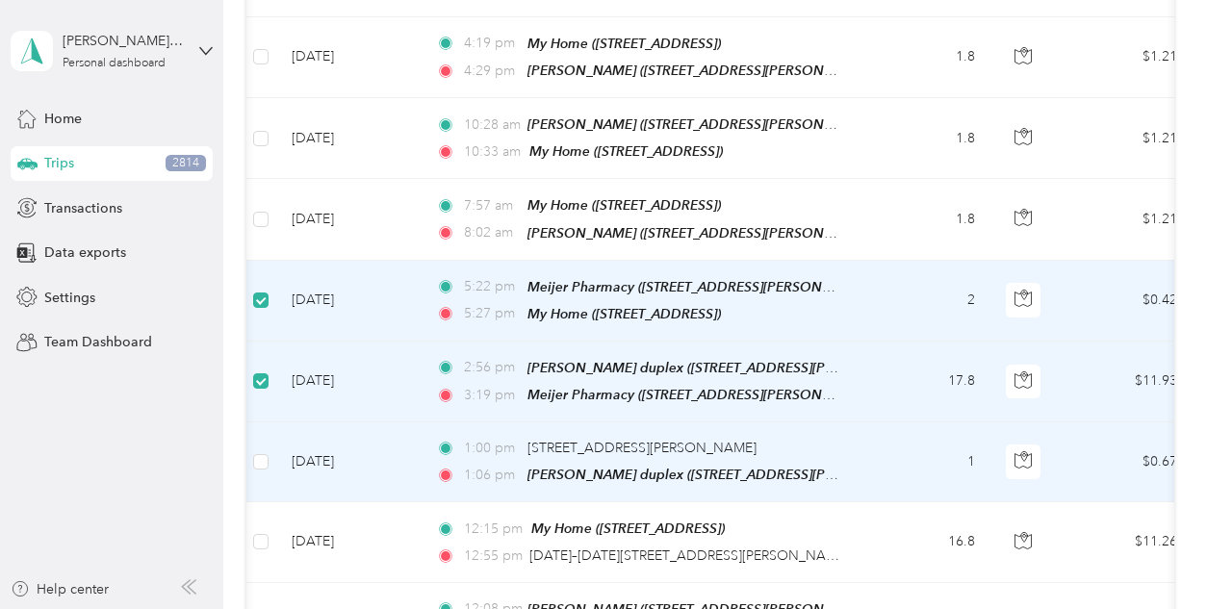
click at [273, 454] on td at bounding box center [261, 463] width 31 height 80
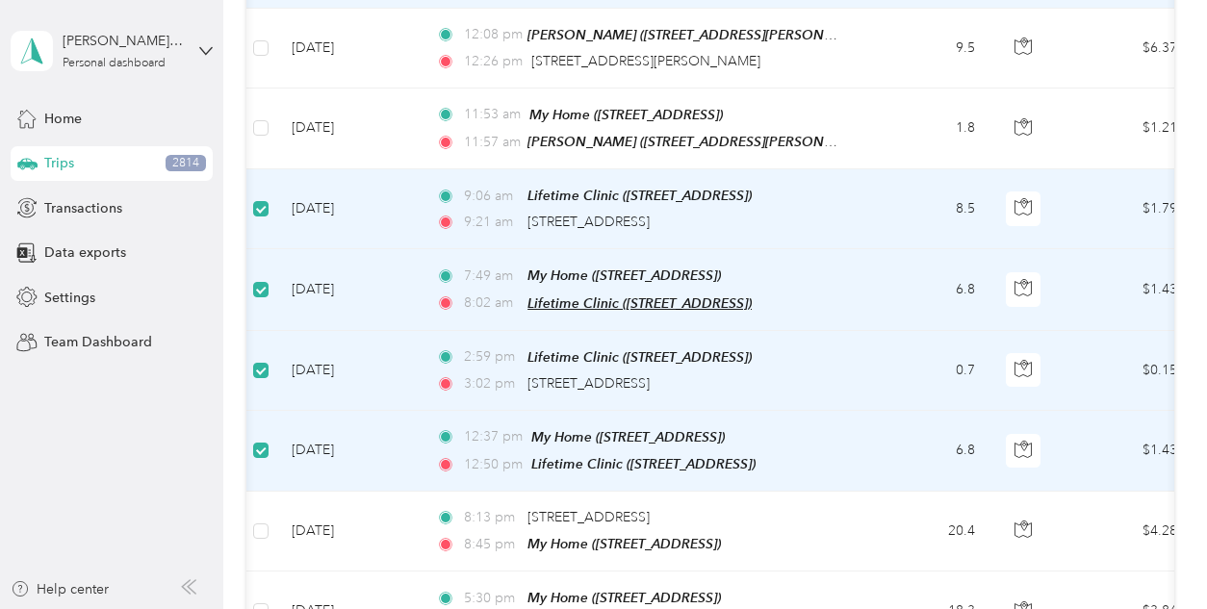
scroll to position [1220, 0]
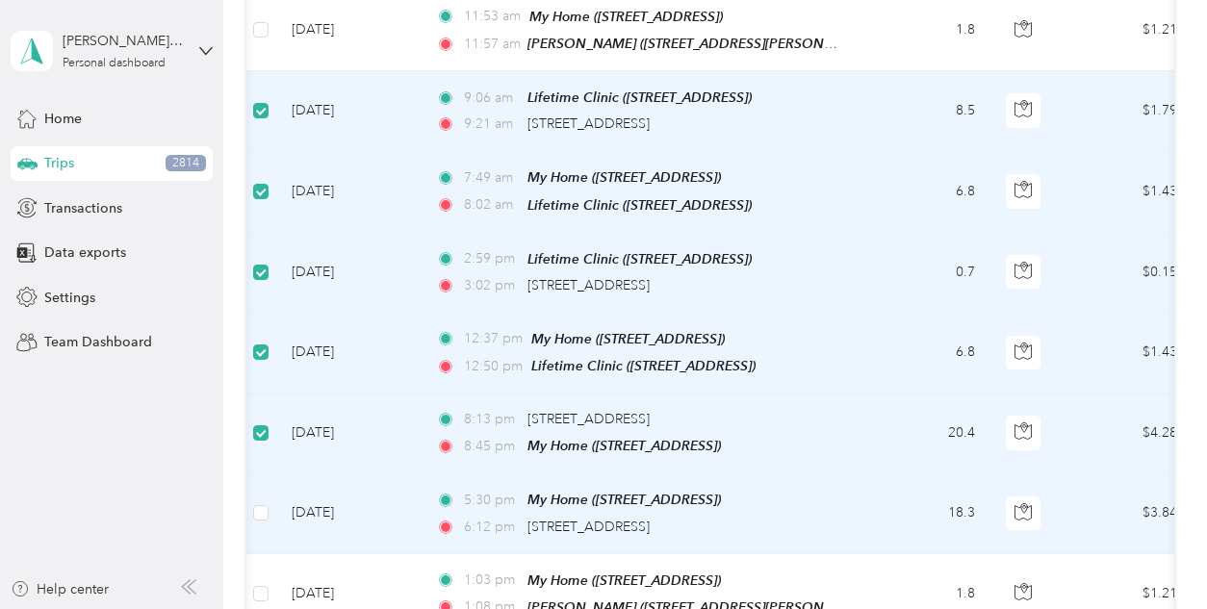
click at [263, 511] on td at bounding box center [261, 514] width 31 height 80
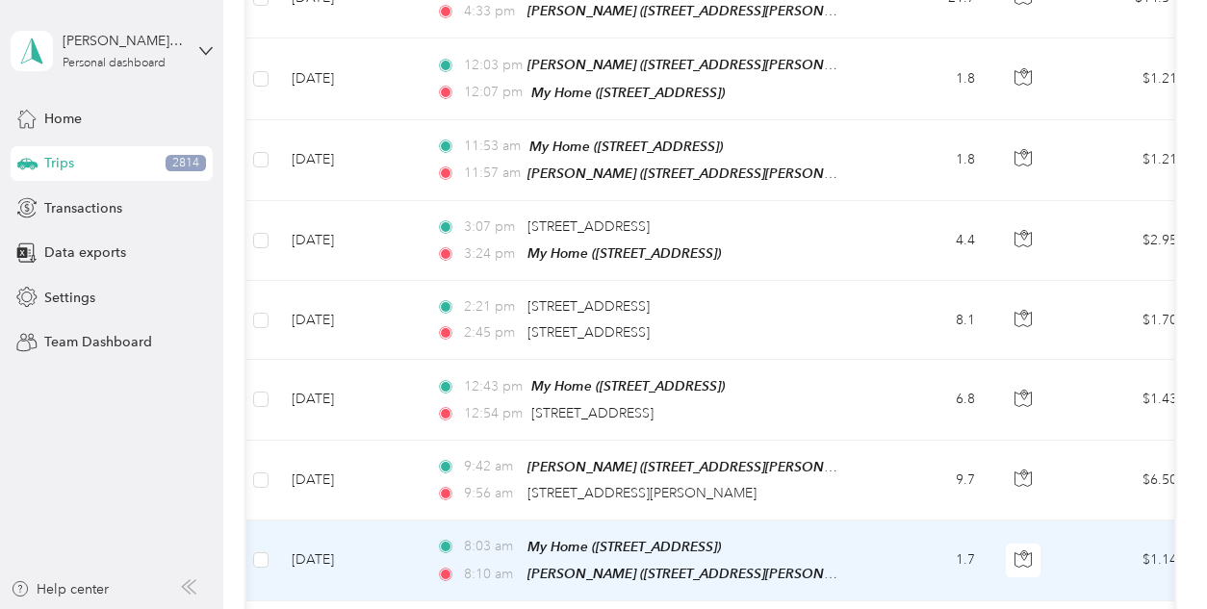
scroll to position [2621, 0]
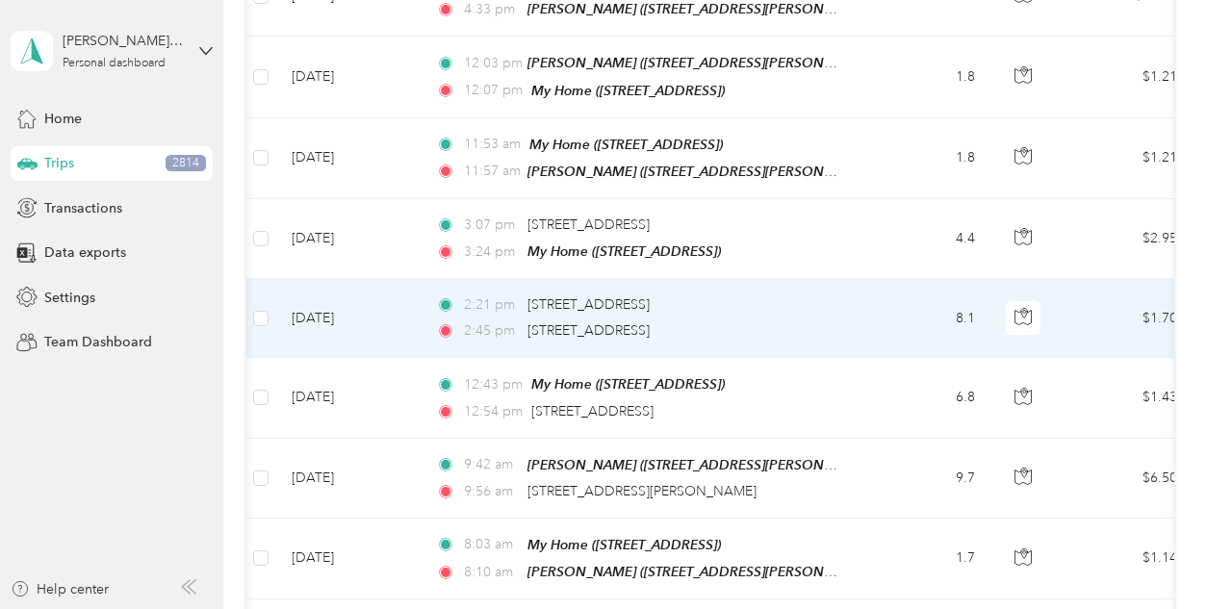
click at [252, 293] on td at bounding box center [261, 318] width 31 height 79
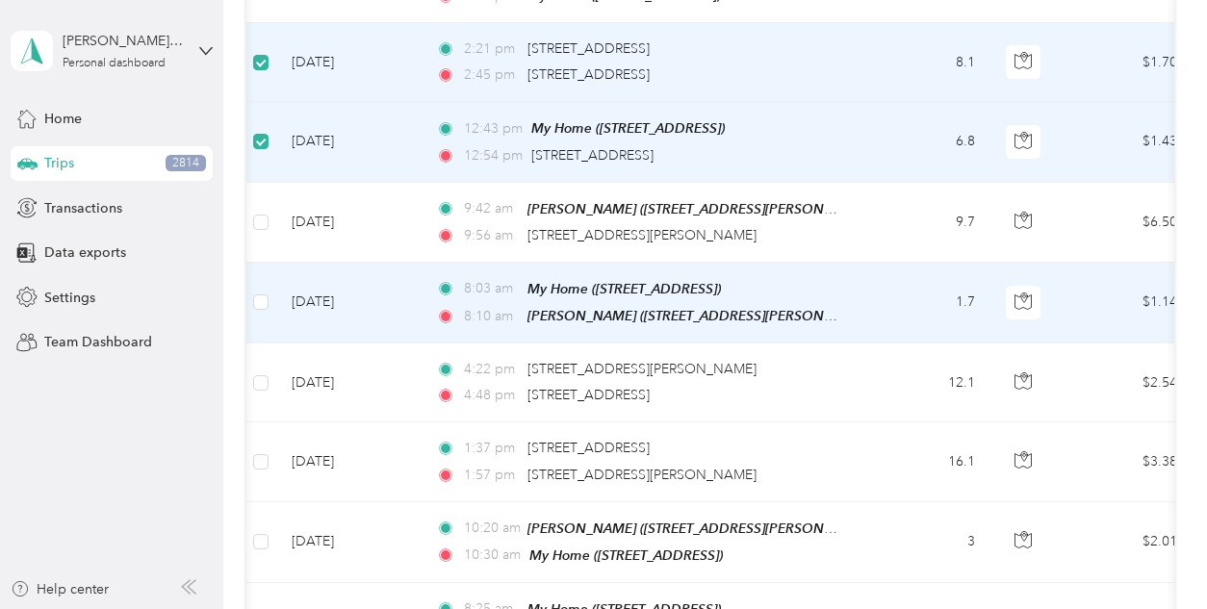
scroll to position [2879, 0]
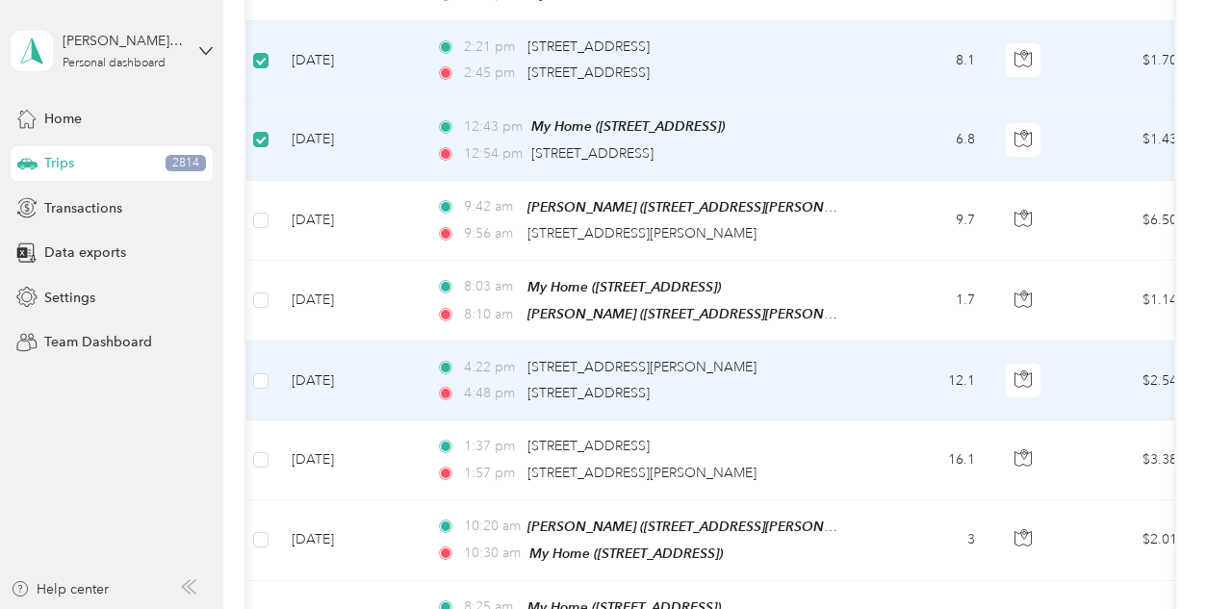
click at [272, 359] on td at bounding box center [261, 381] width 31 height 79
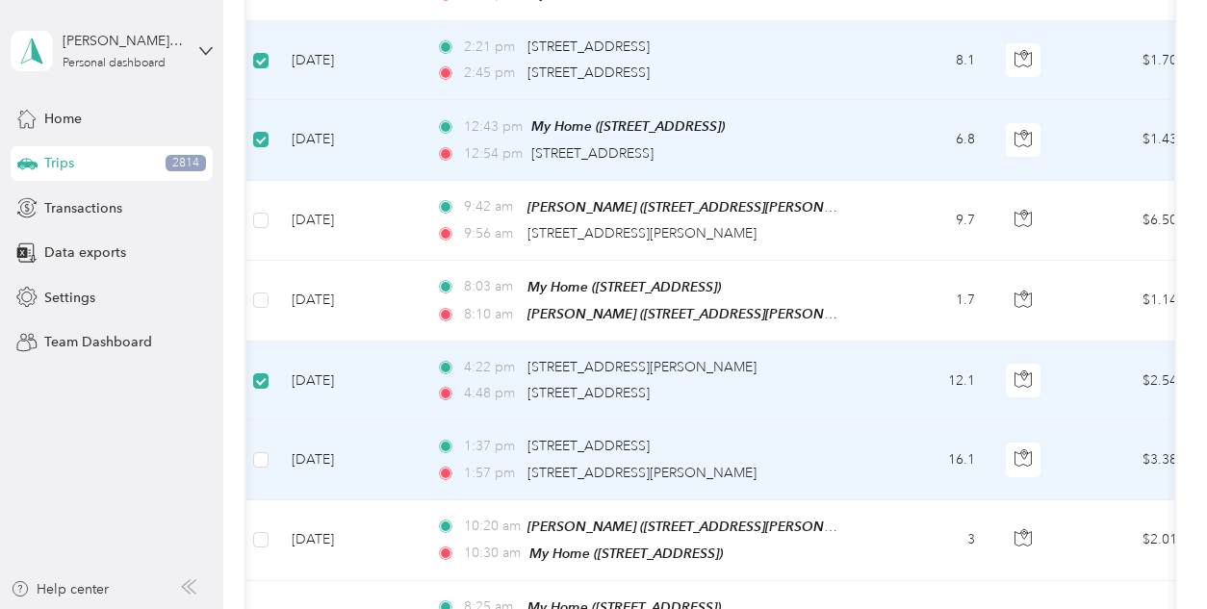
click at [252, 444] on td at bounding box center [261, 460] width 31 height 79
click at [272, 439] on td at bounding box center [261, 460] width 31 height 79
click at [271, 437] on td at bounding box center [261, 460] width 31 height 79
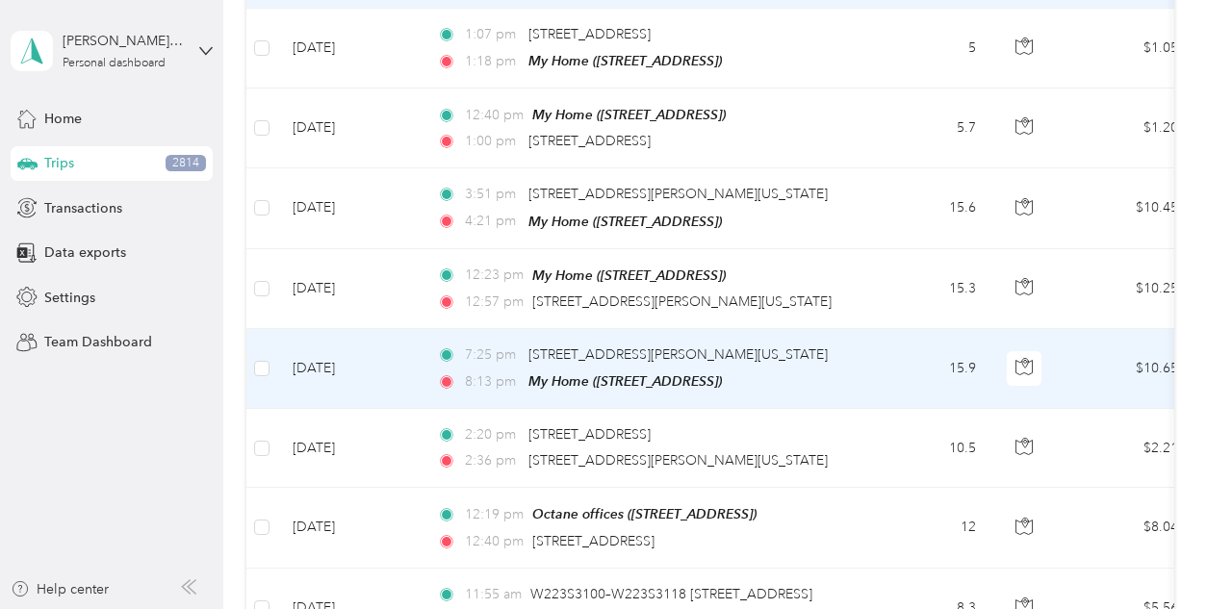
scroll to position [3811, 0]
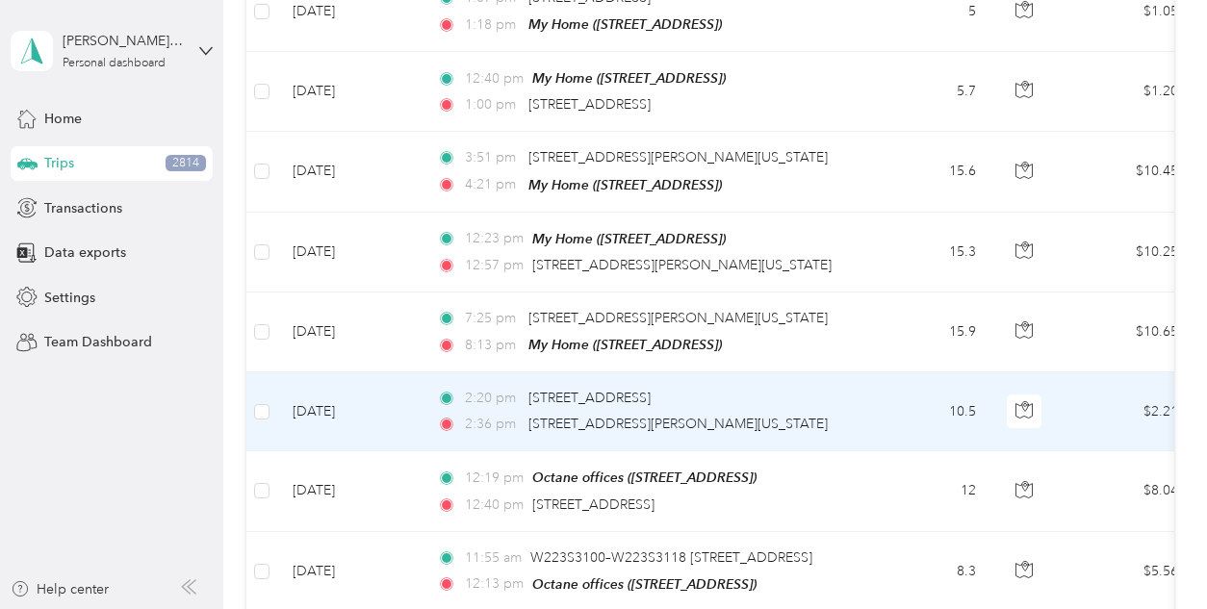
click at [271, 380] on td at bounding box center [261, 412] width 31 height 79
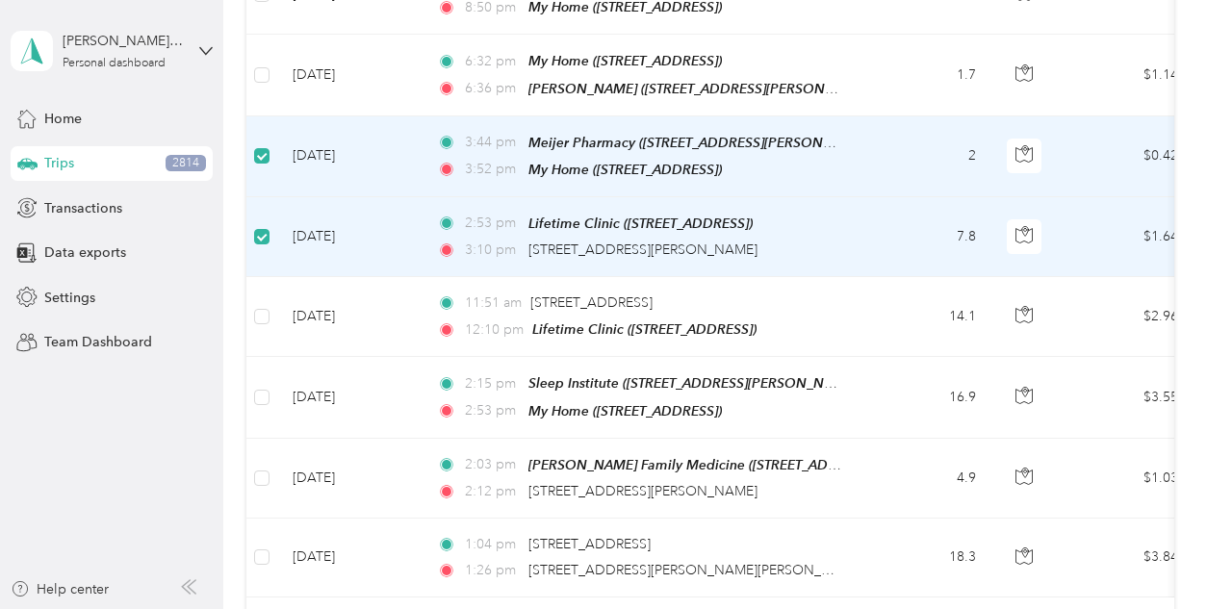
scroll to position [5225, 0]
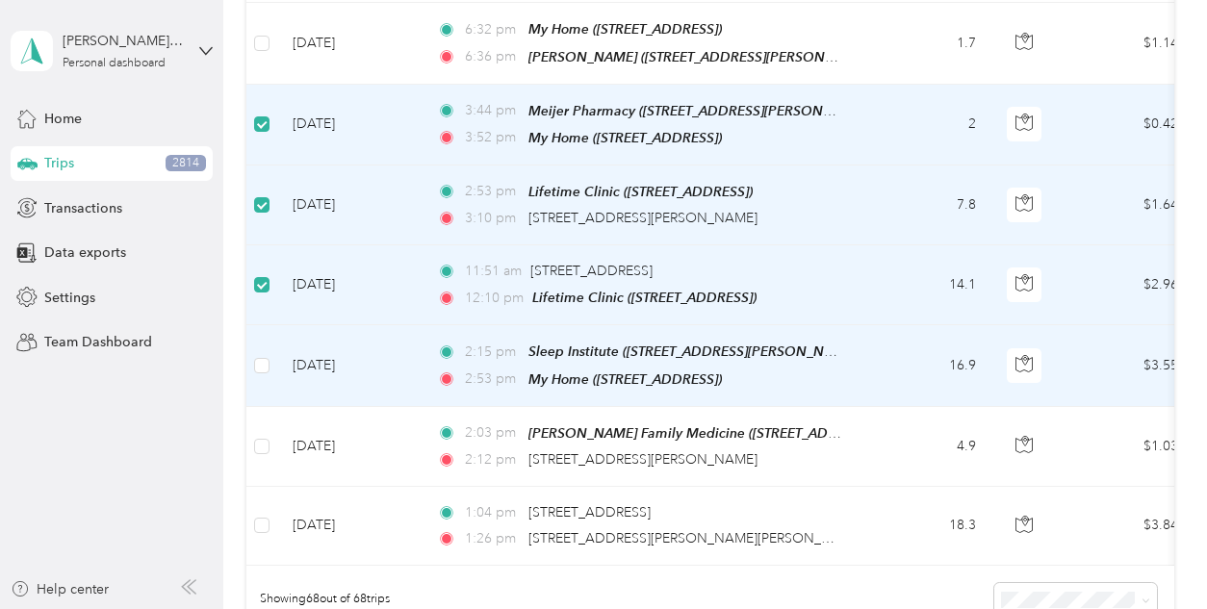
click at [271, 325] on td at bounding box center [261, 365] width 31 height 81
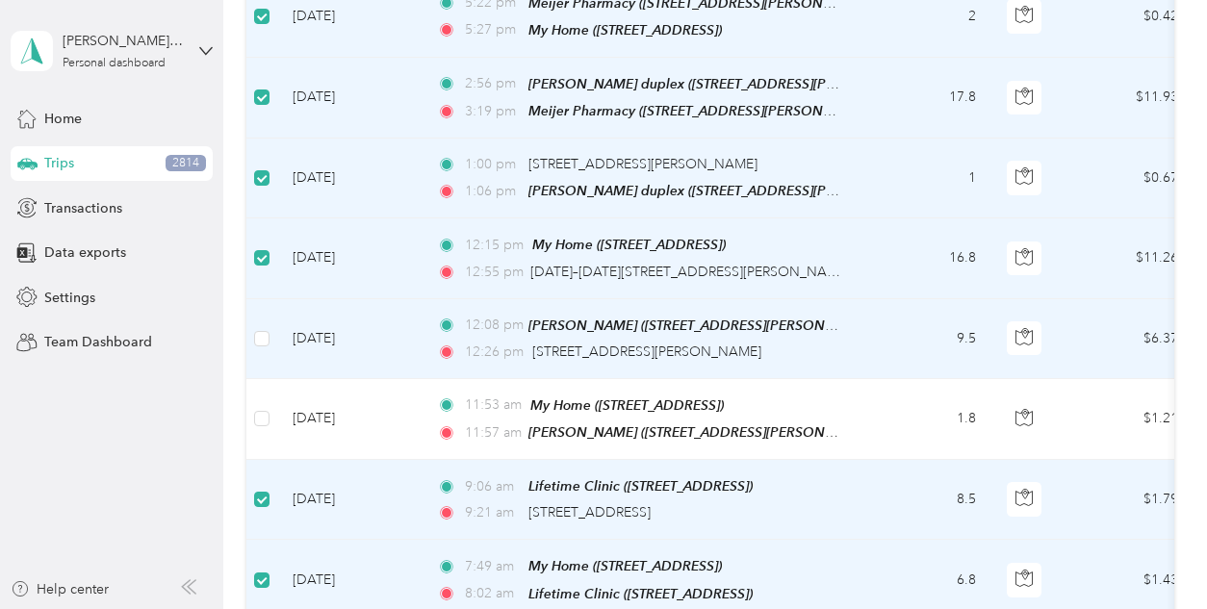
scroll to position [0, 0]
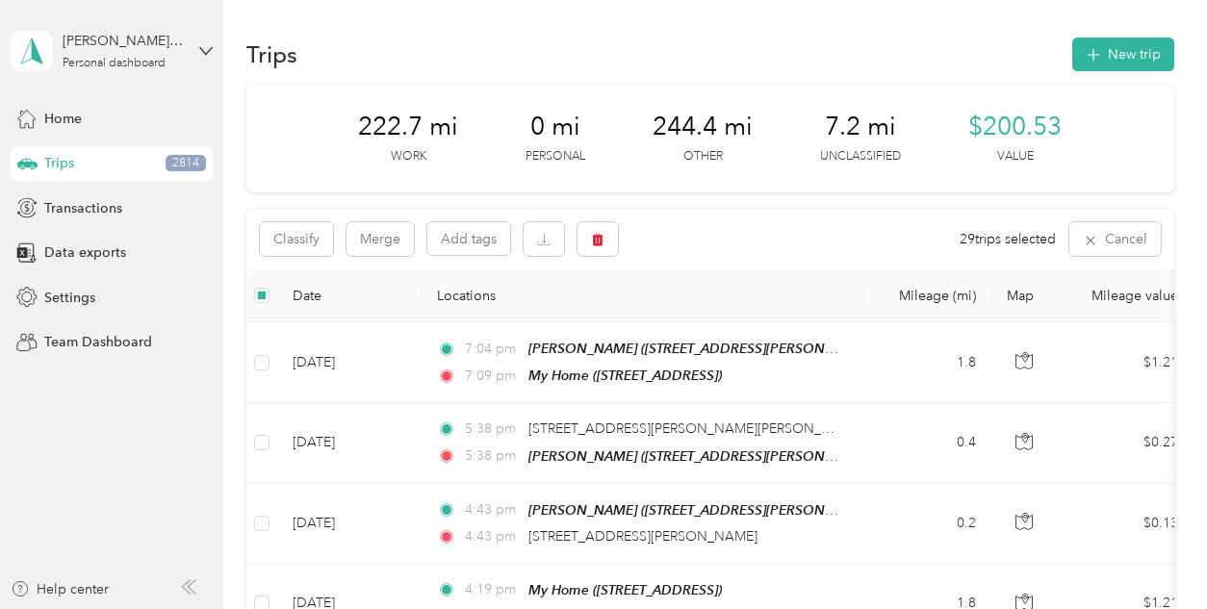
click at [262, 268] on div "Classify Merge Add tags 29 trips selected Cancel" at bounding box center [709, 239] width 927 height 61
click at [287, 235] on button "Classify" at bounding box center [296, 239] width 73 height 34
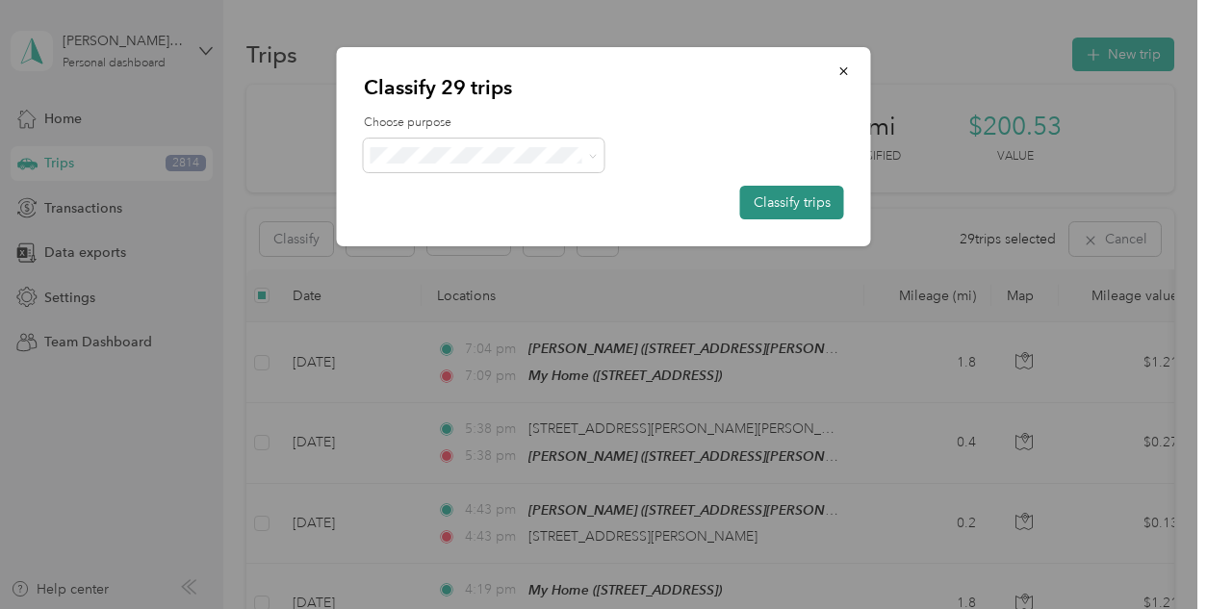
click at [780, 209] on button "Classify trips" at bounding box center [792, 203] width 104 height 34
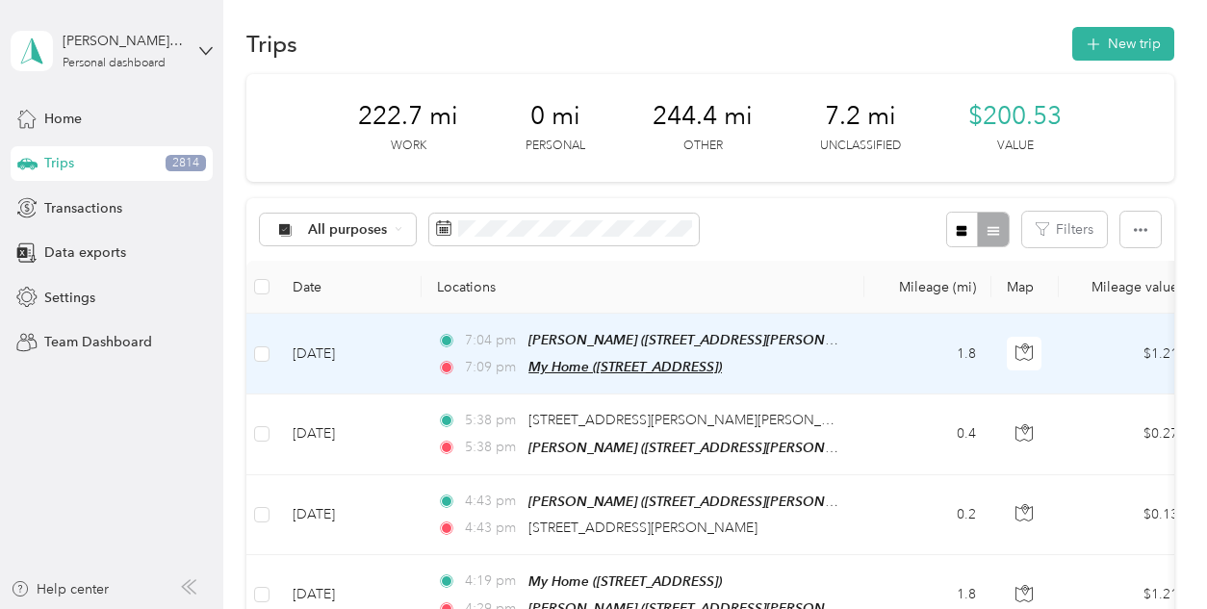
scroll to position [13, 0]
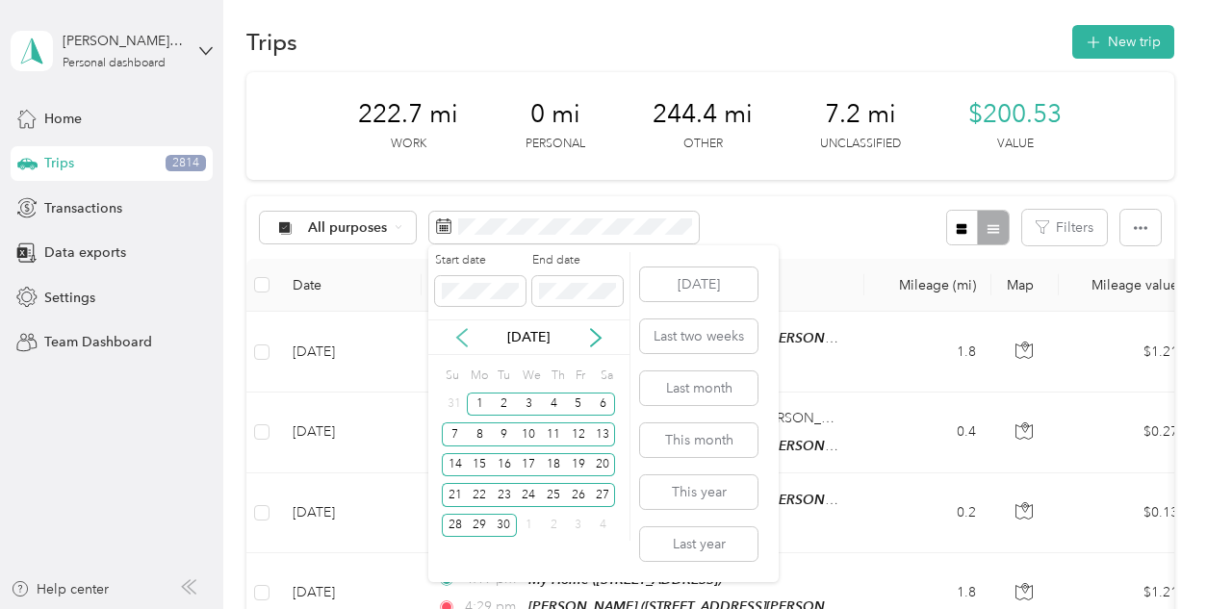
click at [461, 339] on icon at bounding box center [462, 337] width 19 height 19
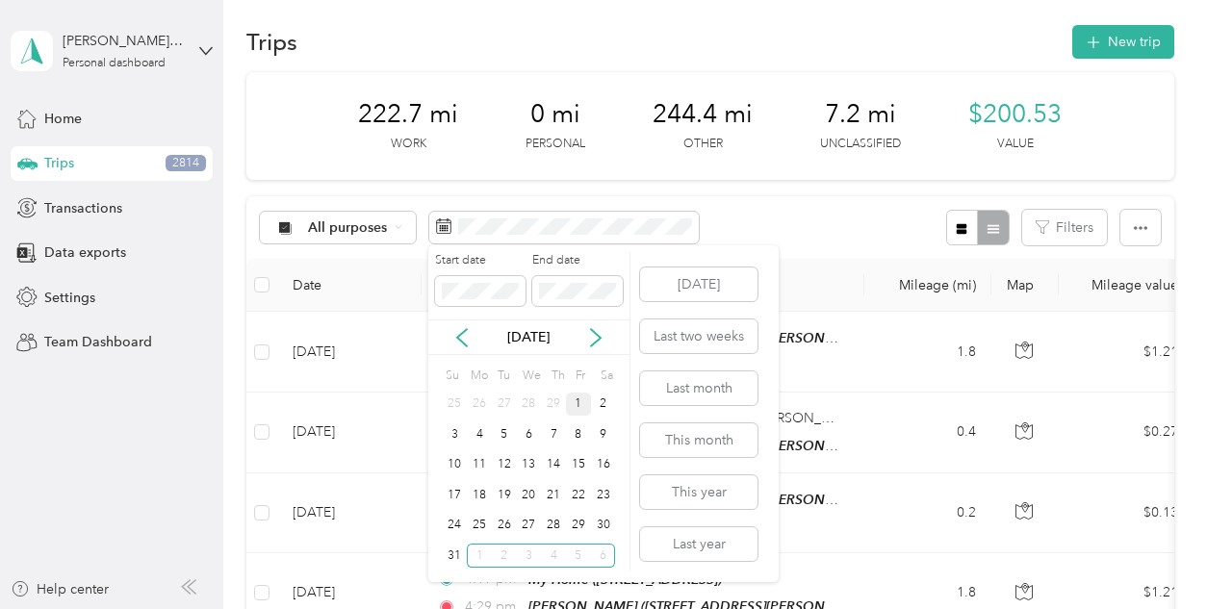
click at [569, 396] on div "1" at bounding box center [578, 405] width 25 height 24
click at [457, 557] on div "31" at bounding box center [454, 556] width 25 height 24
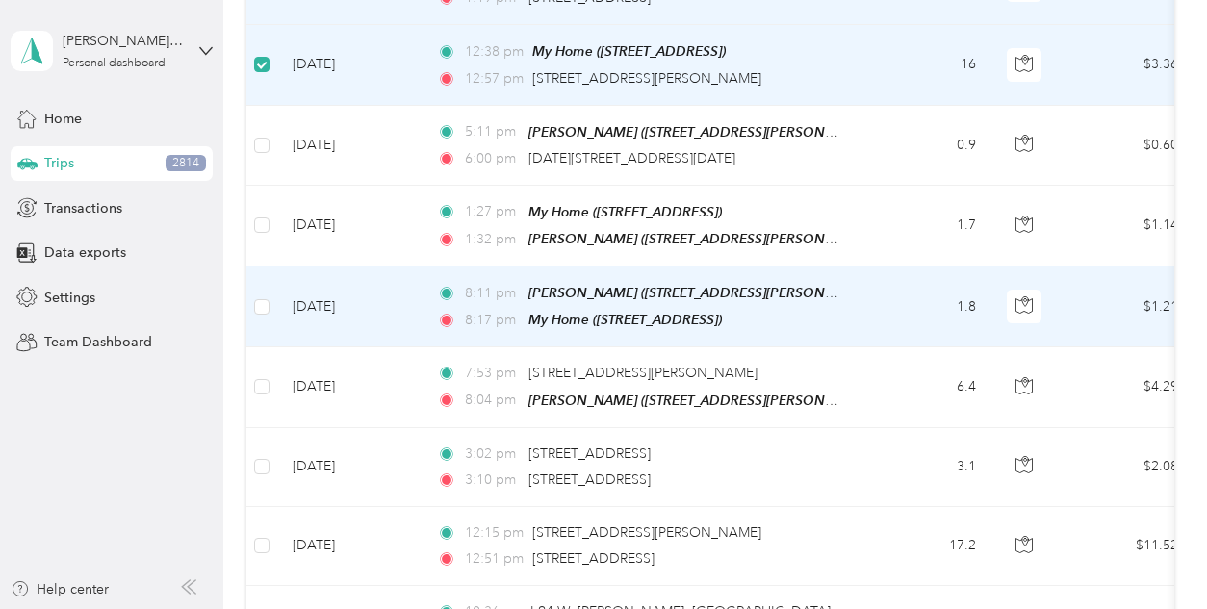
scroll to position [703, 0]
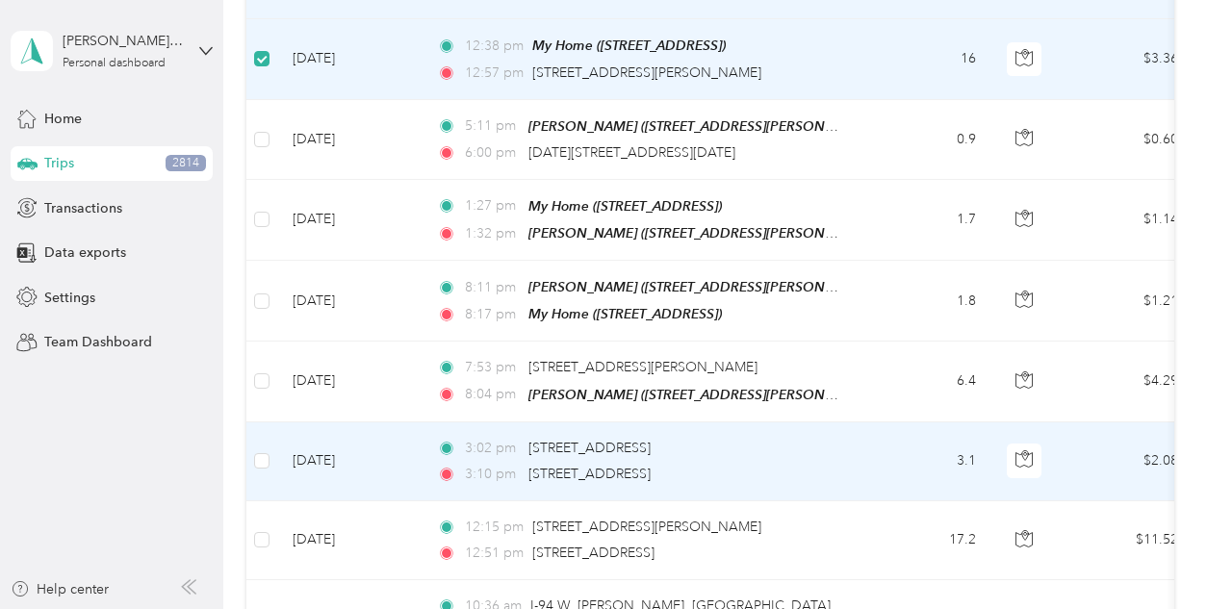
click at [271, 453] on td at bounding box center [261, 462] width 31 height 79
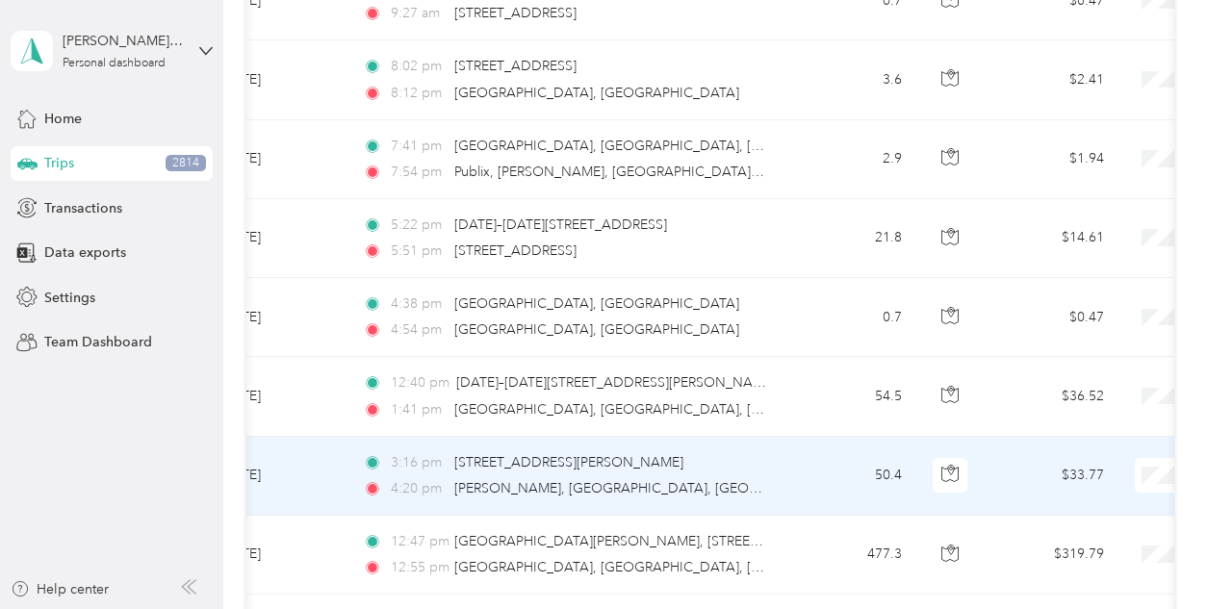
scroll to position [0, 0]
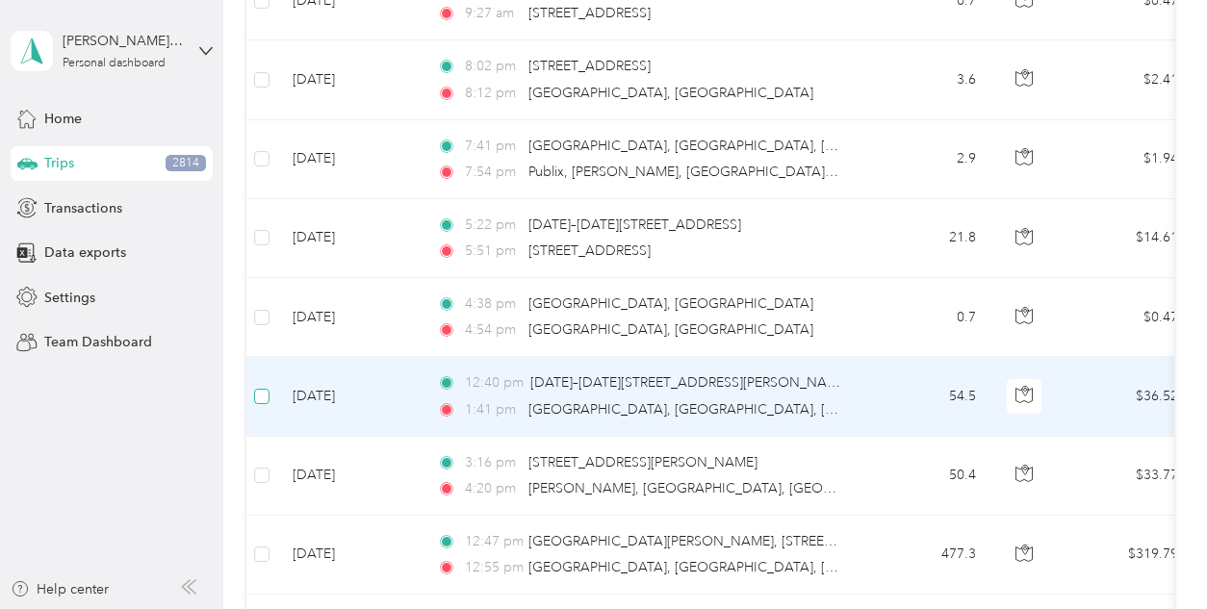
click at [261, 390] on label at bounding box center [261, 396] width 15 height 21
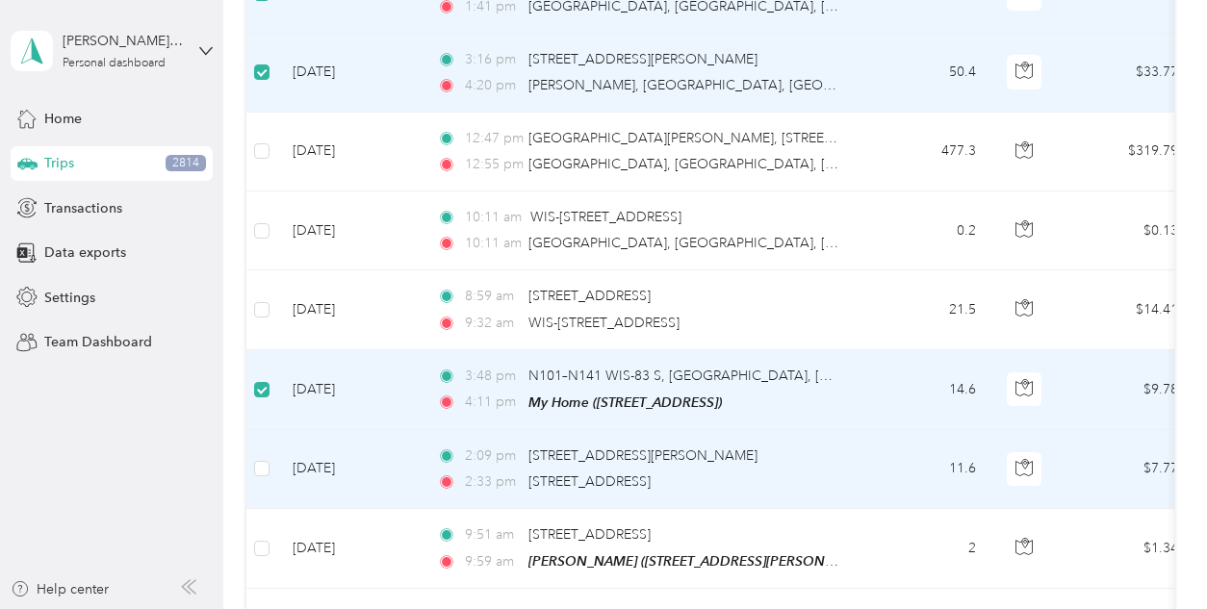
scroll to position [4922, 0]
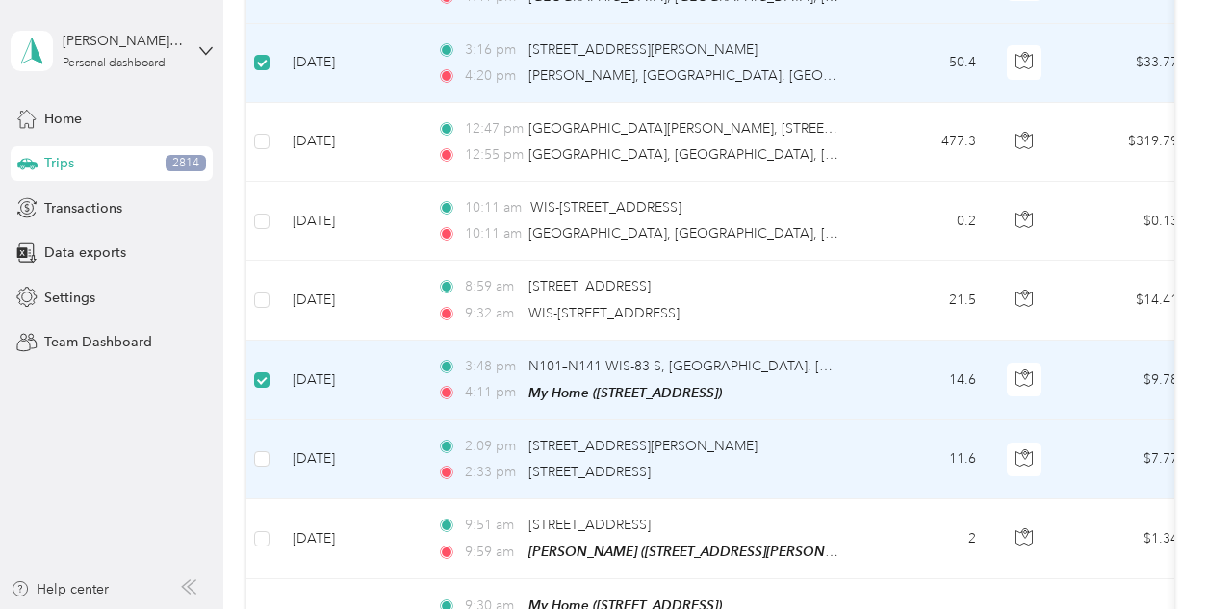
click at [273, 445] on td at bounding box center [261, 460] width 31 height 79
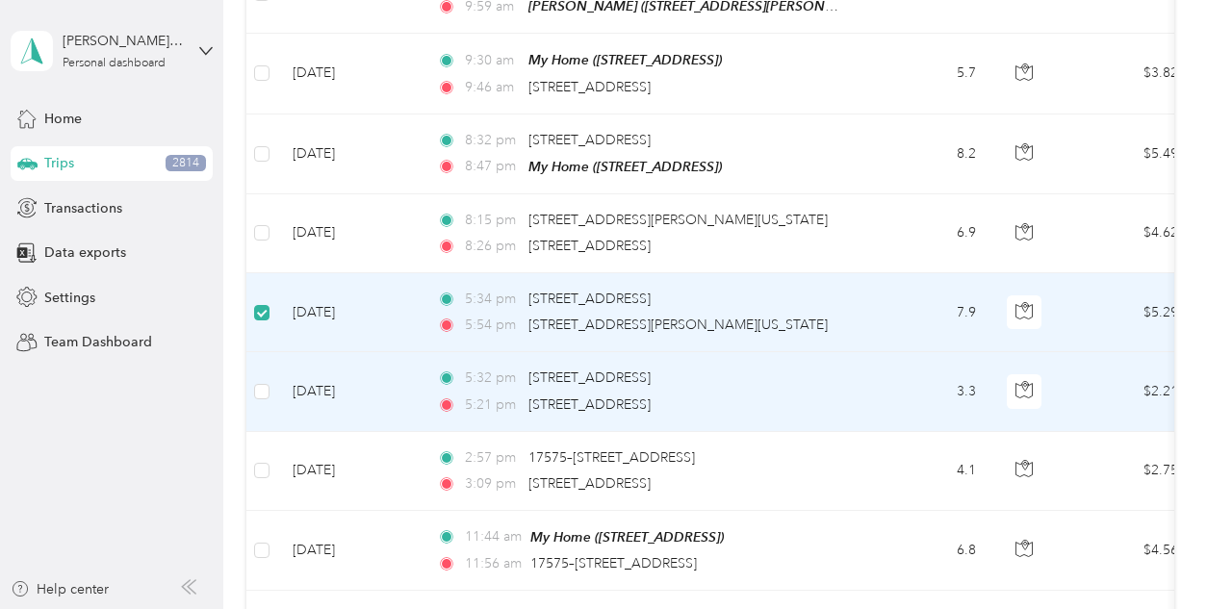
scroll to position [5462, 0]
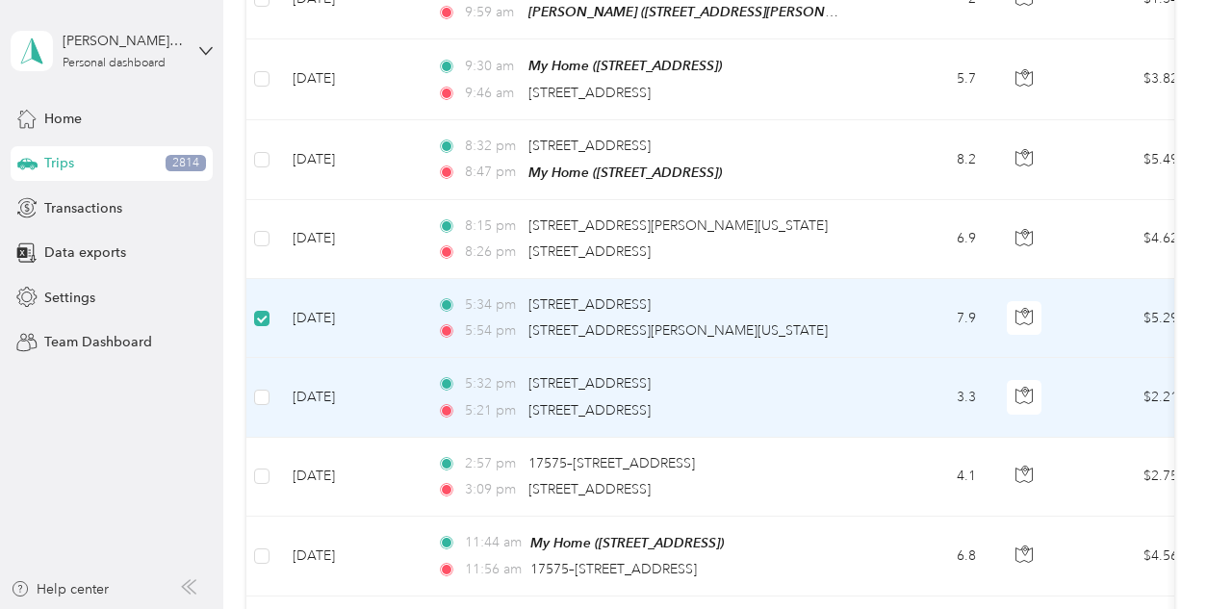
click at [253, 384] on td at bounding box center [261, 397] width 31 height 79
click at [259, 388] on label at bounding box center [261, 397] width 15 height 21
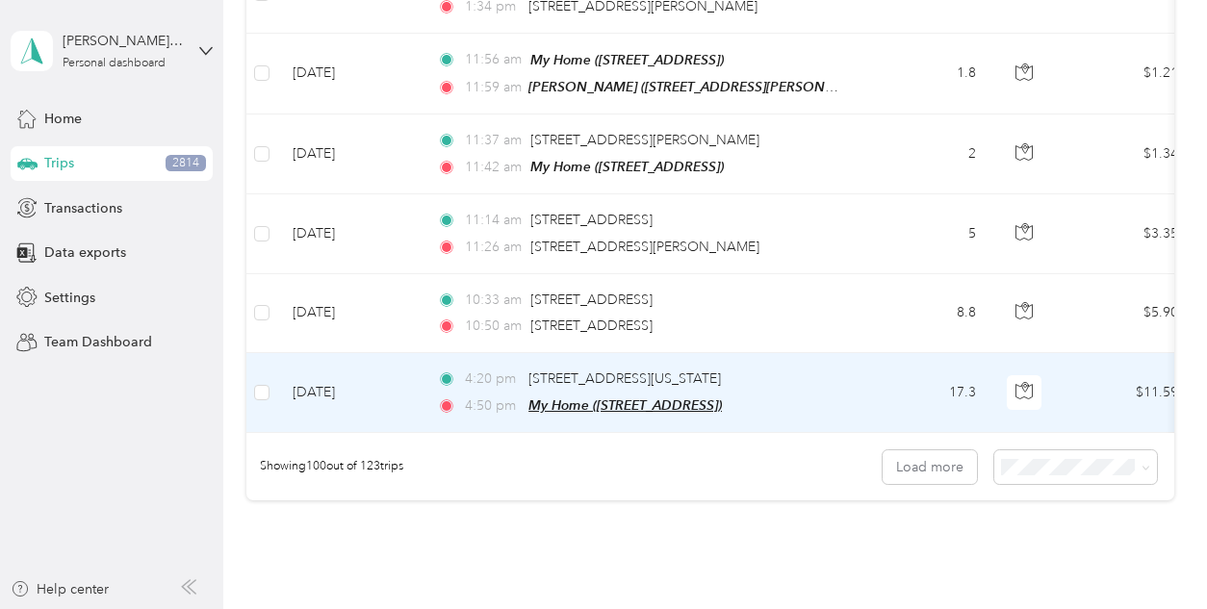
scroll to position [0, 61]
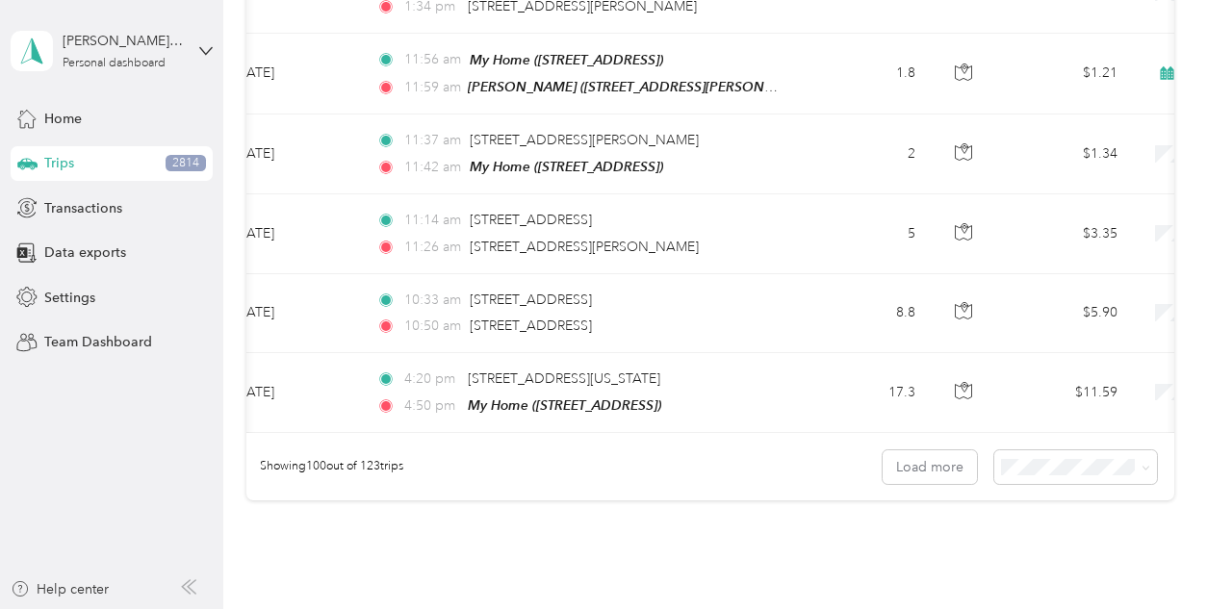
click at [866, 467] on div "Showing 100 out of 123 trips Load more" at bounding box center [709, 466] width 927 height 67
click at [952, 457] on button "Load more" at bounding box center [930, 468] width 94 height 34
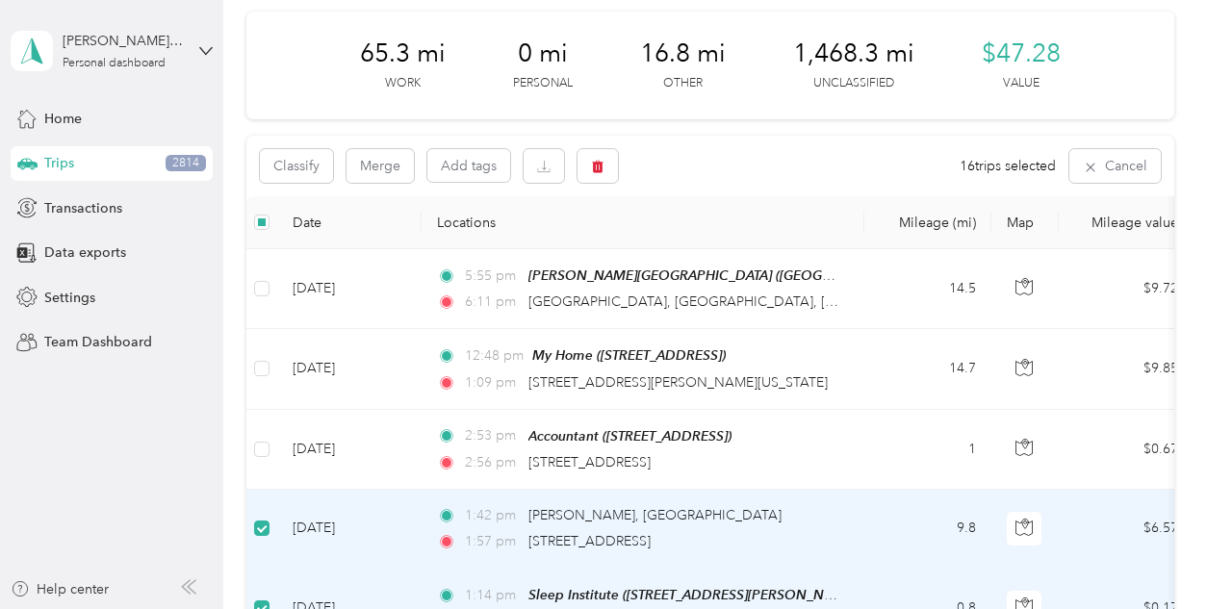
scroll to position [0, 0]
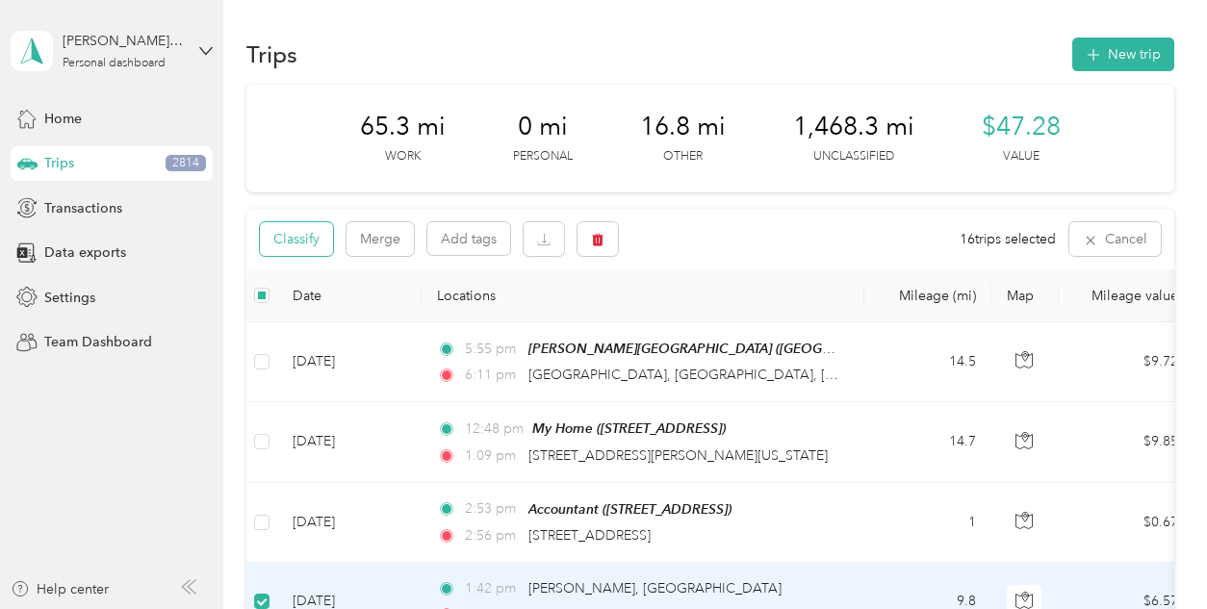
click at [278, 243] on button "Classify" at bounding box center [296, 239] width 73 height 34
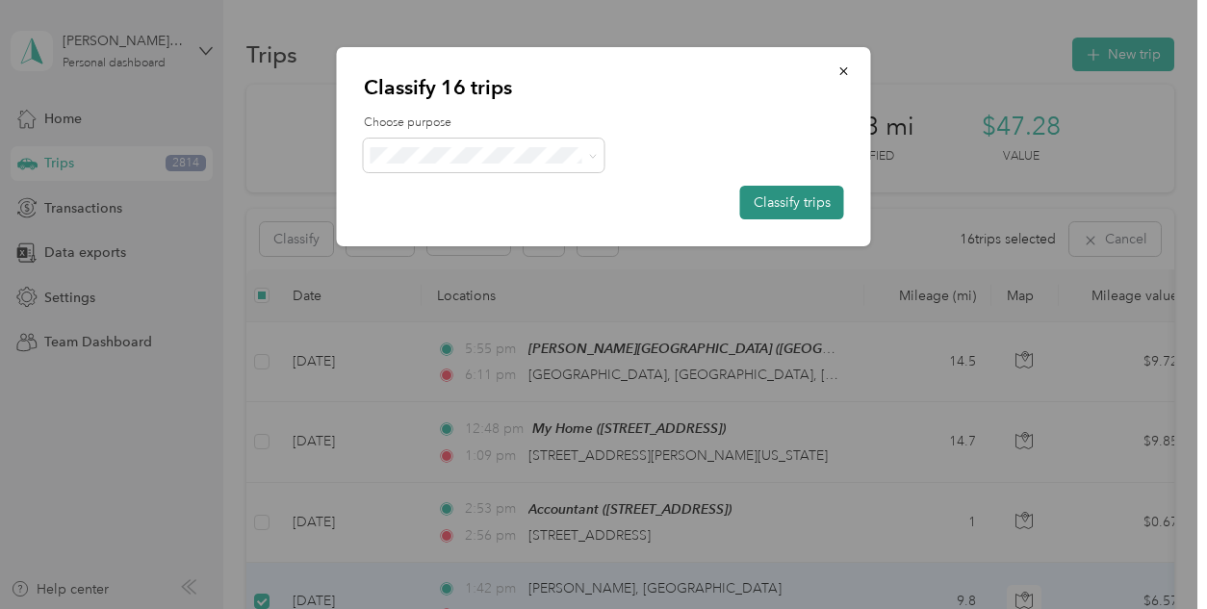
click at [761, 206] on button "Classify trips" at bounding box center [792, 203] width 104 height 34
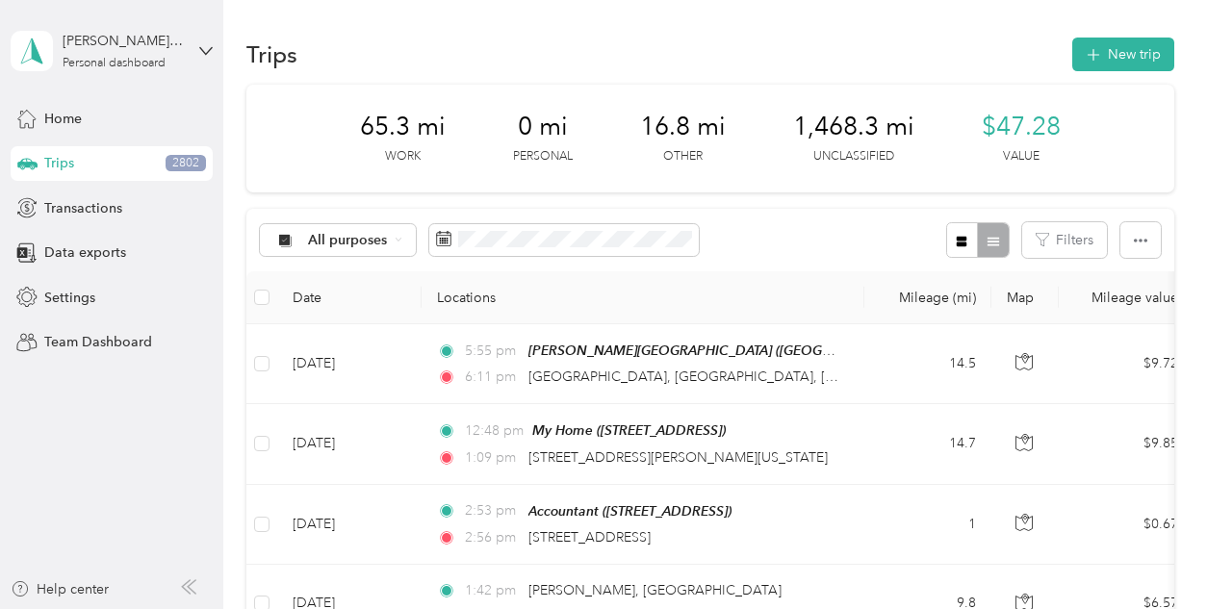
click at [521, 257] on div "All purposes" at bounding box center [479, 240] width 439 height 36
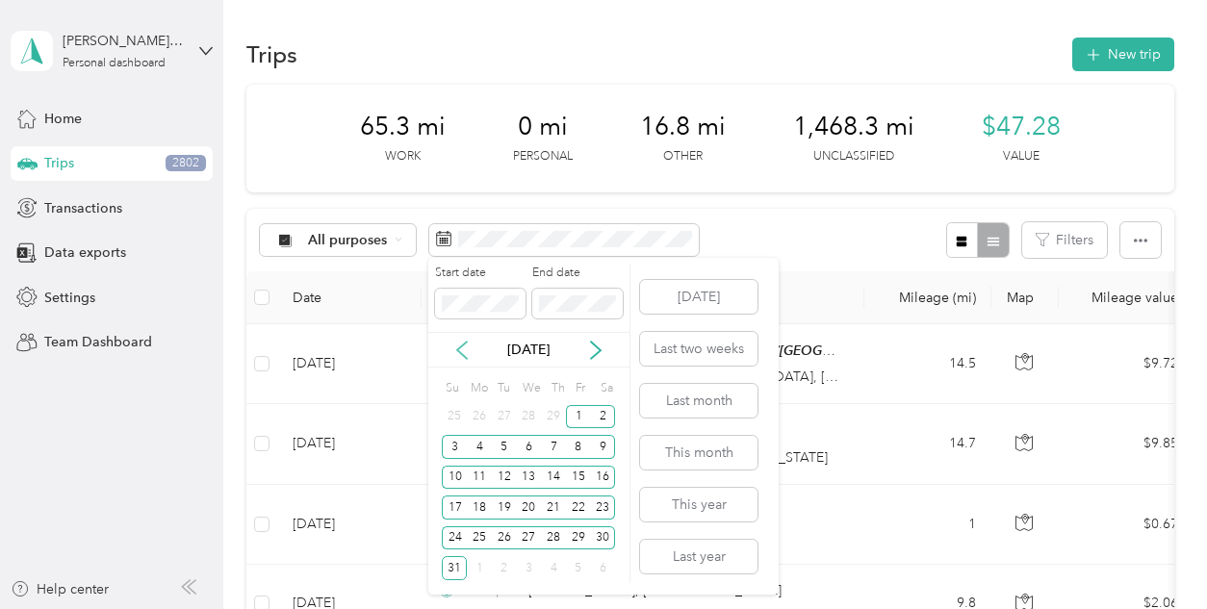
click at [468, 353] on icon at bounding box center [462, 350] width 19 height 19
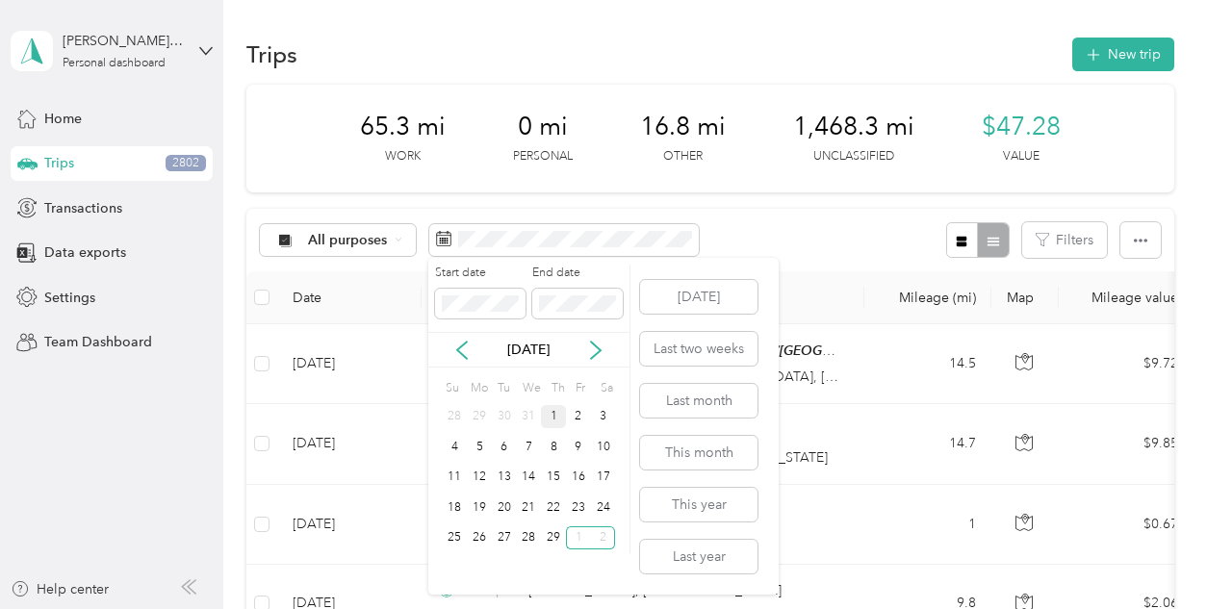
click at [556, 418] on div "1" at bounding box center [553, 417] width 25 height 24
click at [553, 531] on div "29" at bounding box center [553, 539] width 25 height 24
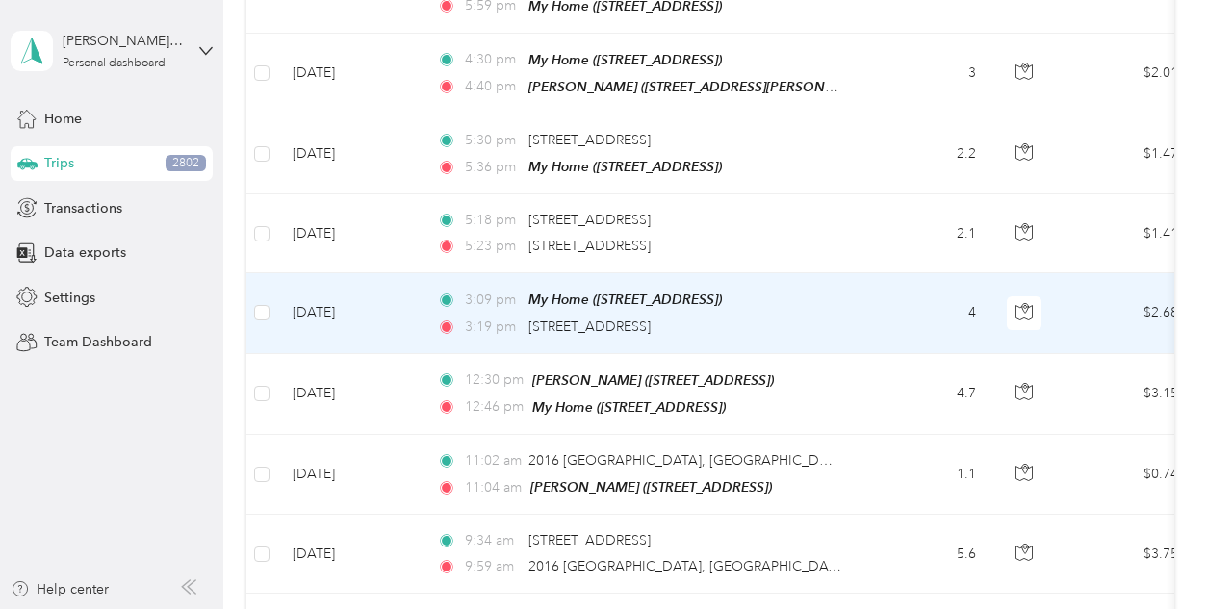
scroll to position [5577, 0]
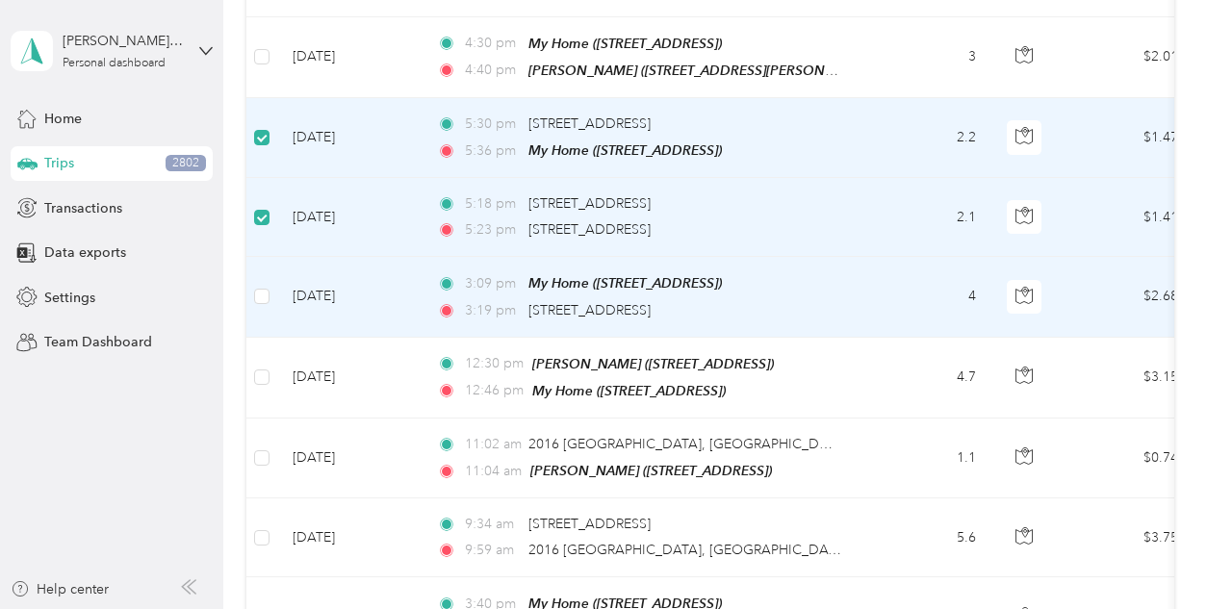
click at [270, 271] on td at bounding box center [261, 297] width 31 height 80
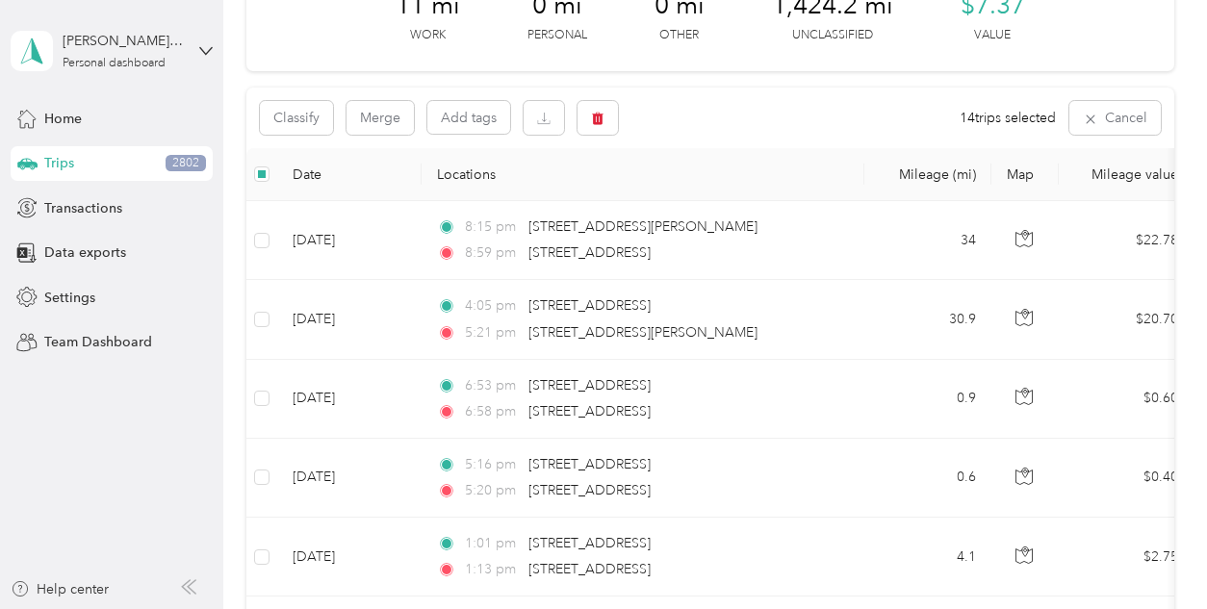
scroll to position [0, 0]
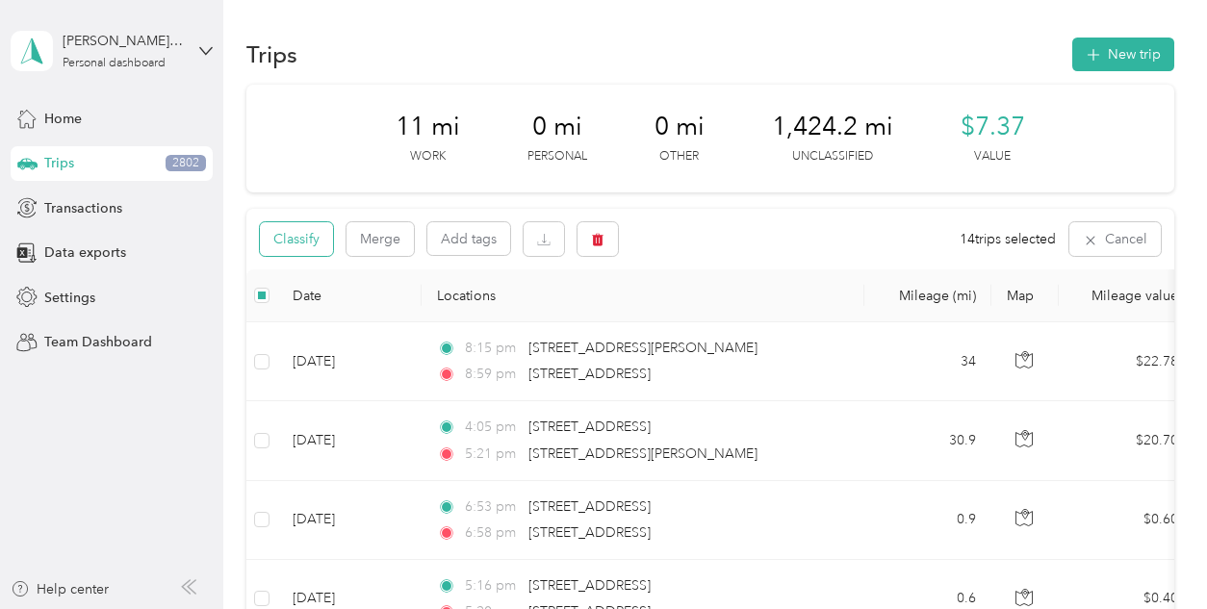
click at [278, 241] on button "Classify" at bounding box center [296, 239] width 73 height 34
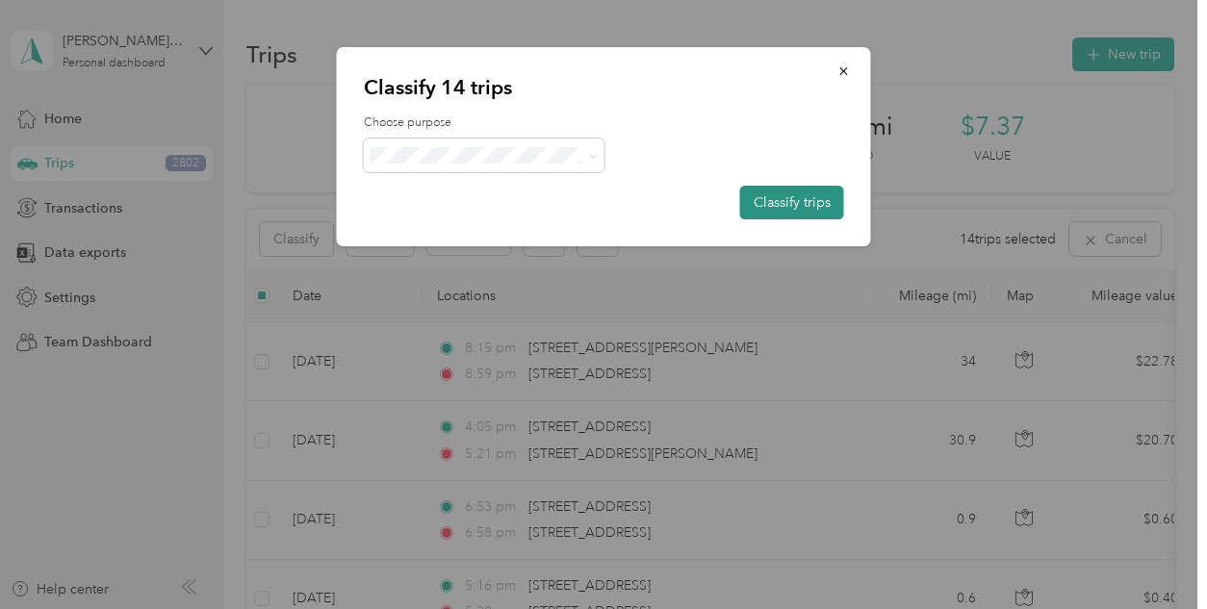
click at [797, 206] on button "Classify trips" at bounding box center [792, 203] width 104 height 34
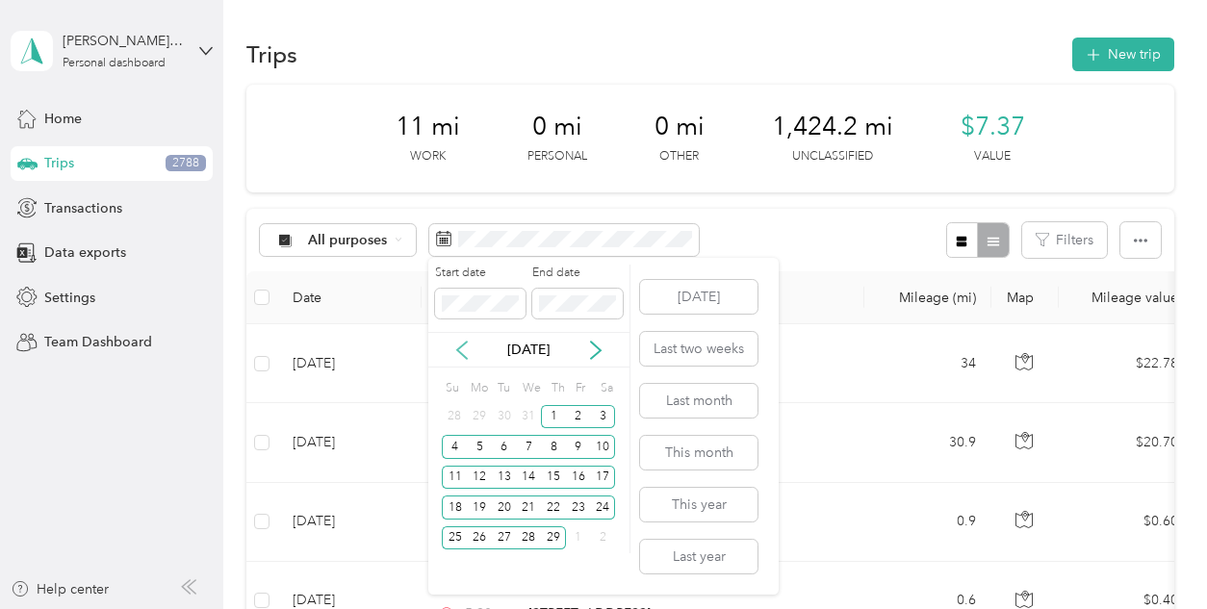
click at [464, 349] on icon at bounding box center [462, 350] width 19 height 19
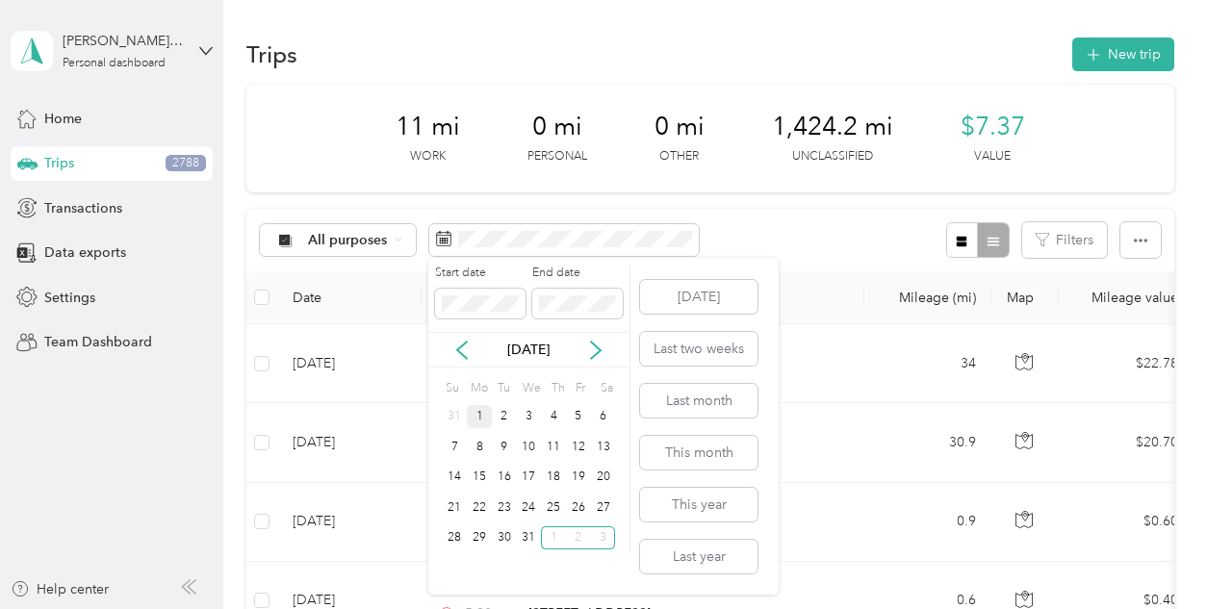
click at [473, 417] on div "1" at bounding box center [479, 417] width 25 height 24
click at [532, 540] on div "31" at bounding box center [529, 539] width 25 height 24
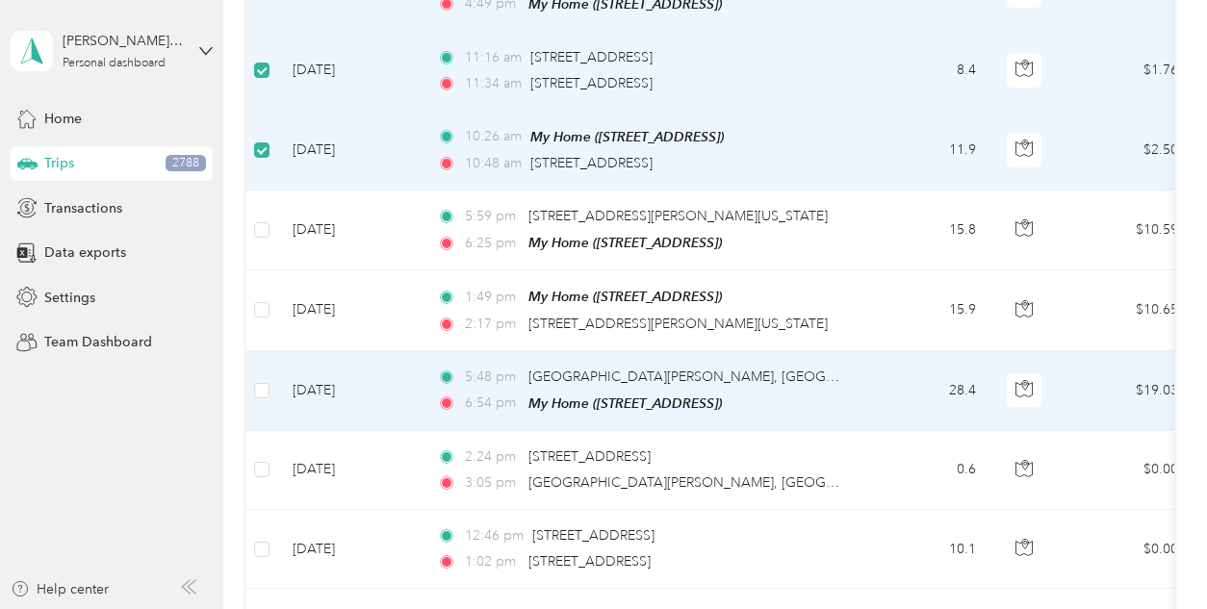
scroll to position [2106, 0]
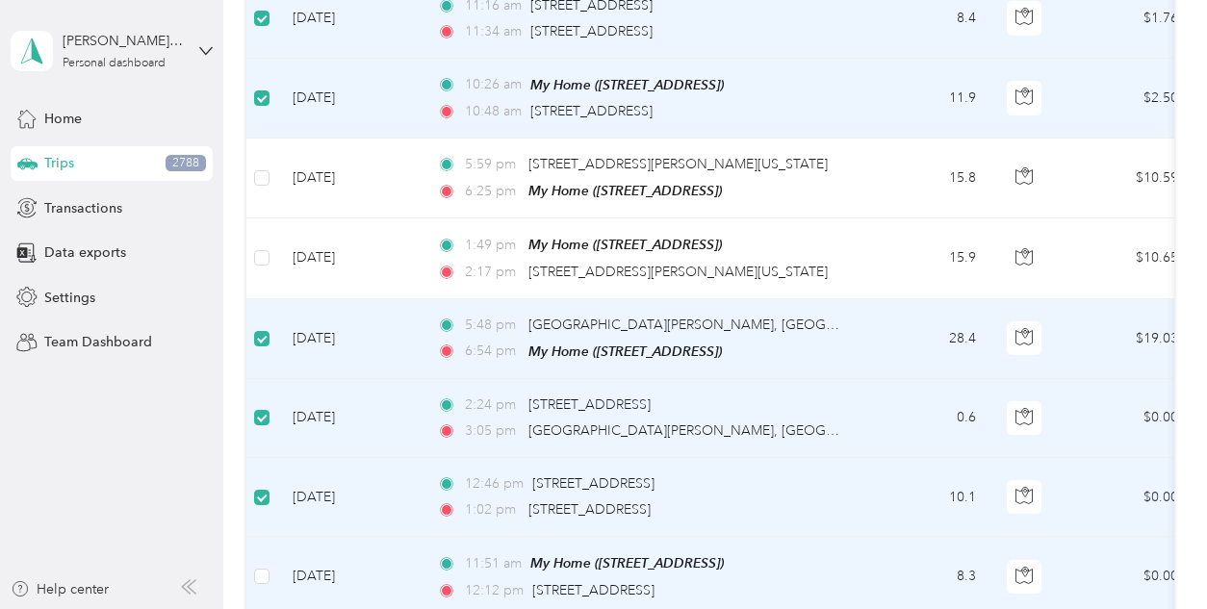
click at [270, 558] on td at bounding box center [261, 577] width 31 height 80
click at [272, 564] on td at bounding box center [261, 577] width 31 height 80
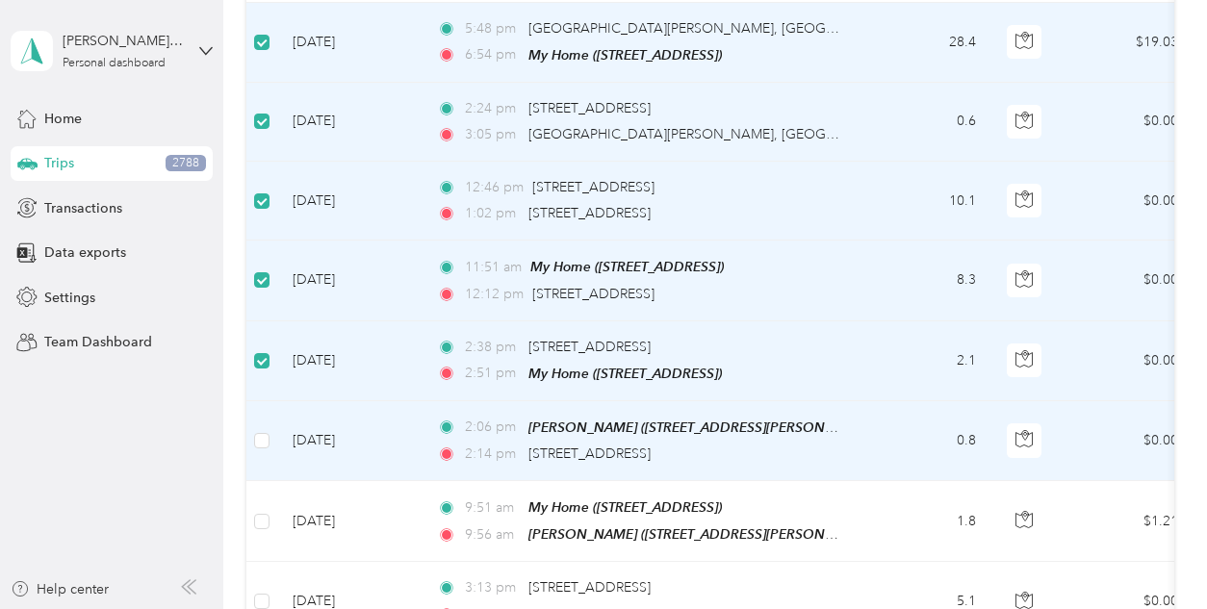
scroll to position [2415, 0]
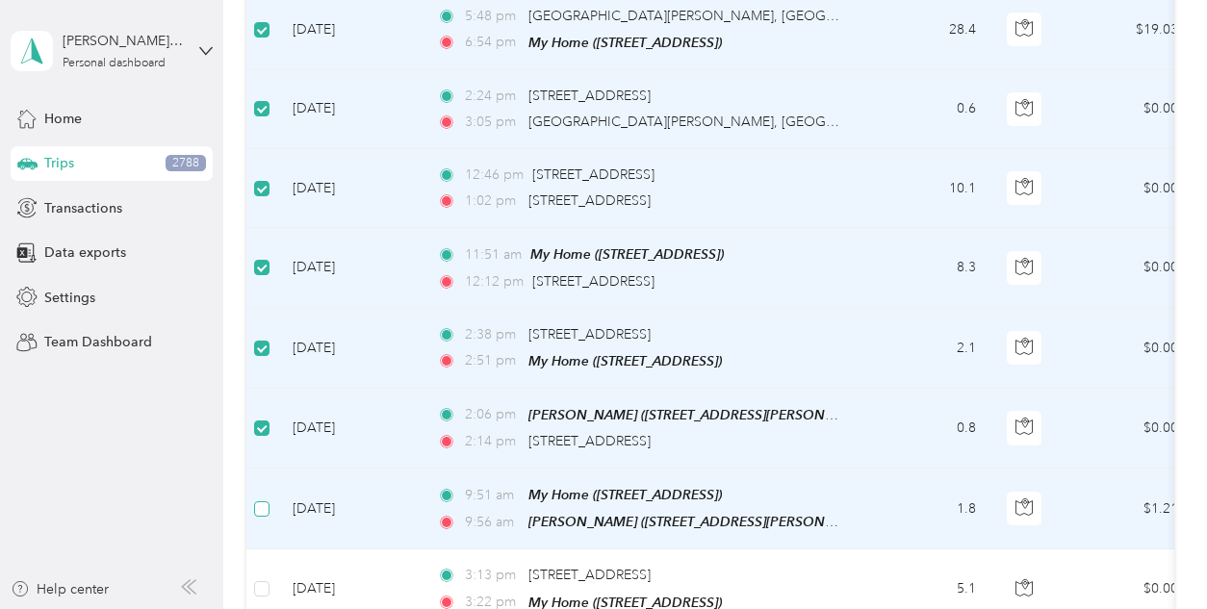
click at [260, 504] on label at bounding box center [261, 509] width 15 height 21
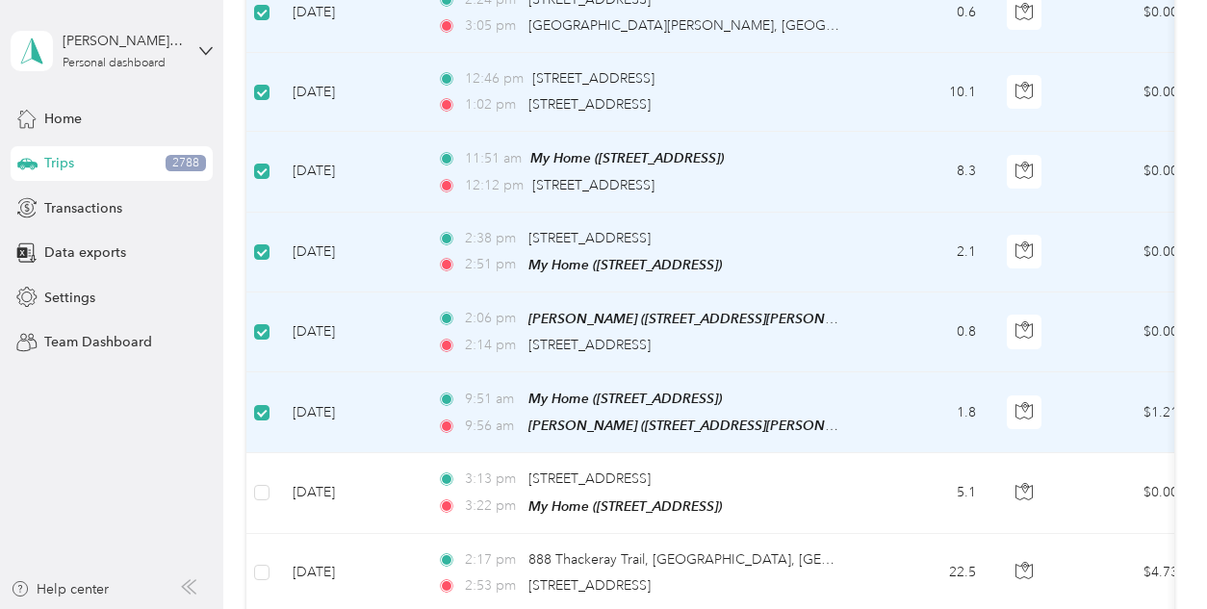
scroll to position [2557, 0]
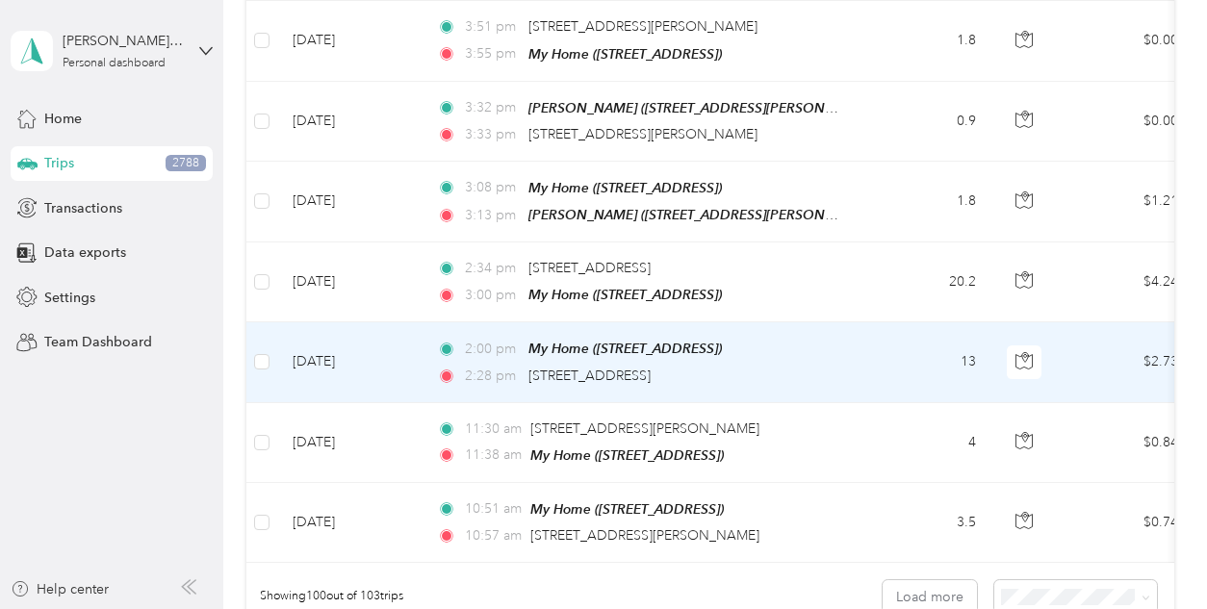
scroll to position [7767, 0]
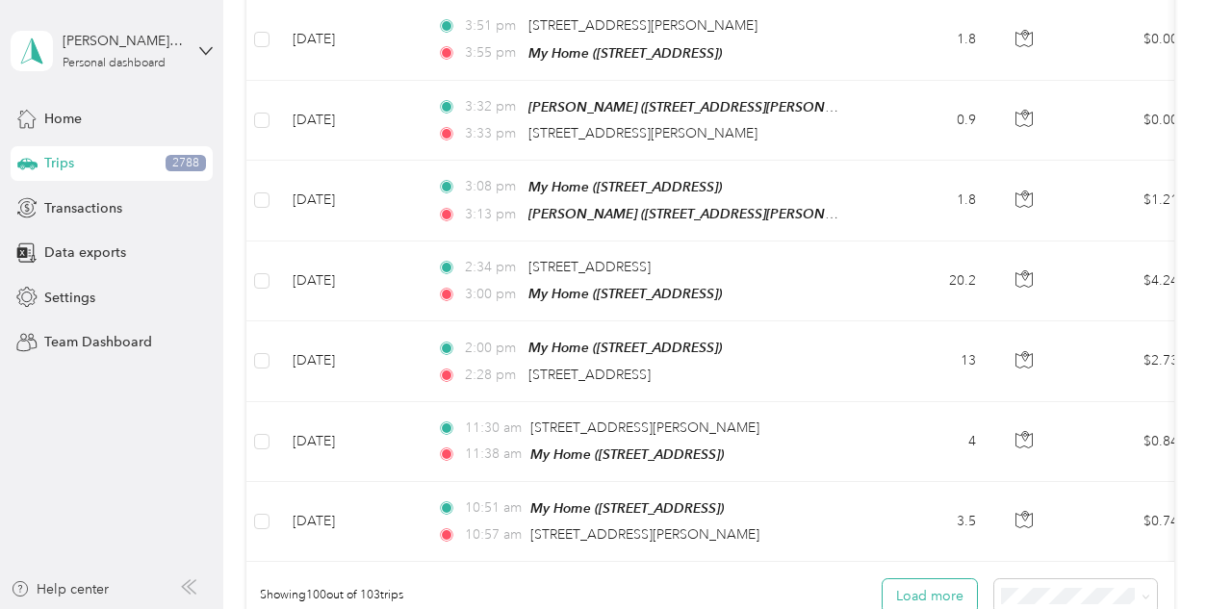
click at [911, 580] on button "Load more" at bounding box center [930, 597] width 94 height 34
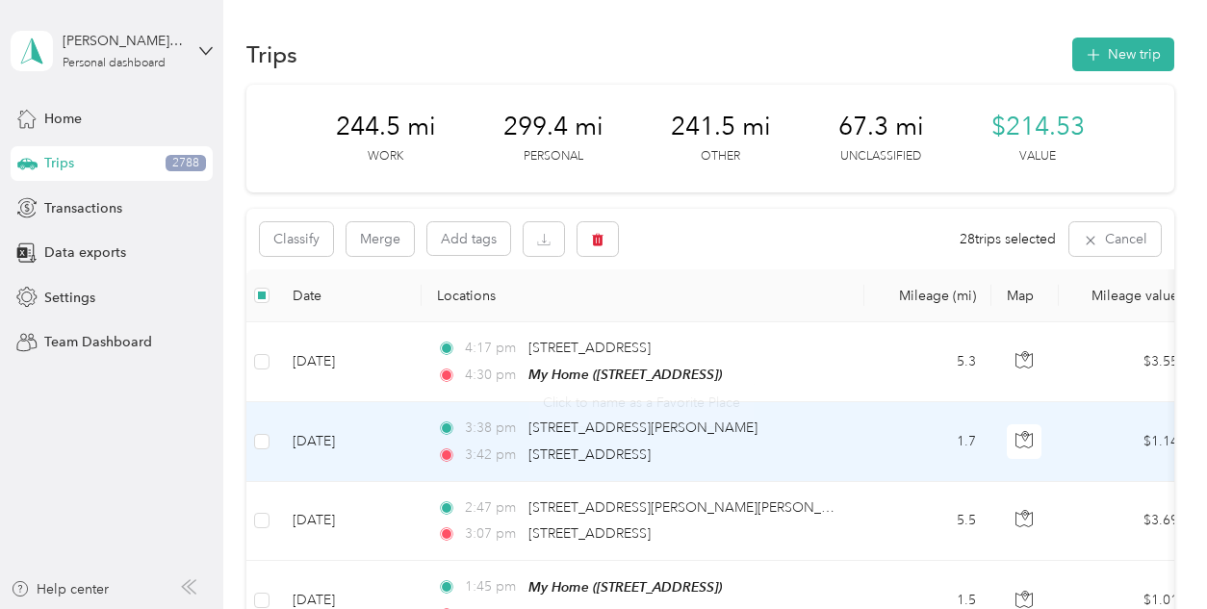
scroll to position [0, 18]
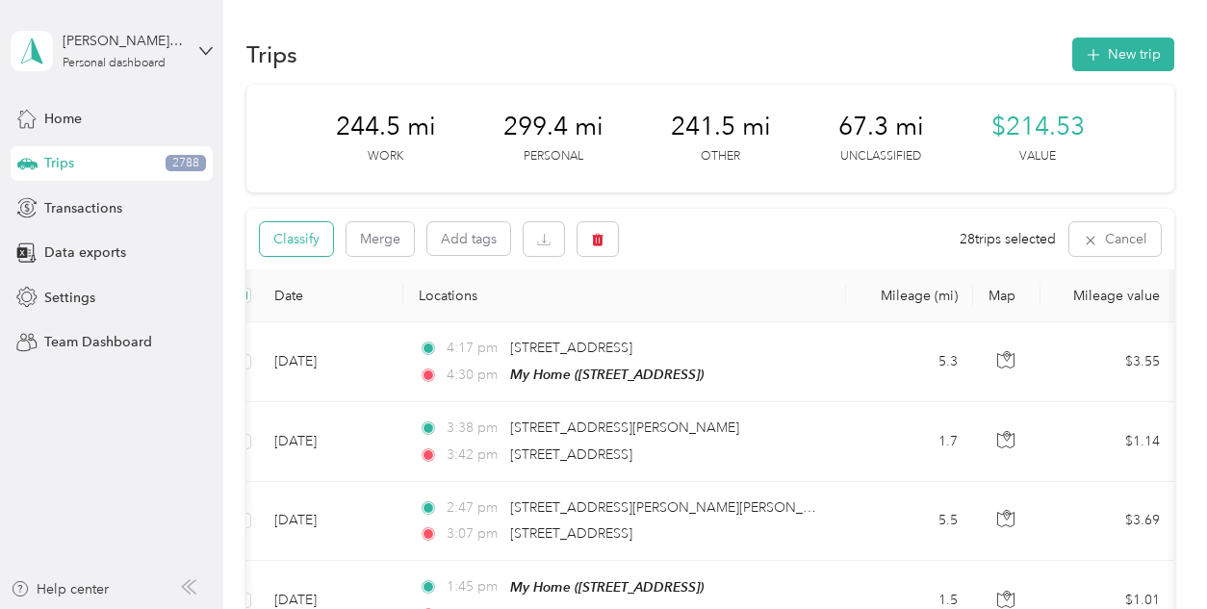
click at [311, 228] on button "Classify" at bounding box center [296, 239] width 73 height 34
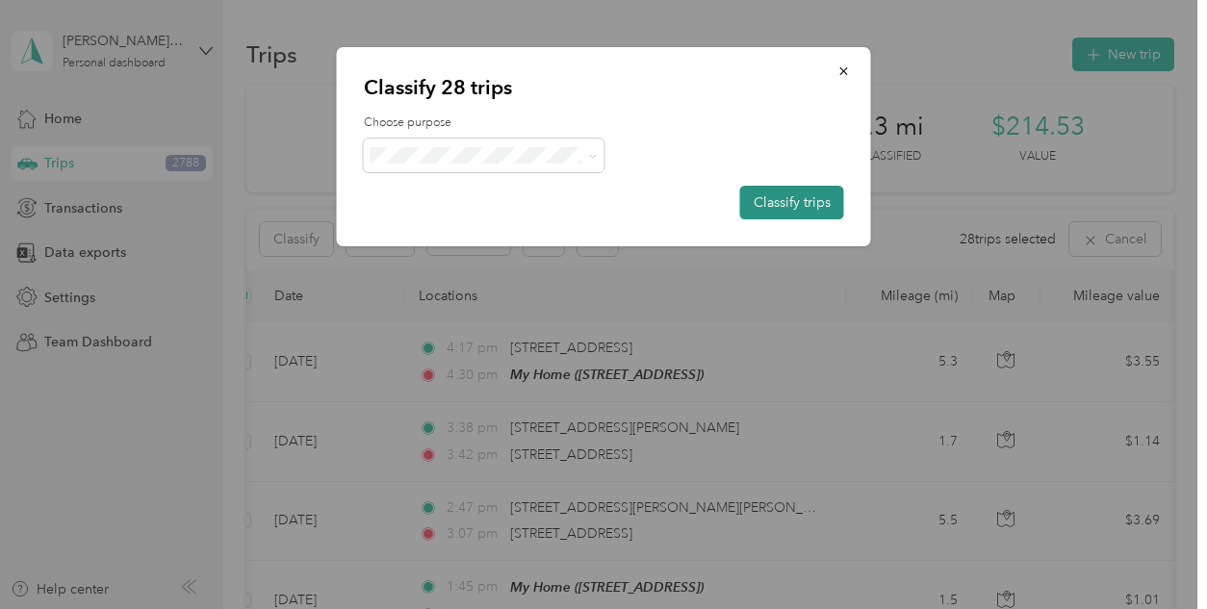
click at [816, 198] on button "Classify trips" at bounding box center [792, 203] width 104 height 34
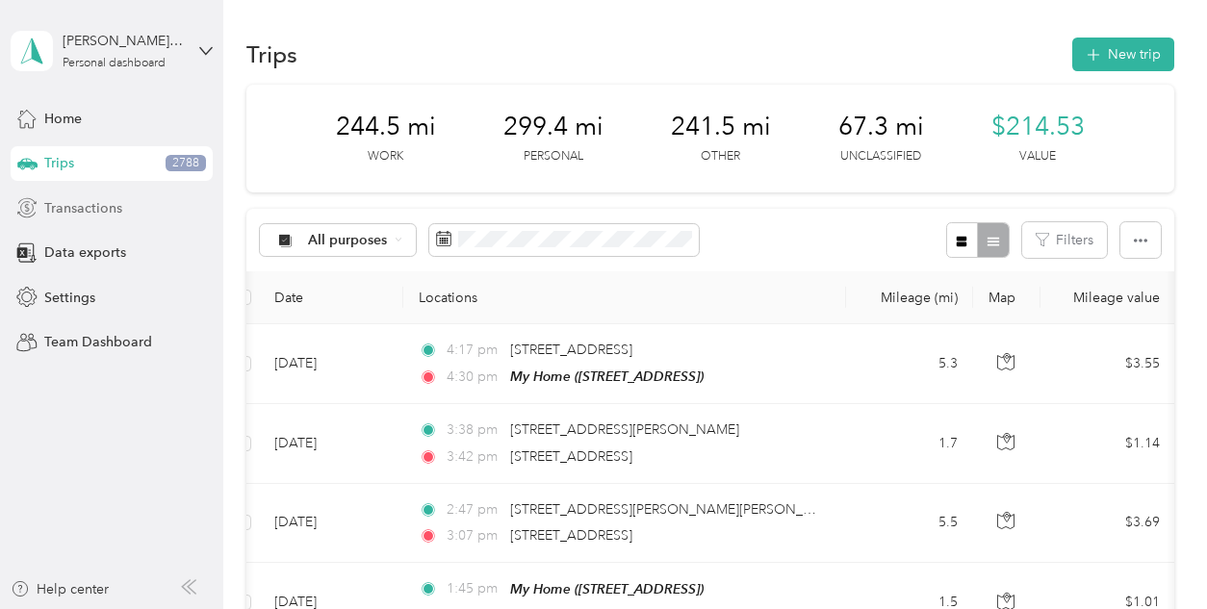
click at [97, 215] on span "Transactions" at bounding box center [83, 208] width 78 height 20
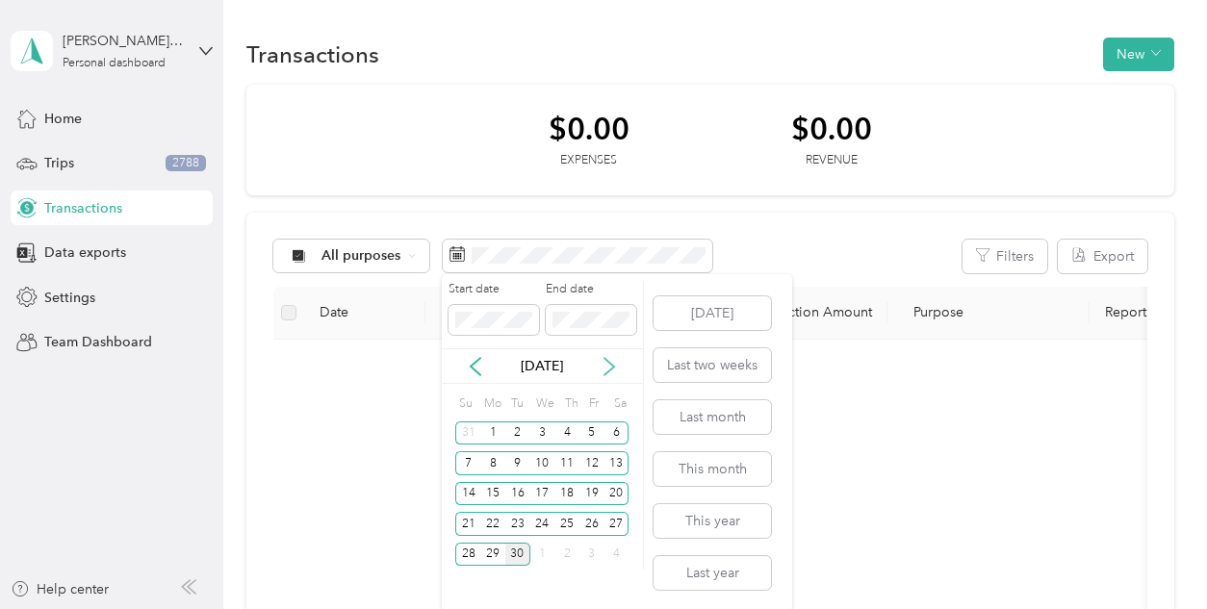
click at [609, 358] on icon at bounding box center [609, 366] width 19 height 19
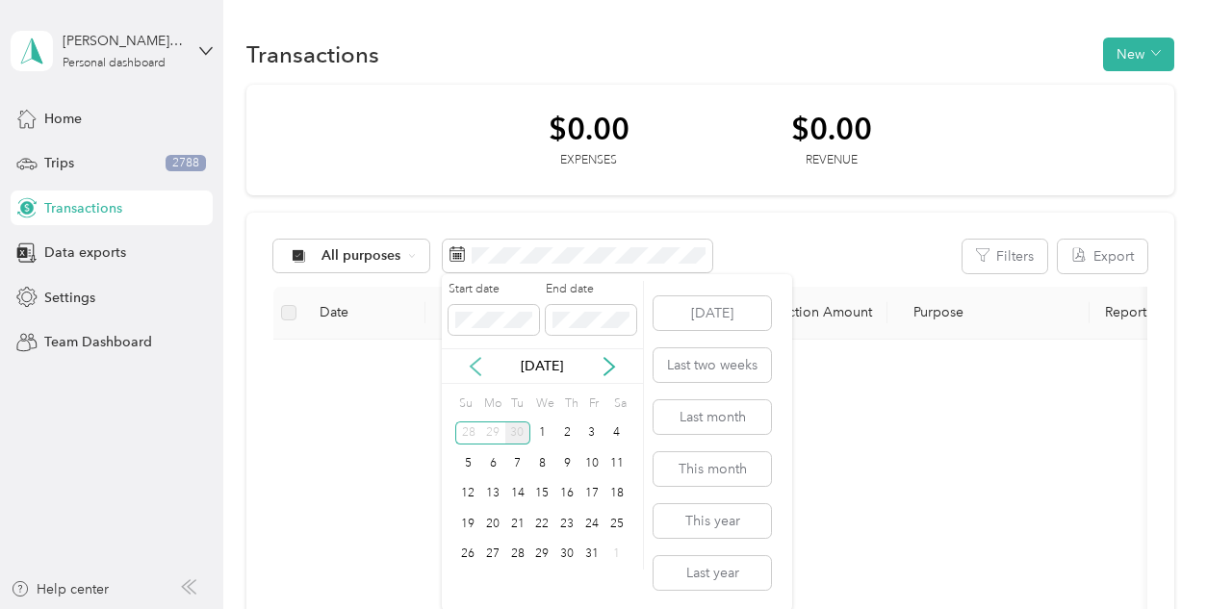
click at [473, 370] on icon at bounding box center [475, 366] width 19 height 19
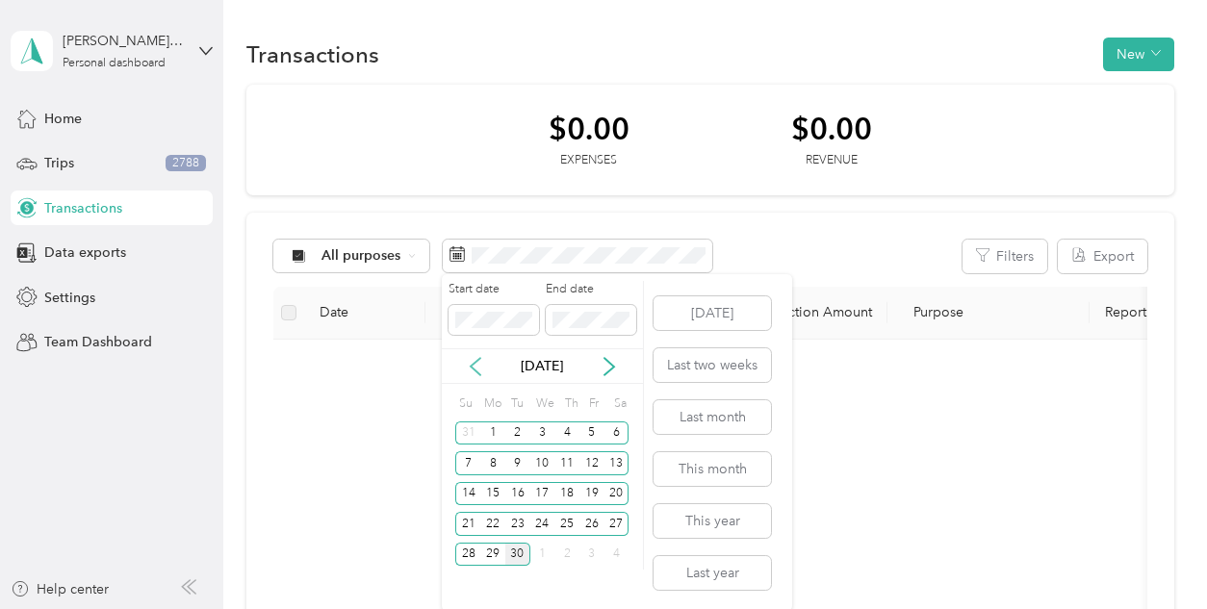
click at [473, 370] on icon at bounding box center [475, 366] width 19 height 19
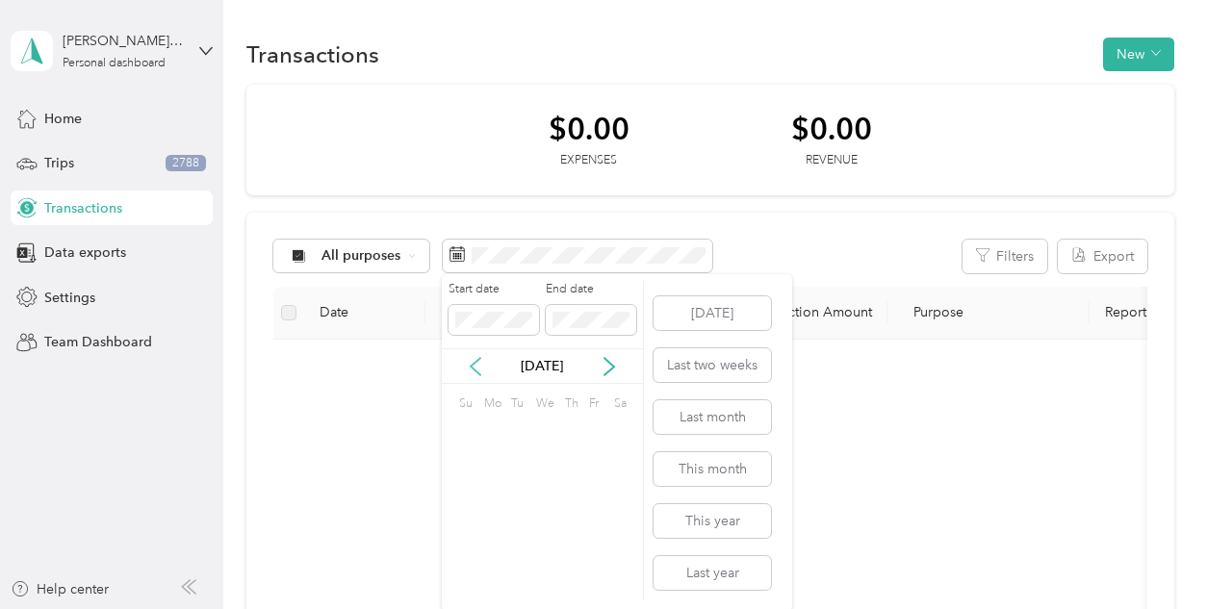
click at [473, 370] on icon at bounding box center [475, 366] width 19 height 19
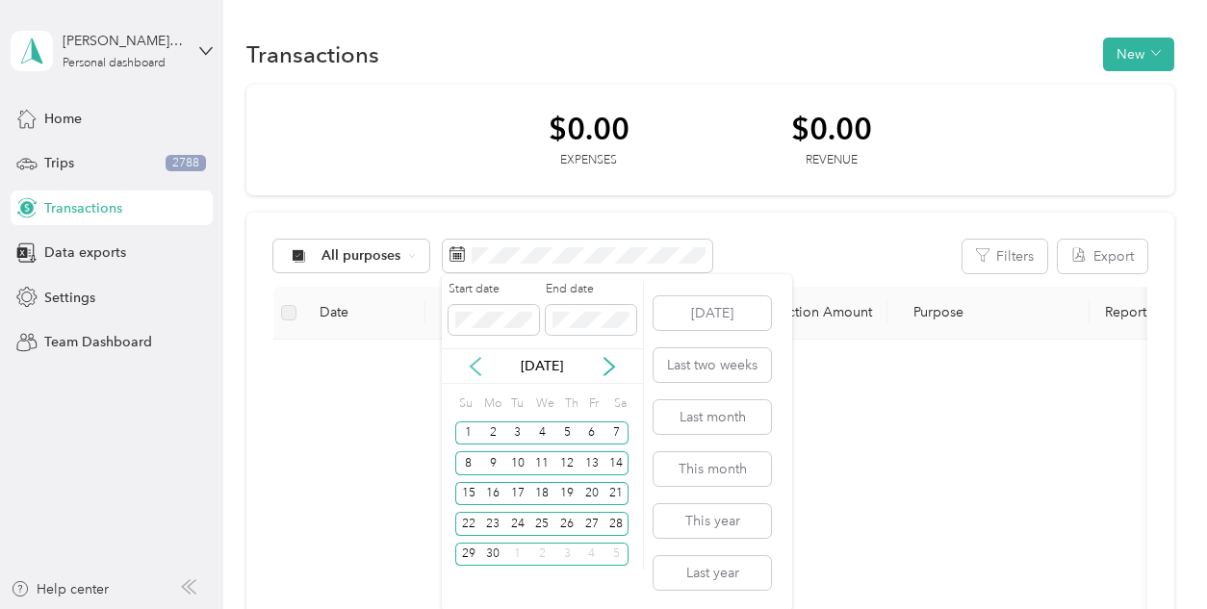
click at [473, 370] on icon at bounding box center [475, 366] width 19 height 19
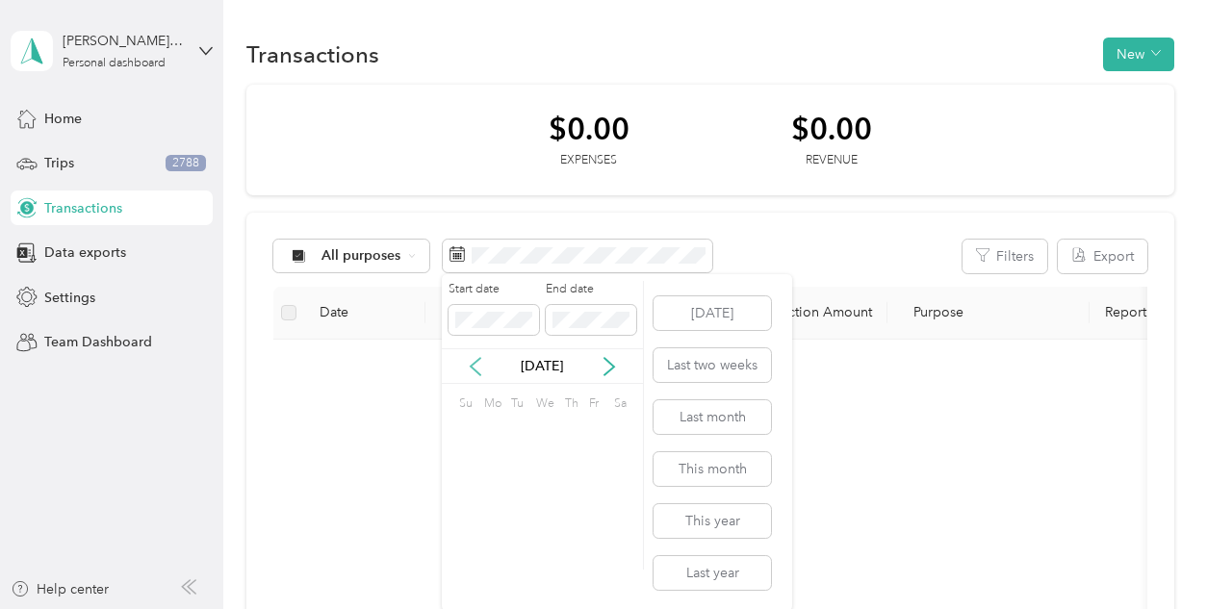
click at [473, 370] on icon at bounding box center [475, 366] width 19 height 19
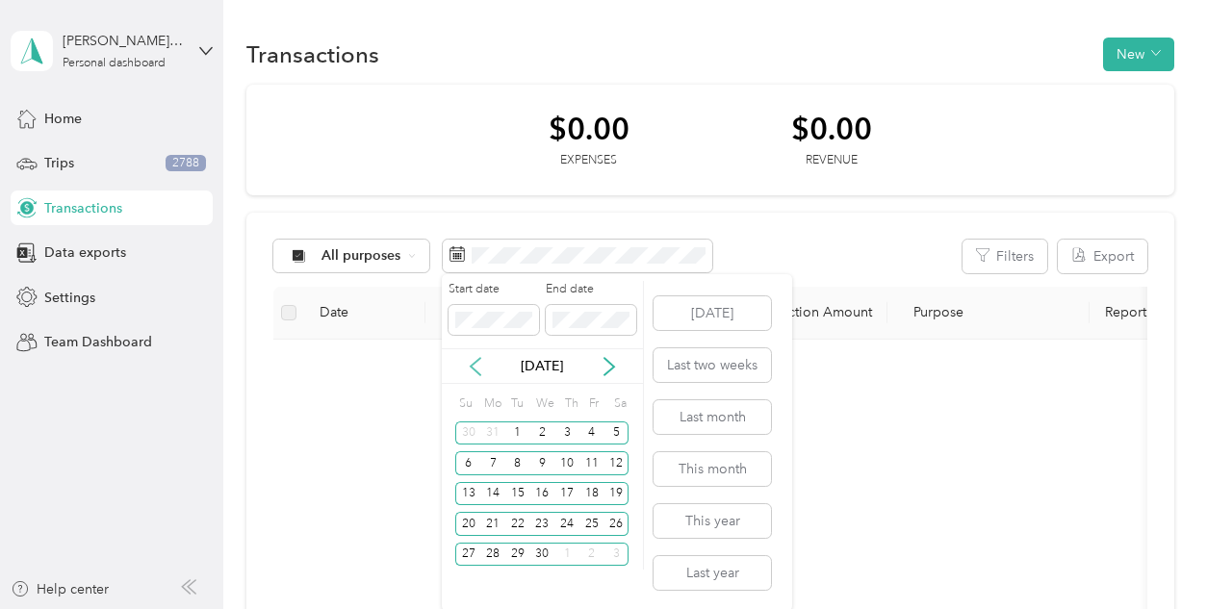
click at [468, 372] on icon at bounding box center [475, 366] width 19 height 19
click at [724, 579] on button "Last year" at bounding box center [712, 574] width 117 height 34
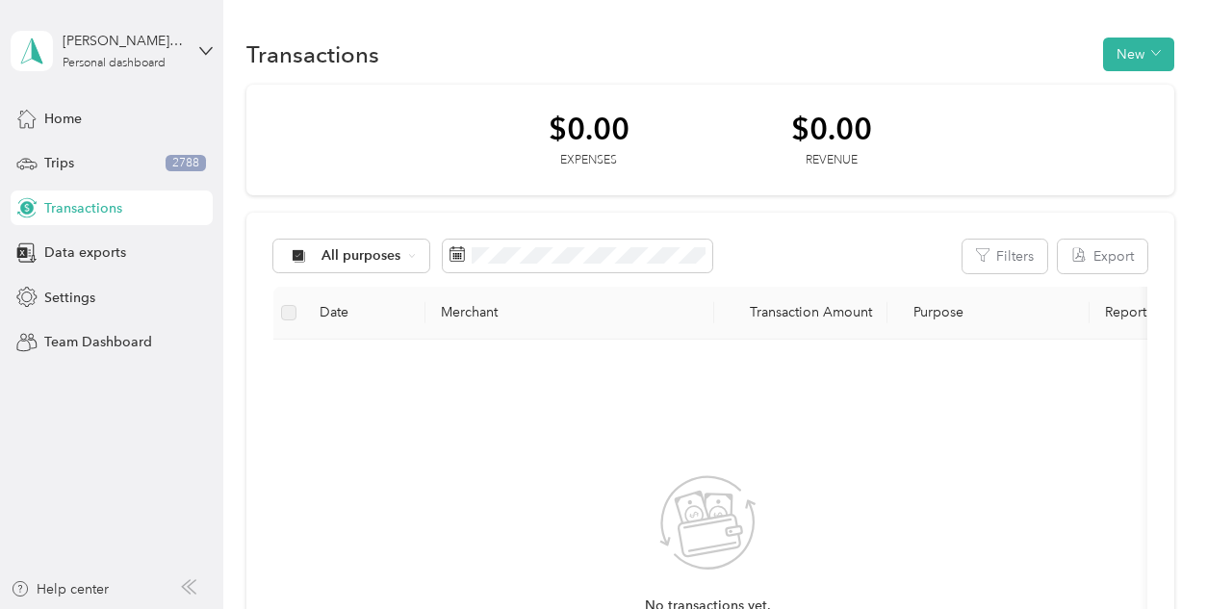
click at [959, 318] on span "Purpose" at bounding box center [933, 312] width 61 height 16
click at [940, 314] on span "Purpose" at bounding box center [933, 312] width 61 height 16
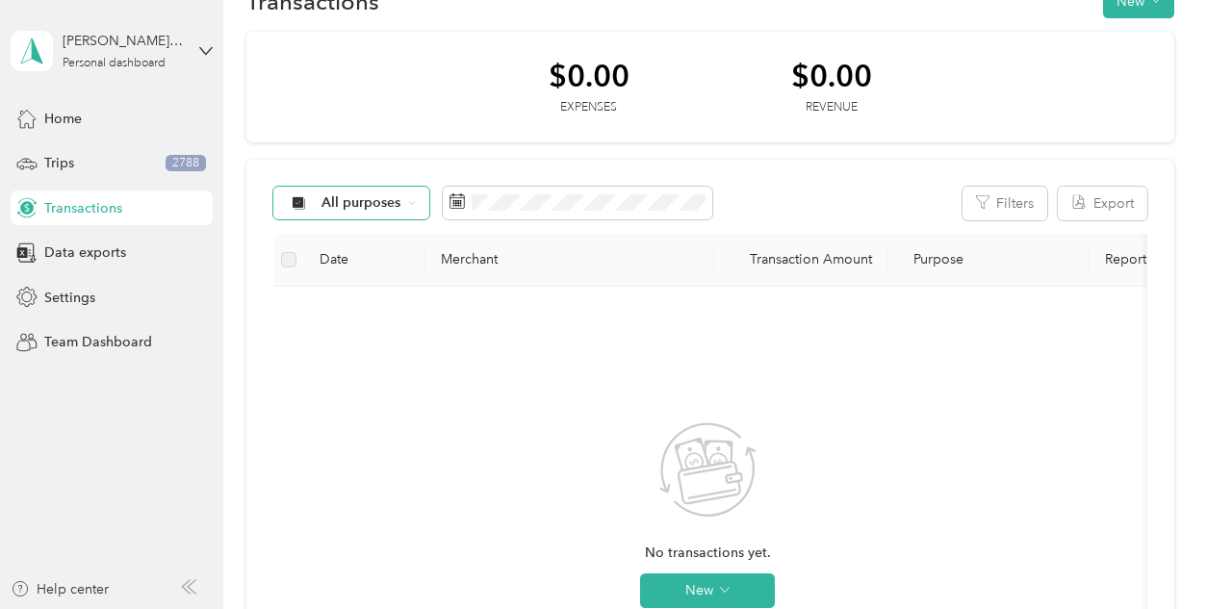
click at [344, 204] on span "All purposes" at bounding box center [362, 202] width 80 height 13
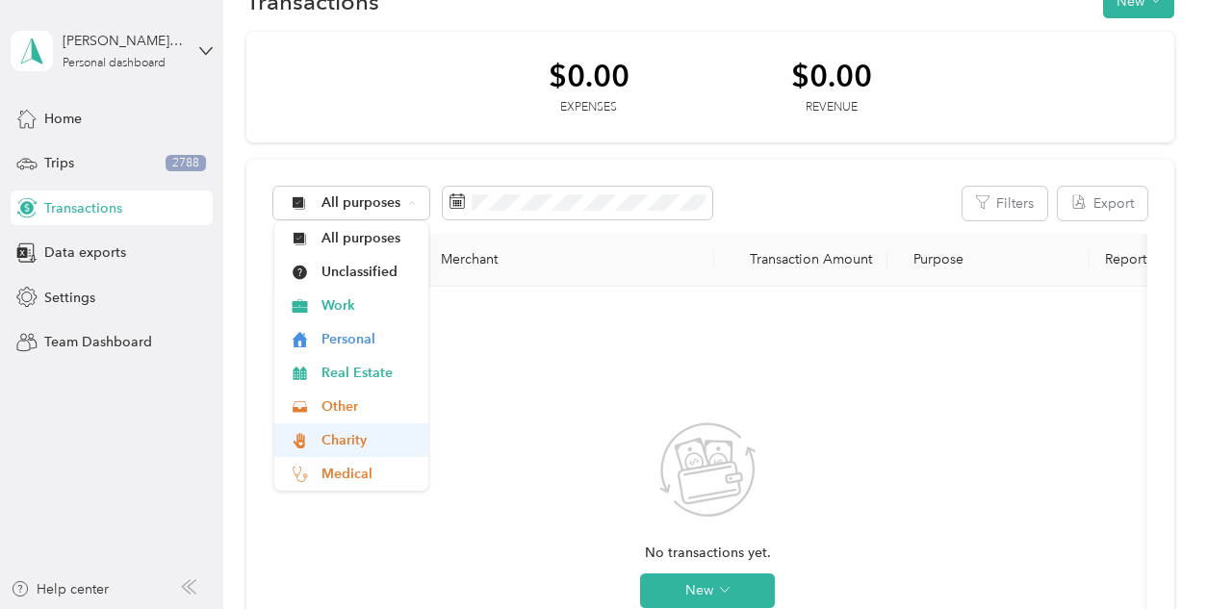
scroll to position [21, 0]
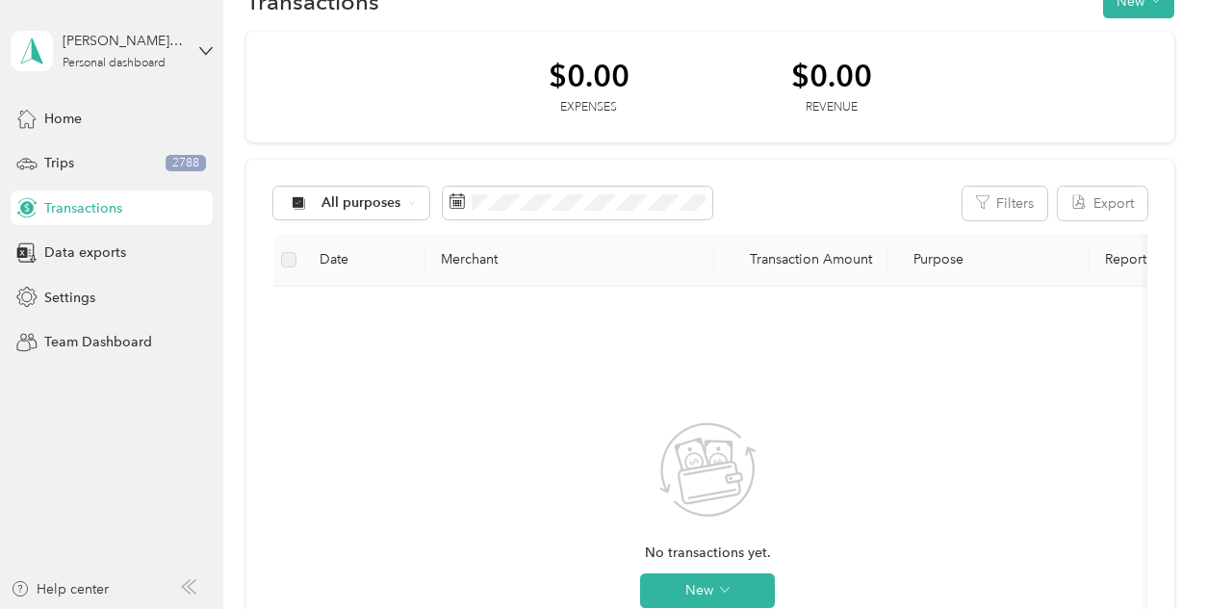
click at [351, 445] on span "Medical" at bounding box center [368, 453] width 93 height 20
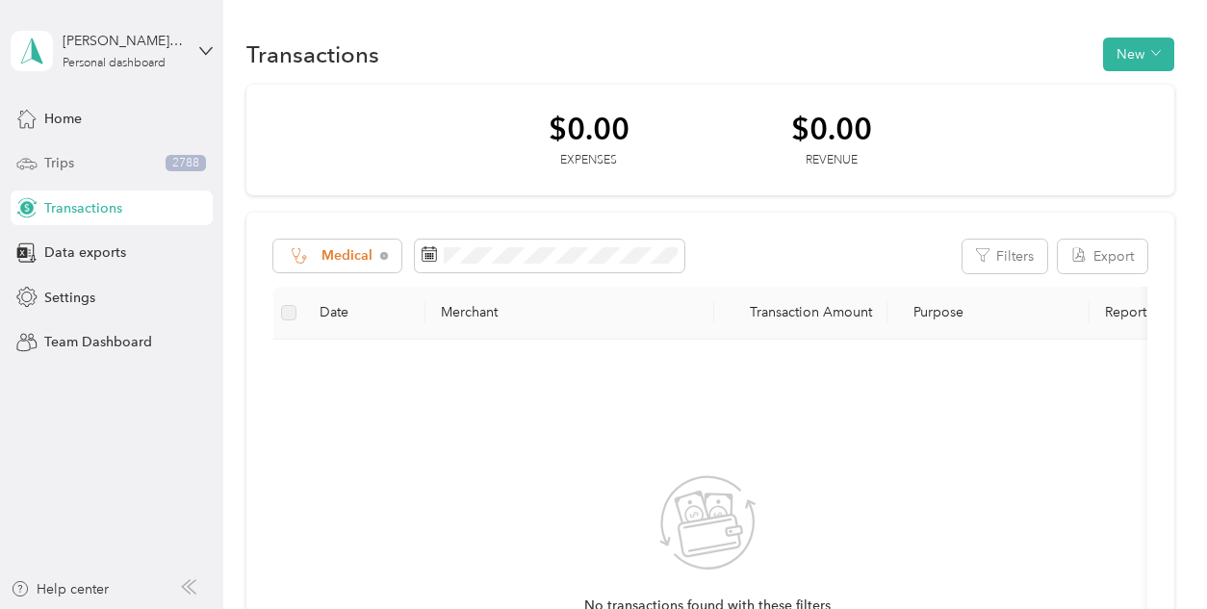
click at [74, 168] on div "Trips 2788" at bounding box center [112, 163] width 202 height 35
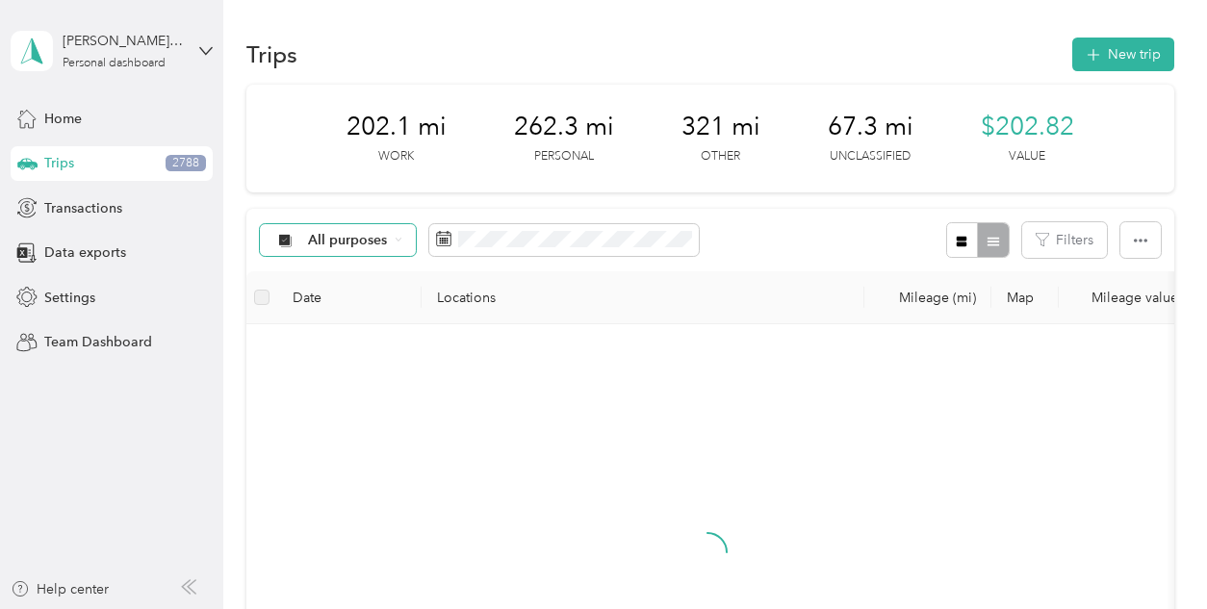
click at [367, 237] on span "All purposes" at bounding box center [348, 240] width 80 height 13
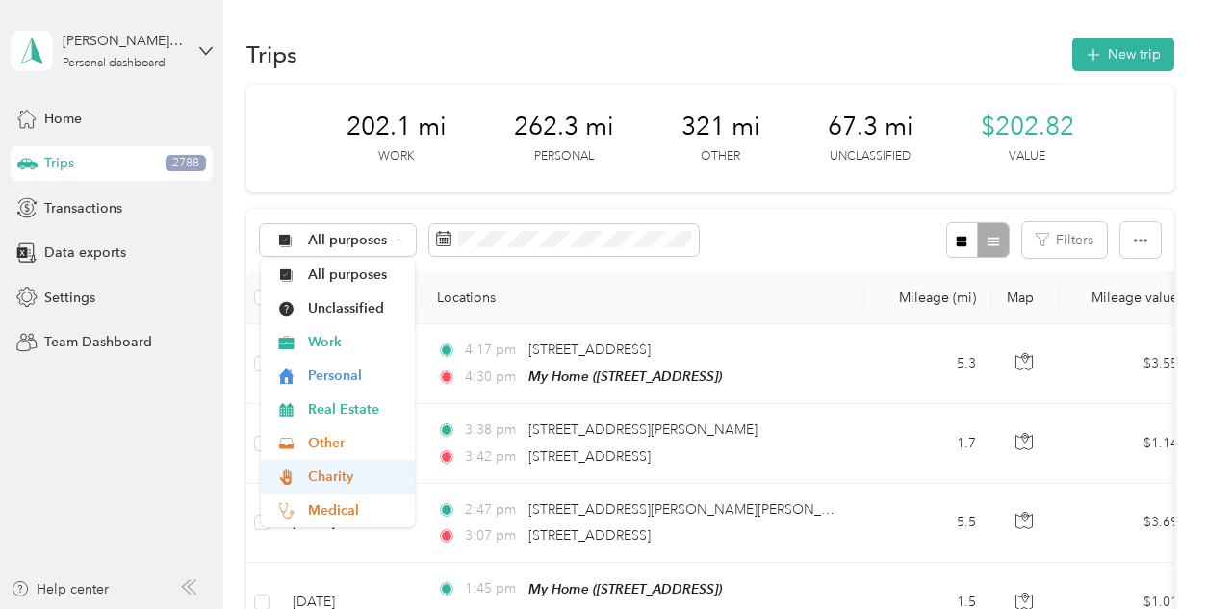
scroll to position [33, 0]
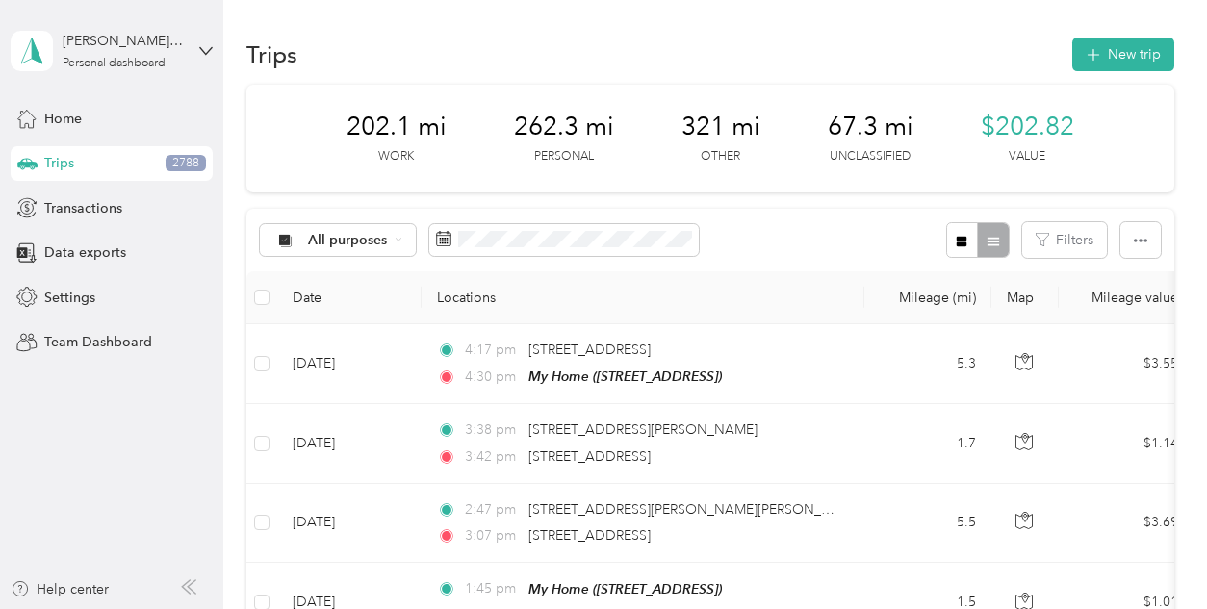
click at [357, 462] on li "Medical" at bounding box center [338, 478] width 154 height 34
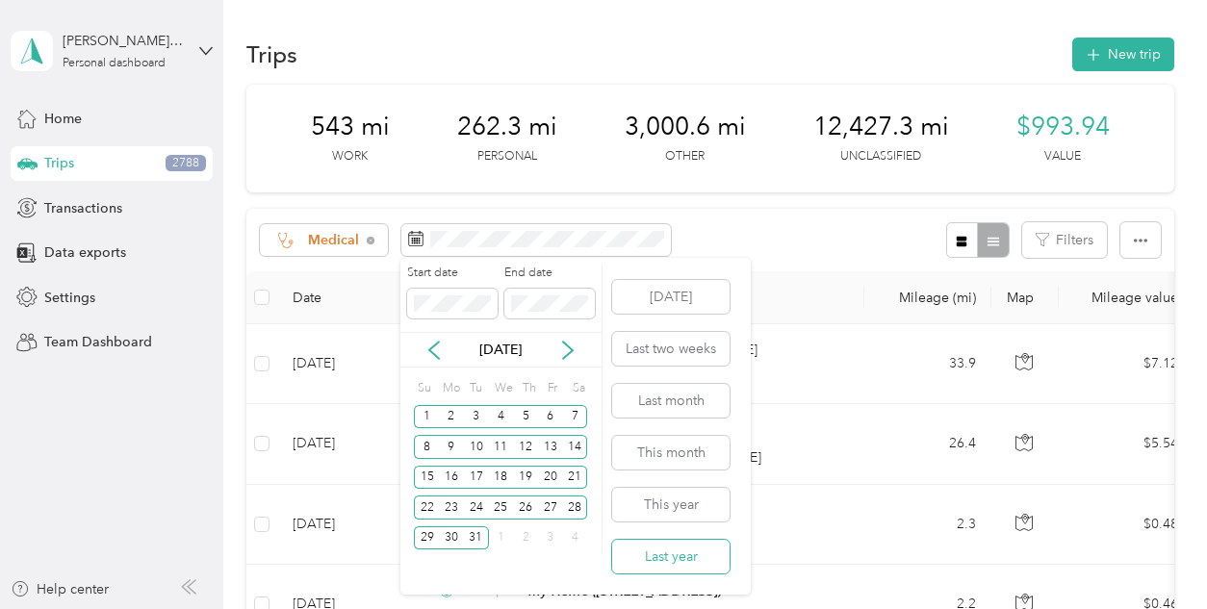
click at [689, 562] on button "Last year" at bounding box center [670, 557] width 117 height 34
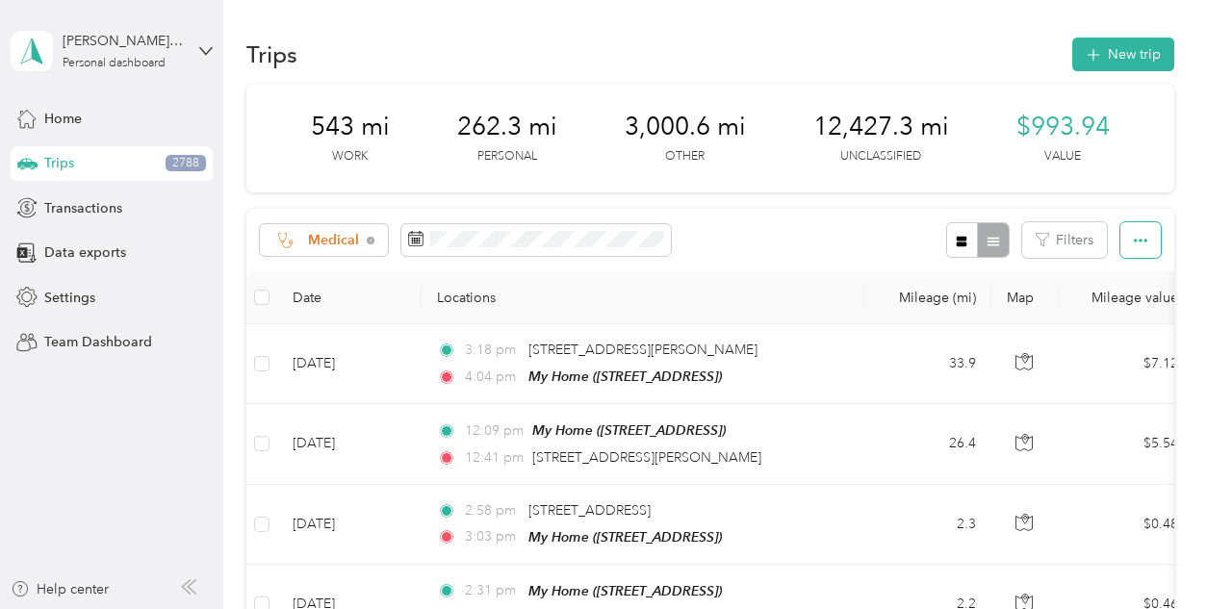
click at [1138, 230] on button "button" at bounding box center [1141, 240] width 40 height 36
click at [1109, 311] on span "Export" at bounding box center [1108, 310] width 40 height 16
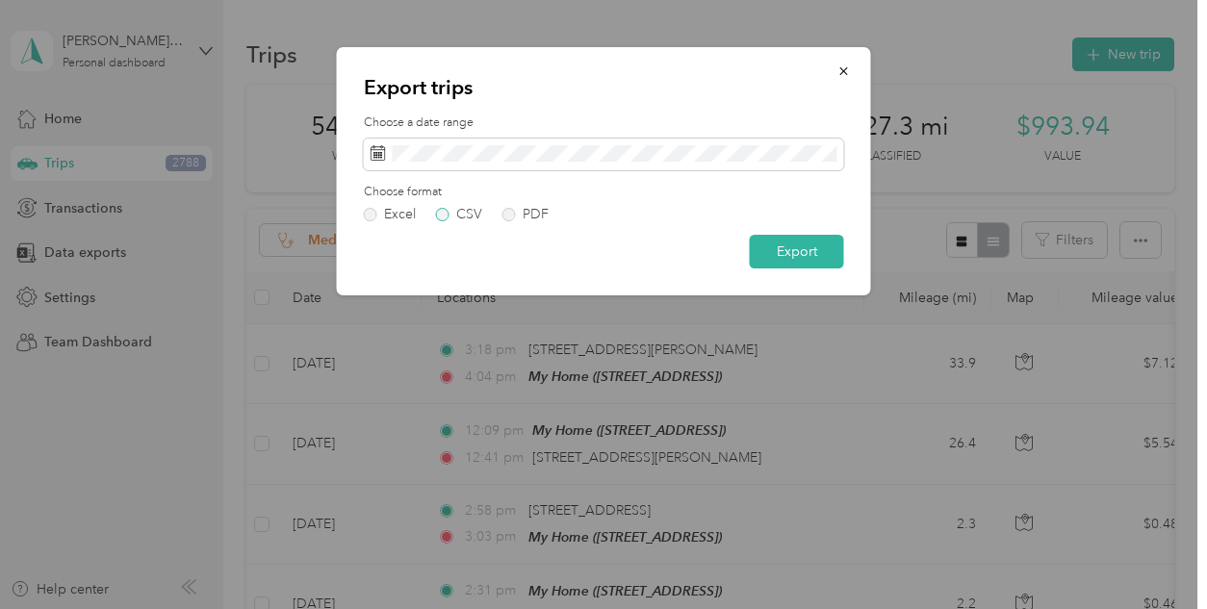
click at [440, 214] on label "CSV" at bounding box center [459, 214] width 46 height 13
click at [785, 242] on button "Export" at bounding box center [797, 252] width 94 height 34
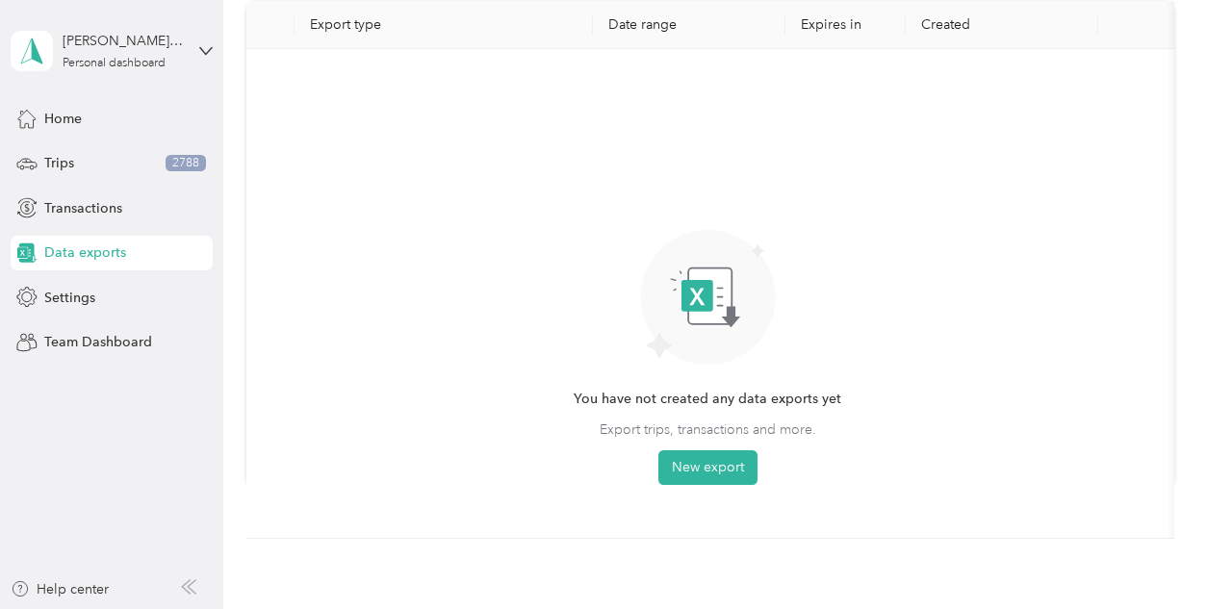
scroll to position [122, 0]
click at [736, 457] on button "New export" at bounding box center [708, 466] width 99 height 35
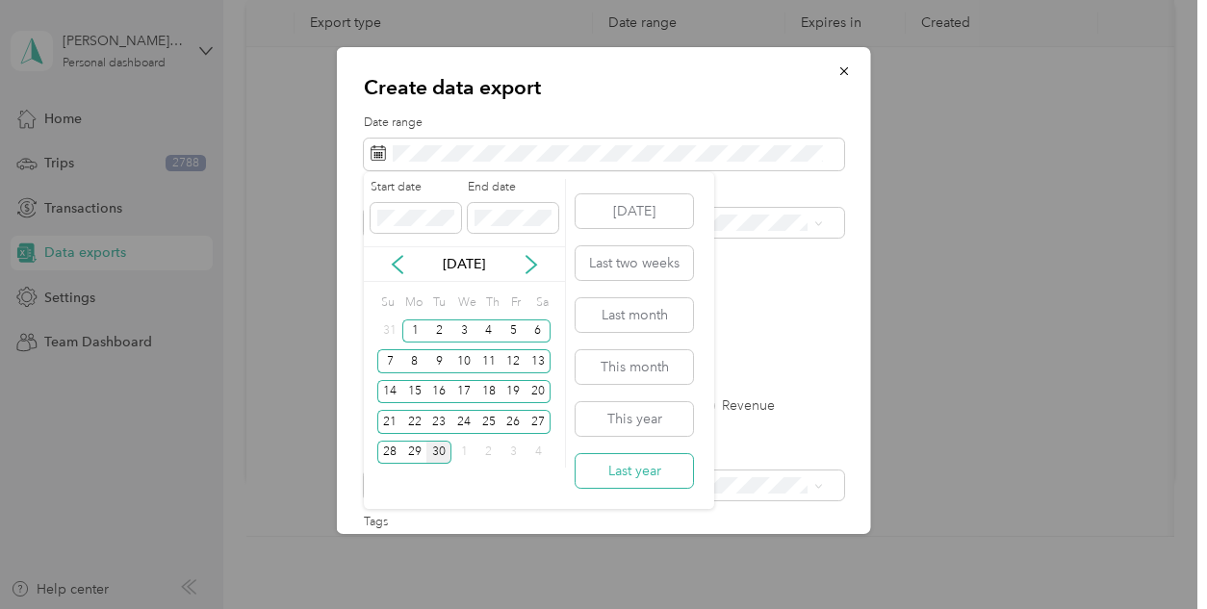
click at [596, 469] on button "Last year" at bounding box center [634, 471] width 117 height 34
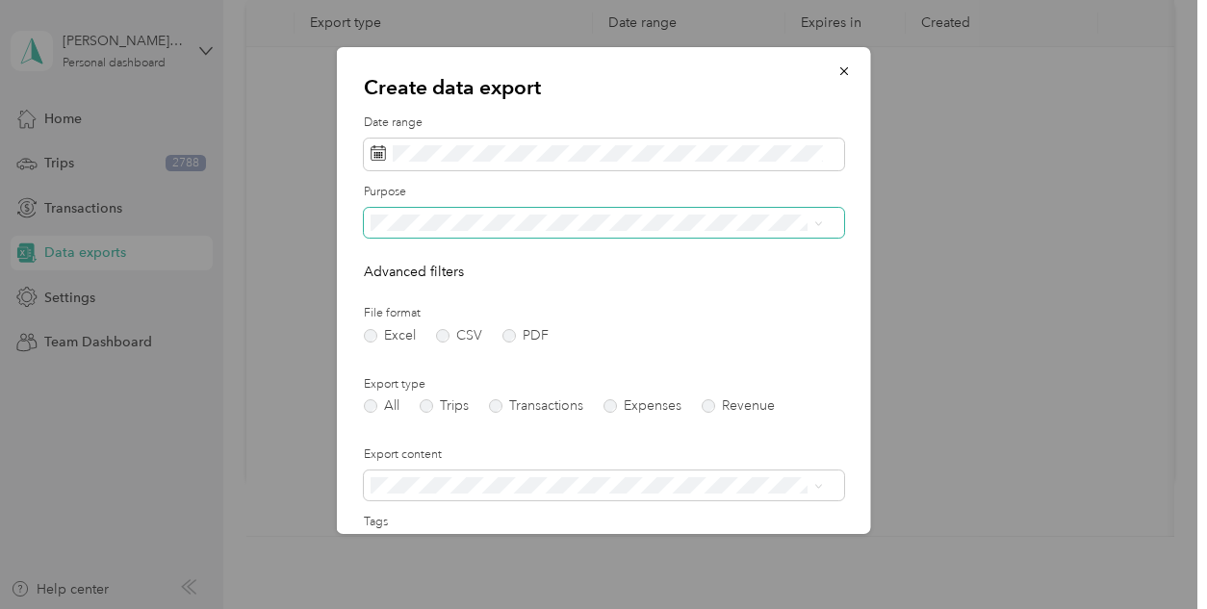
click at [449, 231] on span at bounding box center [604, 223] width 480 height 31
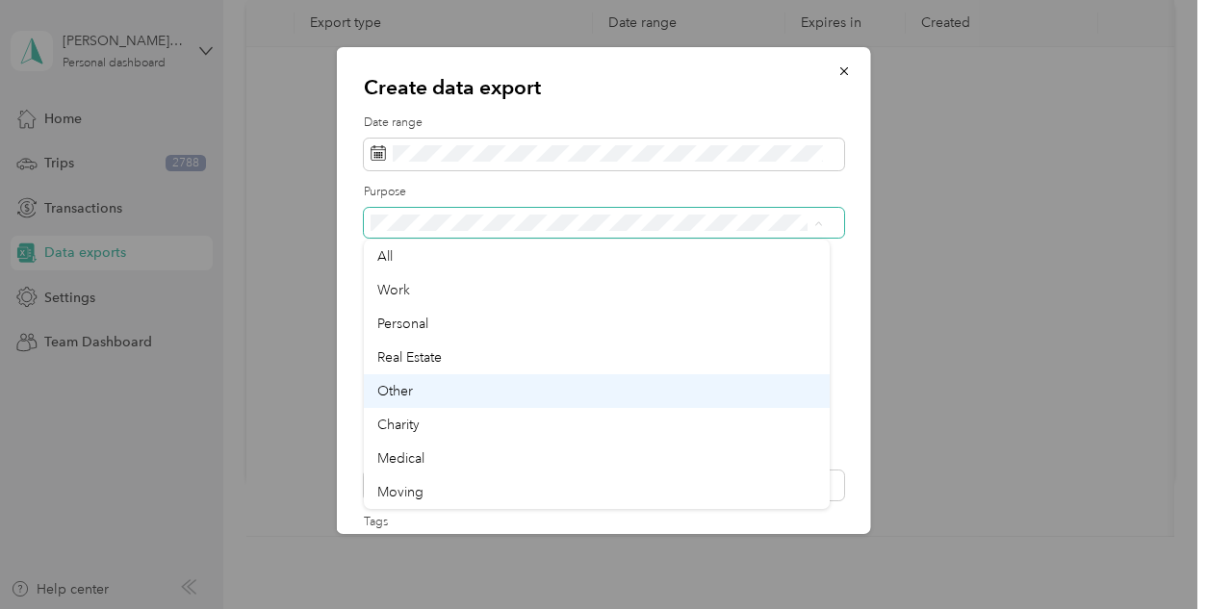
scroll to position [34, 0]
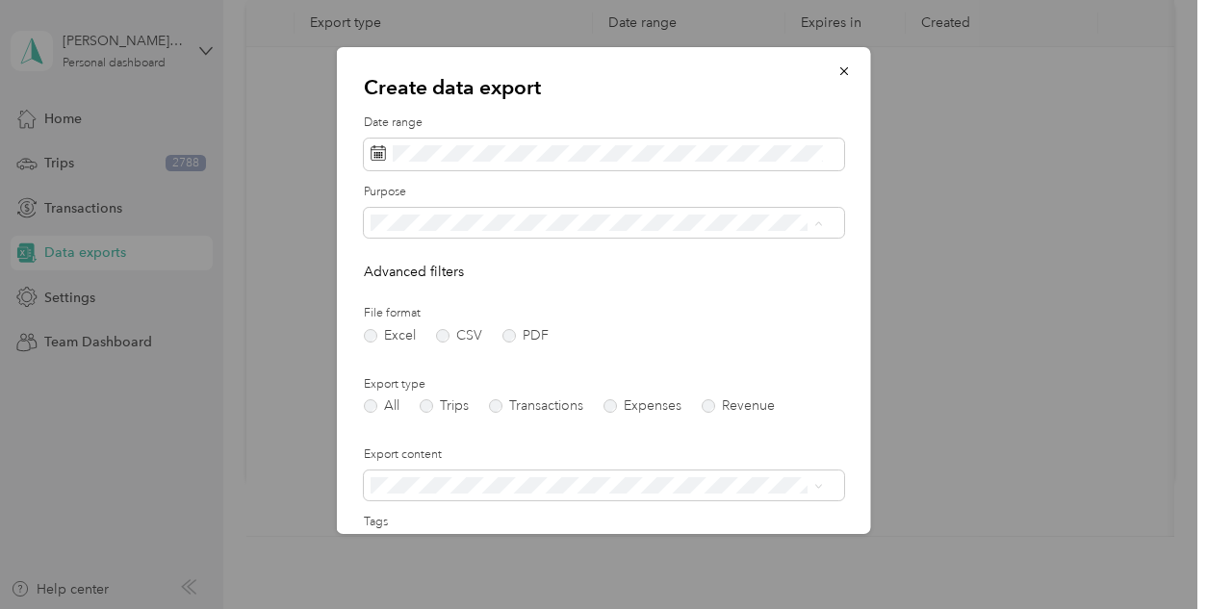
click at [415, 429] on div "Medical" at bounding box center [596, 425] width 439 height 20
click at [439, 334] on label "CSV" at bounding box center [459, 335] width 46 height 13
click at [424, 415] on form "Date range Purpose Advanced filters File format Excel CSV PDF Export type All T…" at bounding box center [604, 418] width 480 height 606
click at [425, 405] on label "Trips" at bounding box center [444, 406] width 49 height 13
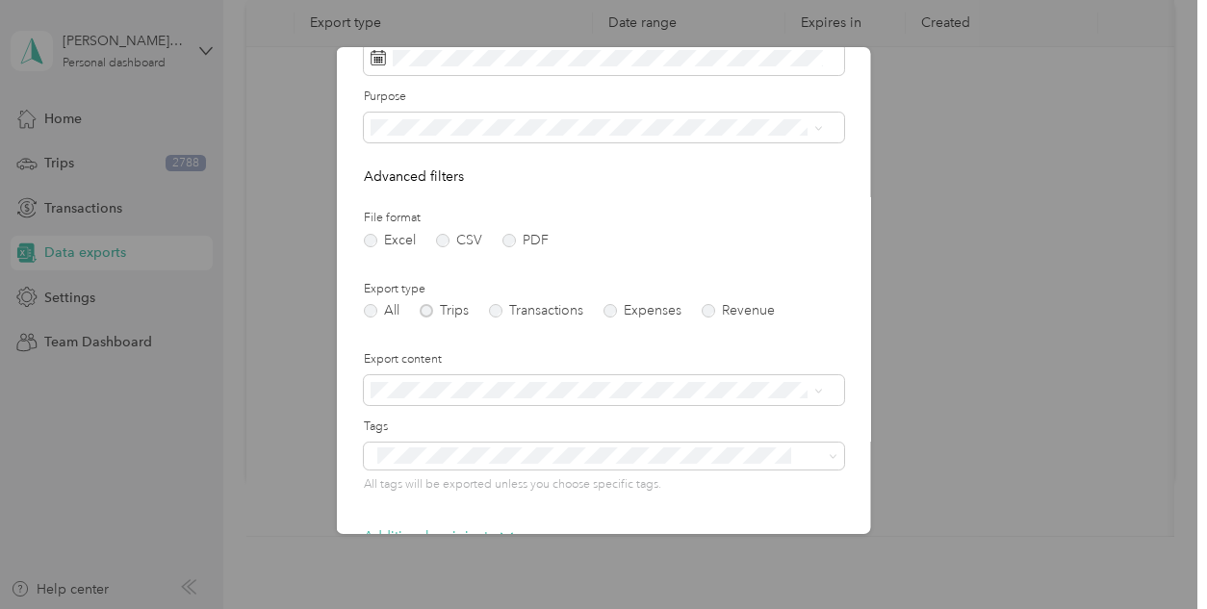
scroll to position [212, 0]
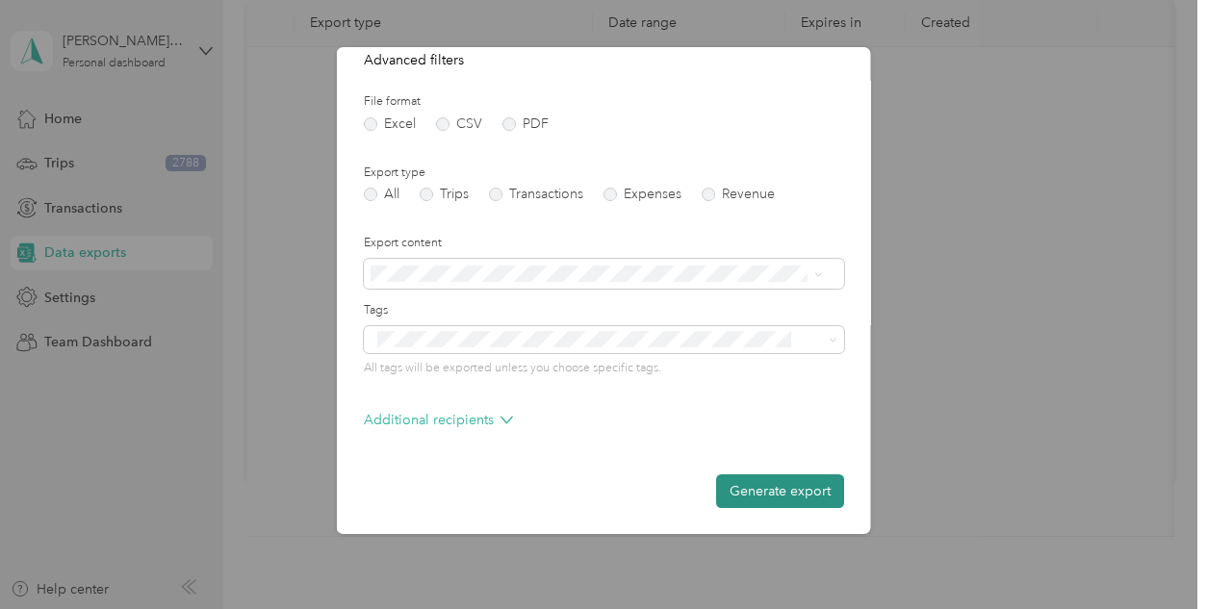
click at [787, 484] on button "Generate export" at bounding box center [780, 492] width 128 height 34
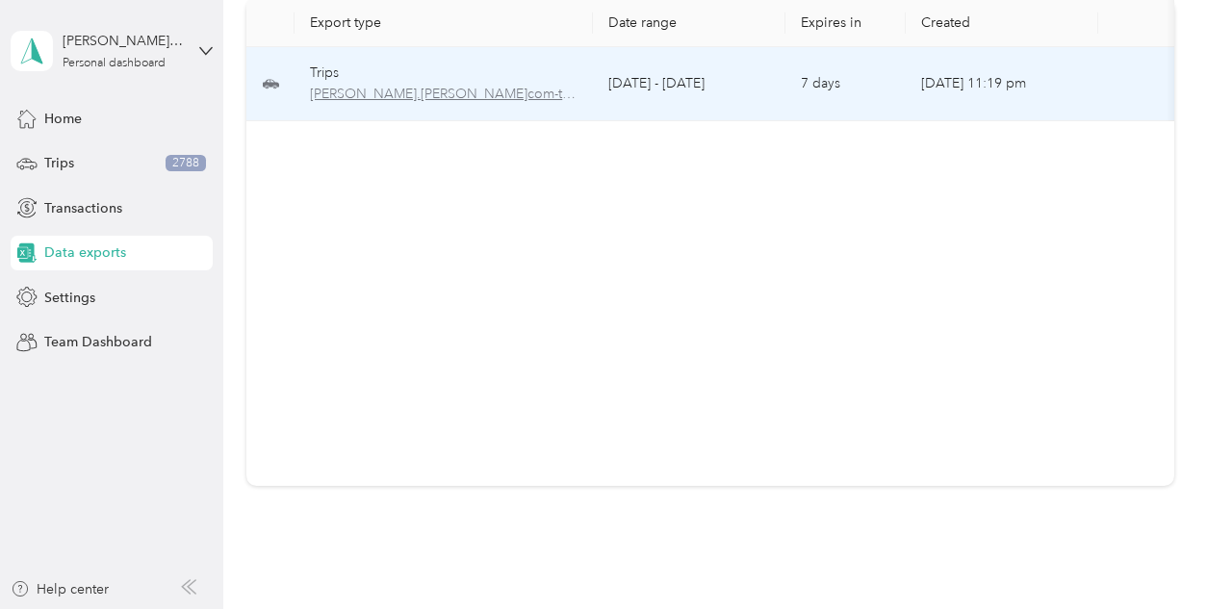
click at [419, 94] on span "[PERSON_NAME].[PERSON_NAME]com-trips-2024-01-01-2024-12-31.csv" at bounding box center [444, 94] width 268 height 21
click at [505, 96] on span "[PERSON_NAME].[PERSON_NAME]com-trips-2024-01-01-2024-12-31.csv" at bounding box center [444, 94] width 268 height 21
click at [502, 98] on span "[PERSON_NAME].[PERSON_NAME]com-trips-2024-01-01-2024-12-31.csv" at bounding box center [444, 94] width 268 height 21
click at [450, 106] on td "Trips [PERSON_NAME].[PERSON_NAME]com-trips-2024-01-01-2024-12-31.csv" at bounding box center [444, 84] width 298 height 74
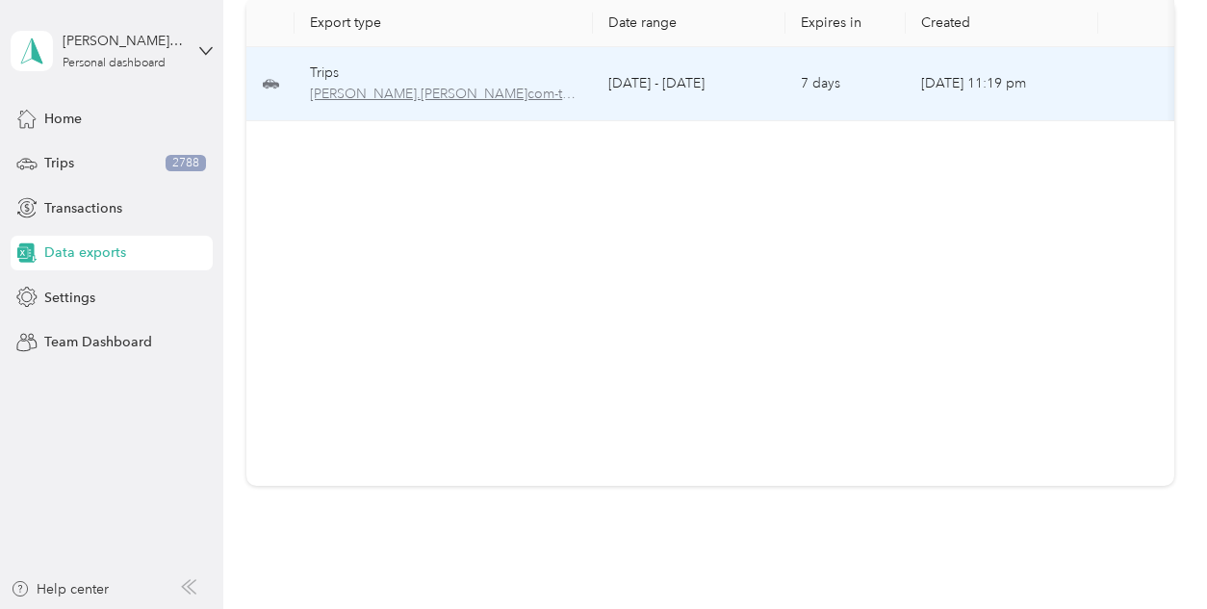
click at [449, 100] on span "[PERSON_NAME].[PERSON_NAME]com-trips-2024-01-01-2024-12-31.csv" at bounding box center [444, 94] width 268 height 21
